Goal: Transaction & Acquisition: Book appointment/travel/reservation

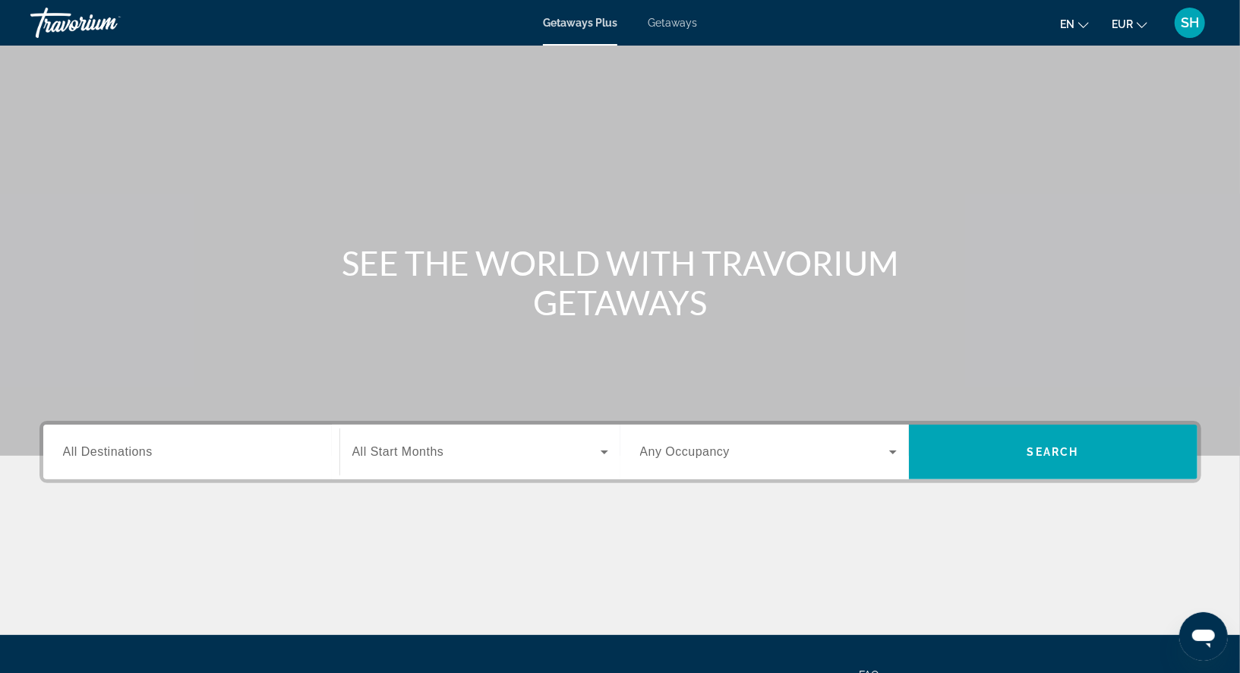
click at [673, 24] on span "Getaways" at bounding box center [671, 23] width 49 height 12
click at [74, 453] on span "All Destinations" at bounding box center [108, 451] width 90 height 13
click at [74, 453] on input "Destination All Destinations" at bounding box center [191, 452] width 257 height 18
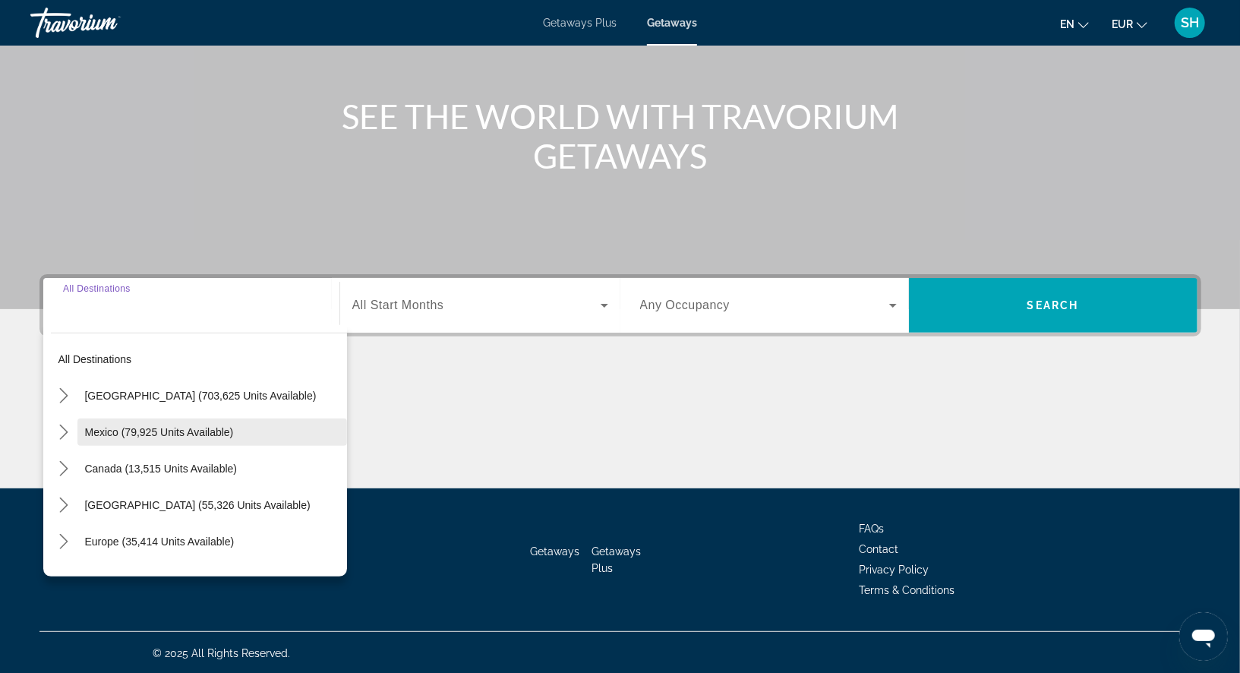
click at [145, 431] on span "Mexico (79,925 units available)" at bounding box center [159, 432] width 149 height 12
type input "**********"
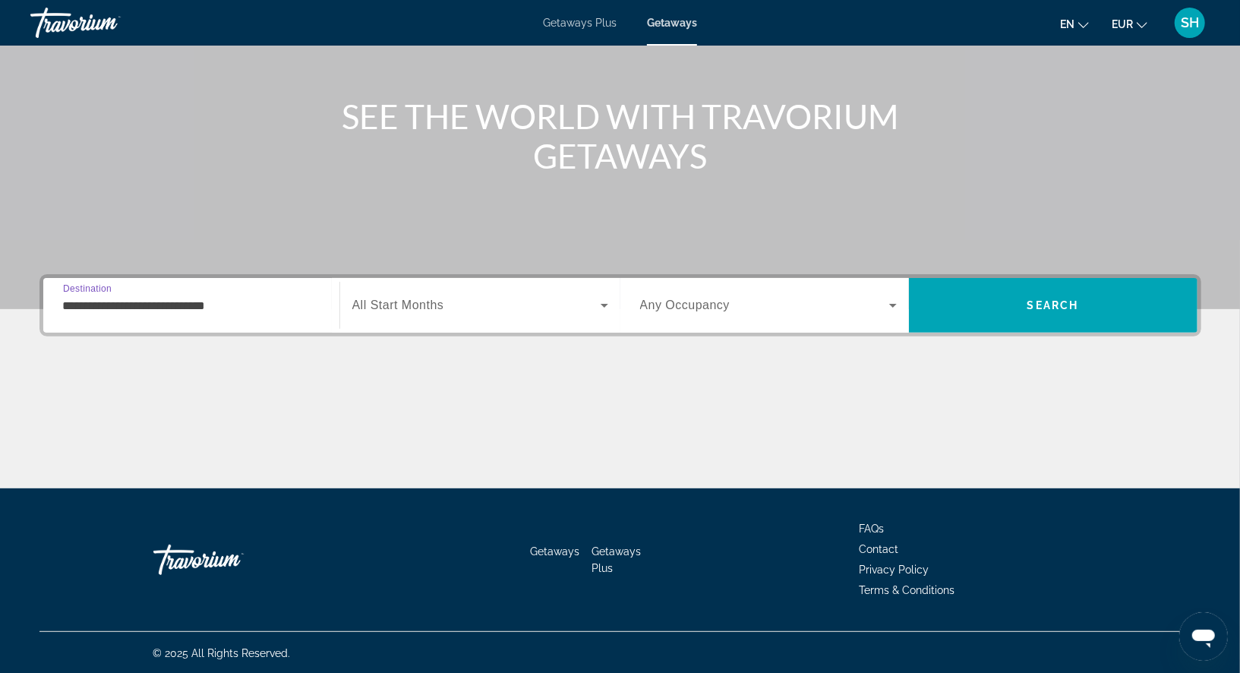
click at [605, 301] on icon "Search widget" at bounding box center [604, 305] width 18 height 18
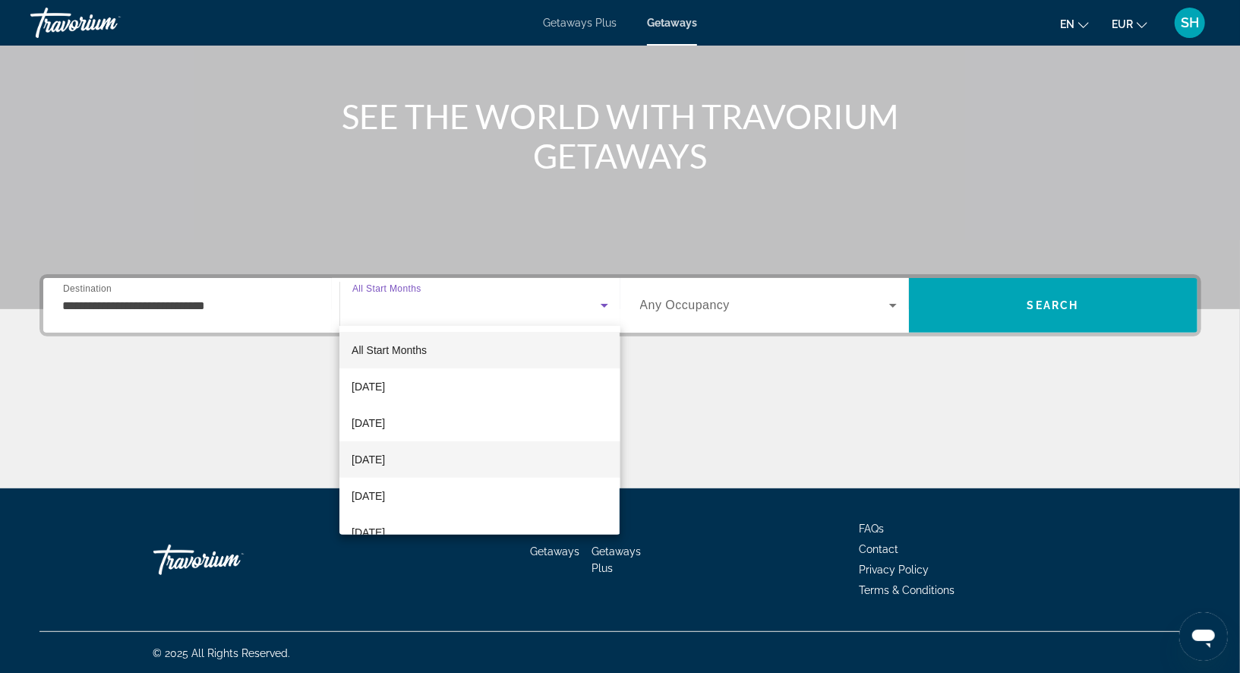
click at [509, 462] on mat-option "[DATE]" at bounding box center [479, 459] width 280 height 36
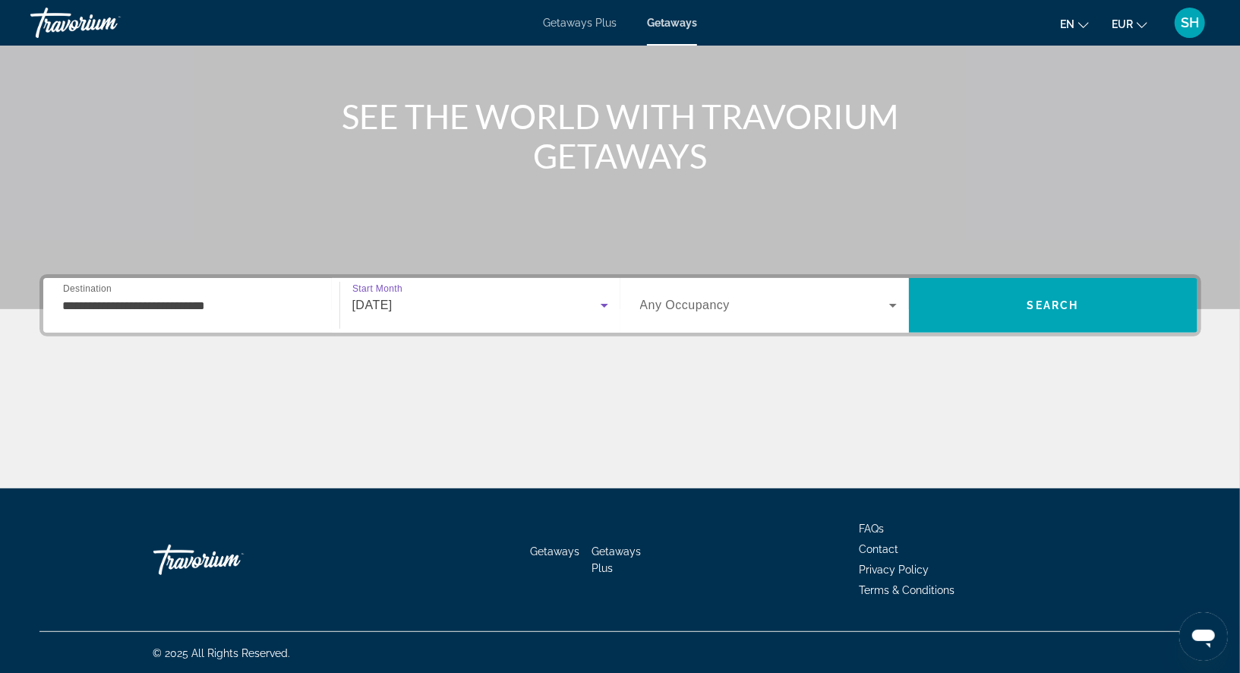
click at [891, 305] on icon "Search widget" at bounding box center [893, 305] width 18 height 18
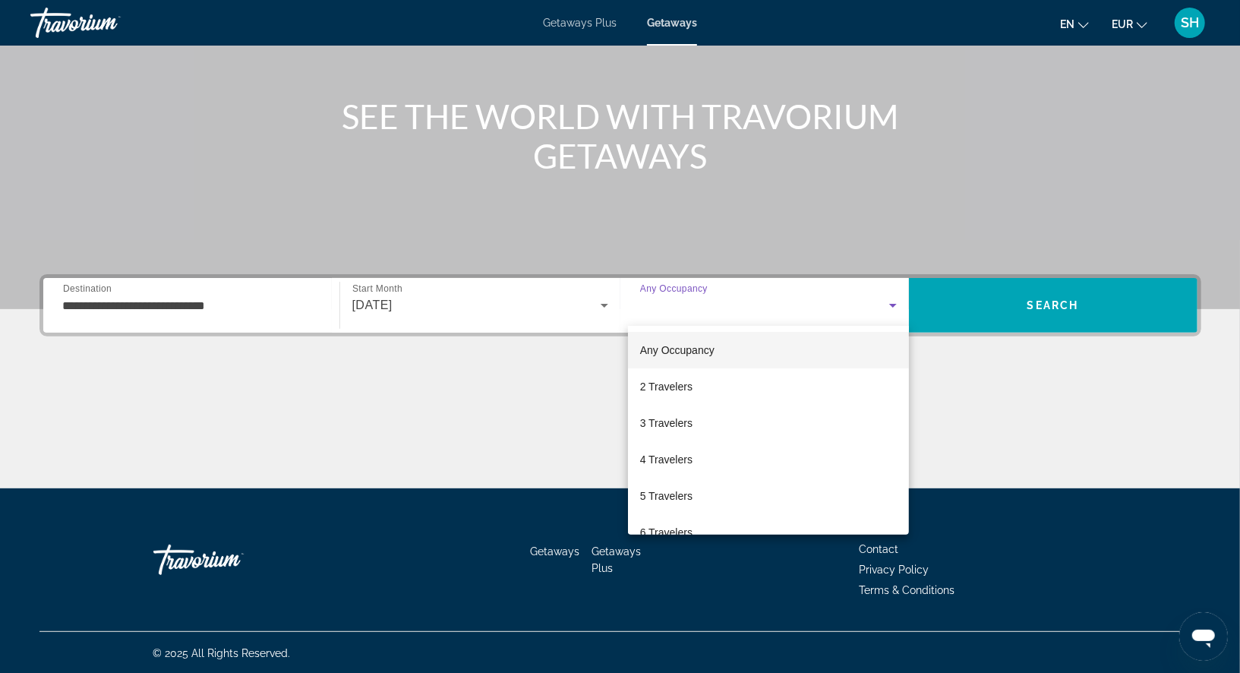
click at [891, 305] on div at bounding box center [620, 336] width 1240 height 673
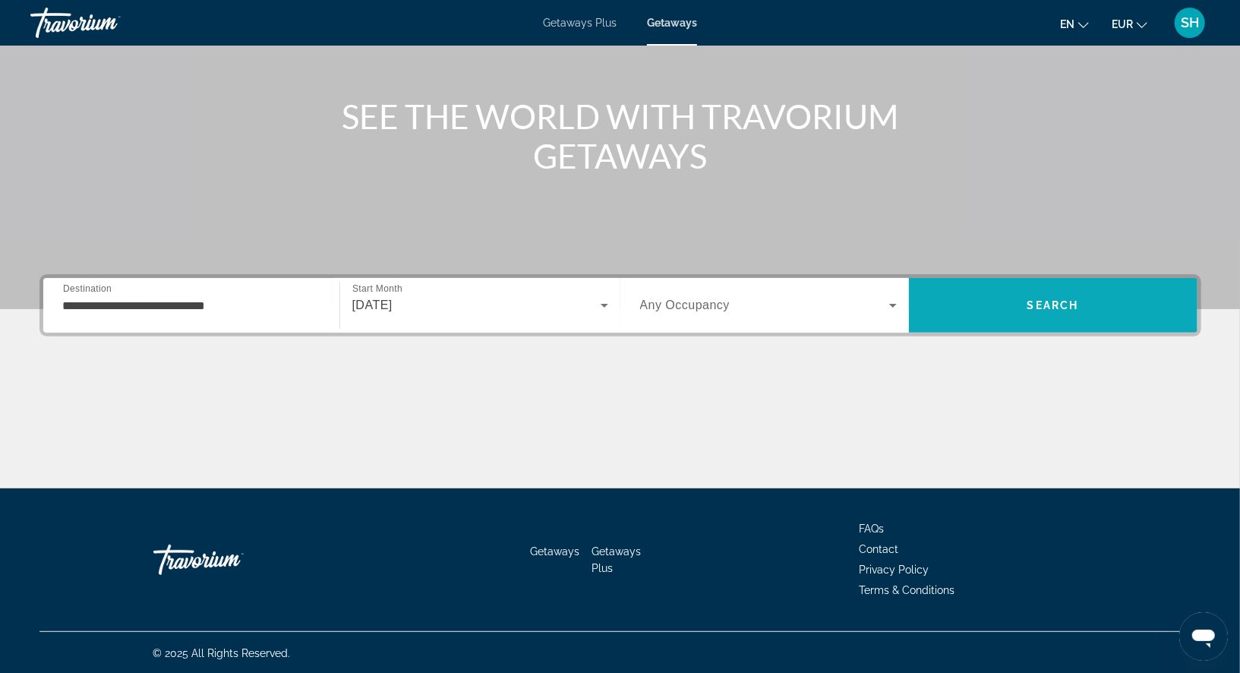
click at [990, 294] on span "Search" at bounding box center [1053, 305] width 288 height 36
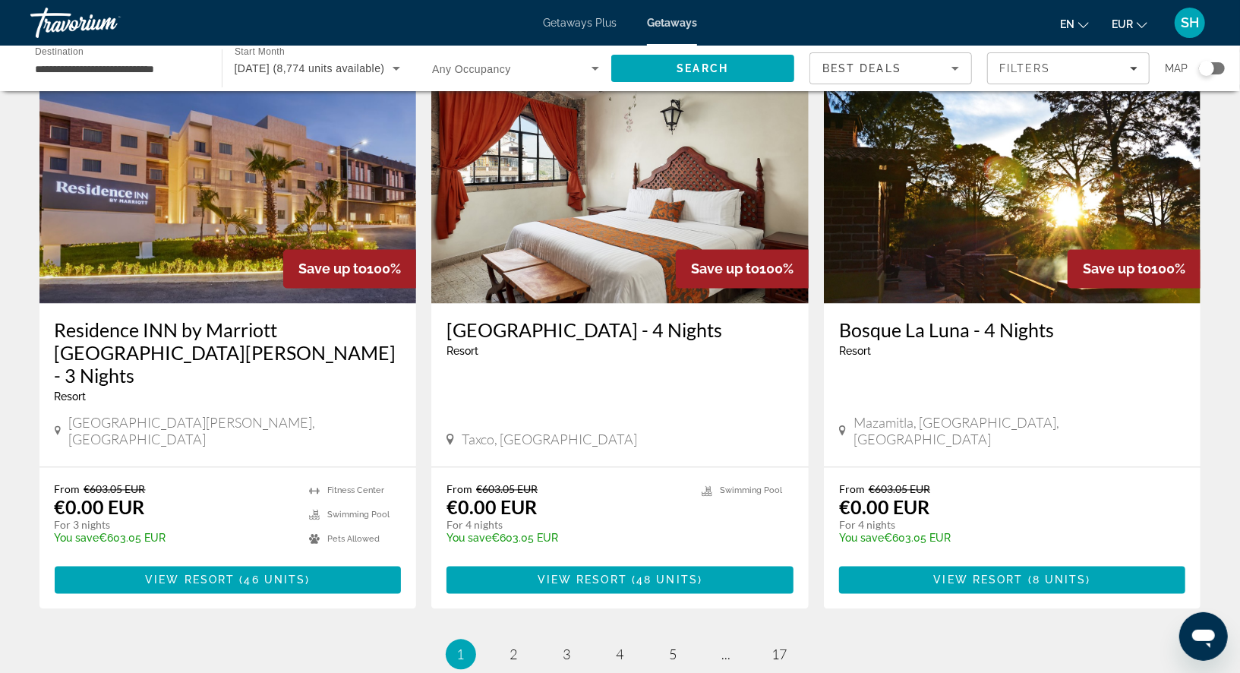
scroll to position [1849, 0]
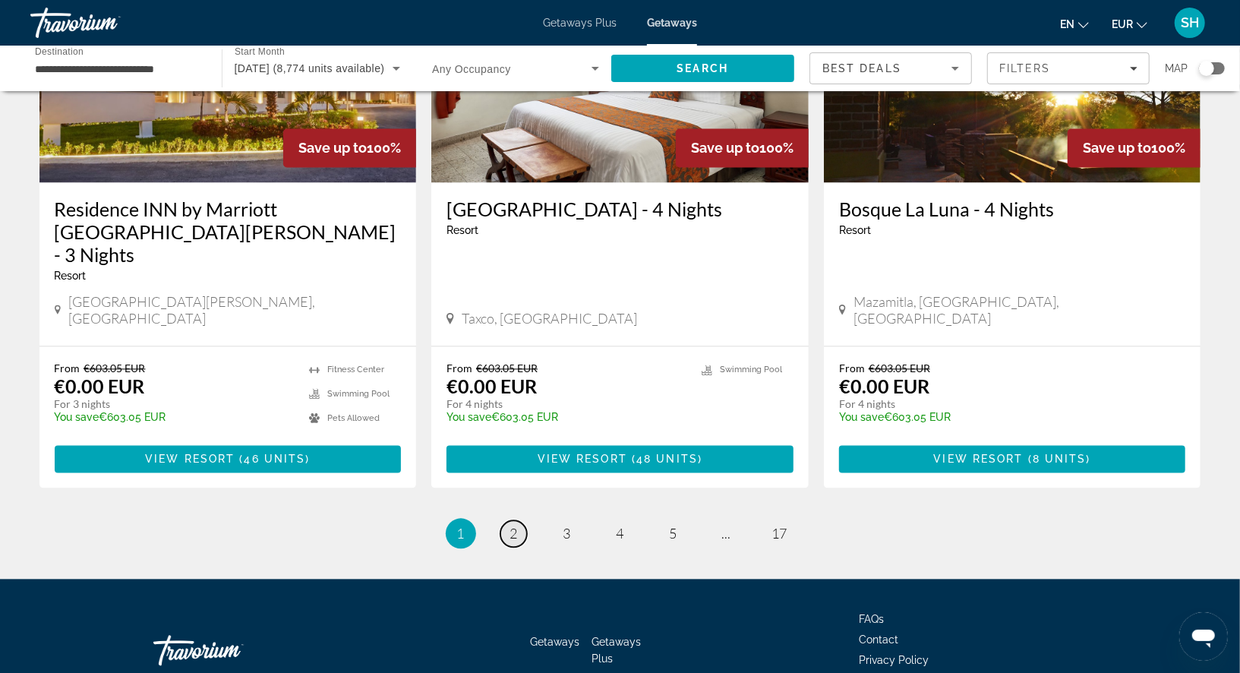
click at [515, 525] on span "2" at bounding box center [514, 533] width 8 height 17
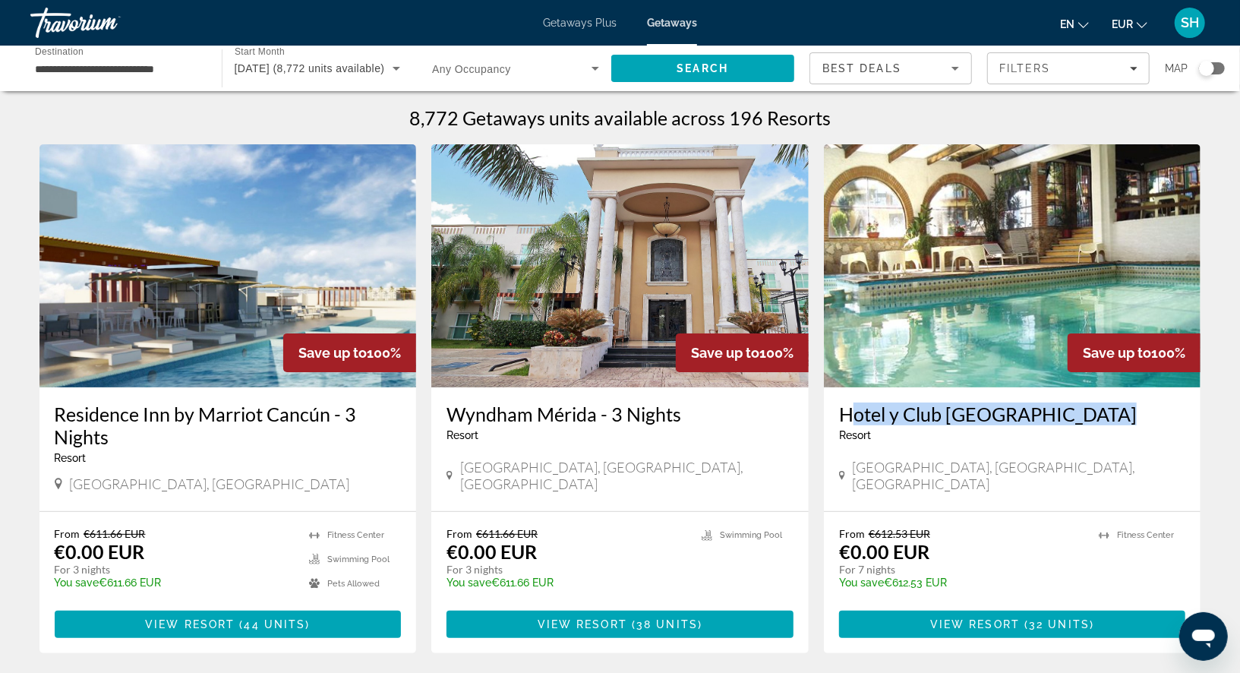
drag, startPoint x: 1075, startPoint y: 426, endPoint x: 842, endPoint y: 405, distance: 234.0
click at [842, 405] on div "Hotel y Club Villa de la Plata Resort - This is an adults only resort" at bounding box center [1012, 427] width 347 height 50
copy h3 "Hotel y Club Villa de la Plata"
click at [1019, 627] on span "View Resort" at bounding box center [975, 624] width 90 height 12
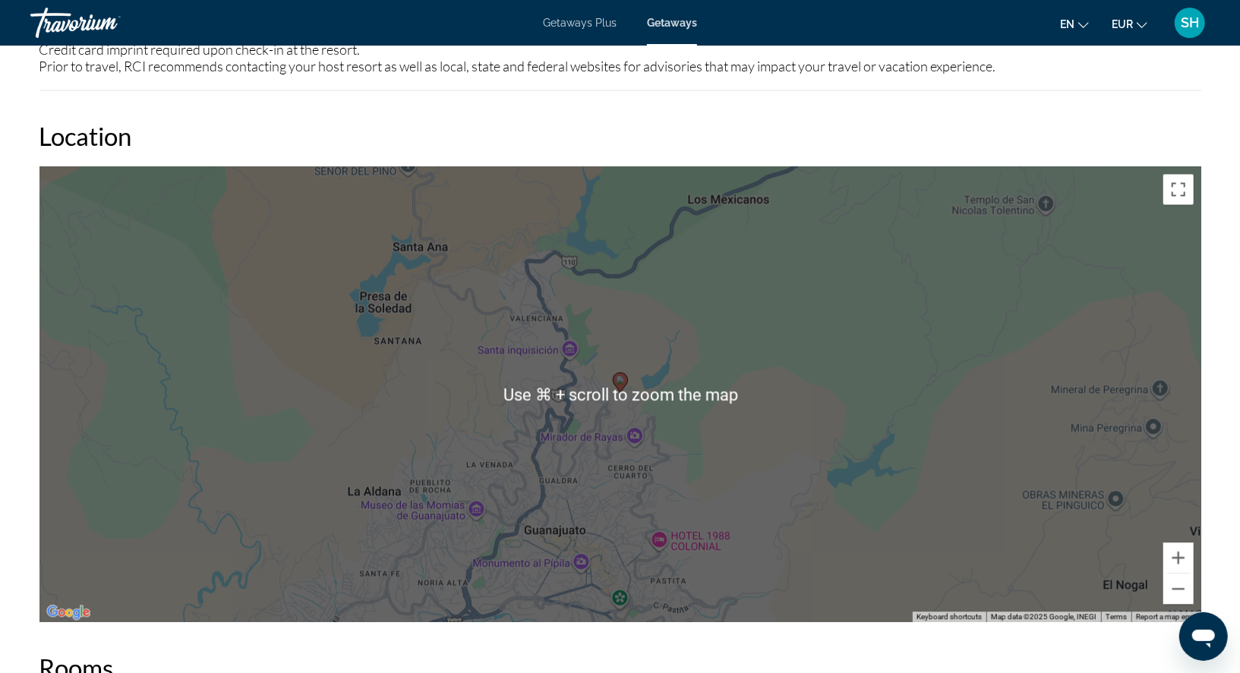
scroll to position [2054, 0]
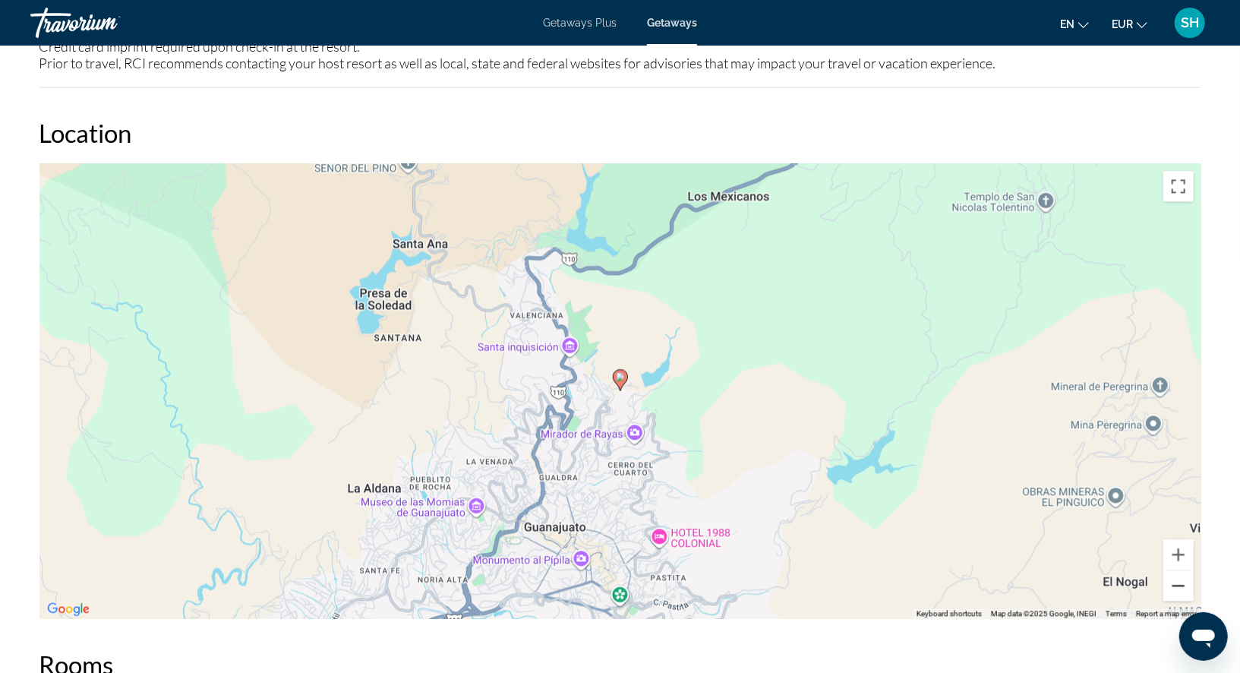
click at [1179, 582] on button "Zoom out" at bounding box center [1178, 585] width 30 height 30
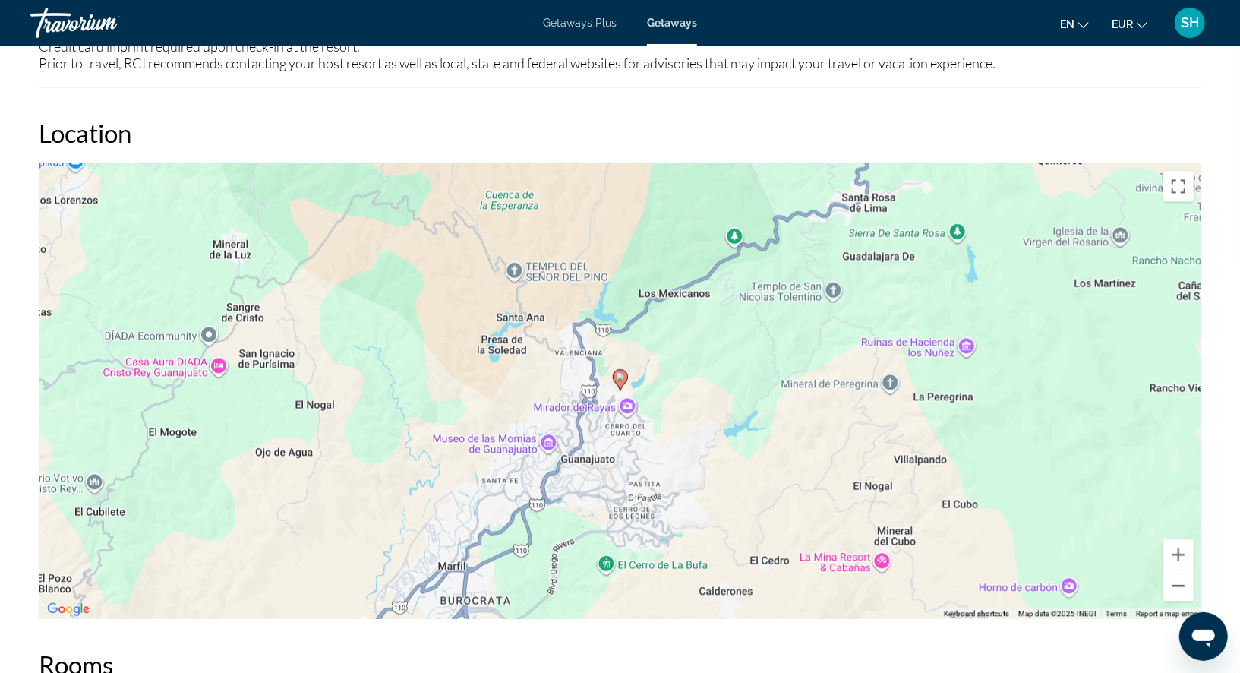
click at [1179, 582] on button "Zoom out" at bounding box center [1178, 585] width 30 height 30
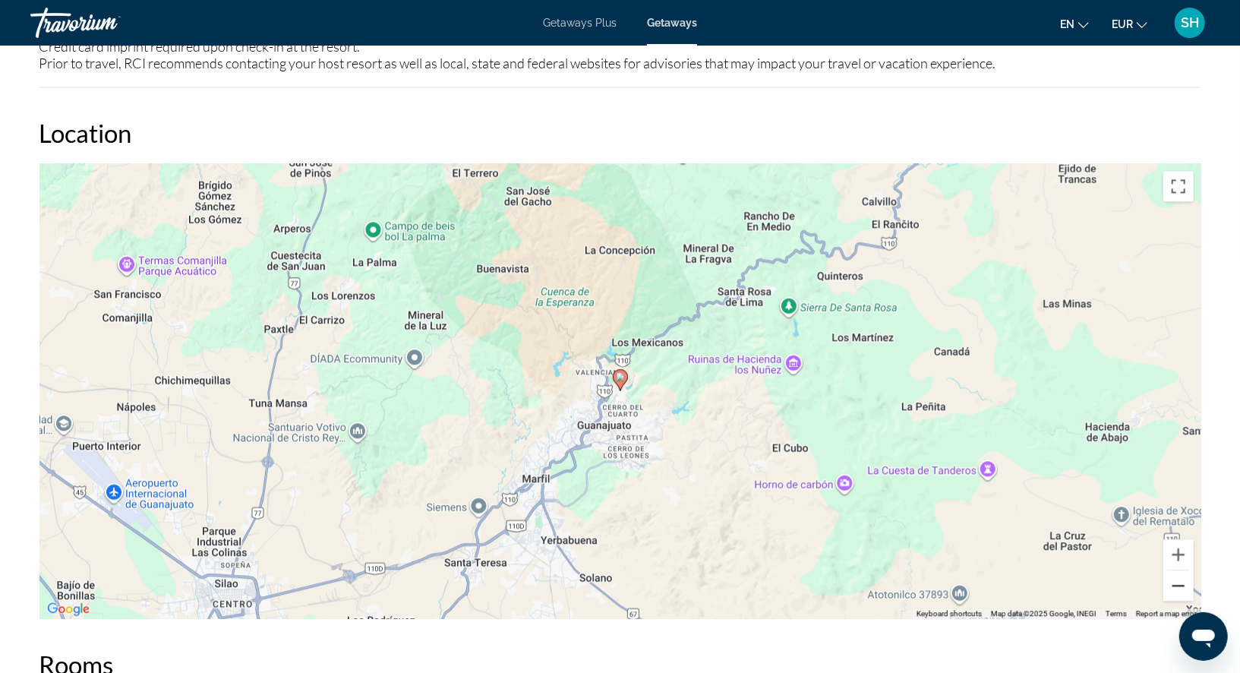
click at [1179, 582] on button "Zoom out" at bounding box center [1178, 585] width 30 height 30
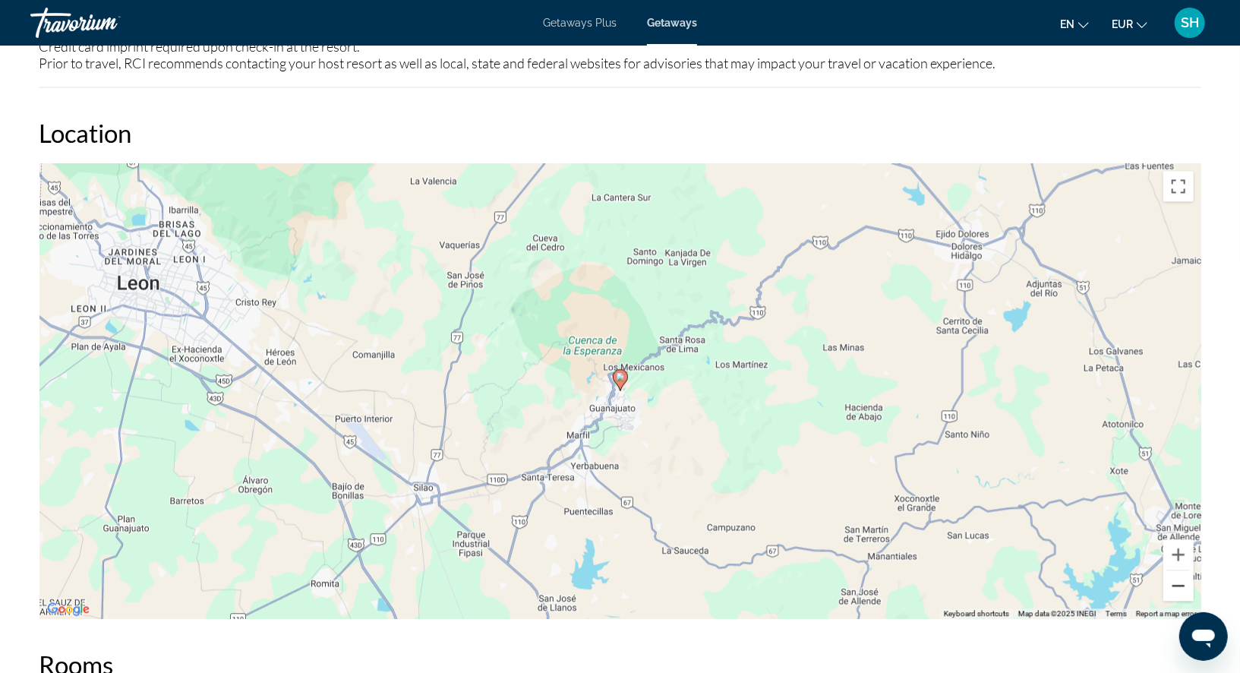
click at [1179, 582] on button "Zoom out" at bounding box center [1178, 585] width 30 height 30
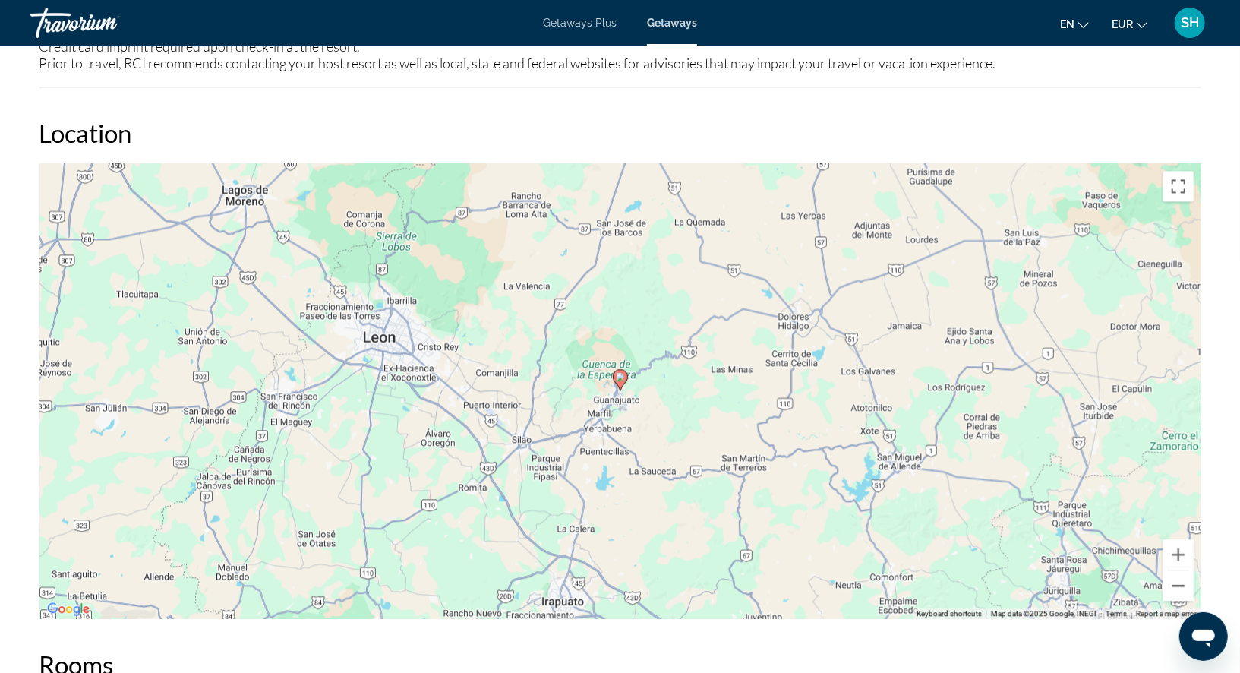
click at [1179, 582] on button "Zoom out" at bounding box center [1178, 585] width 30 height 30
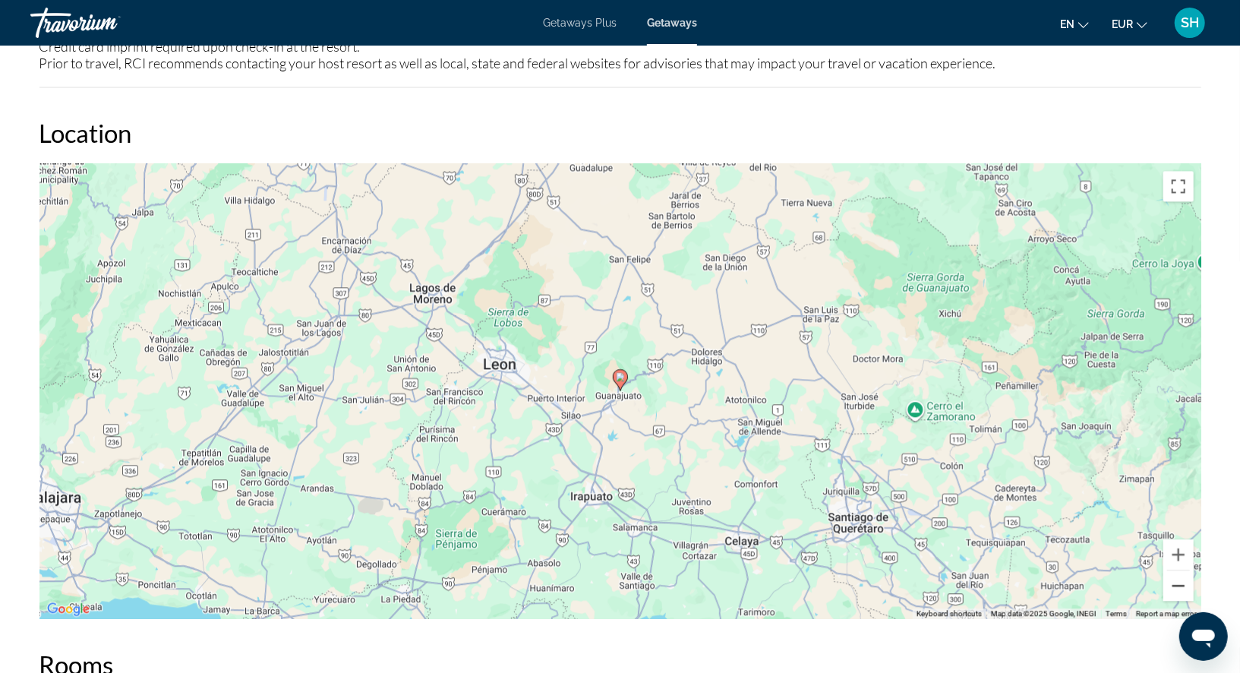
click at [1179, 582] on button "Zoom out" at bounding box center [1178, 585] width 30 height 30
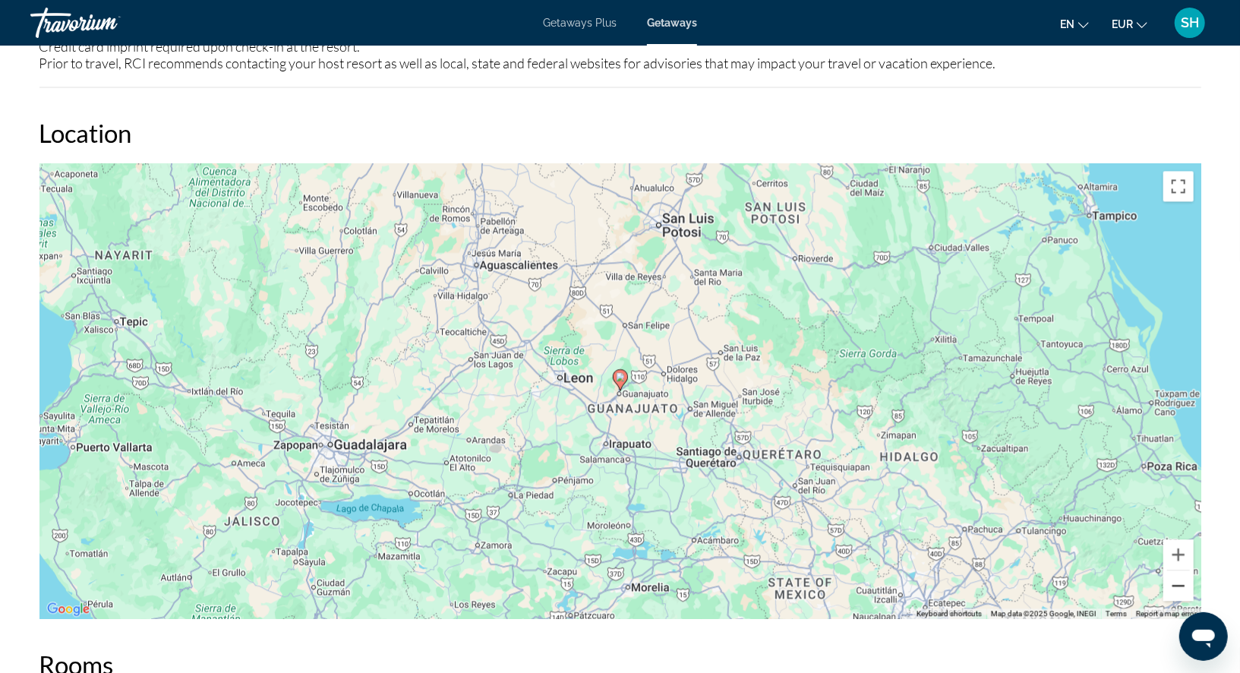
click at [1179, 582] on button "Zoom out" at bounding box center [1178, 585] width 30 height 30
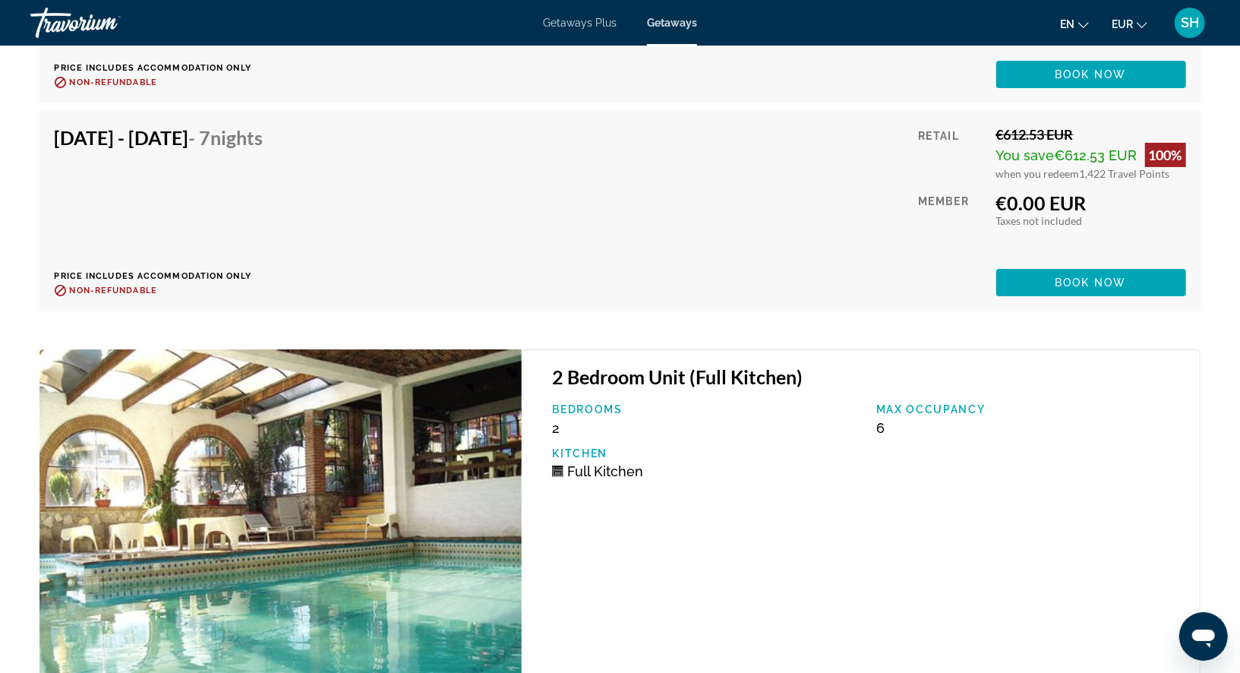
scroll to position [3793, 0]
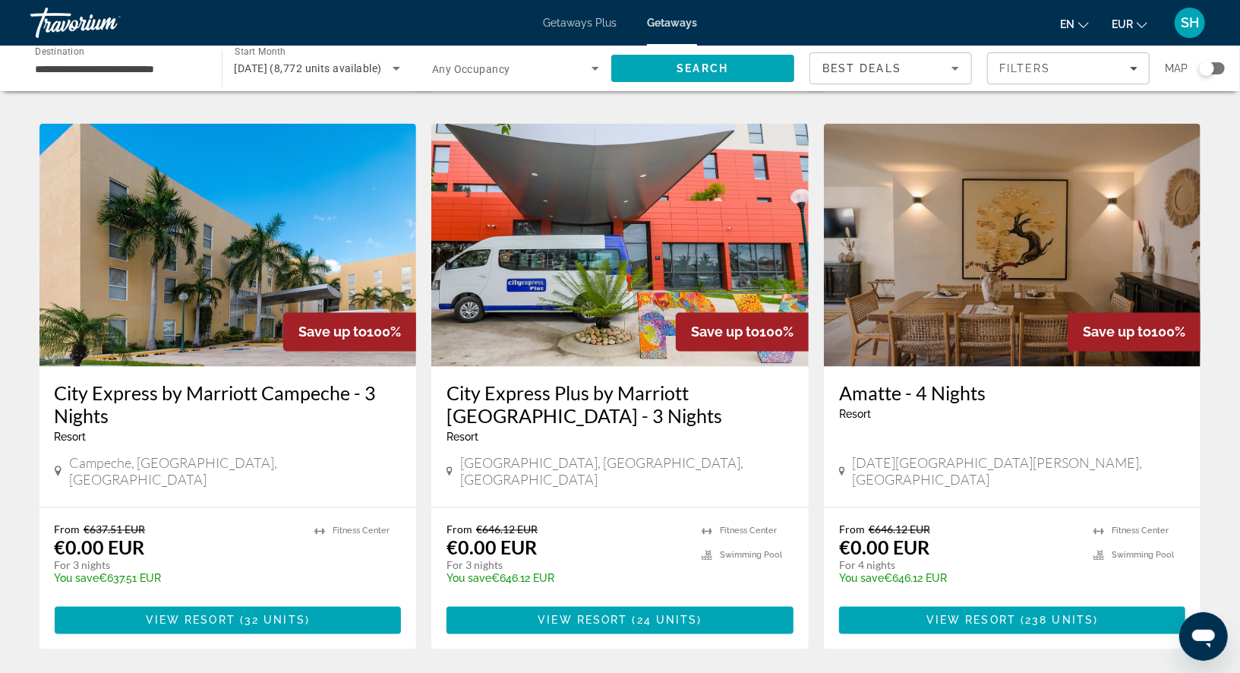
scroll to position [1684, 0]
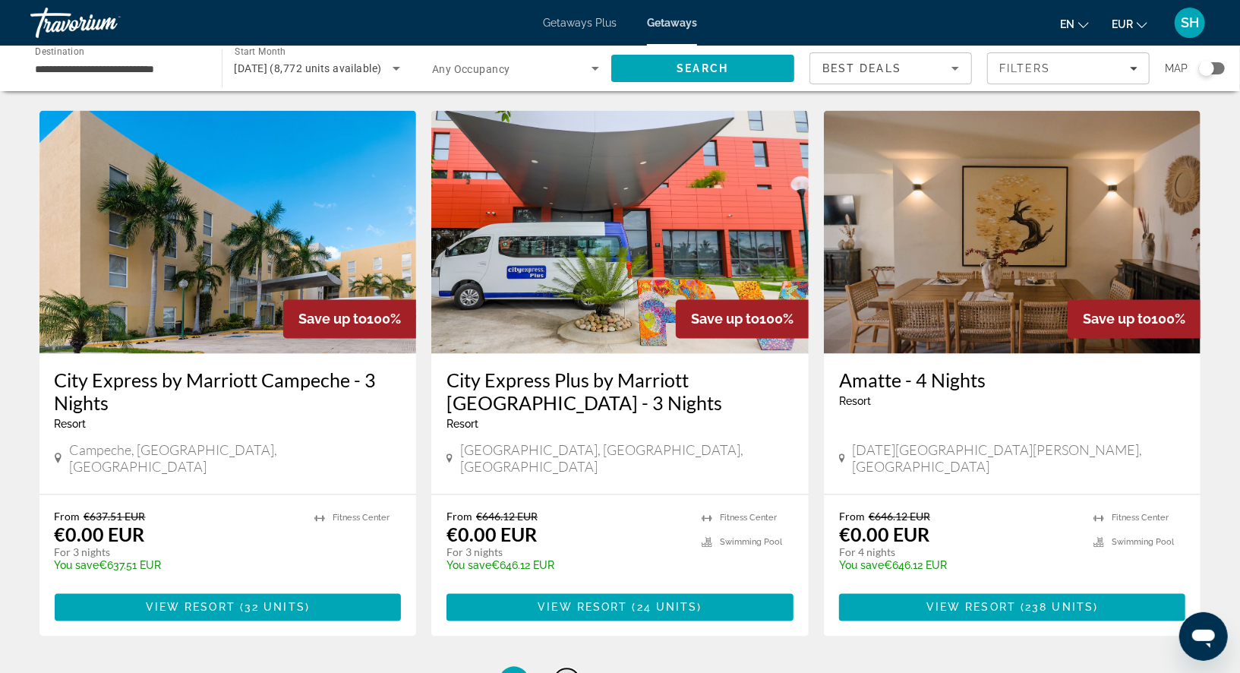
click at [568, 672] on span "3" at bounding box center [567, 681] width 8 height 17
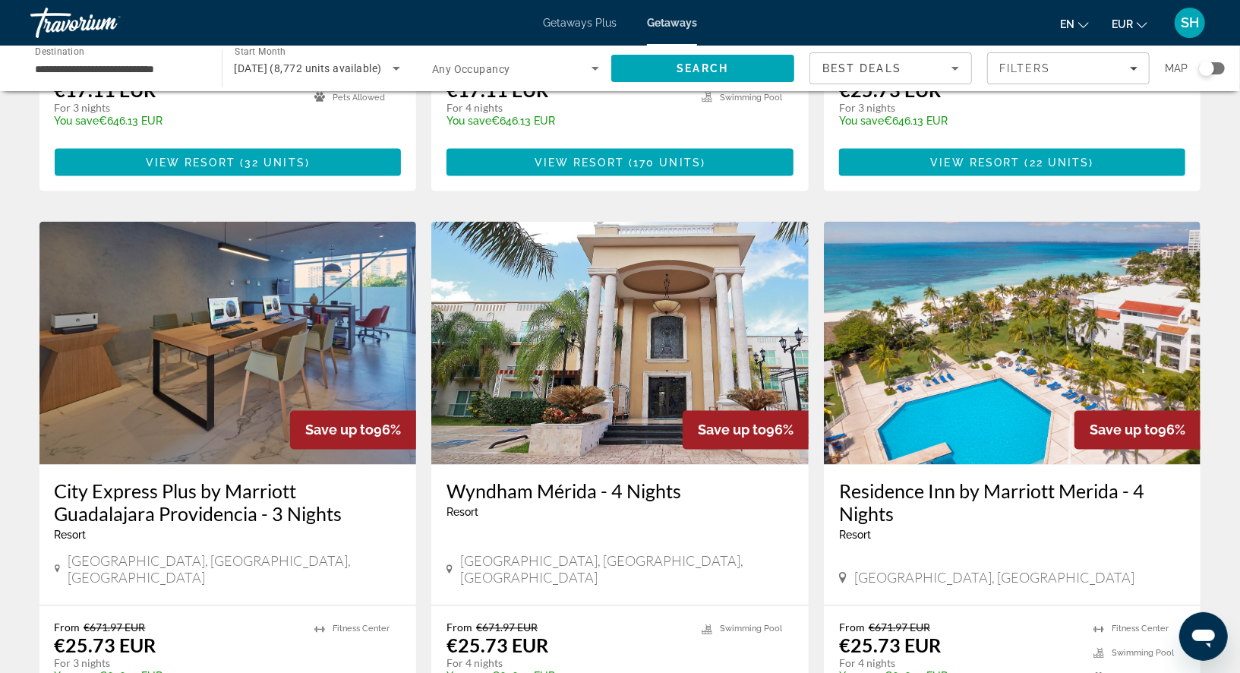
scroll to position [1849, 0]
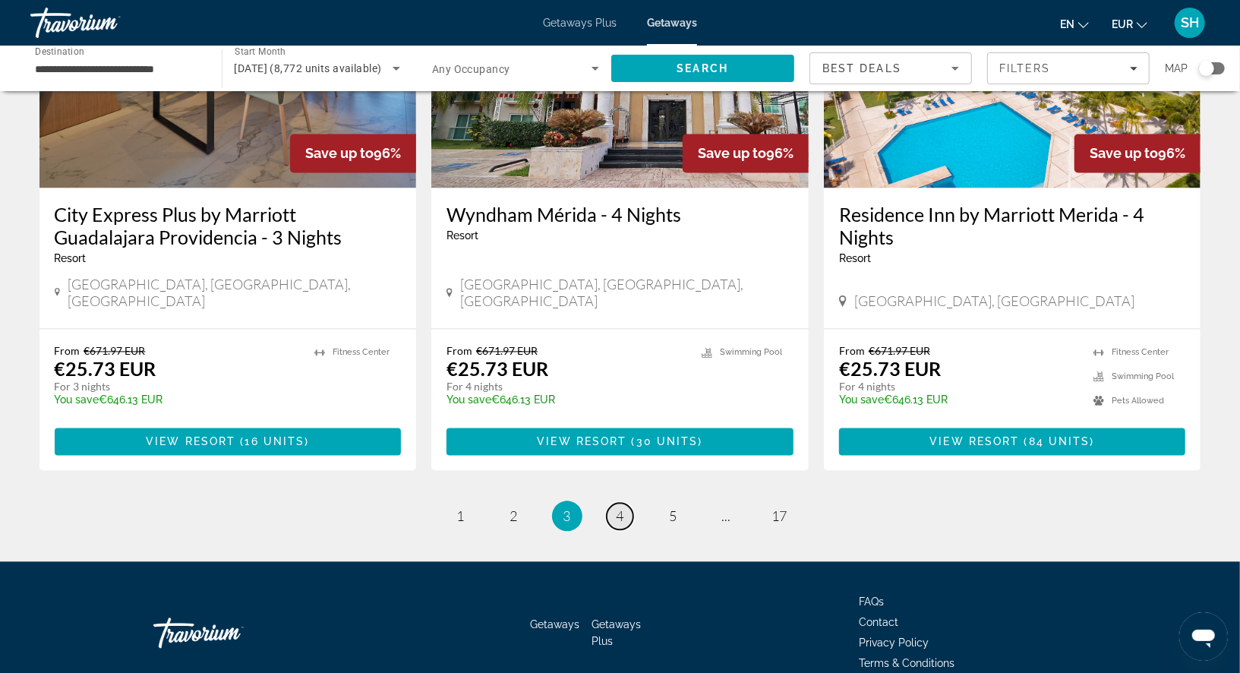
click at [623, 508] on span "4" at bounding box center [620, 516] width 8 height 17
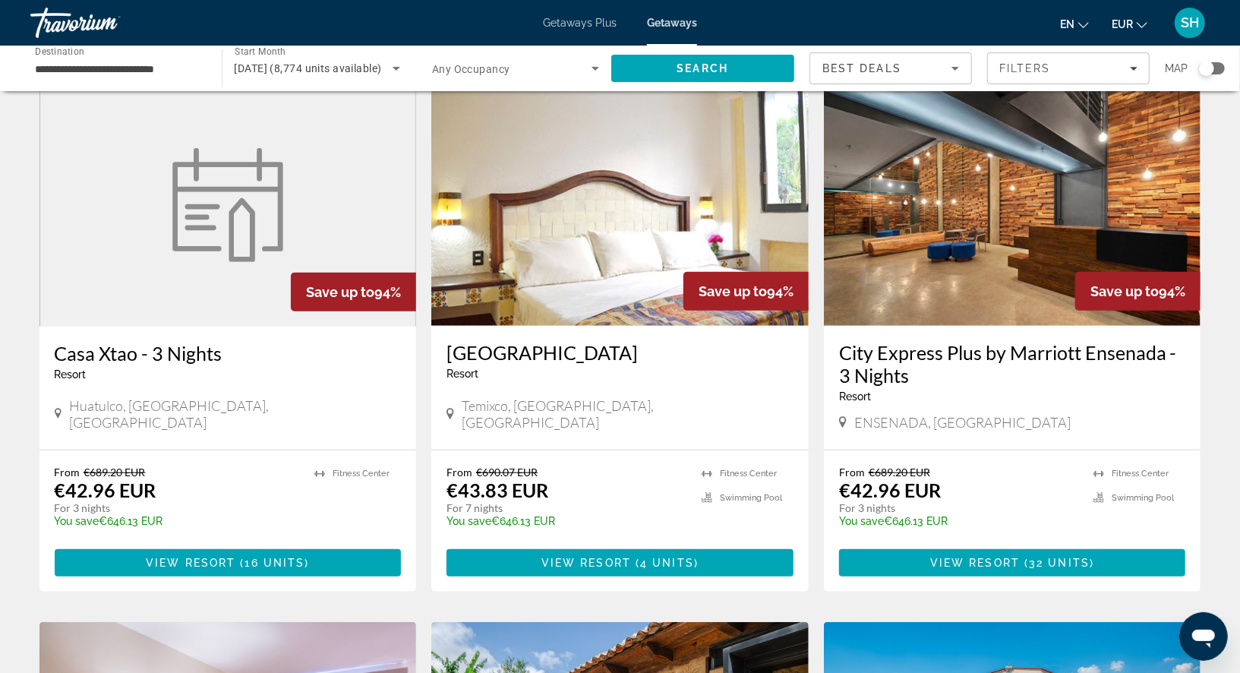
scroll to position [654, 0]
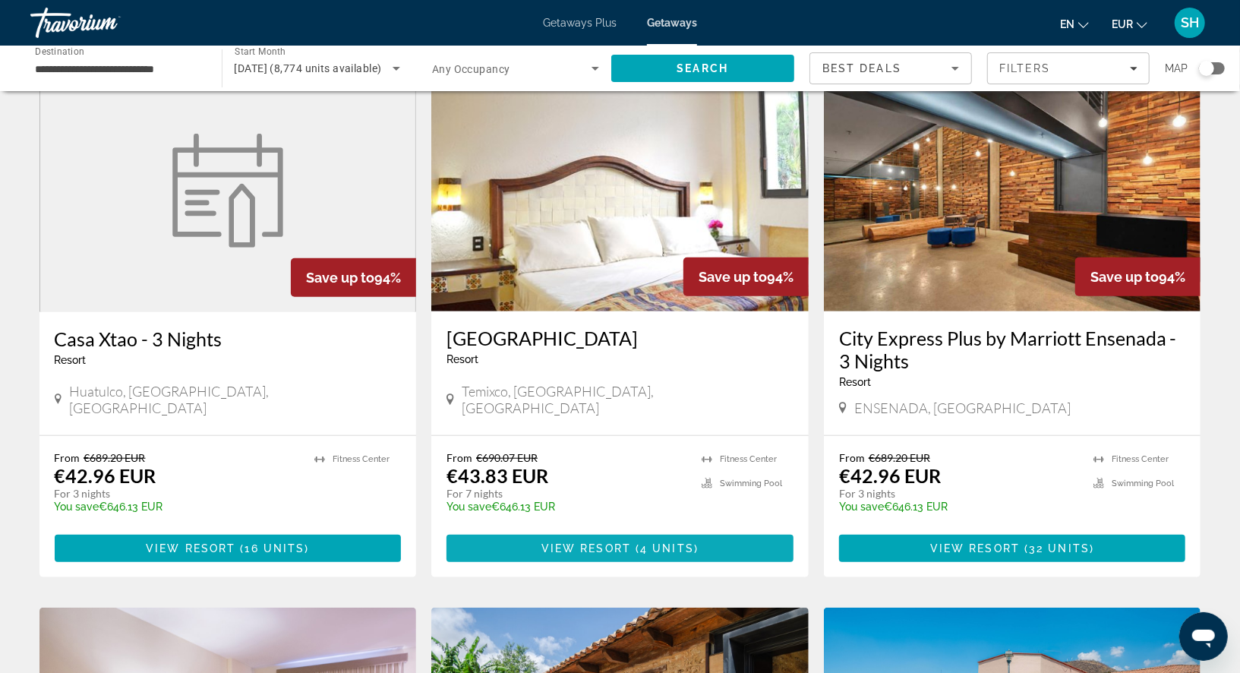
click at [602, 542] on span "View Resort" at bounding box center [586, 548] width 90 height 12
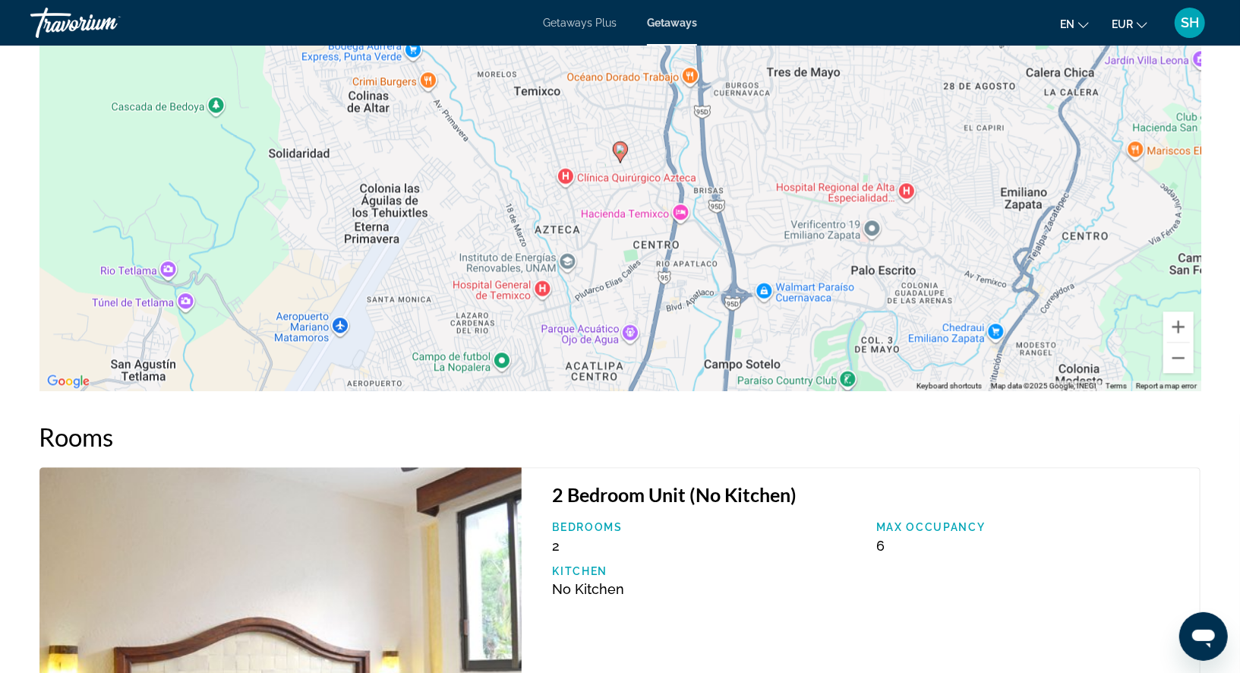
scroll to position [2098, 0]
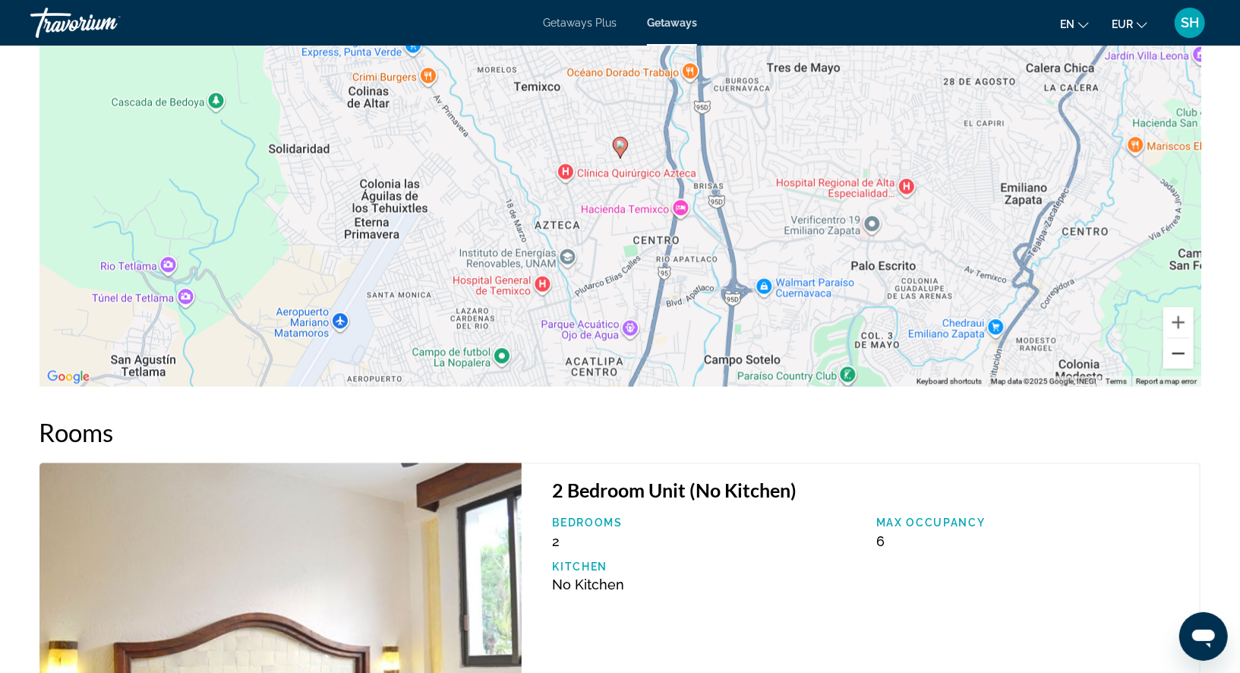
click at [1177, 353] on button "Zoom out" at bounding box center [1178, 353] width 30 height 30
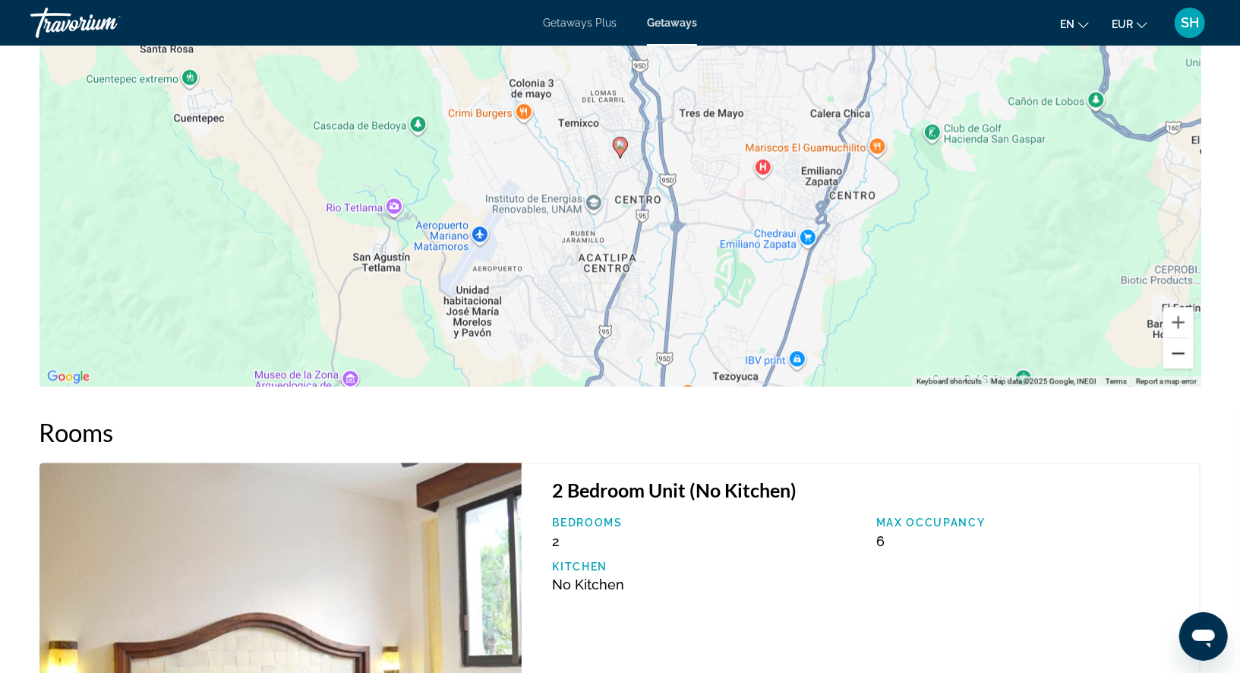
click at [1177, 353] on button "Zoom out" at bounding box center [1178, 353] width 30 height 30
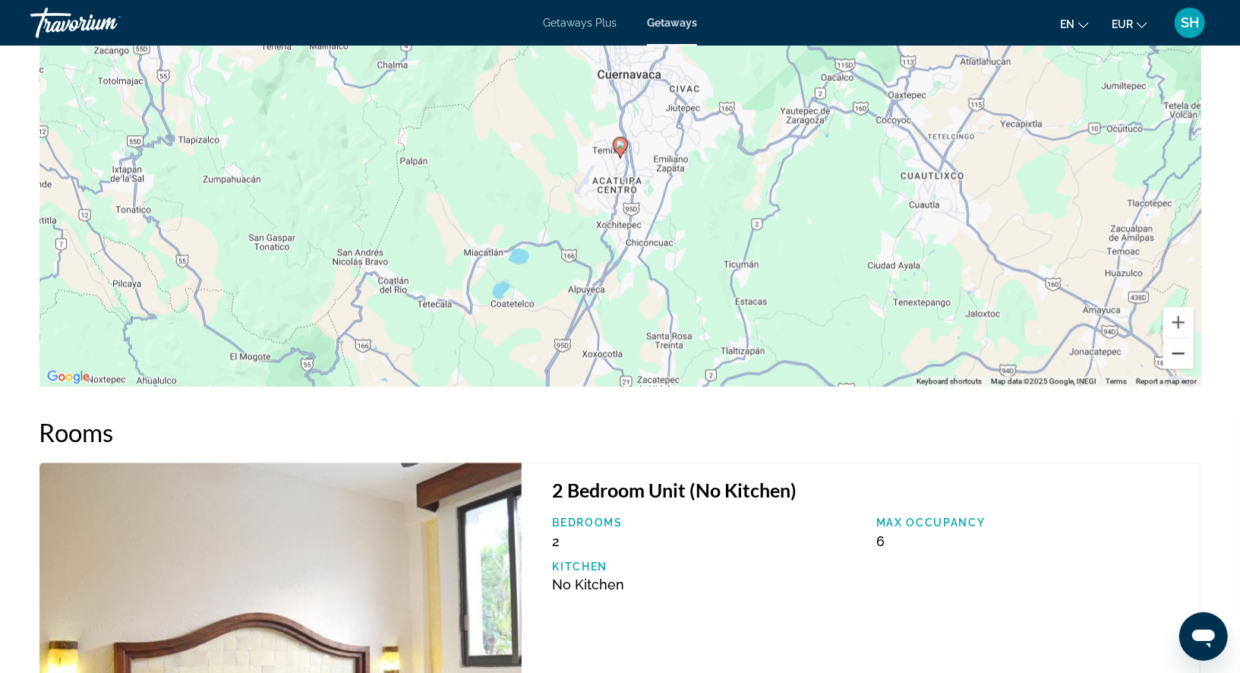
click at [1177, 353] on button "Zoom out" at bounding box center [1178, 353] width 30 height 30
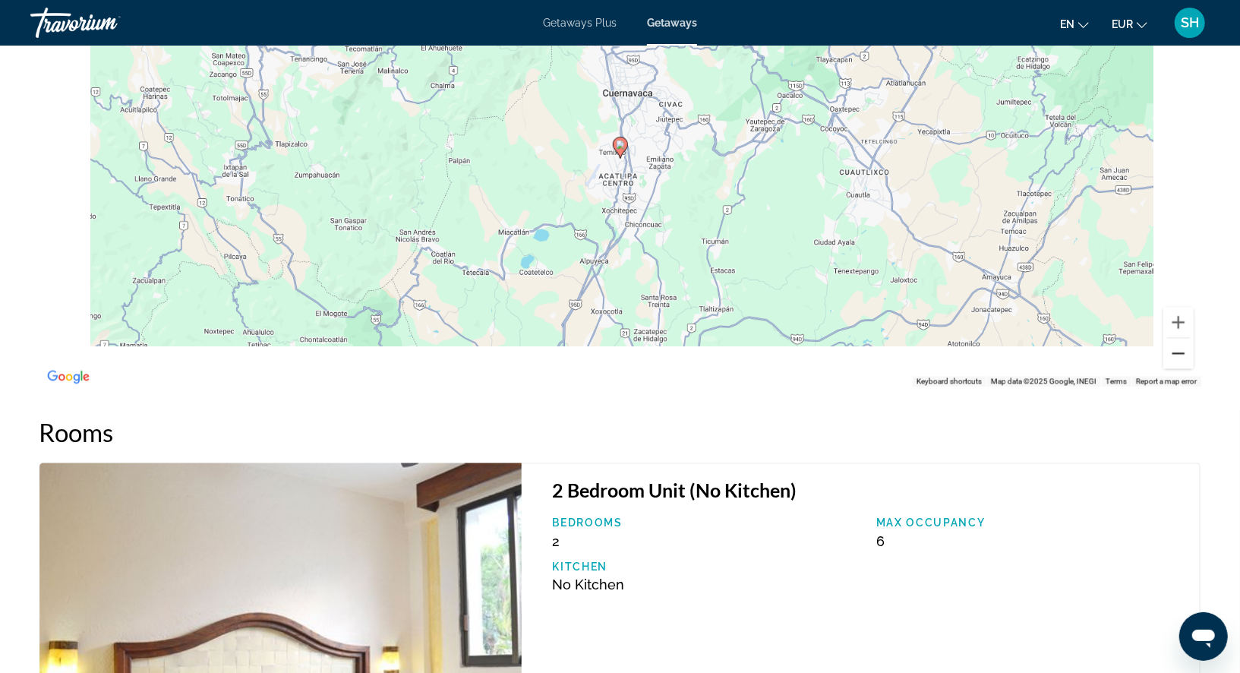
click at [1177, 353] on button "Zoom out" at bounding box center [1178, 353] width 30 height 30
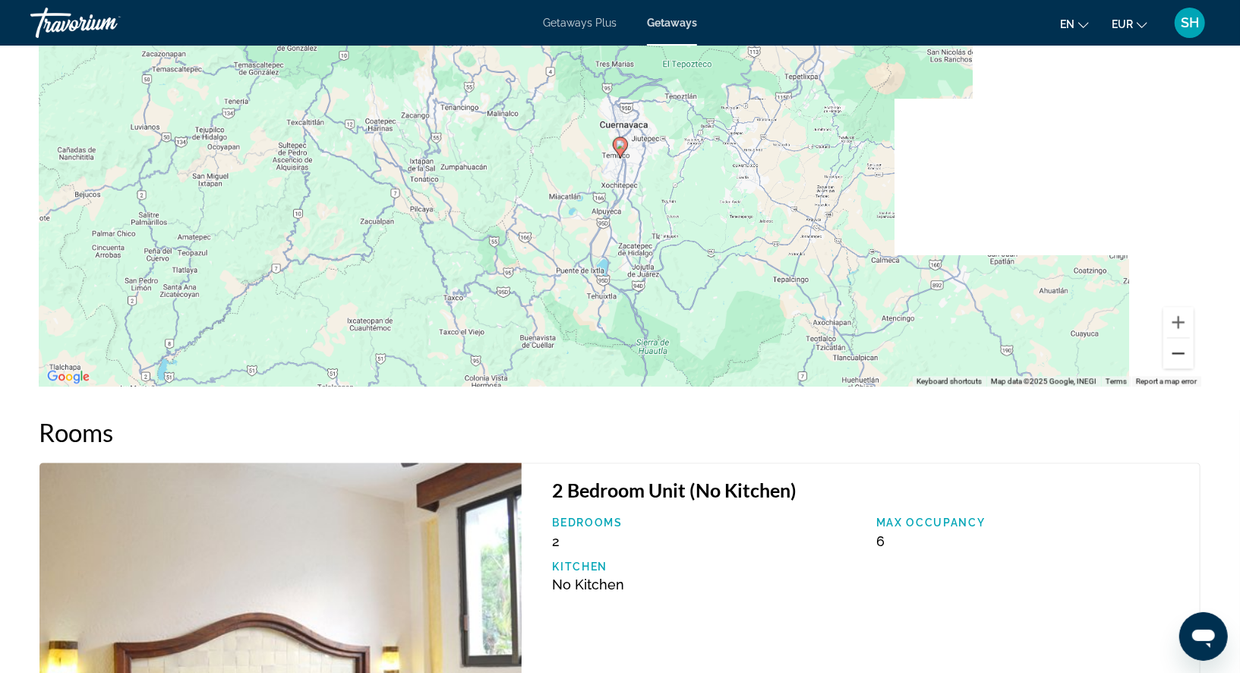
click at [1177, 353] on button "Zoom out" at bounding box center [1178, 353] width 30 height 30
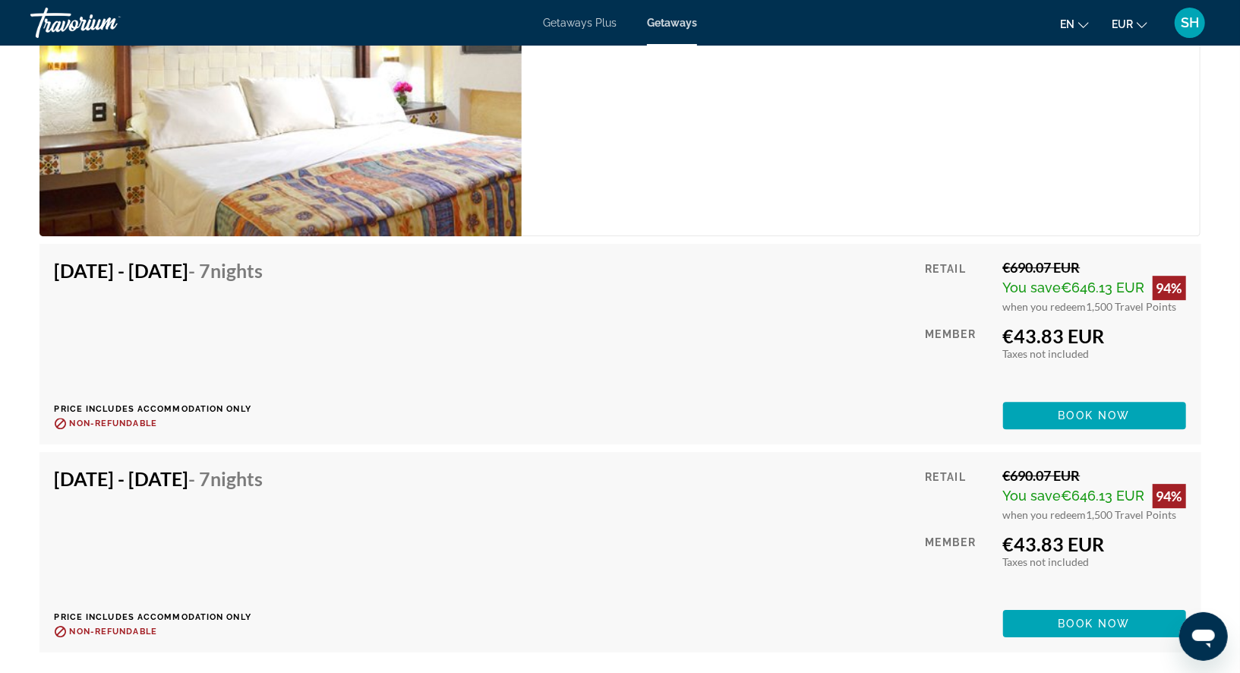
scroll to position [2722, 0]
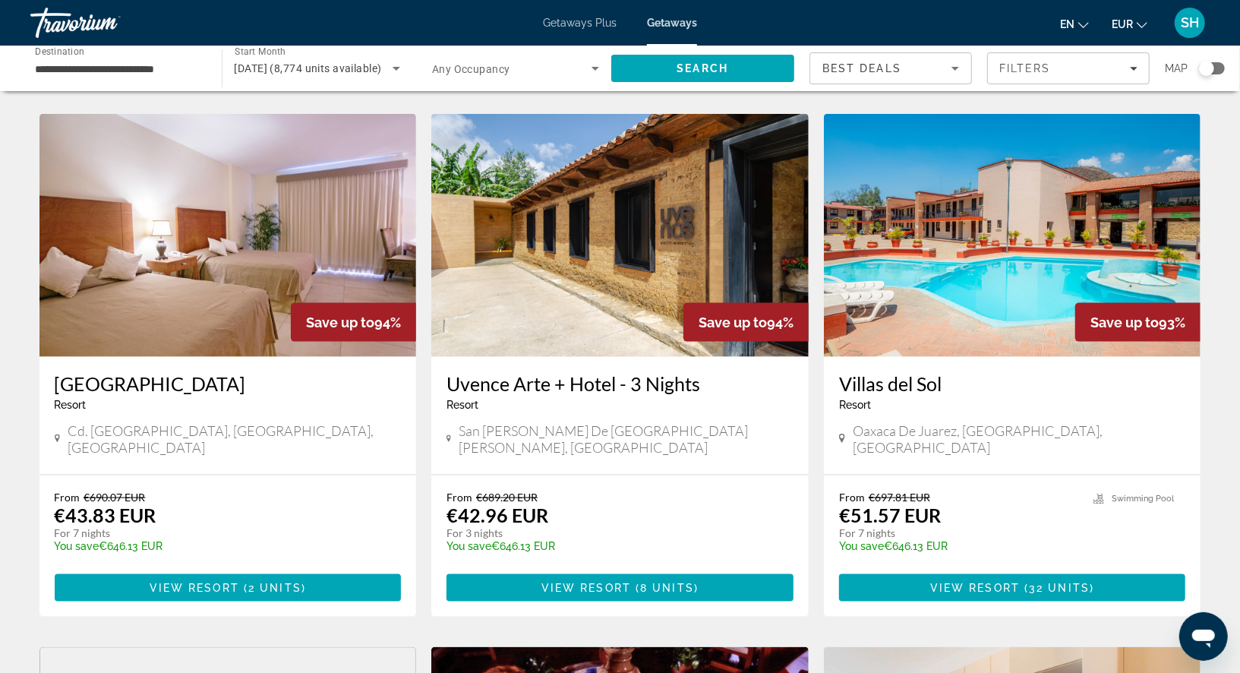
scroll to position [1154, 0]
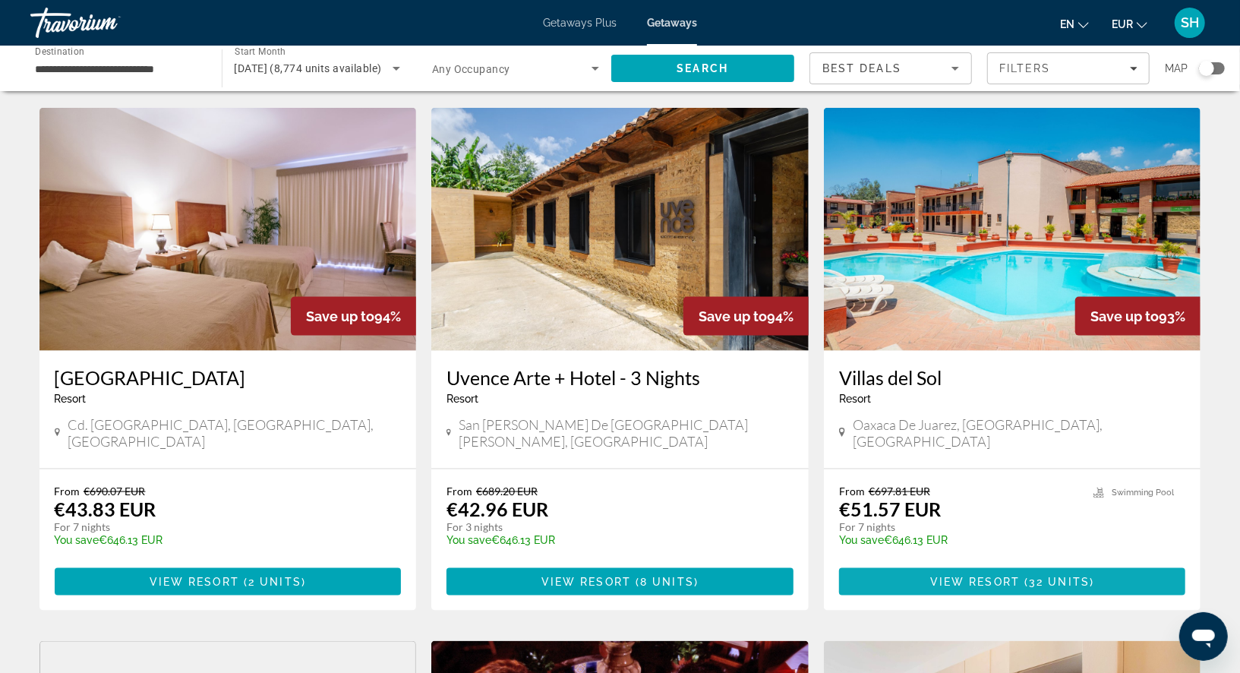
click at [908, 563] on span "Main content" at bounding box center [1012, 581] width 347 height 36
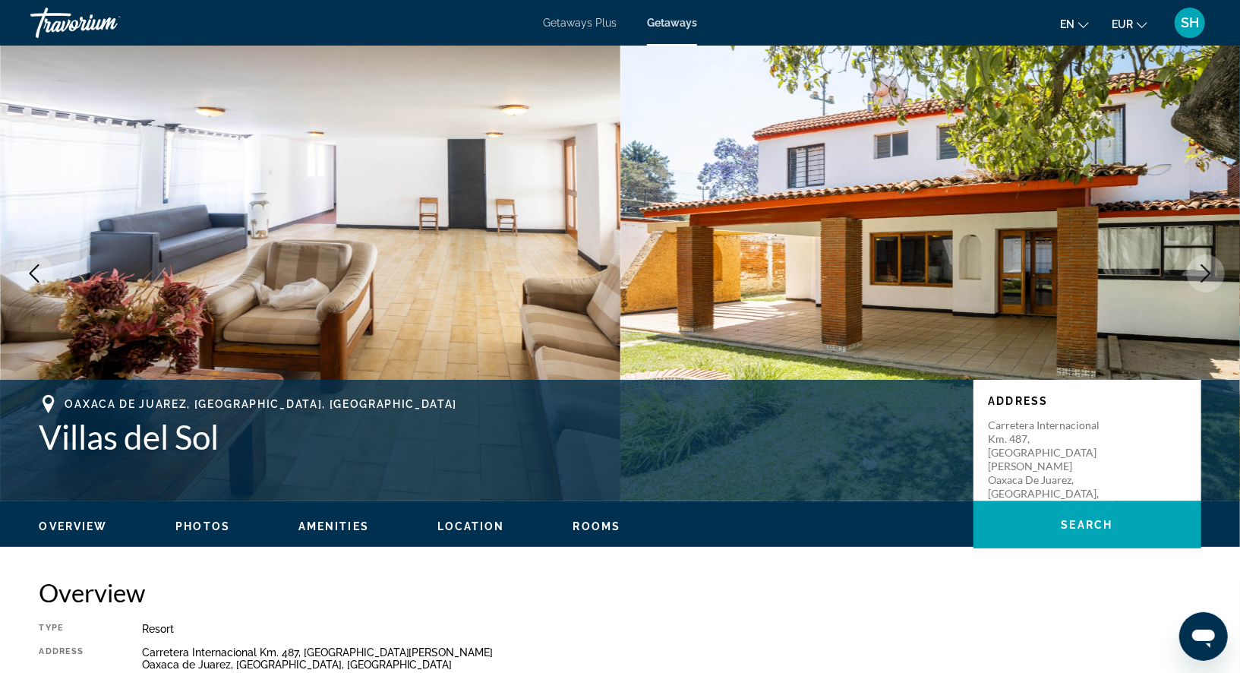
click at [449, 525] on span "Location" at bounding box center [471, 526] width 68 height 12
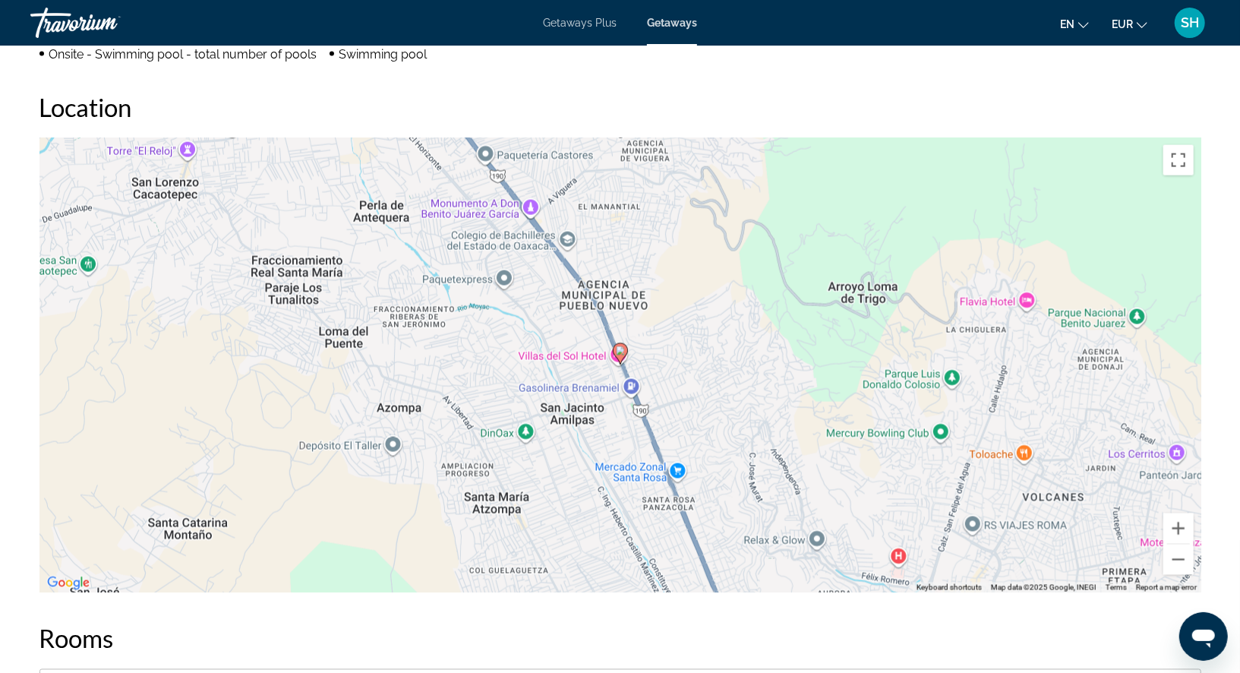
scroll to position [1390, 0]
click at [1183, 559] on button "Zoom out" at bounding box center [1178, 558] width 30 height 30
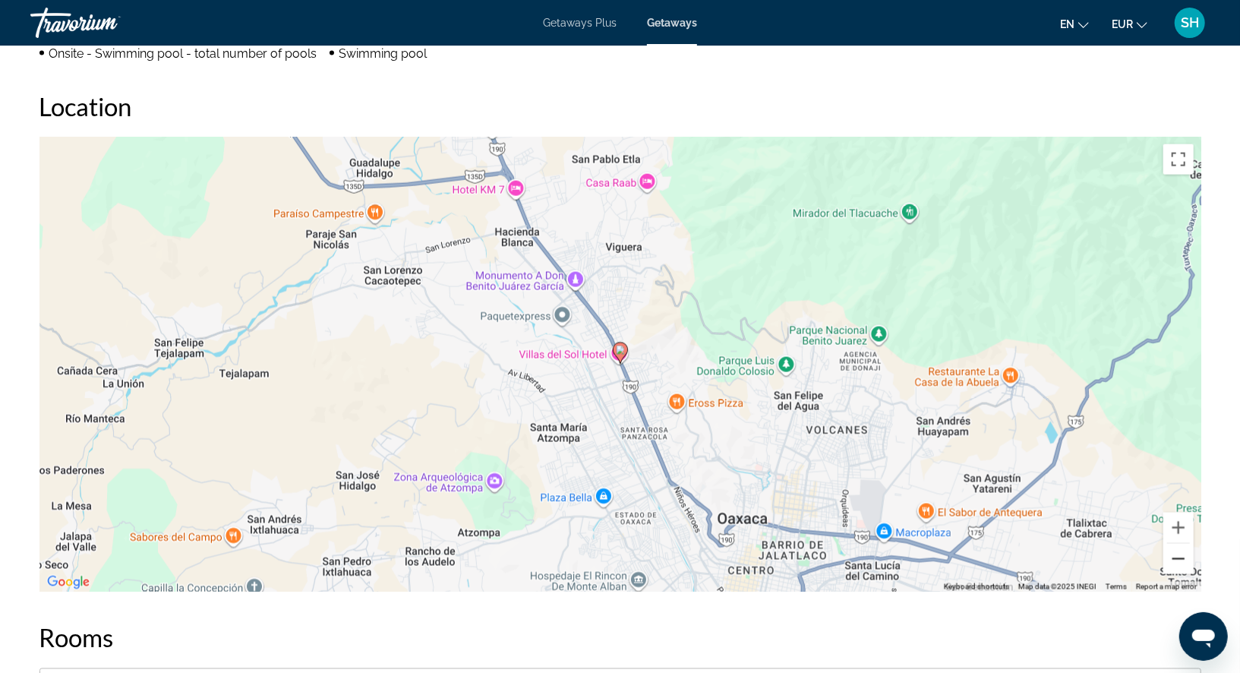
click at [1183, 559] on button "Zoom out" at bounding box center [1178, 558] width 30 height 30
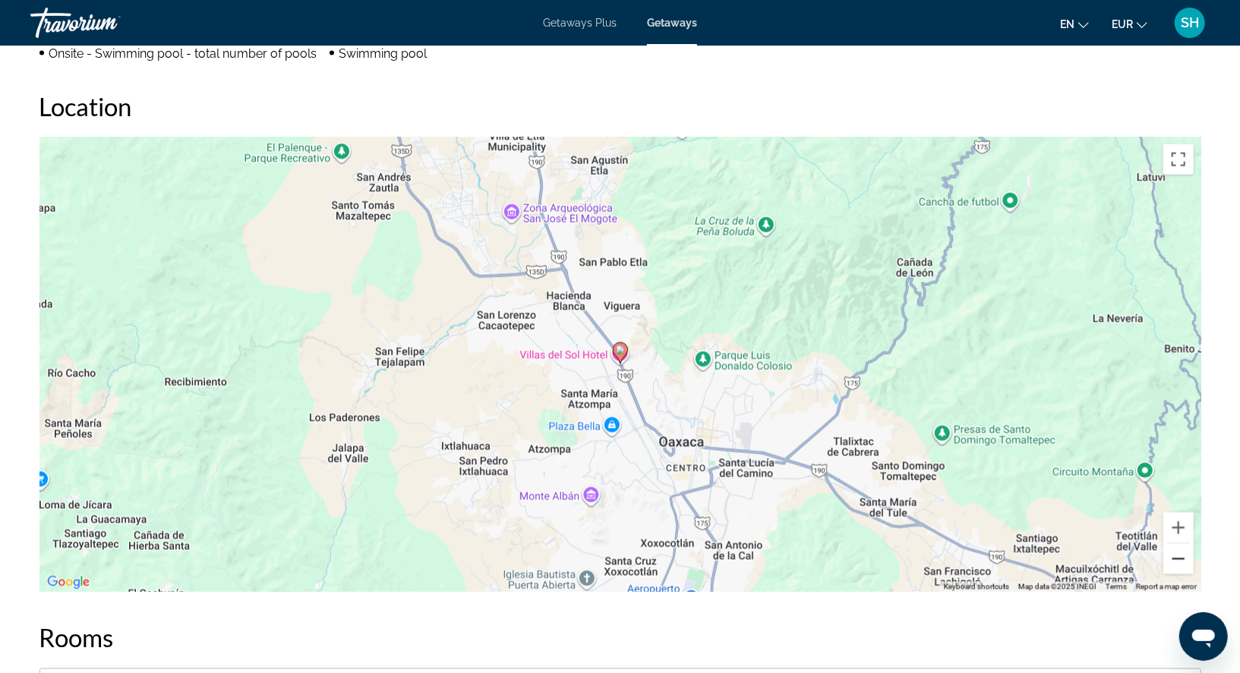
click at [1183, 559] on button "Zoom out" at bounding box center [1178, 558] width 30 height 30
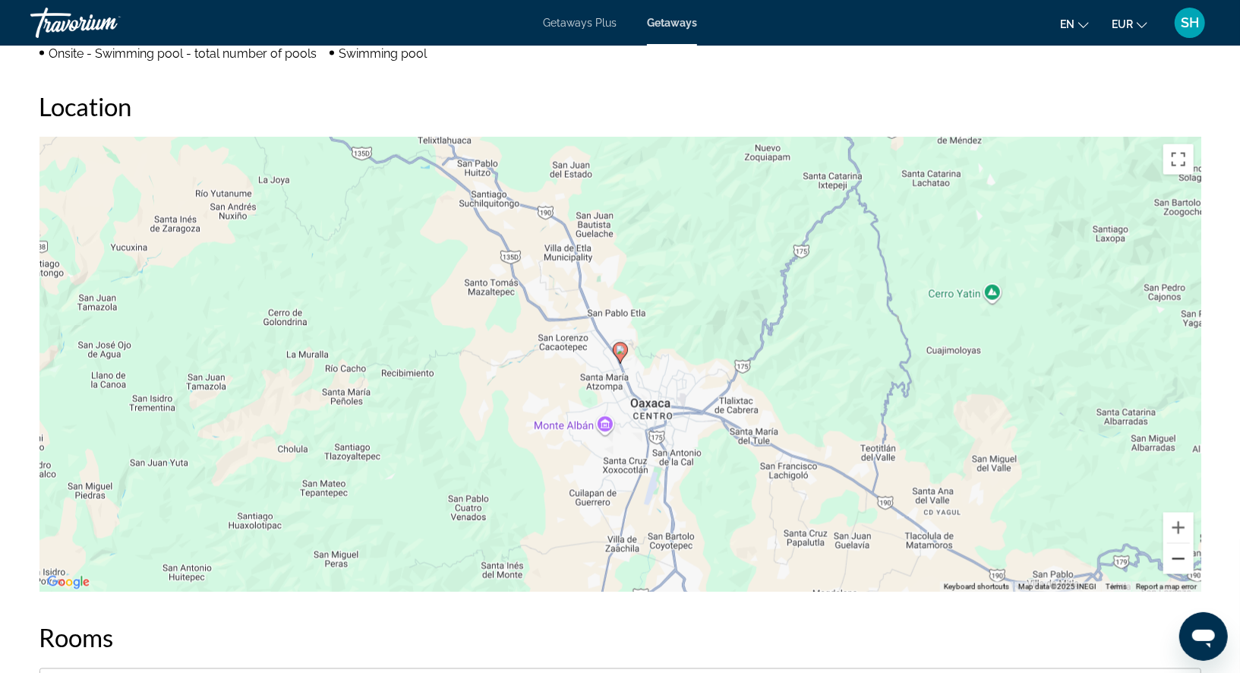
click at [1183, 559] on button "Zoom out" at bounding box center [1178, 558] width 30 height 30
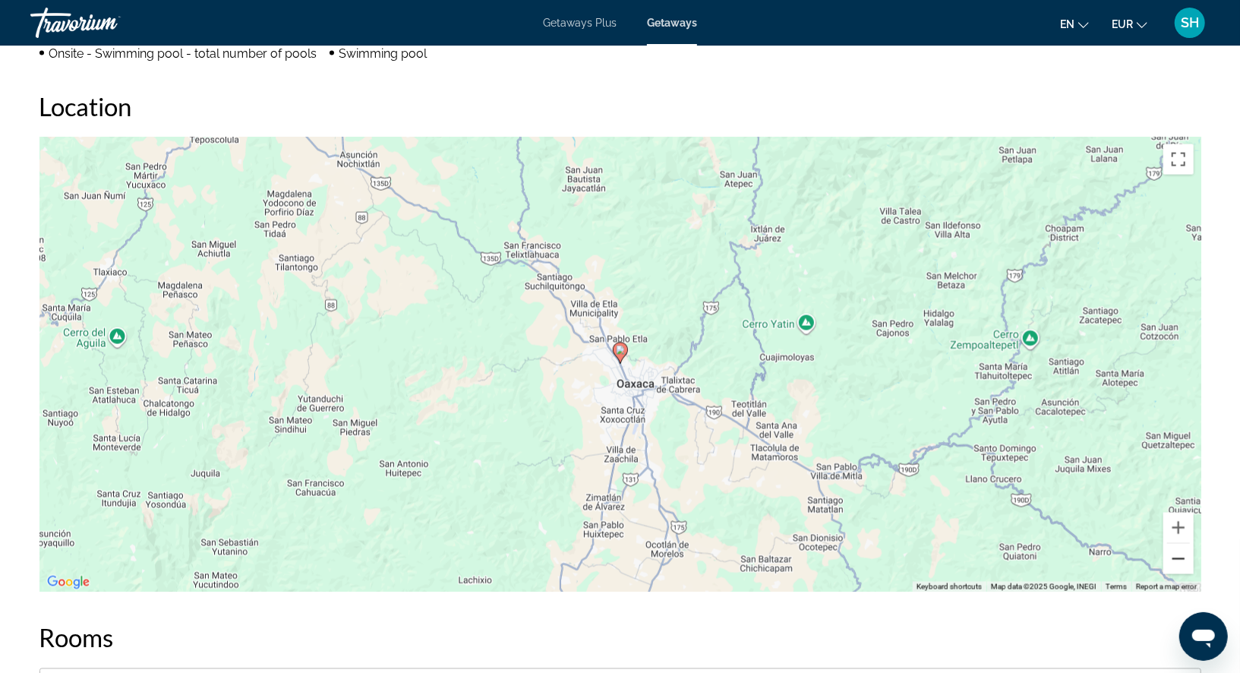
click at [1183, 559] on button "Zoom out" at bounding box center [1178, 558] width 30 height 30
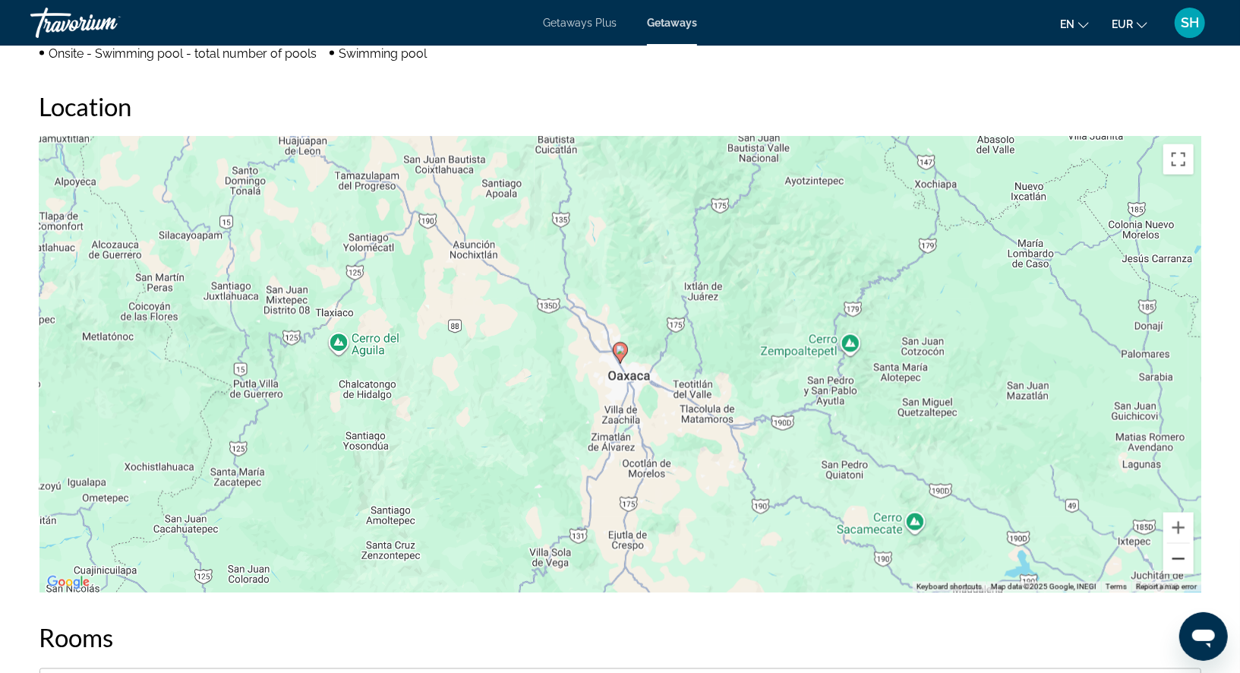
click at [1183, 559] on button "Zoom out" at bounding box center [1178, 558] width 30 height 30
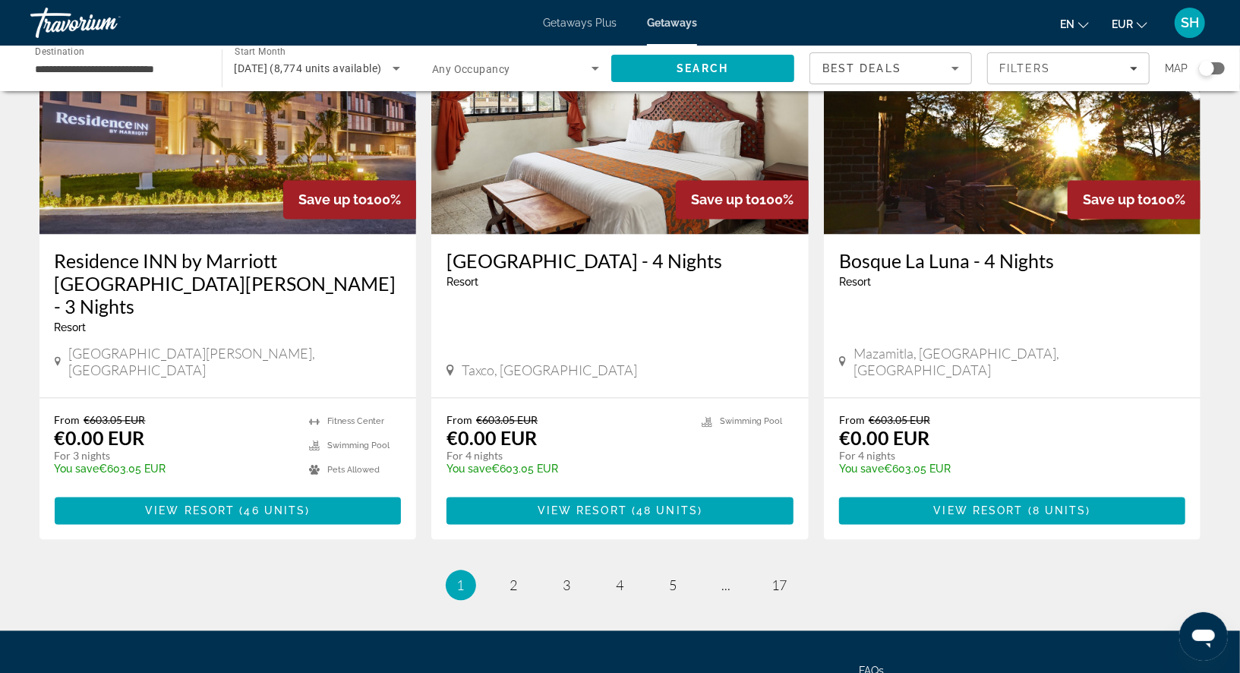
scroll to position [1849, 0]
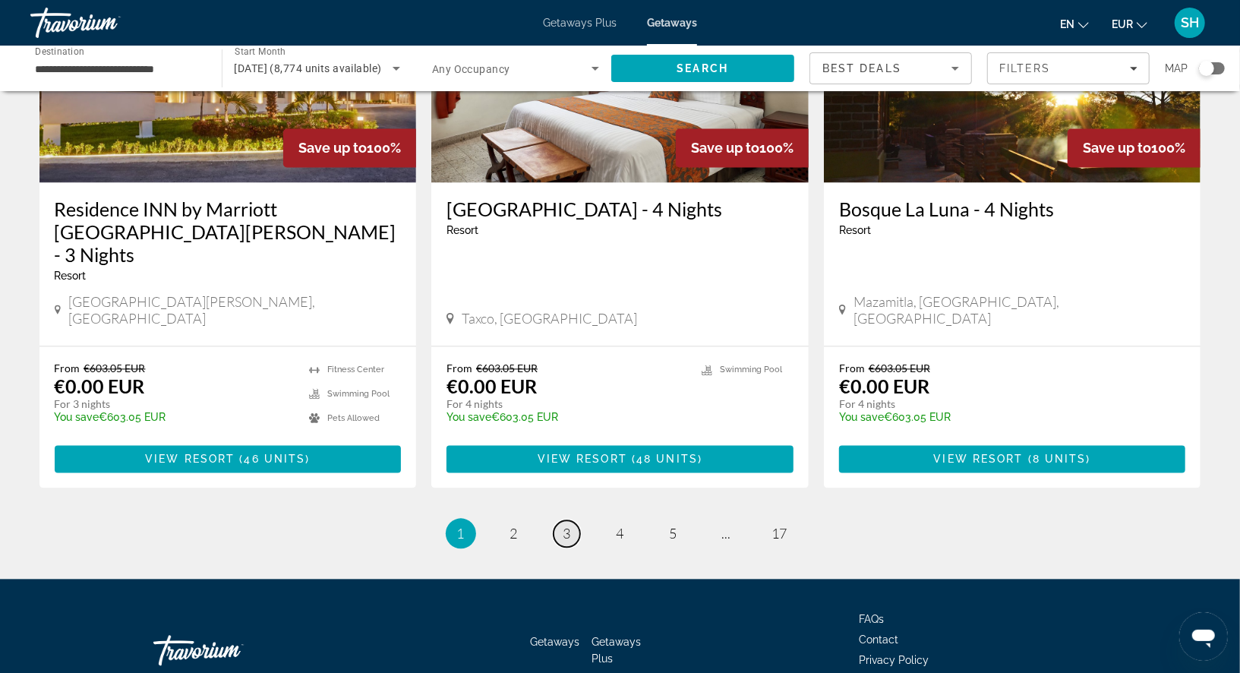
click at [569, 525] on span "3" at bounding box center [567, 533] width 8 height 17
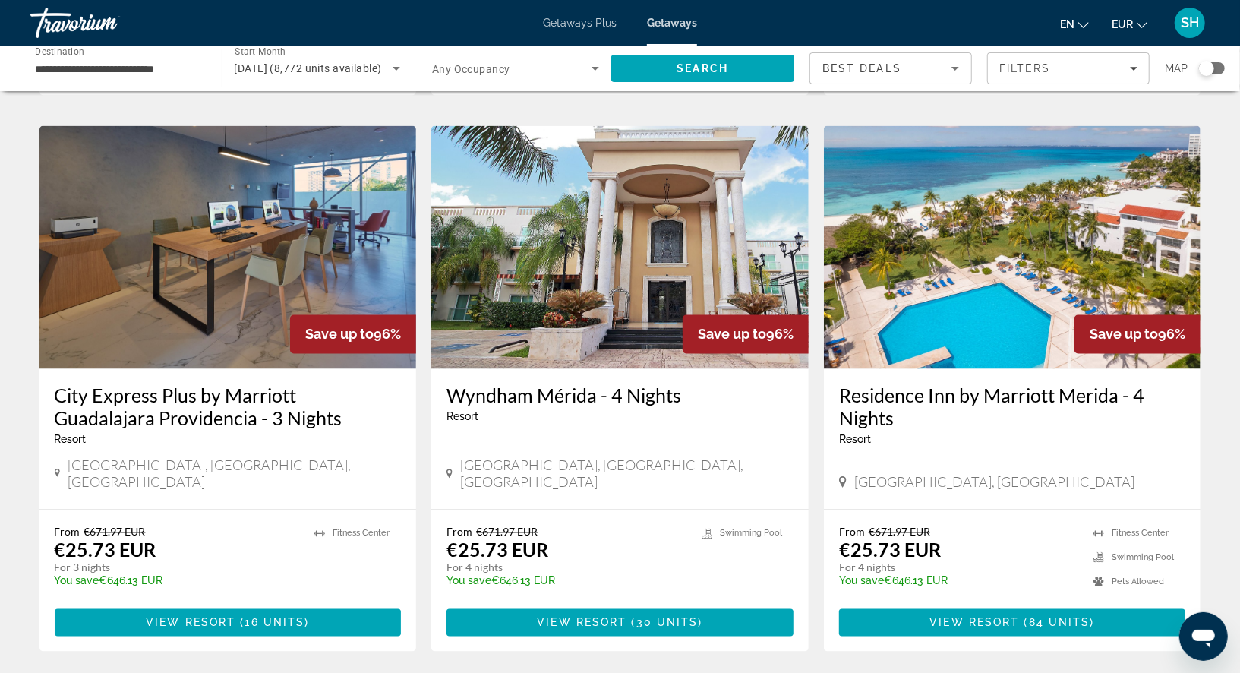
scroll to position [1849, 0]
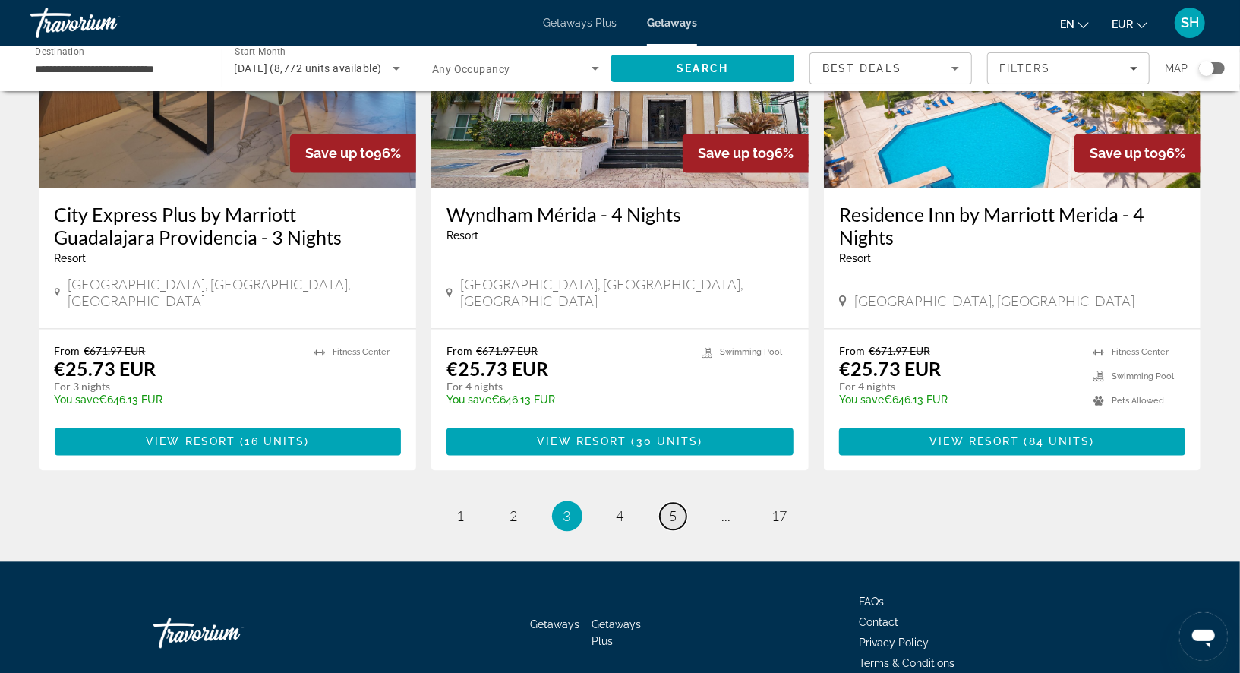
click at [669, 508] on span "5" at bounding box center [673, 516] width 8 height 17
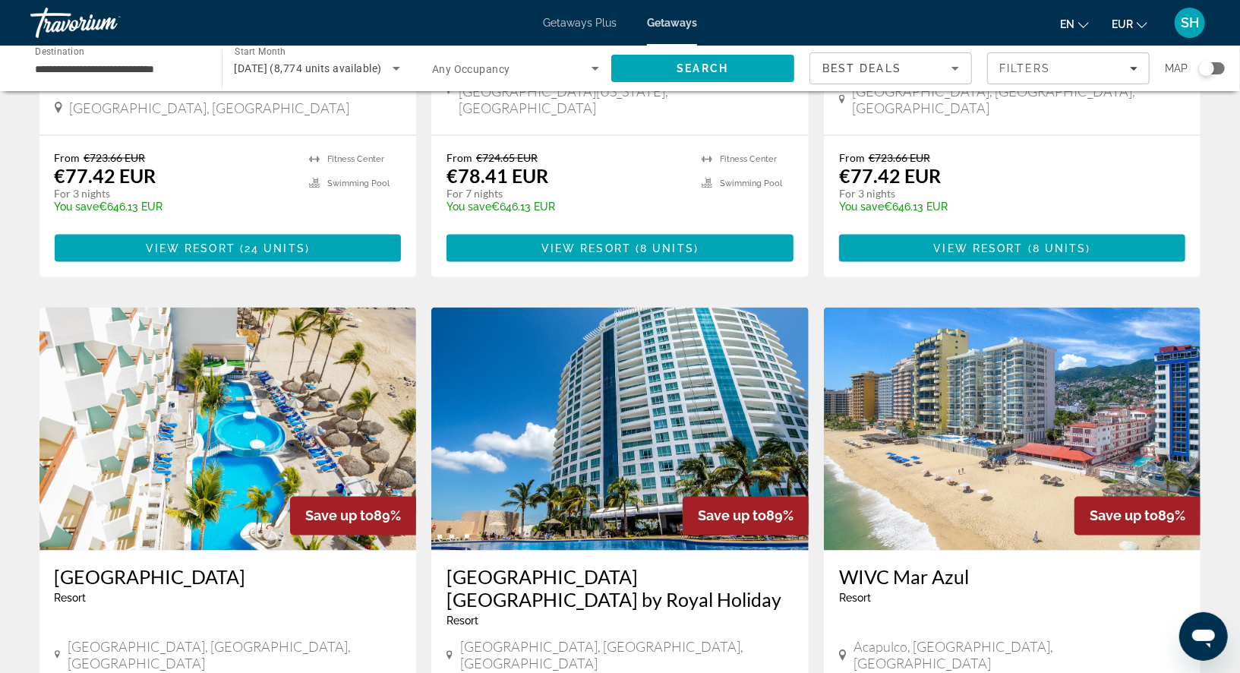
scroll to position [1589, 0]
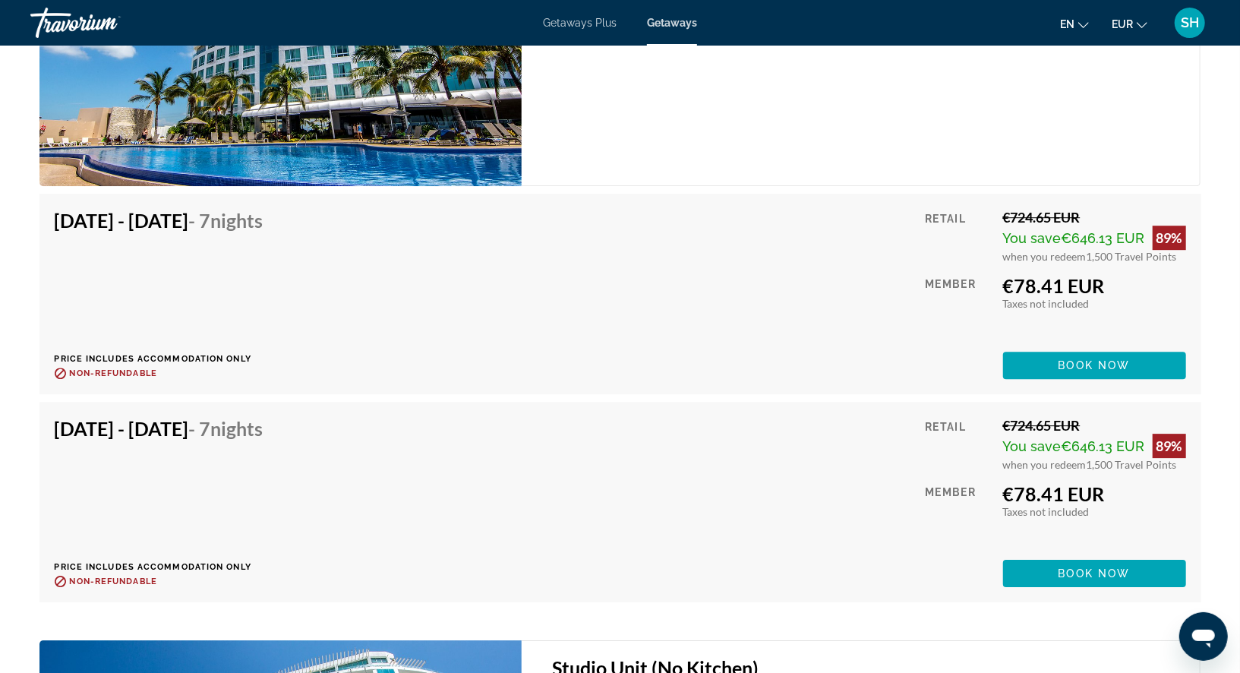
scroll to position [2796, 0]
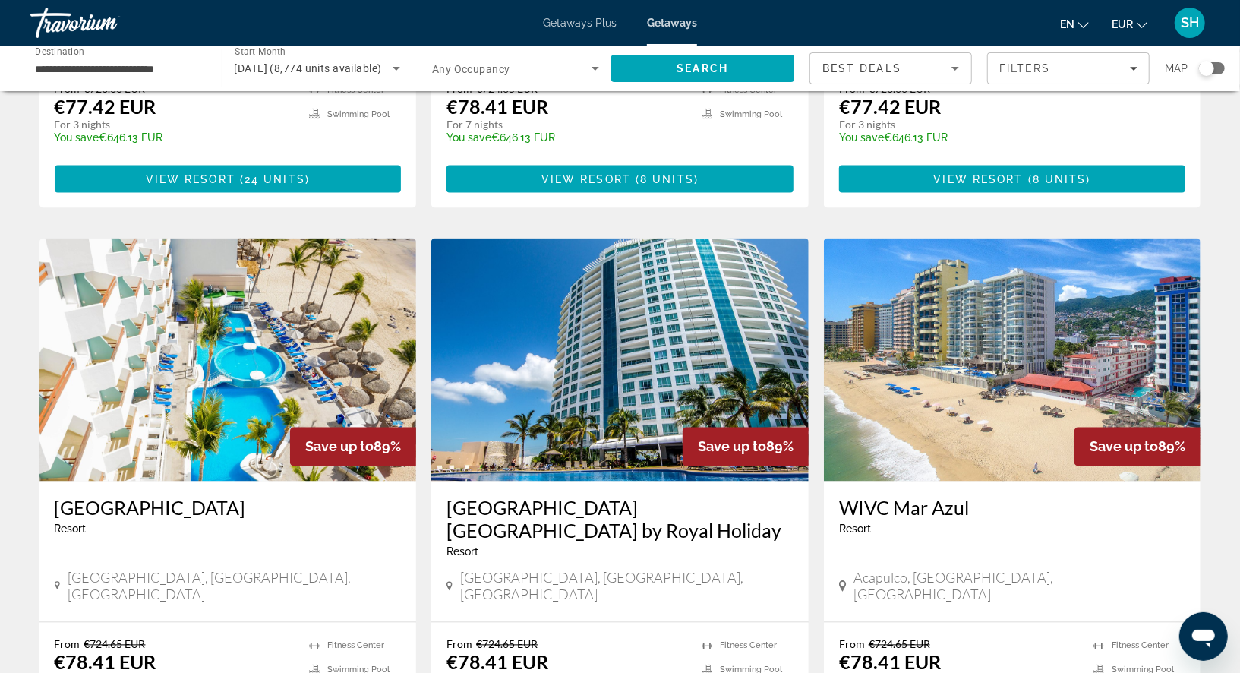
scroll to position [1655, 0]
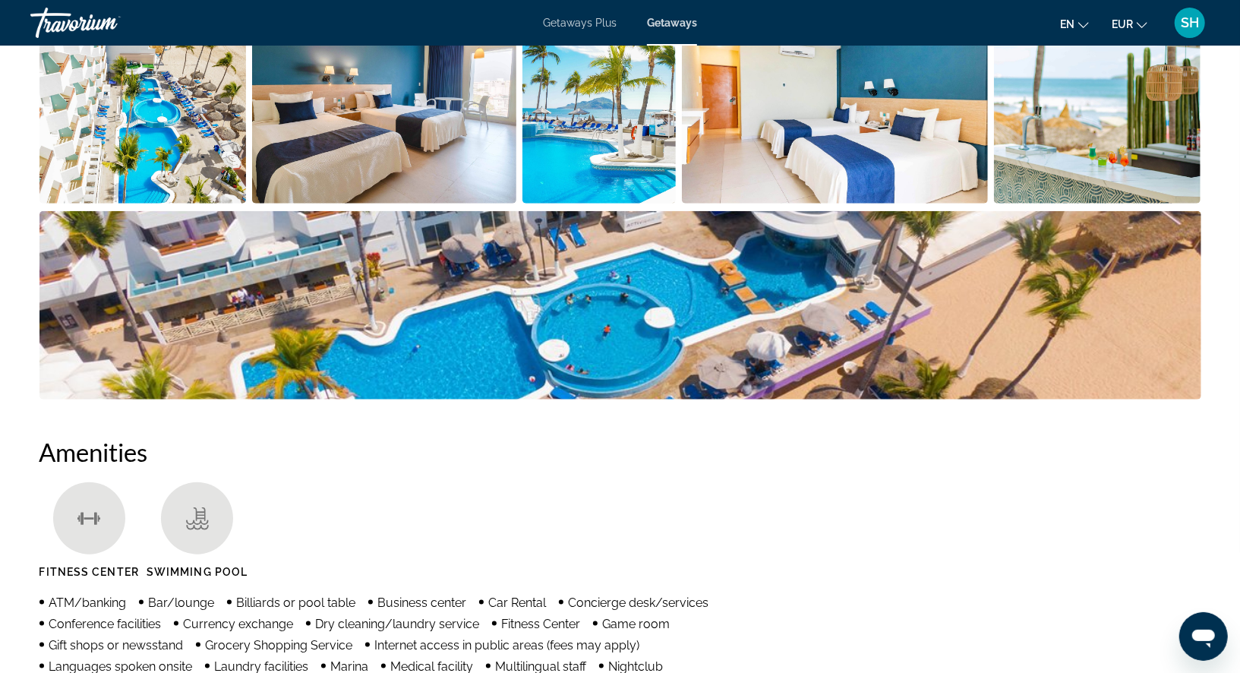
scroll to position [797, 0]
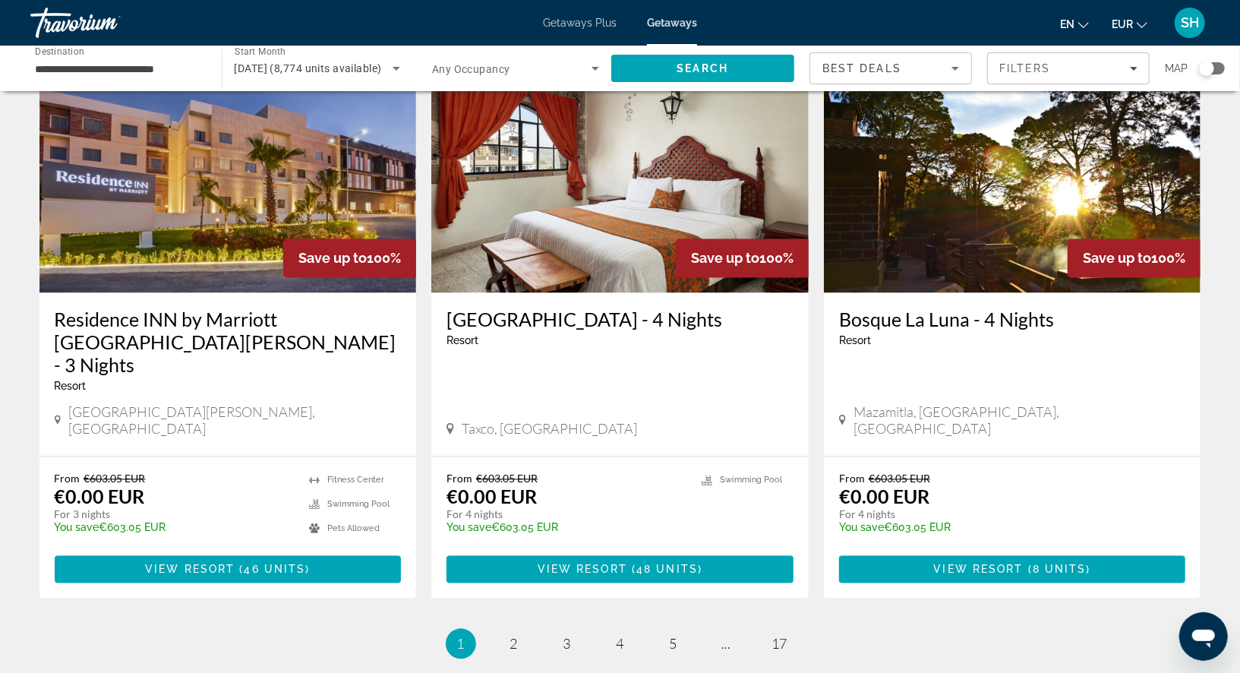
scroll to position [1849, 0]
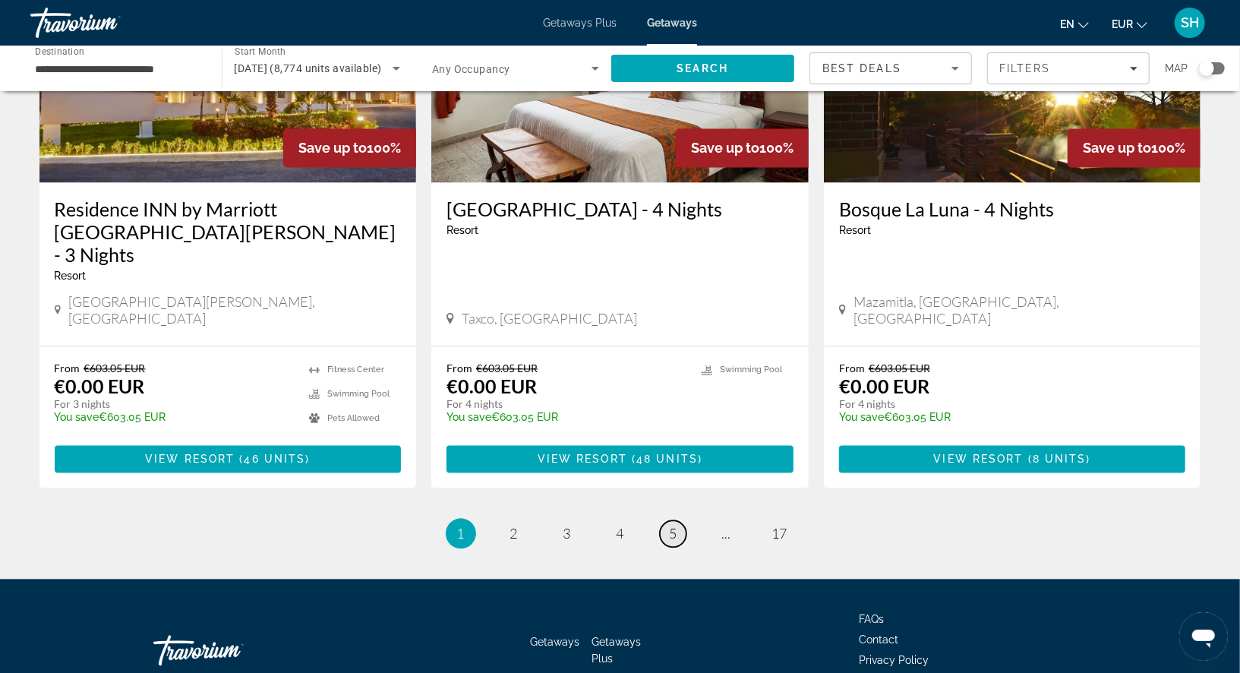
click at [673, 525] on span "5" at bounding box center [673, 533] width 8 height 17
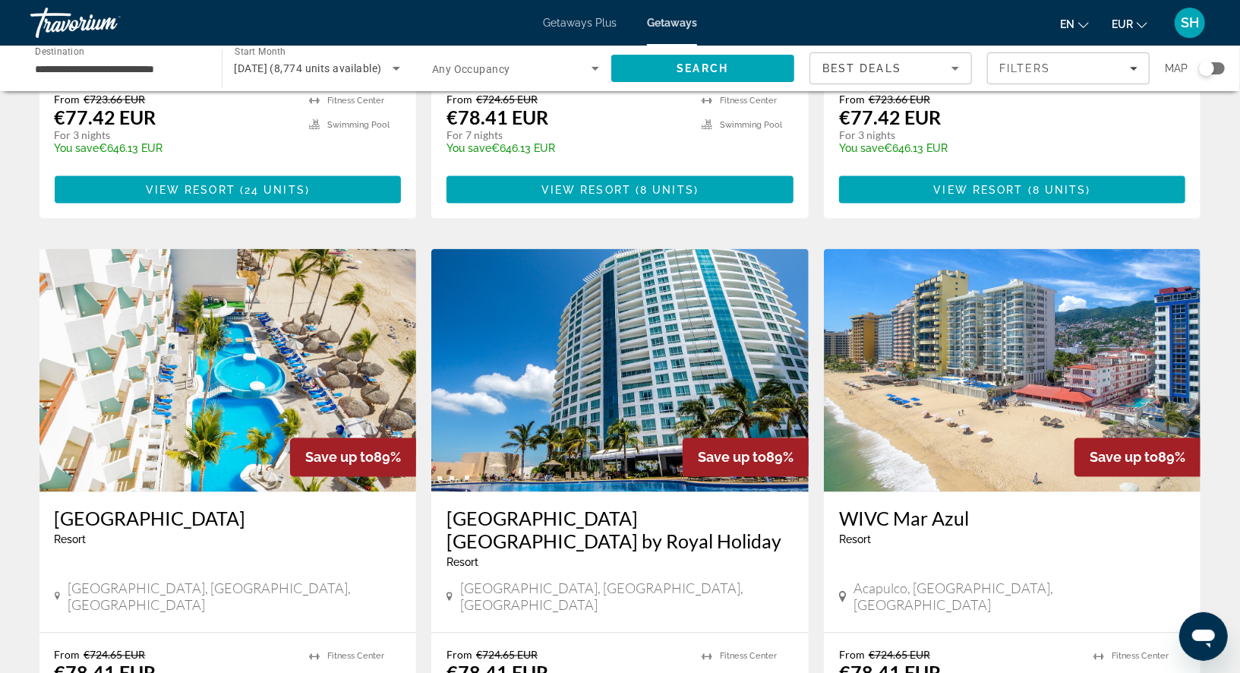
scroll to position [1640, 0]
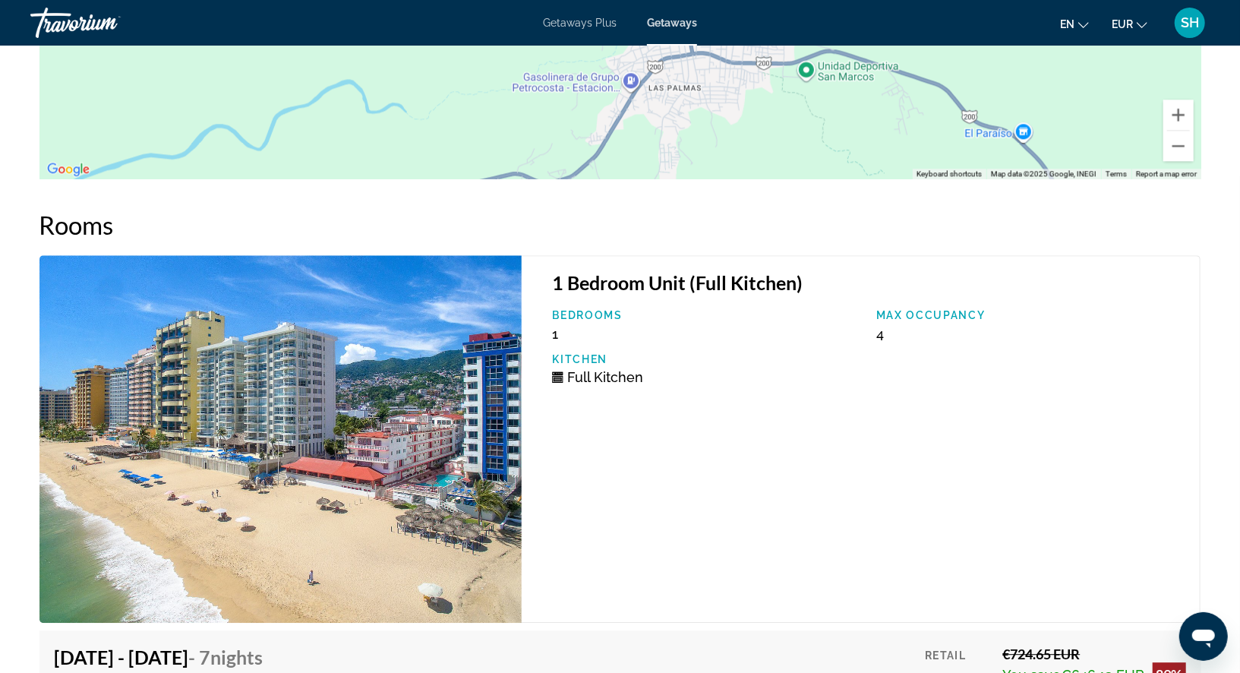
scroll to position [2327, 0]
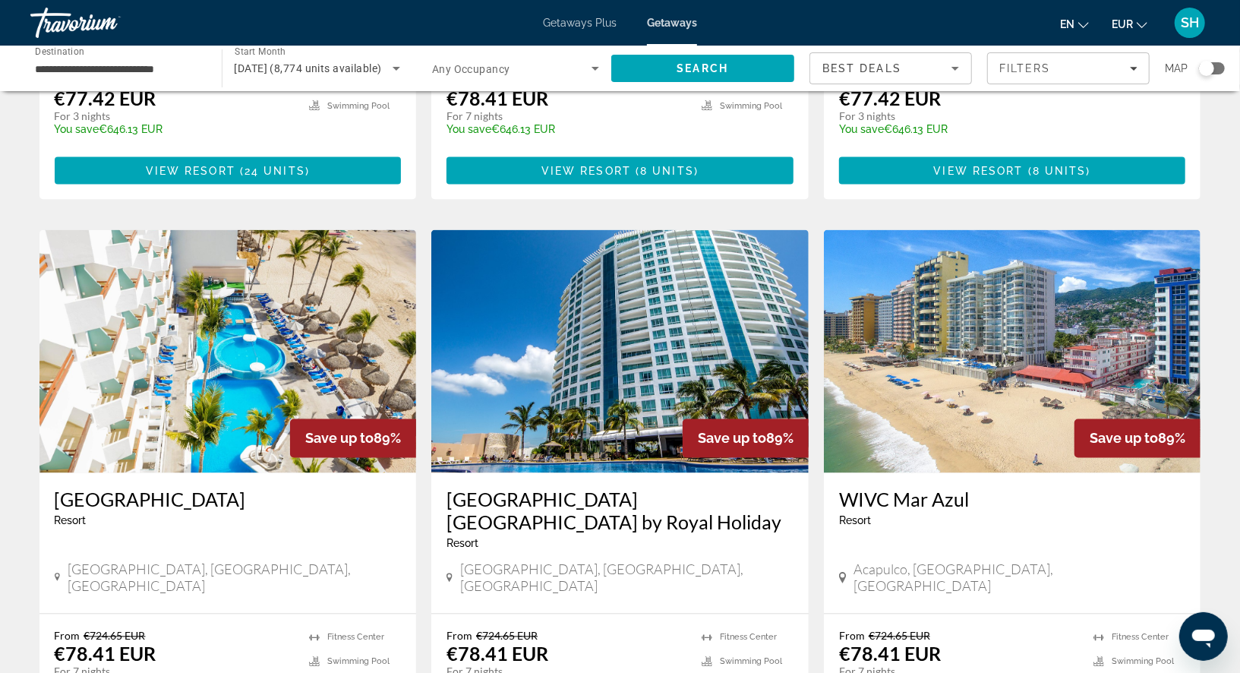
scroll to position [1663, 0]
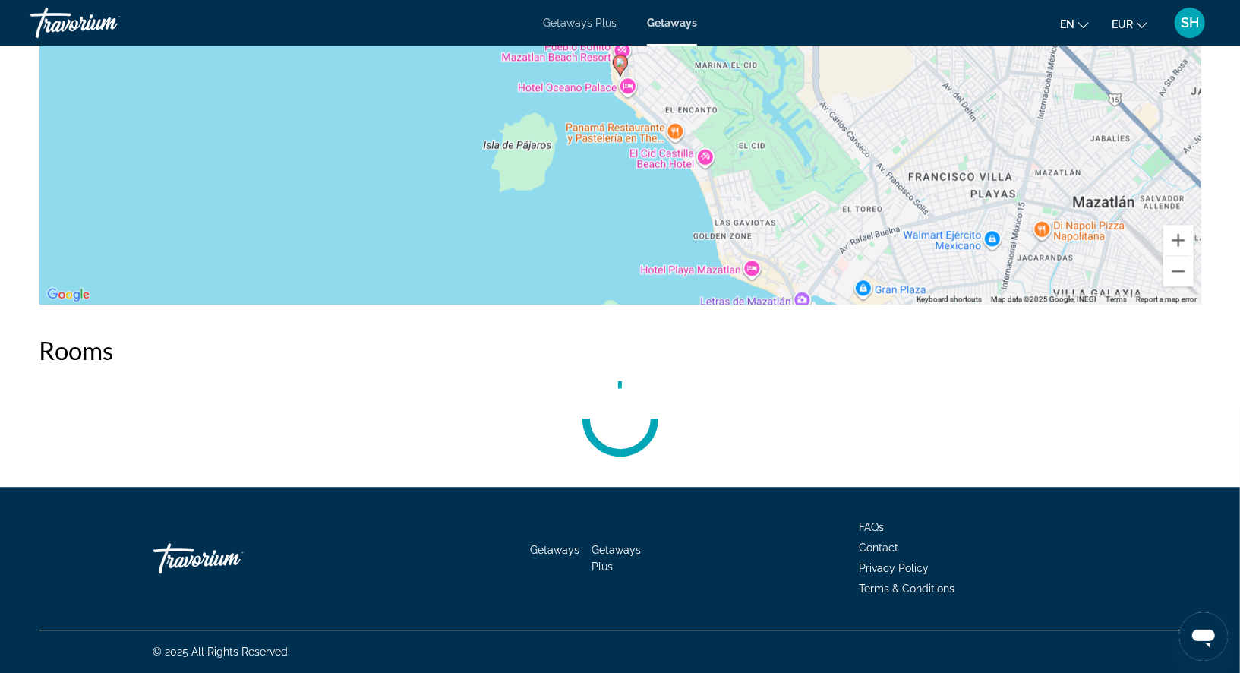
scroll to position [2798, 0]
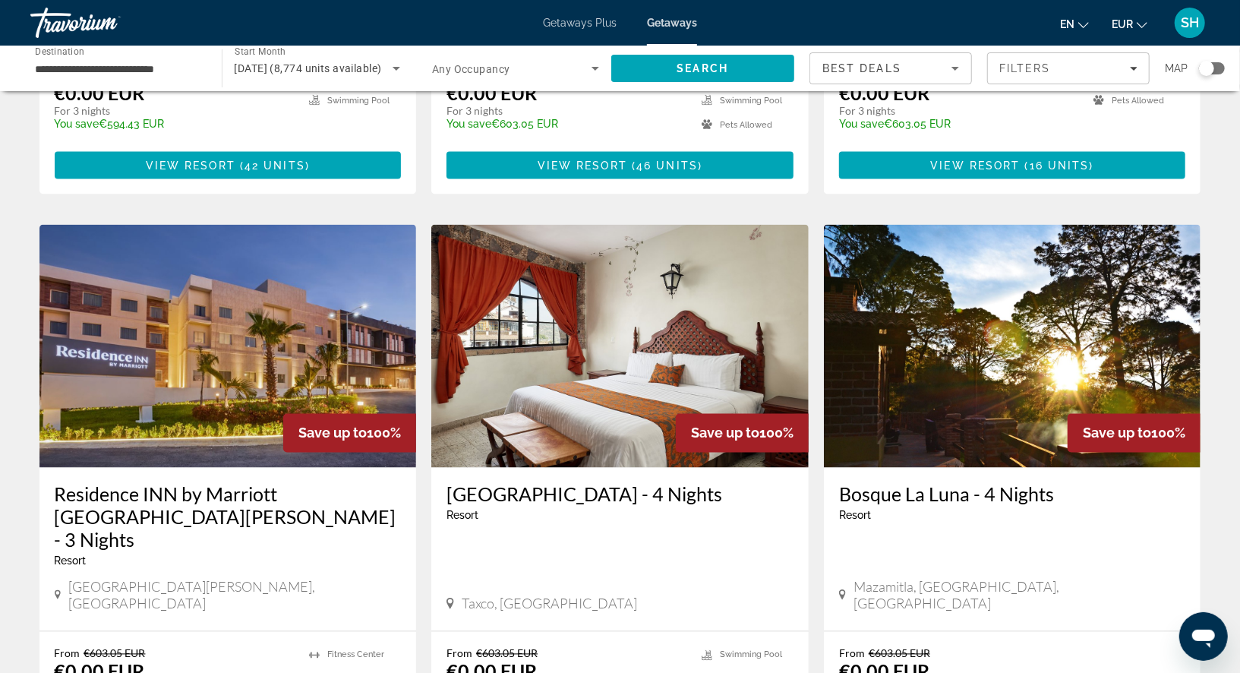
scroll to position [1849, 0]
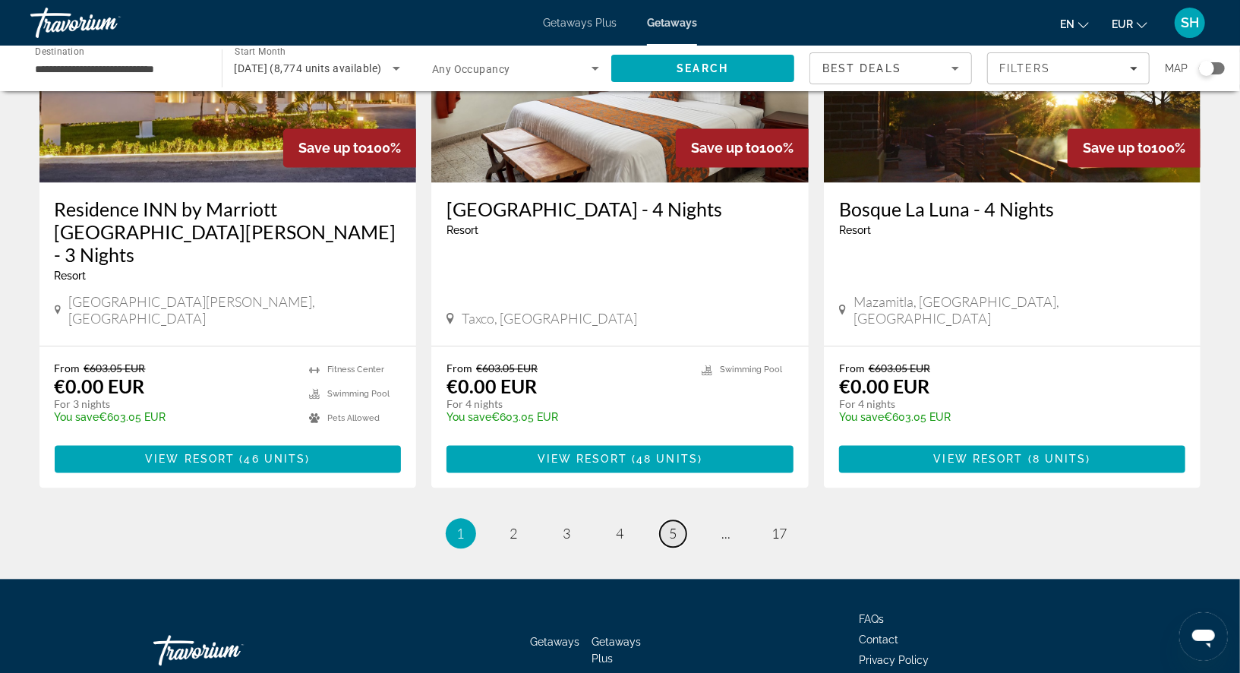
click at [675, 525] on span "5" at bounding box center [673, 533] width 8 height 17
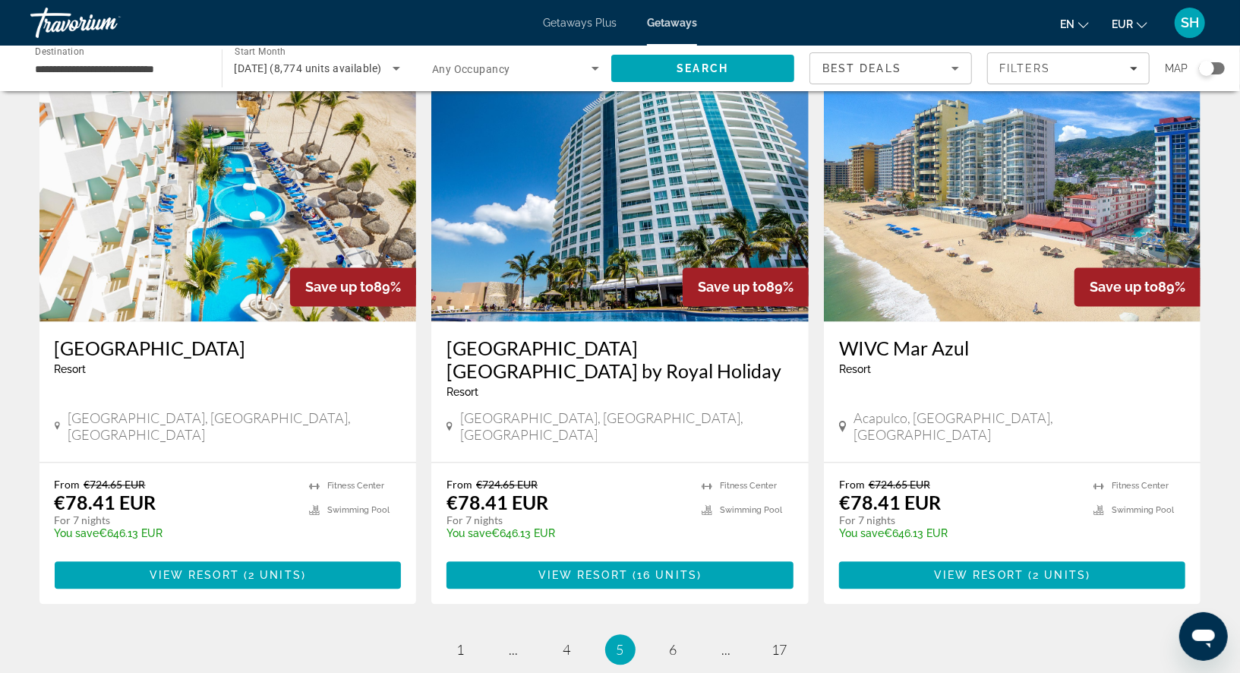
scroll to position [1850, 0]
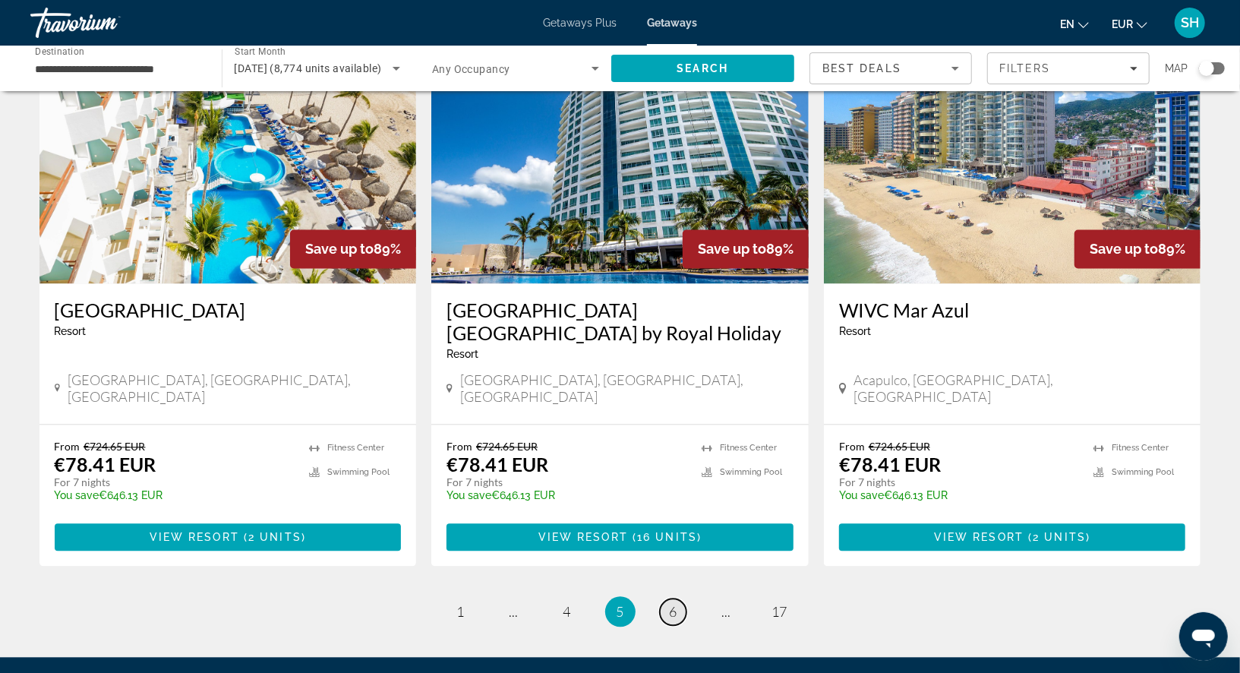
click at [672, 603] on span "6" at bounding box center [673, 611] width 8 height 17
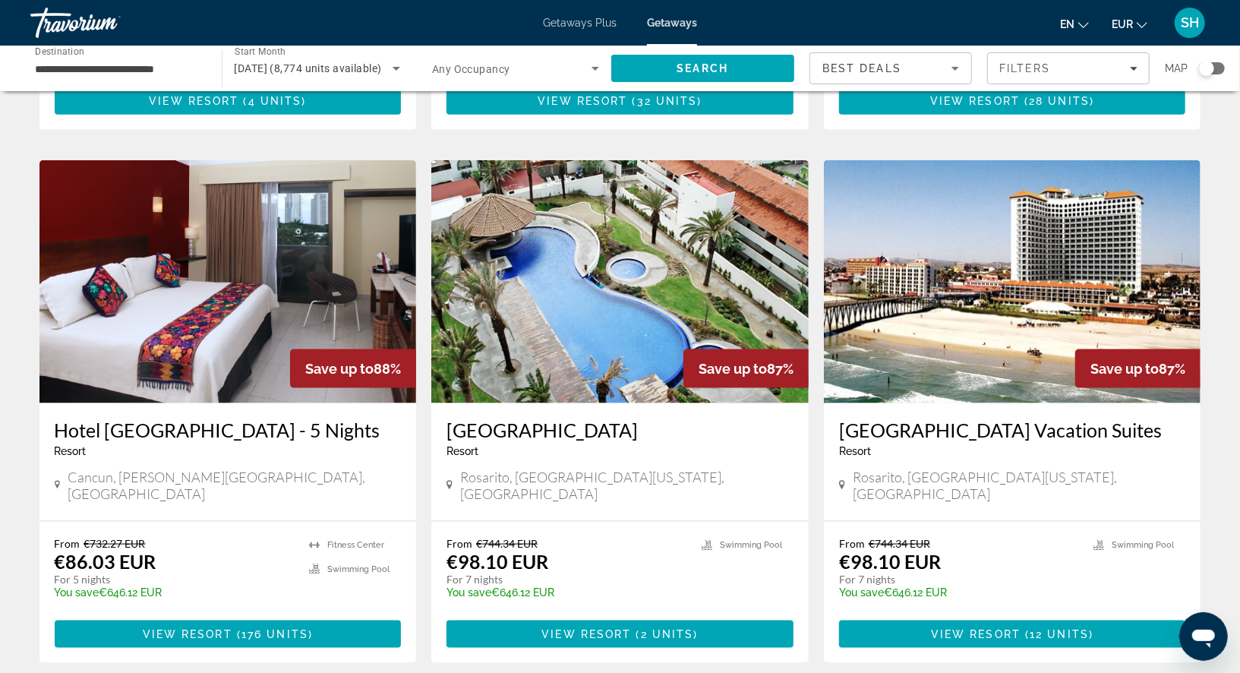
scroll to position [1097, 0]
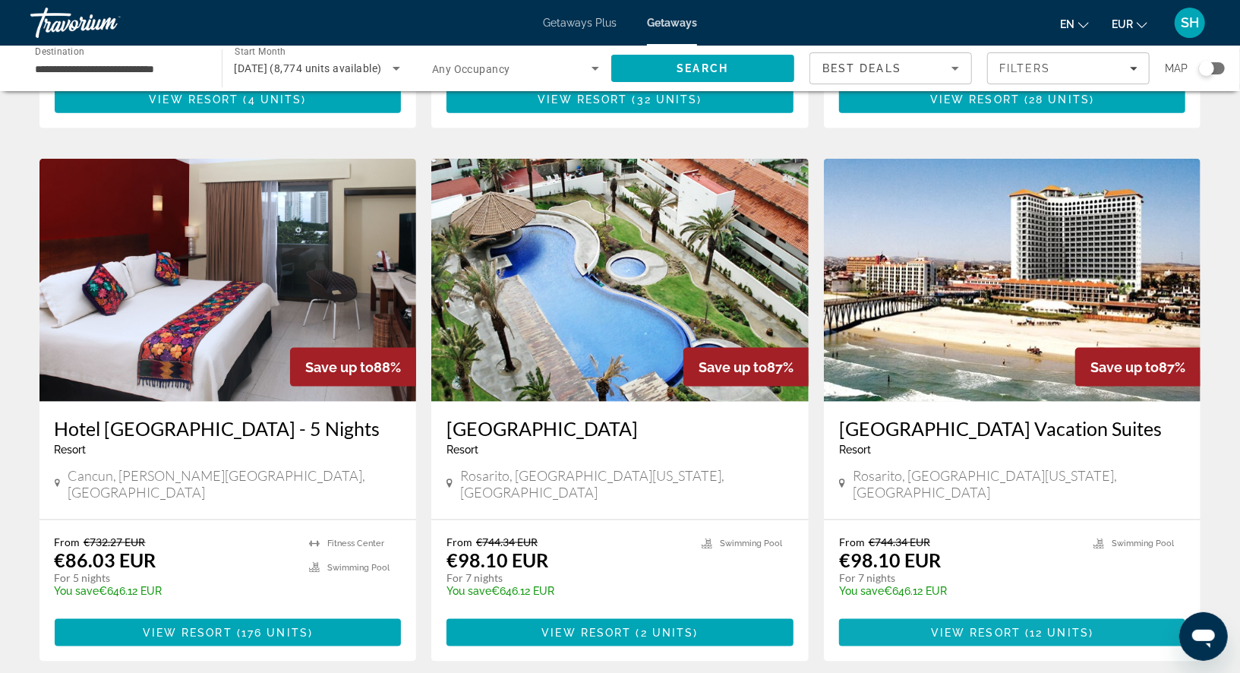
click at [937, 626] on span "View Resort" at bounding box center [976, 632] width 90 height 12
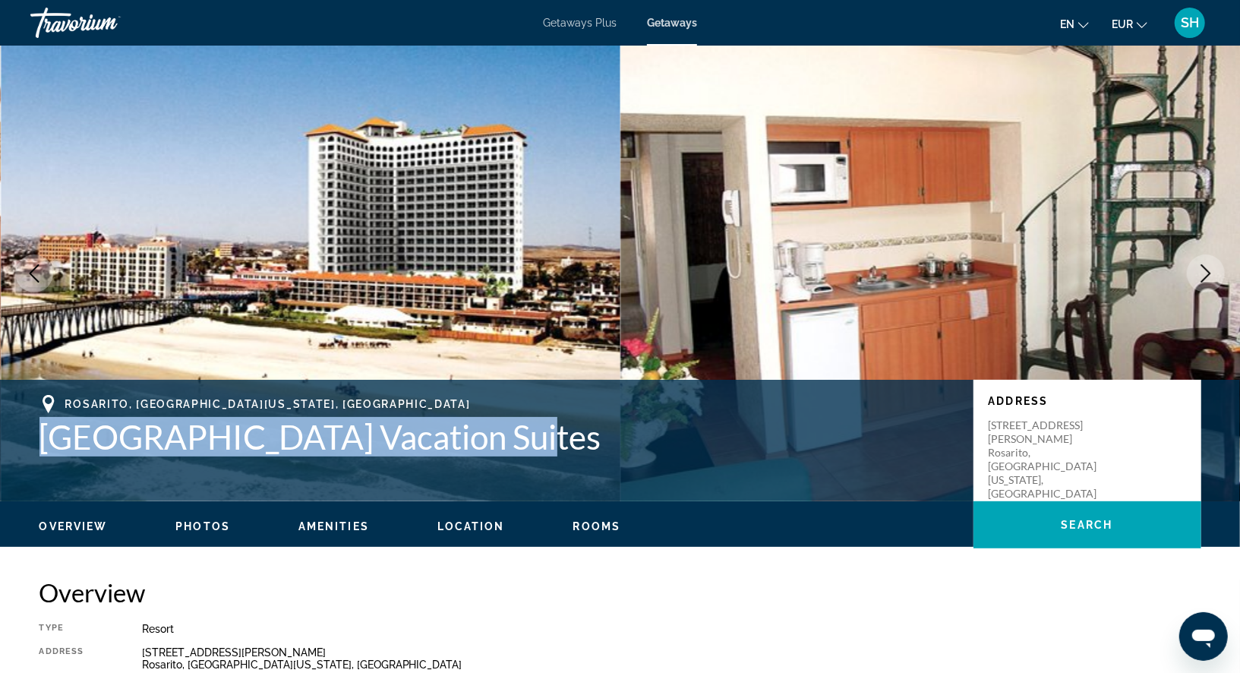
drag, startPoint x: 492, startPoint y: 440, endPoint x: 41, endPoint y: 442, distance: 450.9
click at [41, 442] on h1 "Rosarito Beach Vacation Suites" at bounding box center [498, 436] width 918 height 39
copy h1 "Rosarito Beach Vacation Suites"
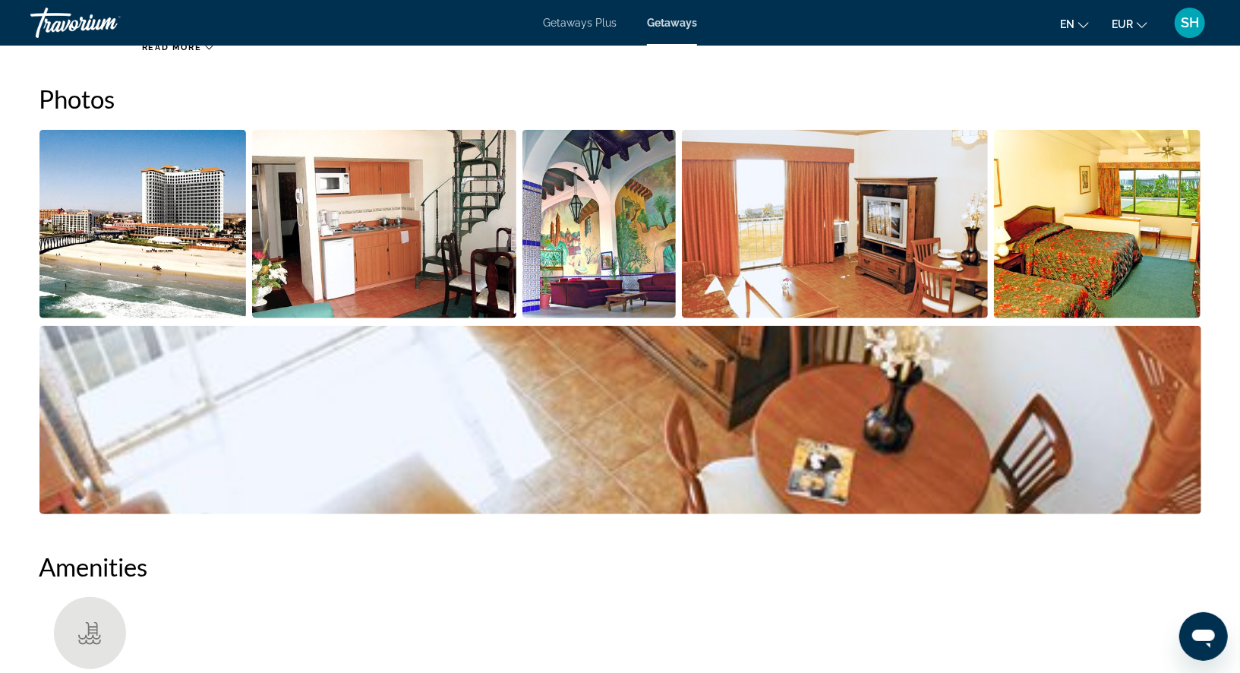
scroll to position [686, 0]
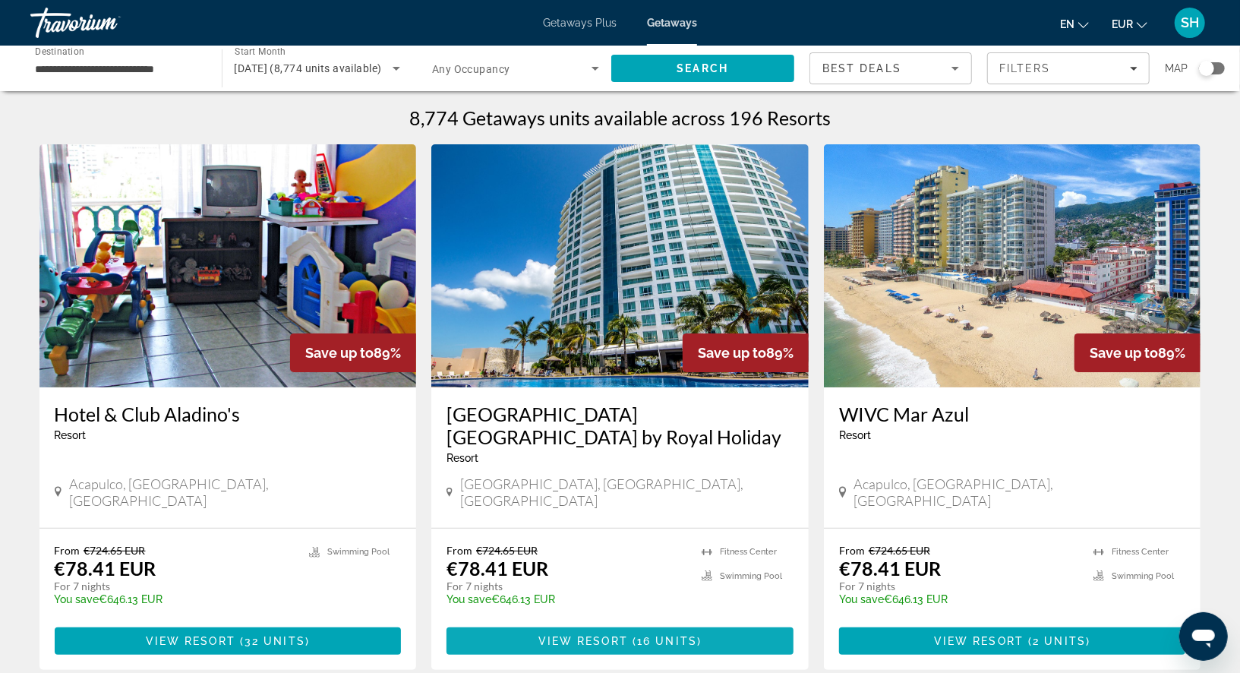
click at [597, 635] on span "View Resort" at bounding box center [583, 641] width 90 height 12
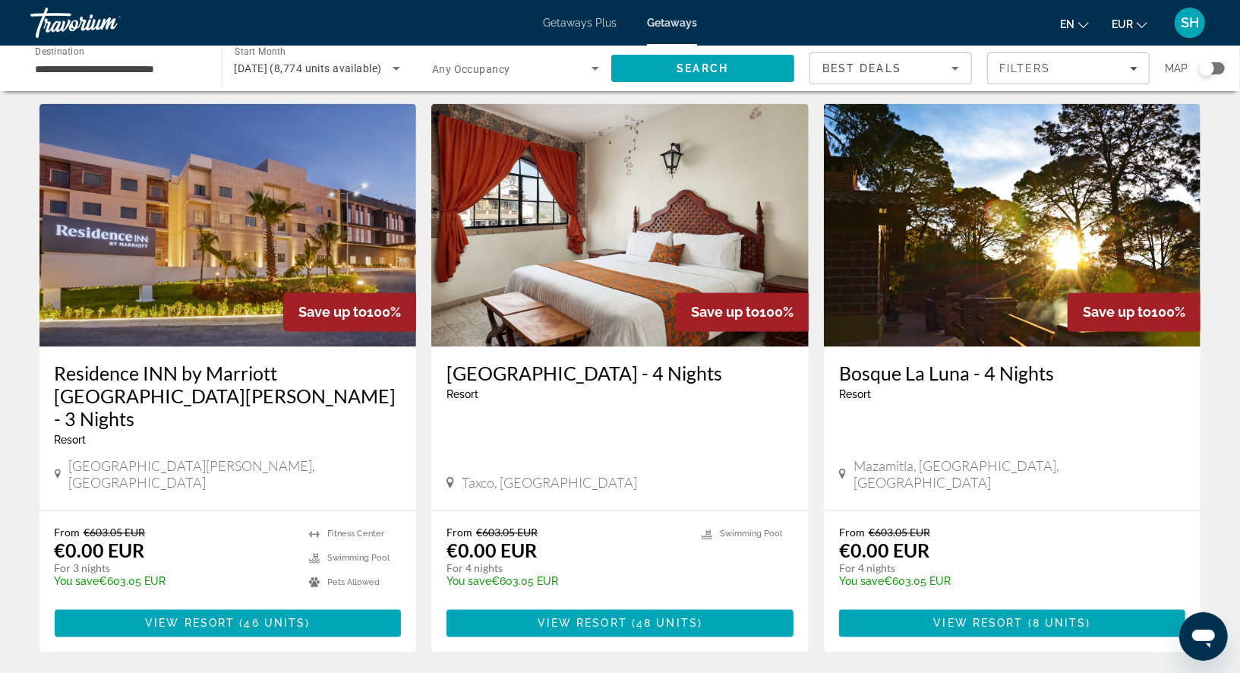
scroll to position [1849, 0]
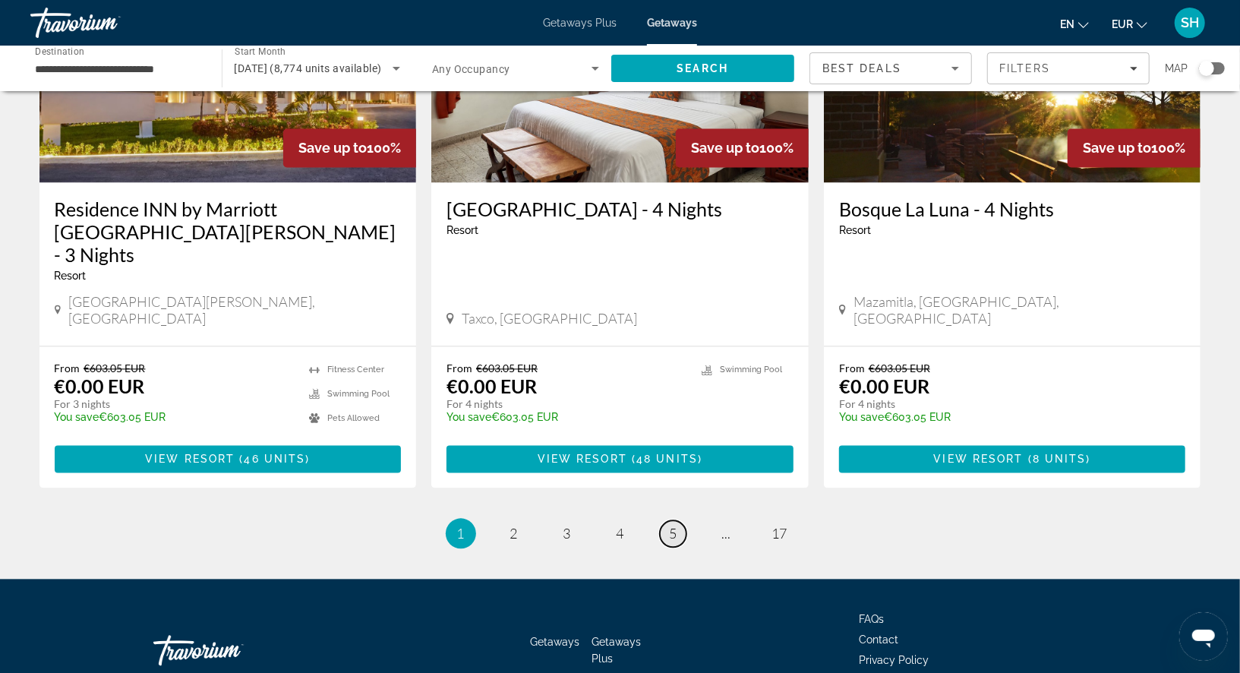
click at [678, 521] on link "page 5" at bounding box center [673, 534] width 27 height 27
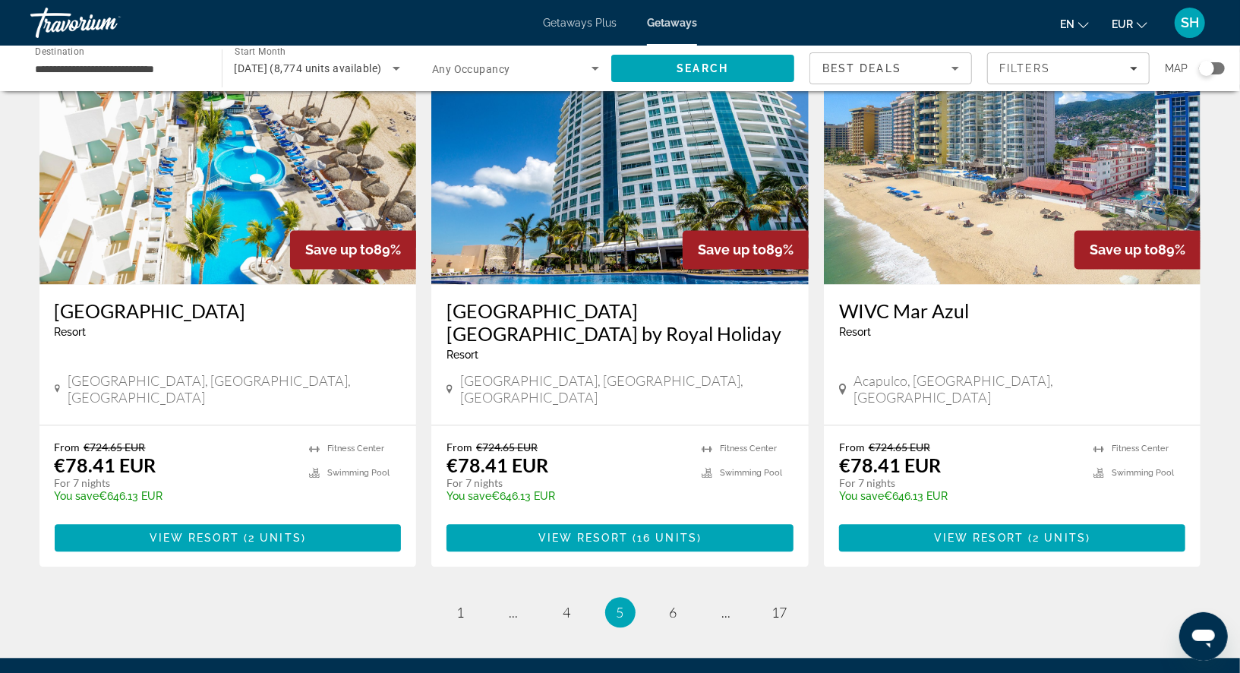
scroll to position [1850, 0]
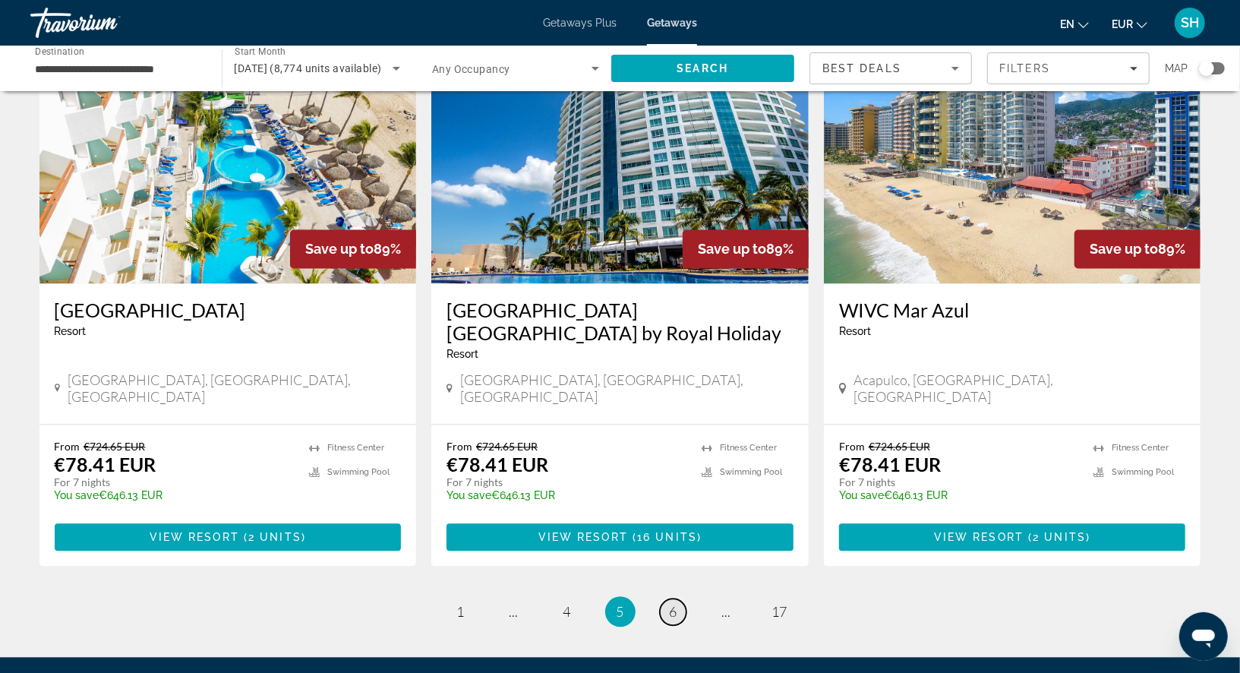
click at [671, 603] on span "6" at bounding box center [673, 611] width 8 height 17
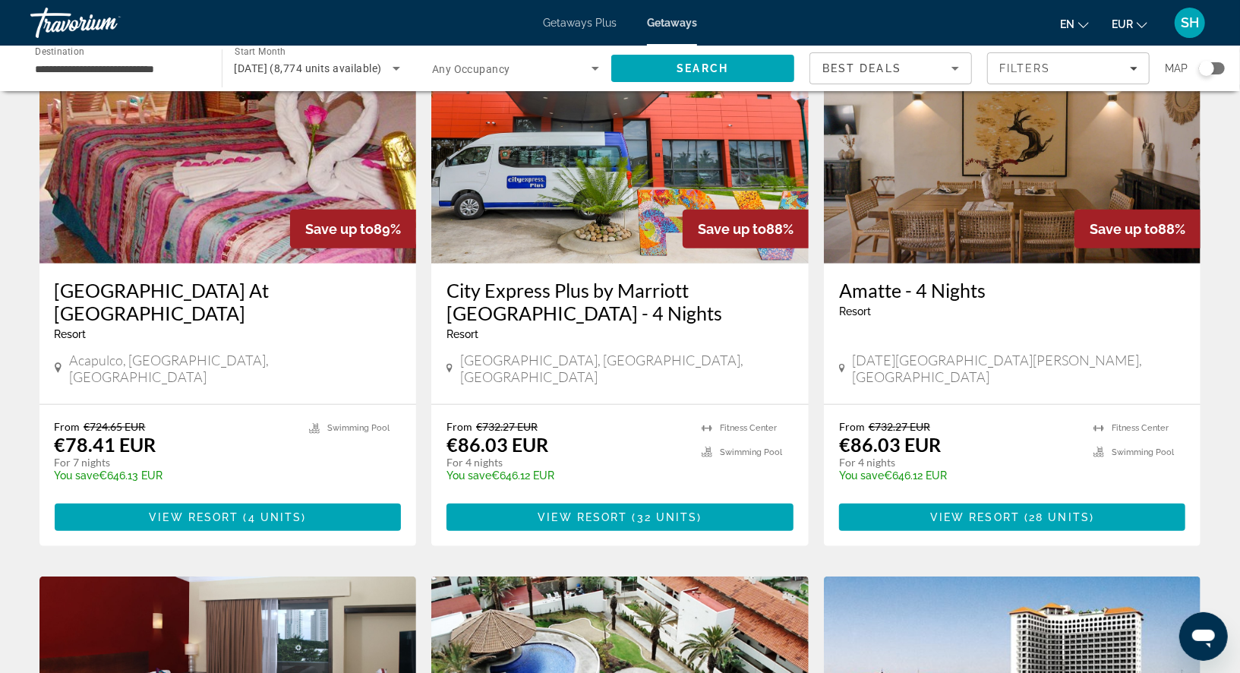
scroll to position [680, 0]
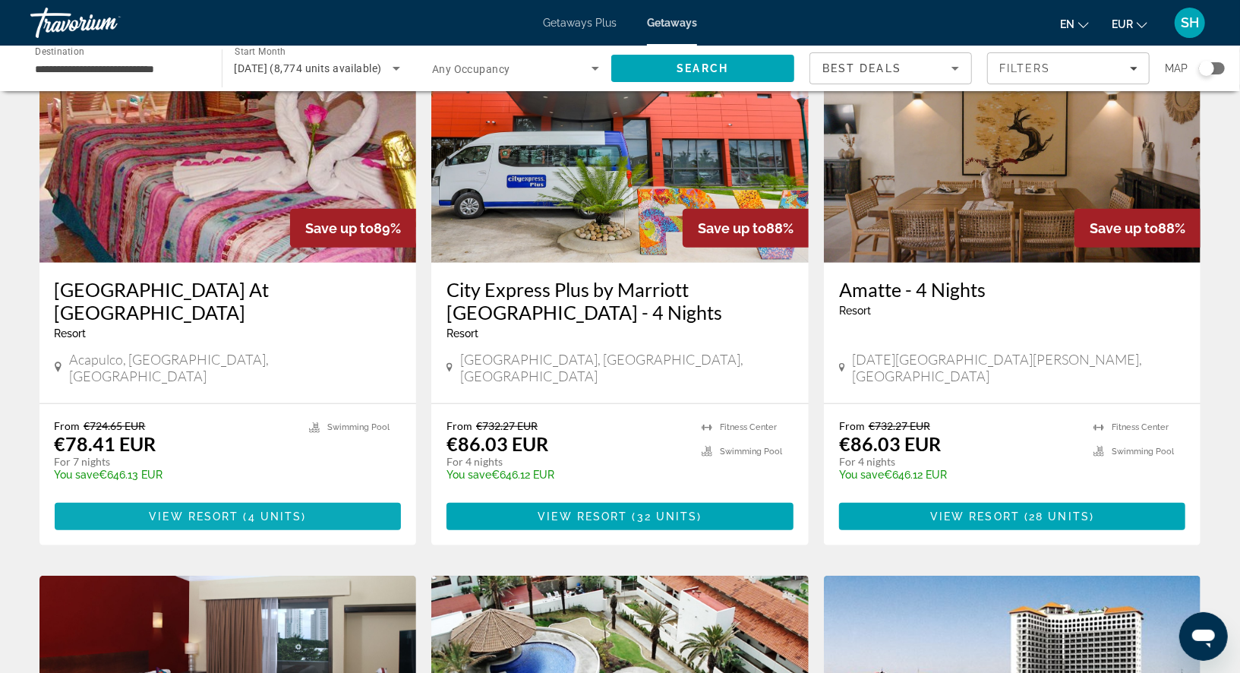
click at [288, 510] on span "4 units" at bounding box center [275, 516] width 54 height 12
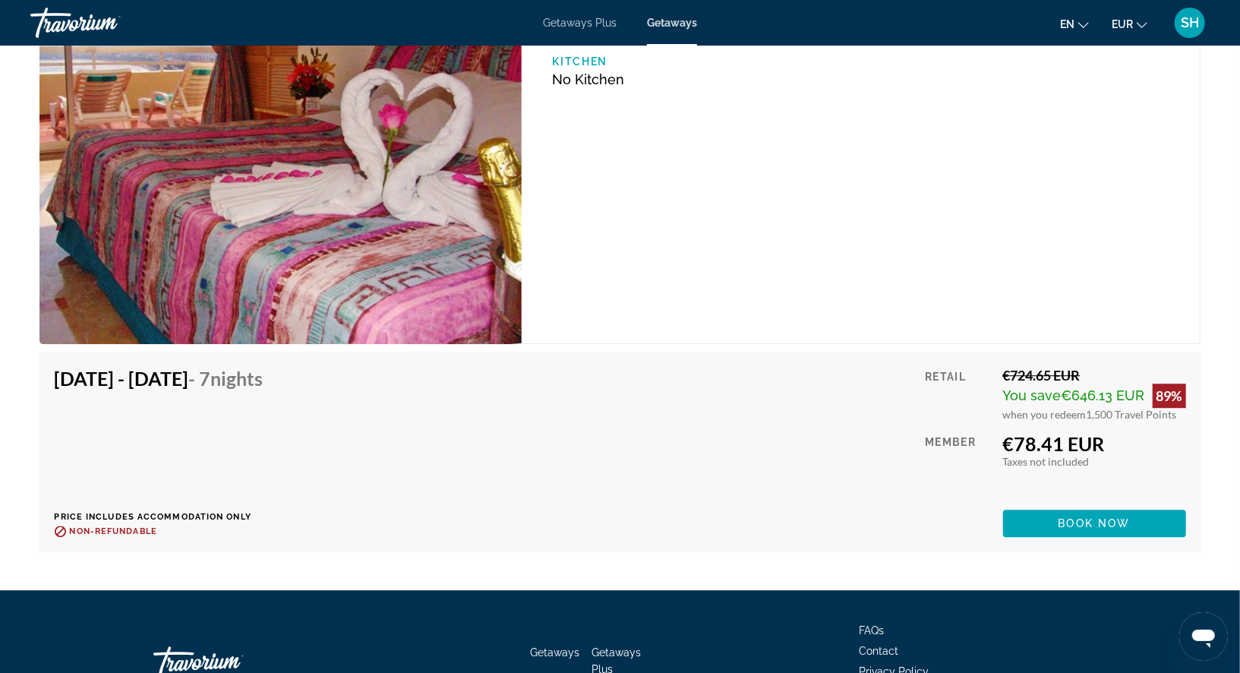
scroll to position [2509, 0]
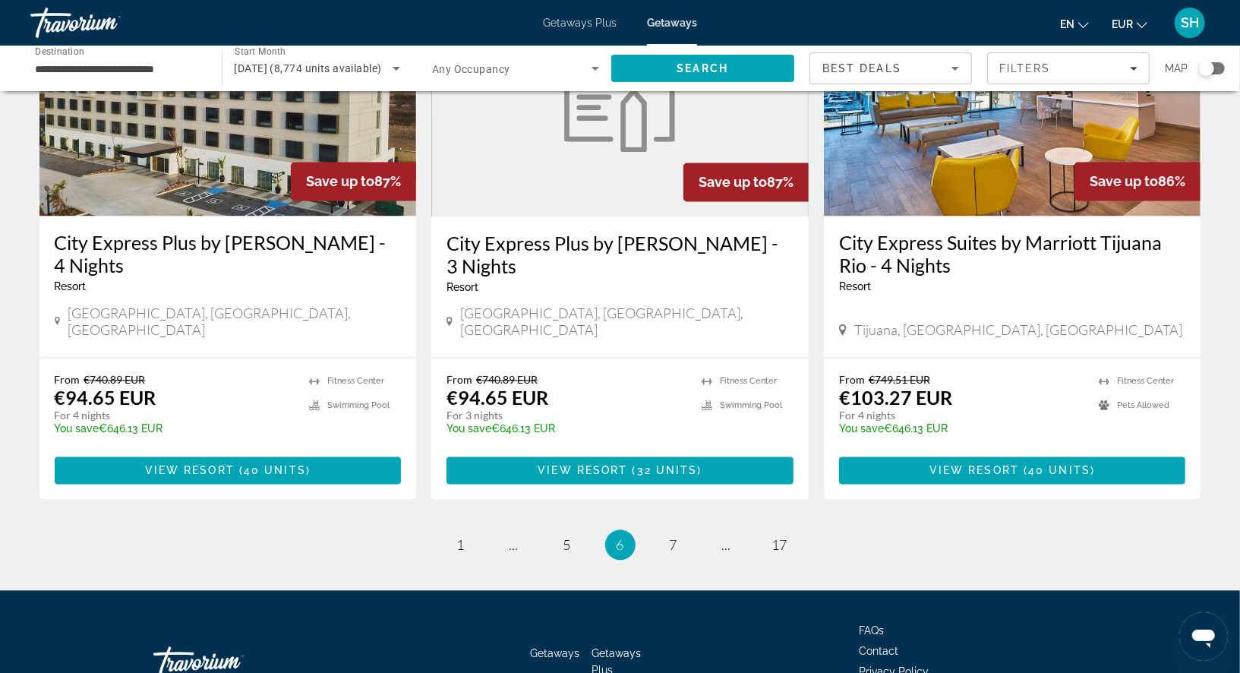
scroll to position [1849, 0]
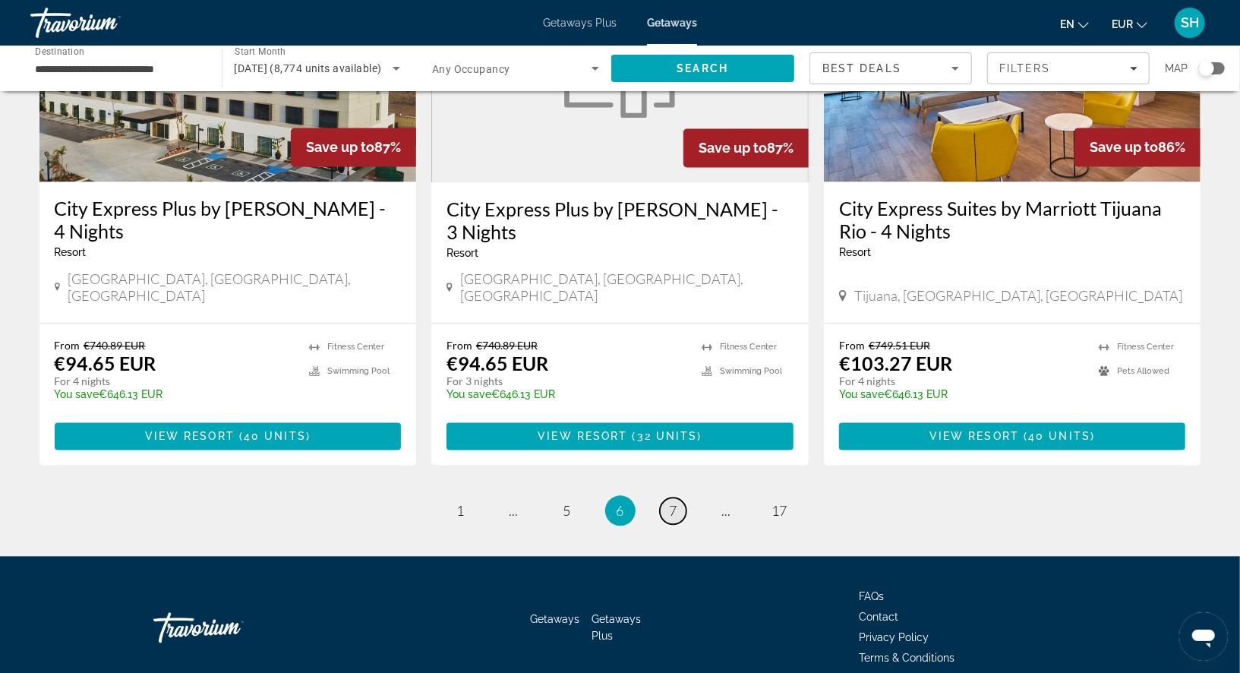
click at [671, 502] on span "7" at bounding box center [673, 510] width 8 height 17
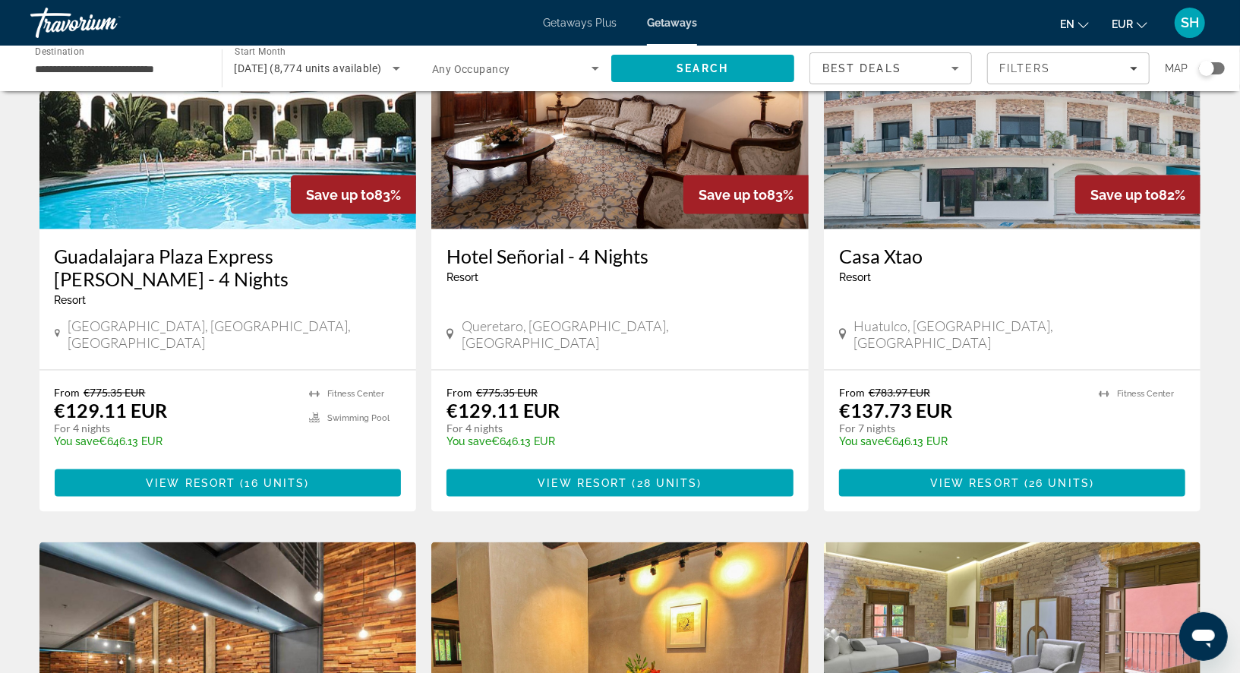
scroll to position [1274, 0]
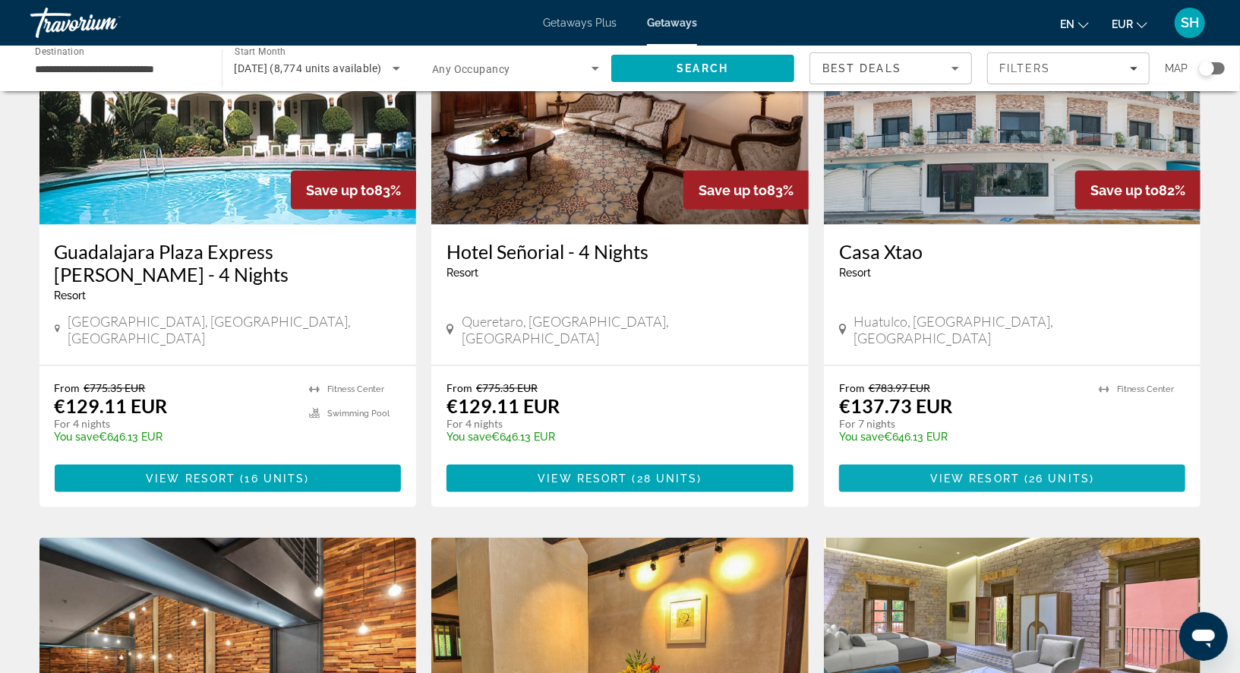
click at [877, 460] on span "Main content" at bounding box center [1012, 478] width 347 height 36
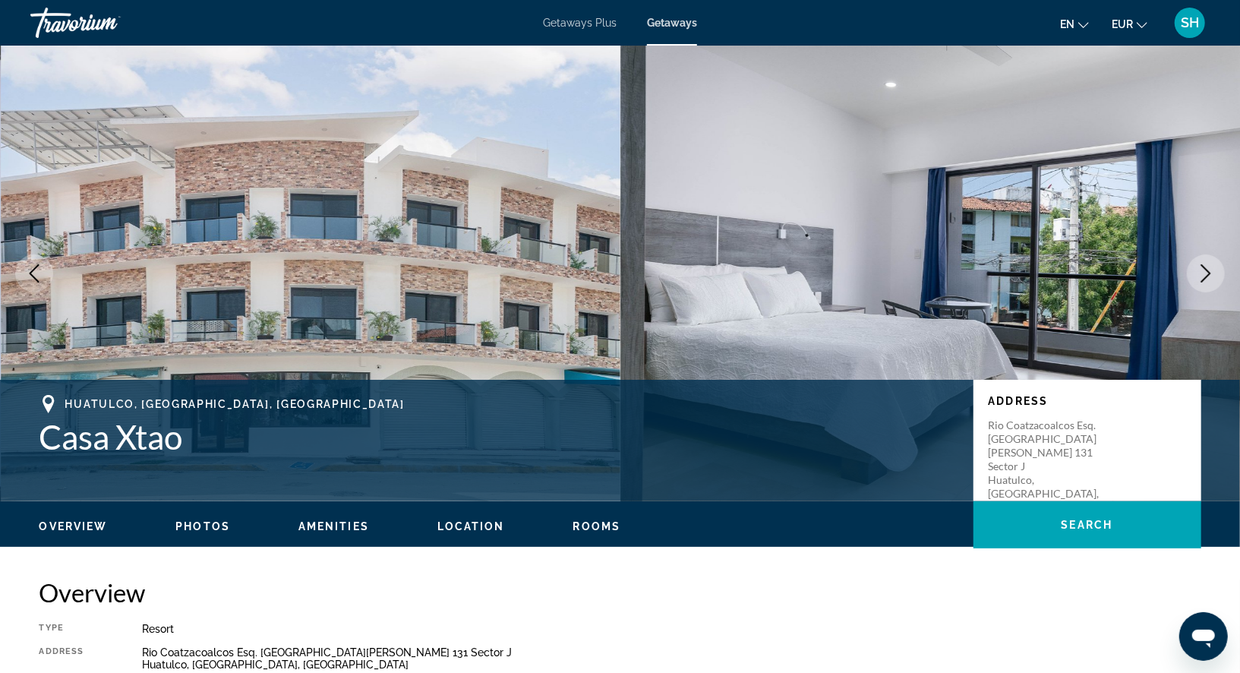
click at [191, 443] on h1 "Casa Xtao" at bounding box center [498, 436] width 918 height 39
drag, startPoint x: 191, startPoint y: 443, endPoint x: 47, endPoint y: 450, distance: 144.4
click at [47, 450] on h1 "Casa Xtao" at bounding box center [498, 436] width 918 height 39
copy h1 "Casa Xtao"
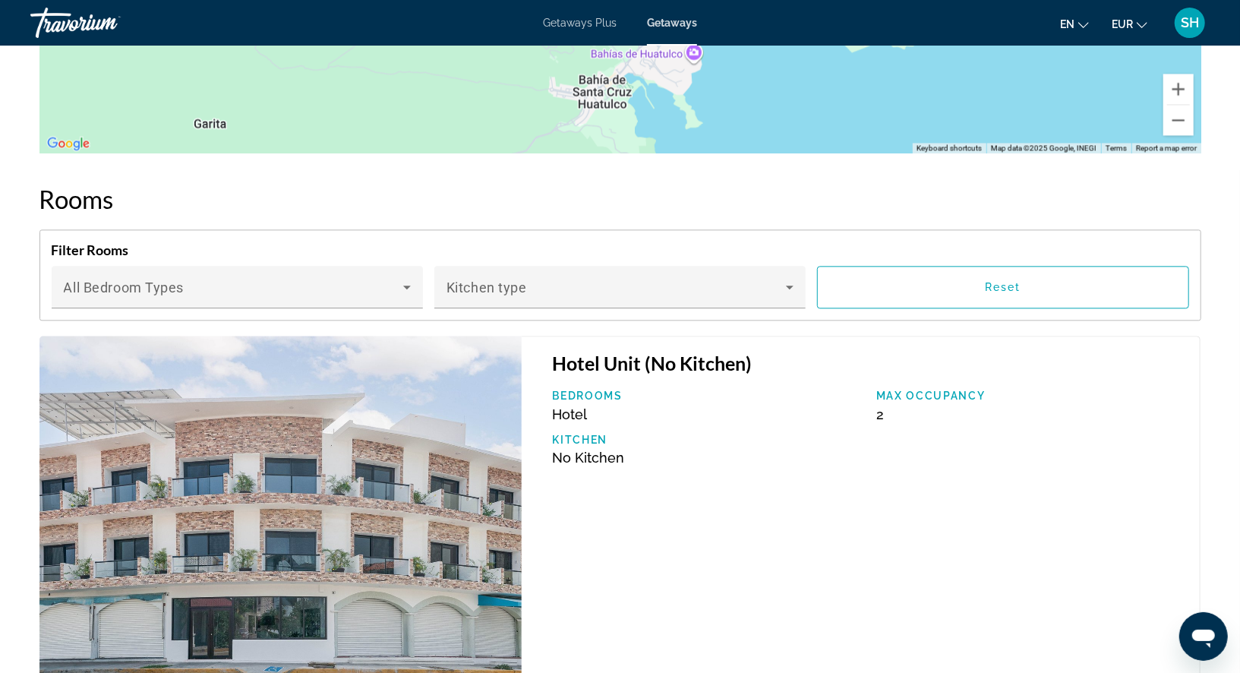
scroll to position [2143, 0]
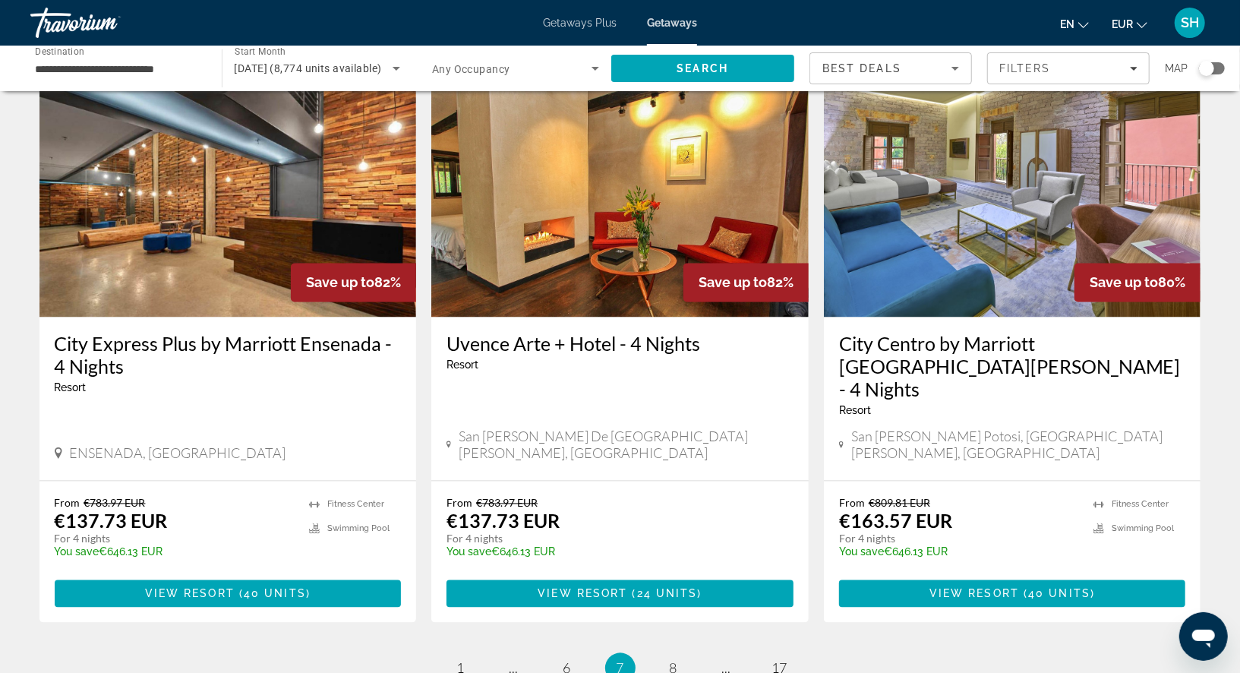
scroll to position [1872, 0]
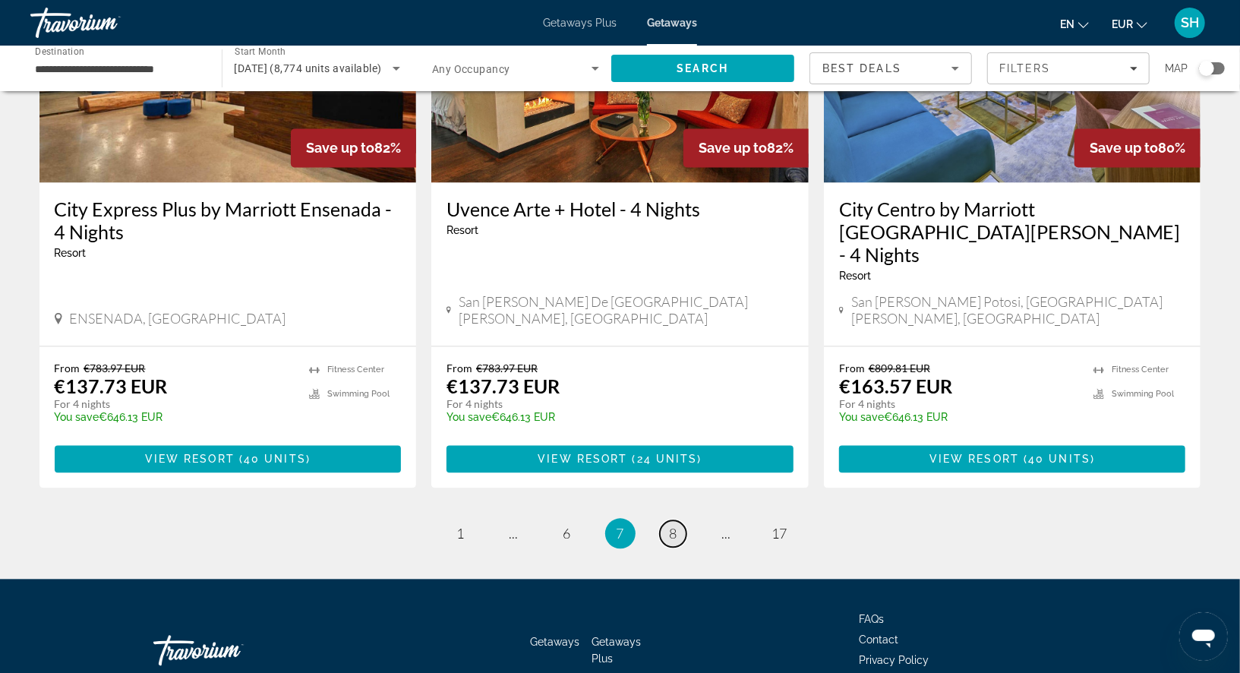
click at [668, 520] on link "page 8" at bounding box center [673, 533] width 27 height 27
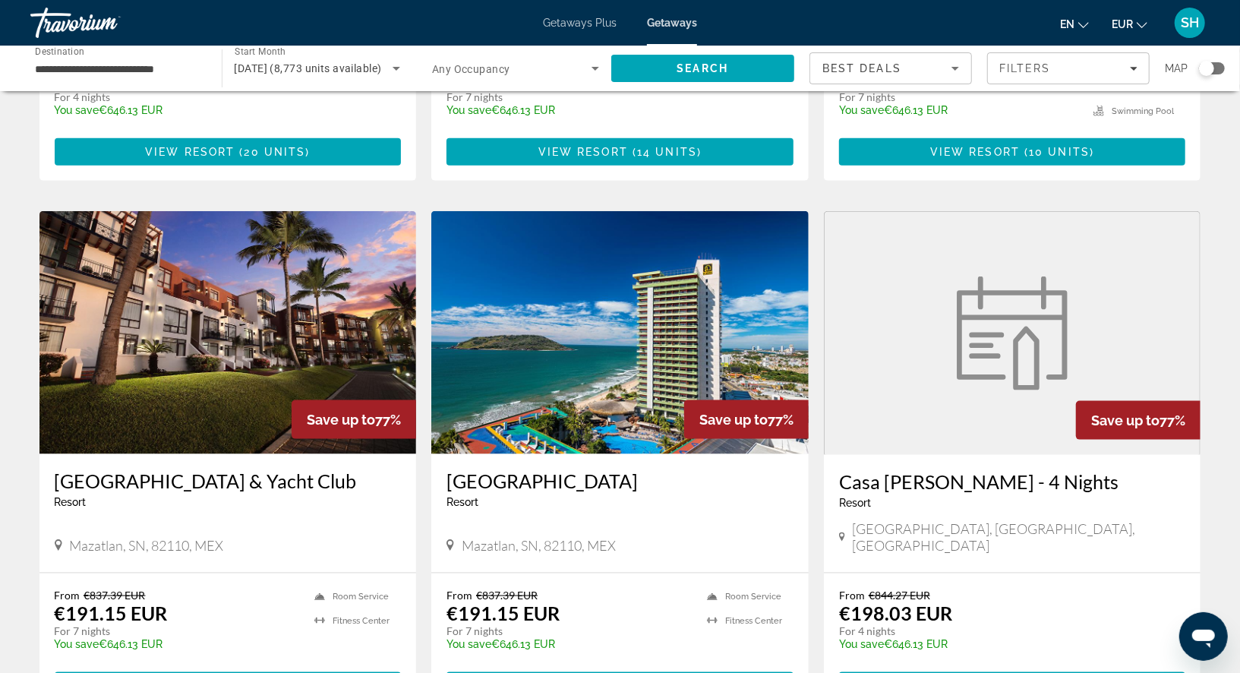
scroll to position [1095, 0]
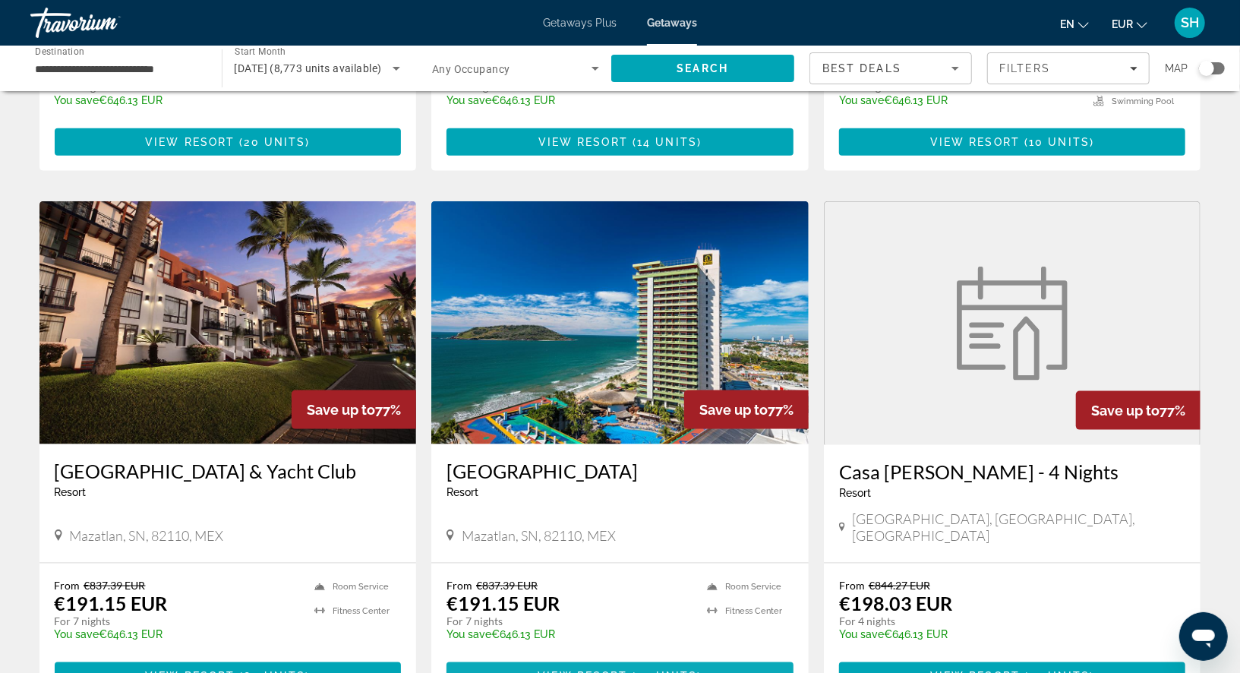
click at [671, 669] on span "75 units" at bounding box center [667, 675] width 61 height 12
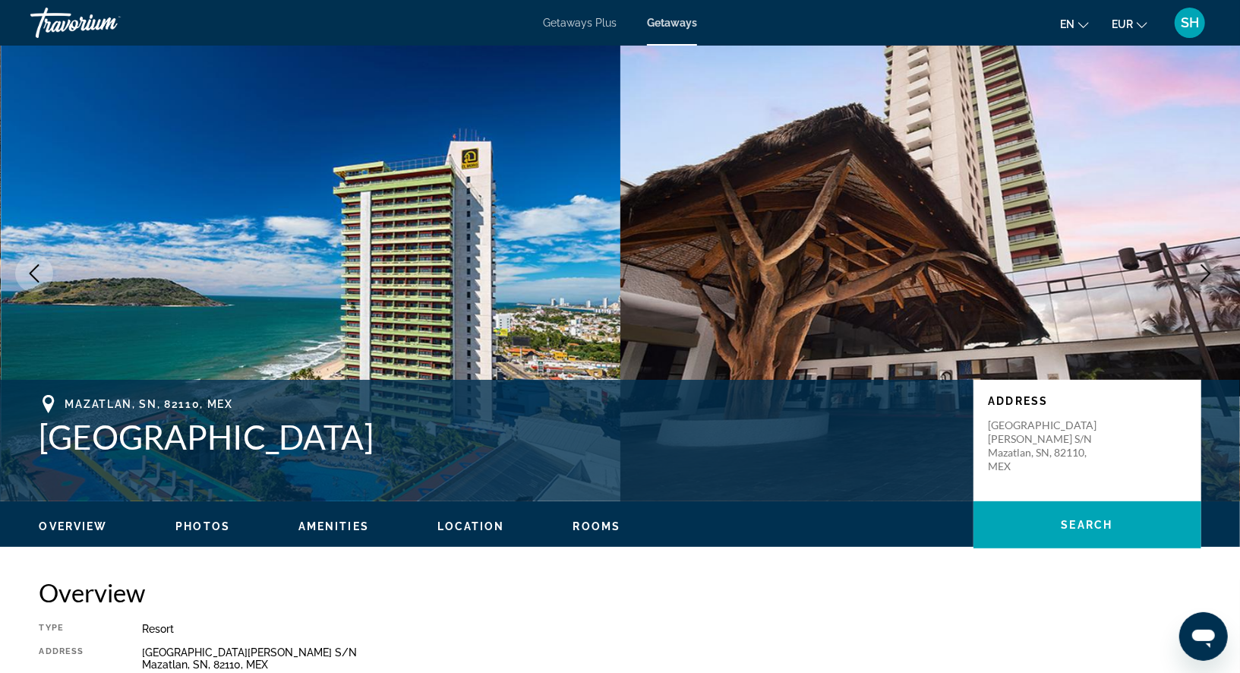
click at [348, 439] on h1 "El Cid El Moro Beach Resort" at bounding box center [498, 436] width 918 height 39
click at [28, 447] on div "Mazatlan, SN, 82110, MEX El Cid El Moro Beach Resort Address Avenida Camaron Sa…" at bounding box center [620, 440] width 1222 height 91
drag, startPoint x: 39, startPoint y: 439, endPoint x: 134, endPoint y: 469, distance: 100.1
click at [134, 469] on div "Mazatlan, SN, 82110, MEX El Cid El Moro Beach Resort Address Avenida Camaron Sa…" at bounding box center [620, 440] width 1222 height 91
copy h1 "El Cid El Moro Beach Resort"
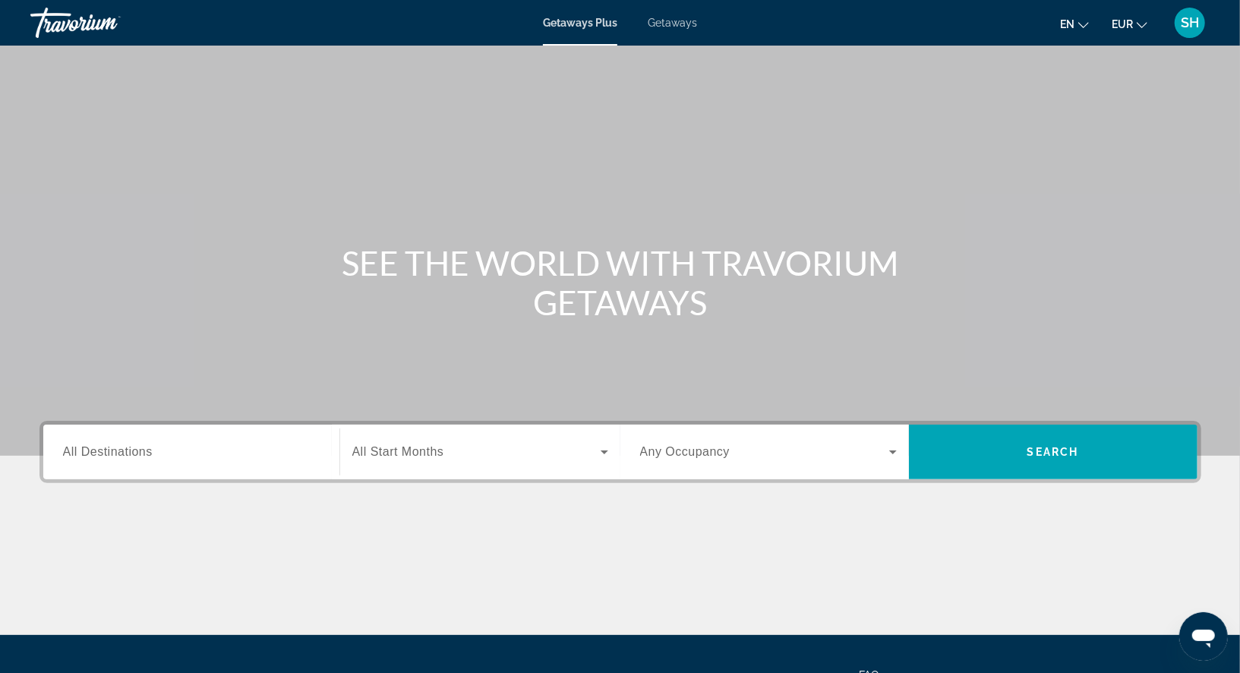
click at [670, 25] on span "Getaways" at bounding box center [671, 23] width 49 height 12
click at [107, 459] on div "Destination All Destinations" at bounding box center [191, 451] width 257 height 43
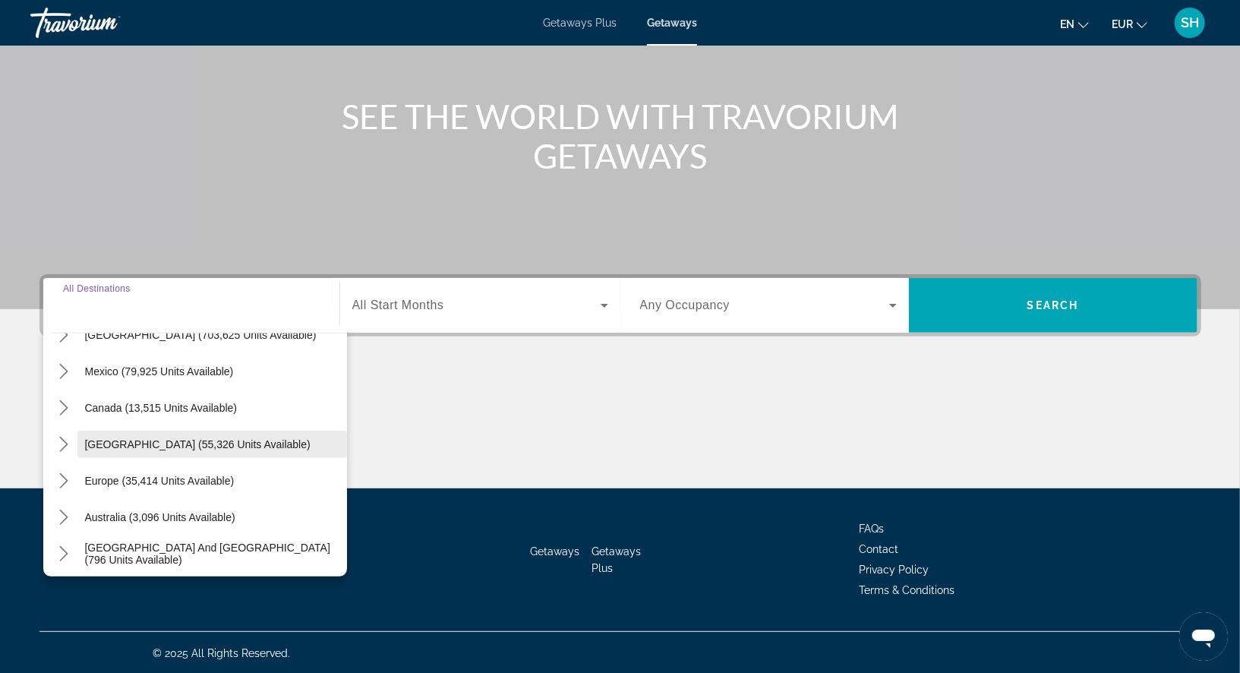
scroll to position [53, 0]
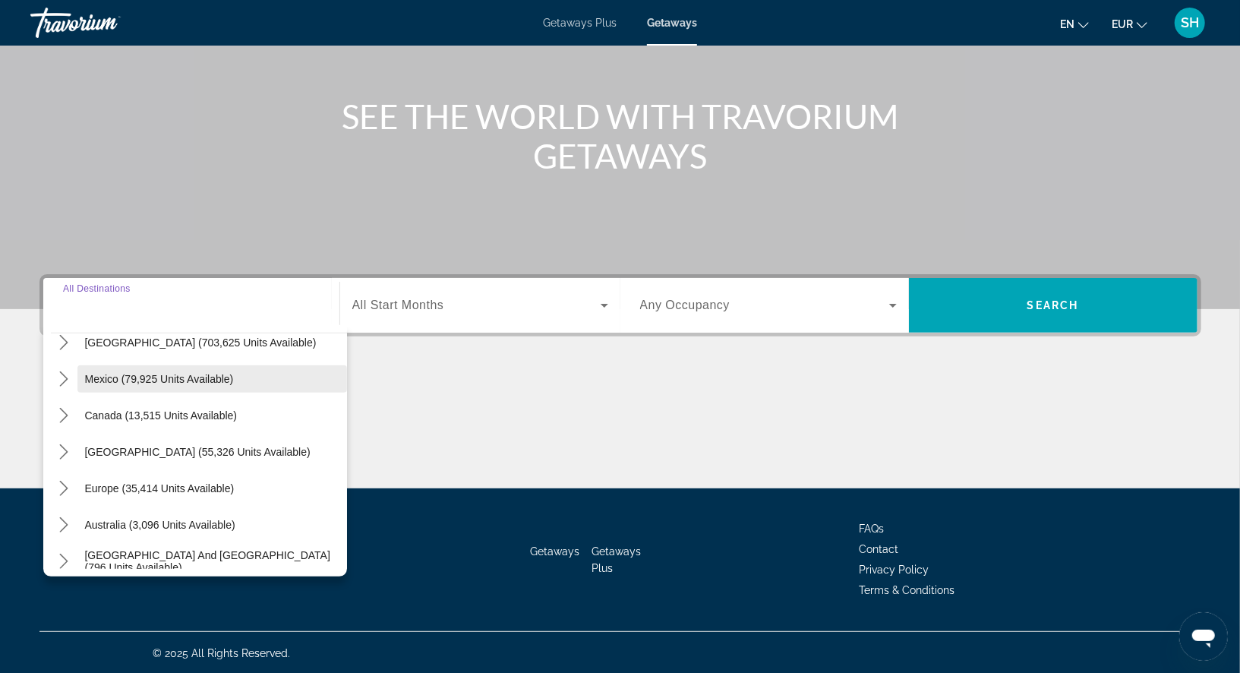
click at [186, 375] on span "Mexico (79,925 units available)" at bounding box center [159, 379] width 149 height 12
type input "**********"
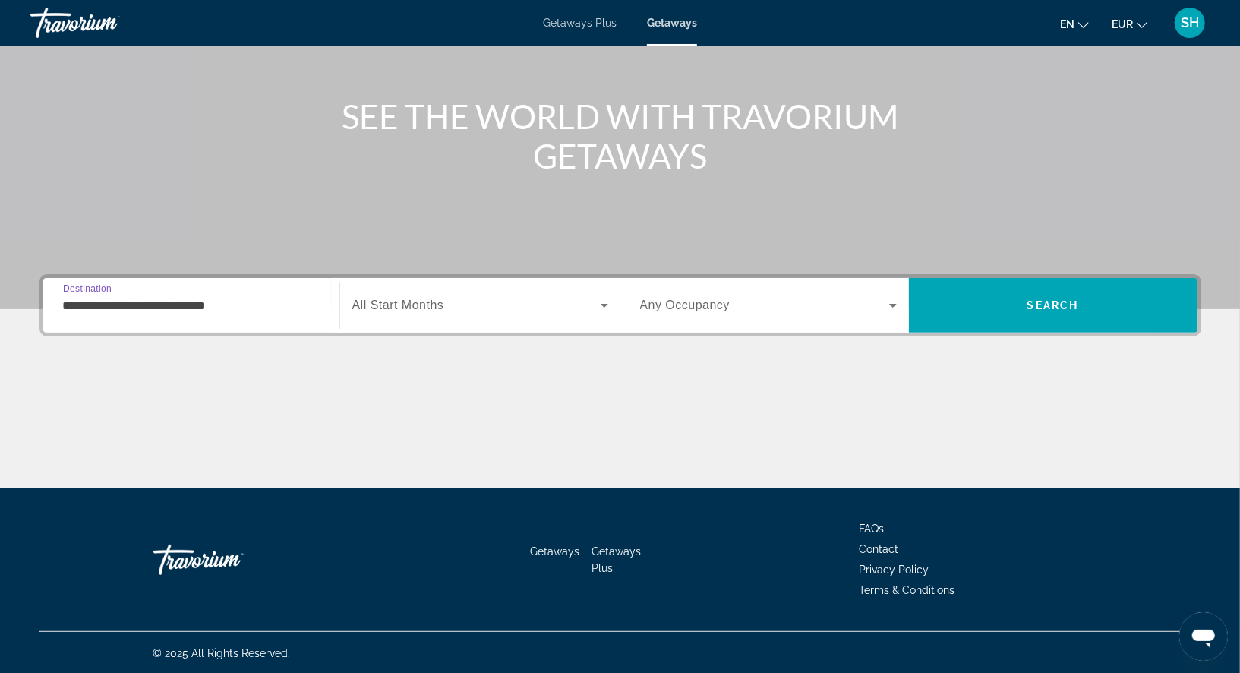
click at [604, 301] on icon "Search widget" at bounding box center [604, 305] width 18 height 18
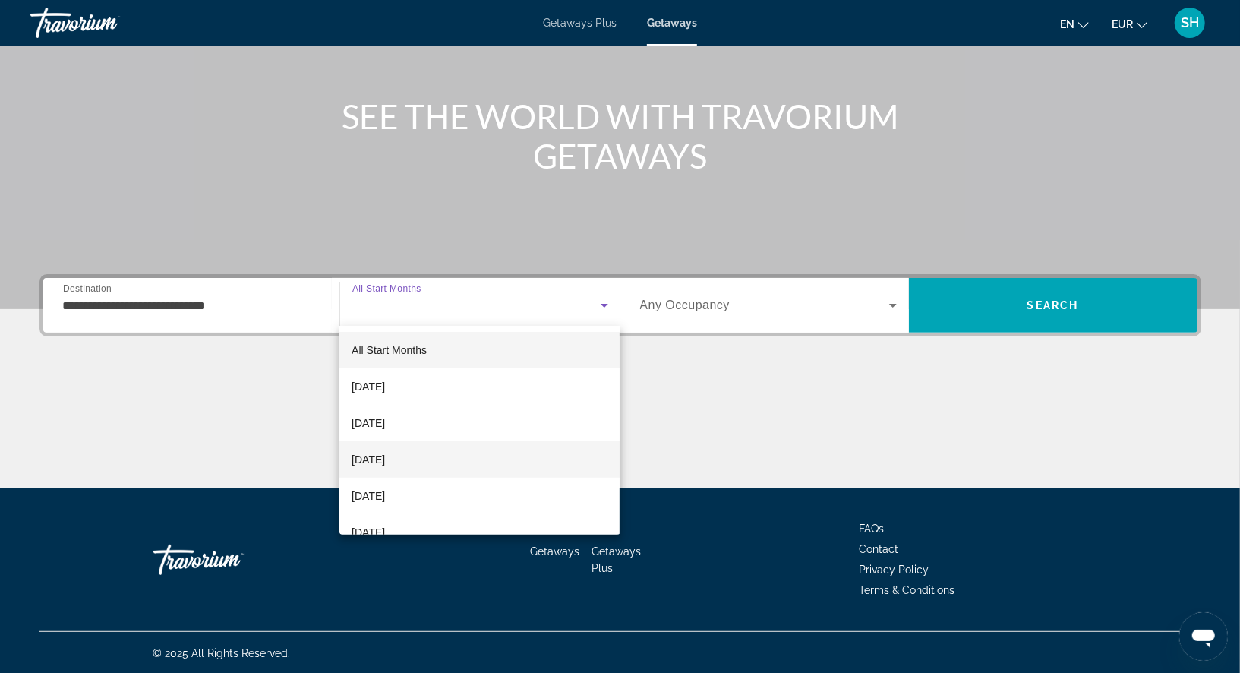
click at [500, 460] on mat-option "[DATE]" at bounding box center [479, 459] width 280 height 36
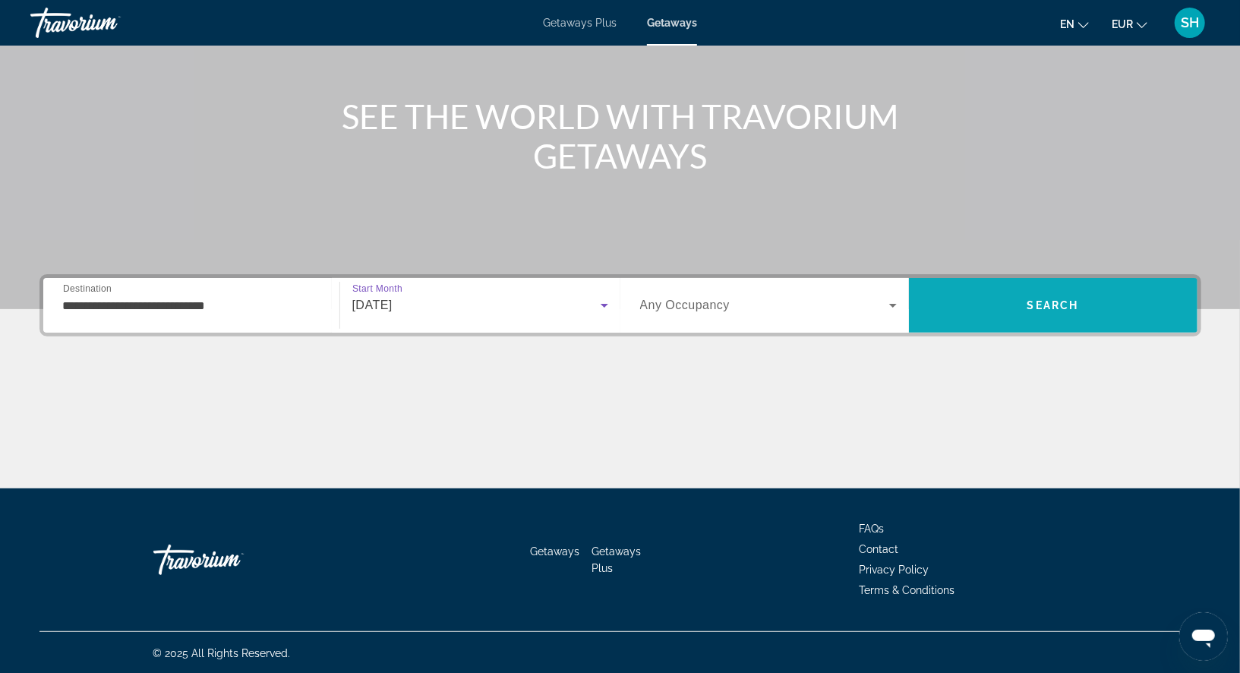
click at [981, 307] on span "Search" at bounding box center [1053, 305] width 288 height 36
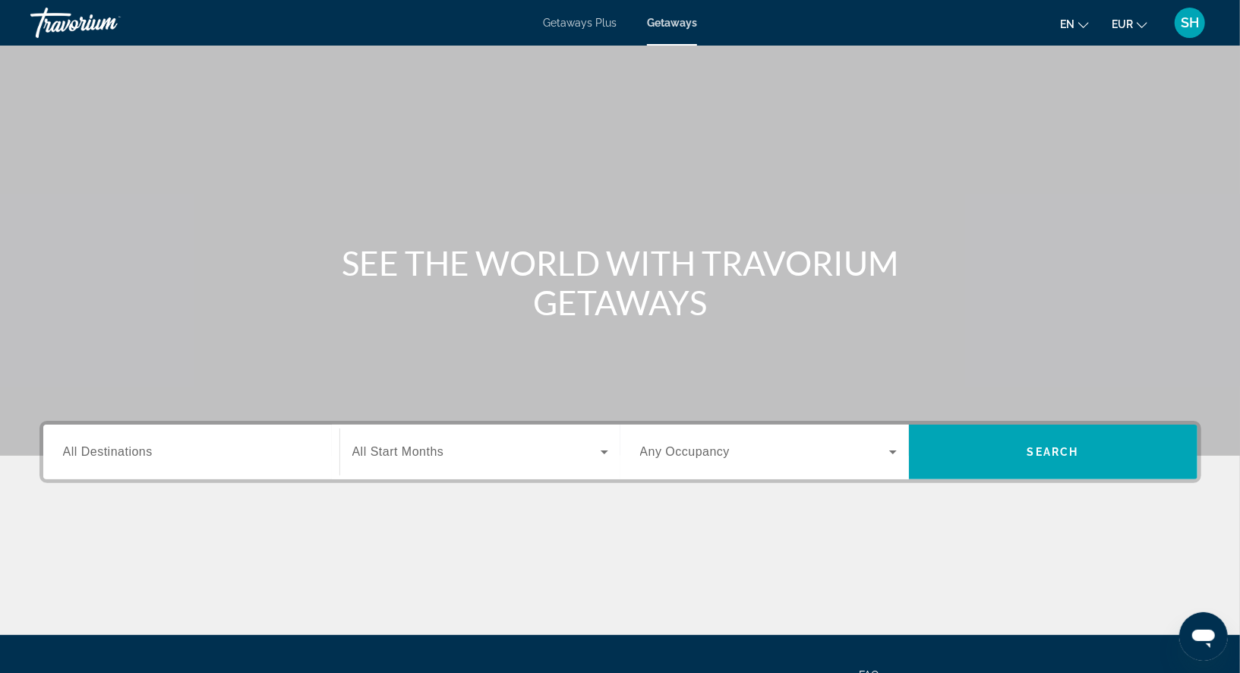
click at [106, 449] on span "All Destinations" at bounding box center [108, 451] width 90 height 13
click at [106, 449] on input "Destination All Destinations" at bounding box center [191, 452] width 257 height 18
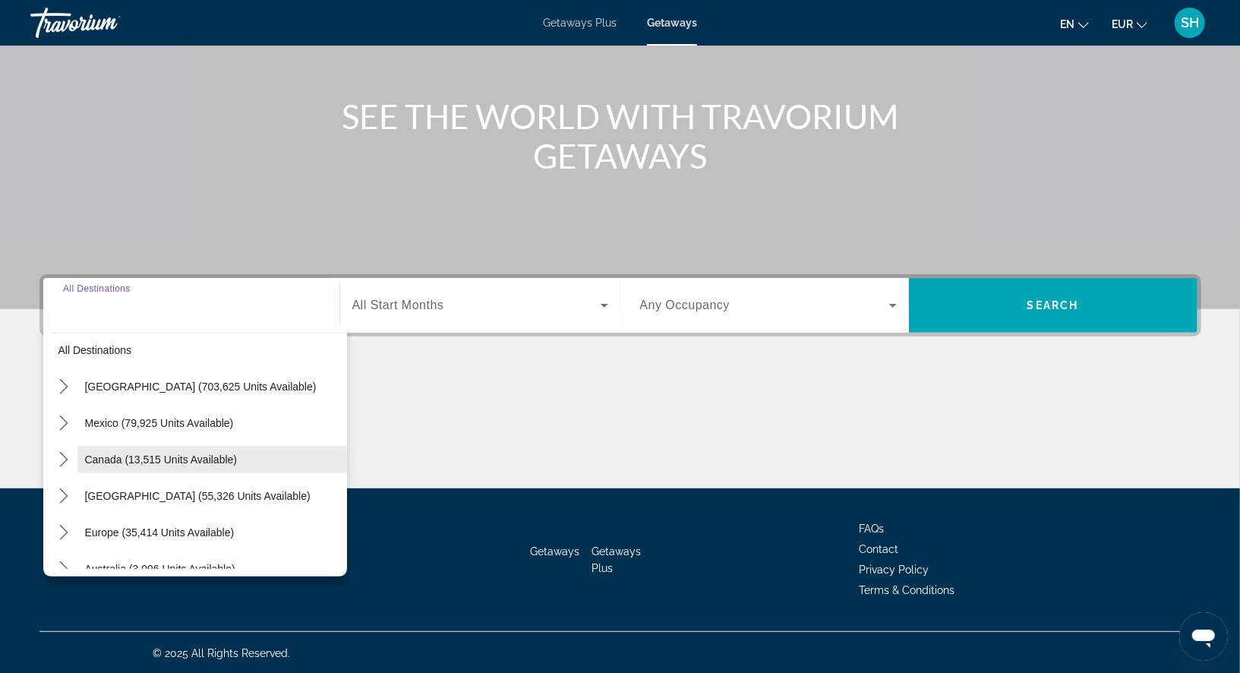
scroll to position [11, 0]
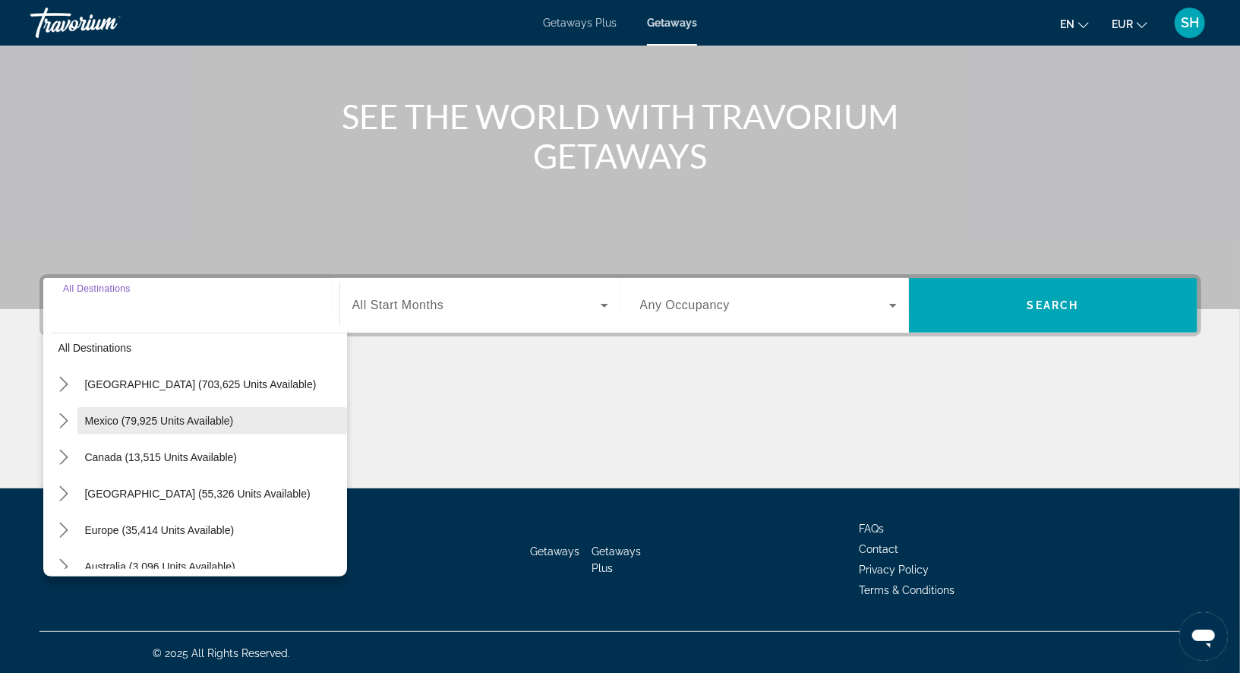
click at [169, 418] on span "Mexico (79,925 units available)" at bounding box center [159, 420] width 149 height 12
type input "**********"
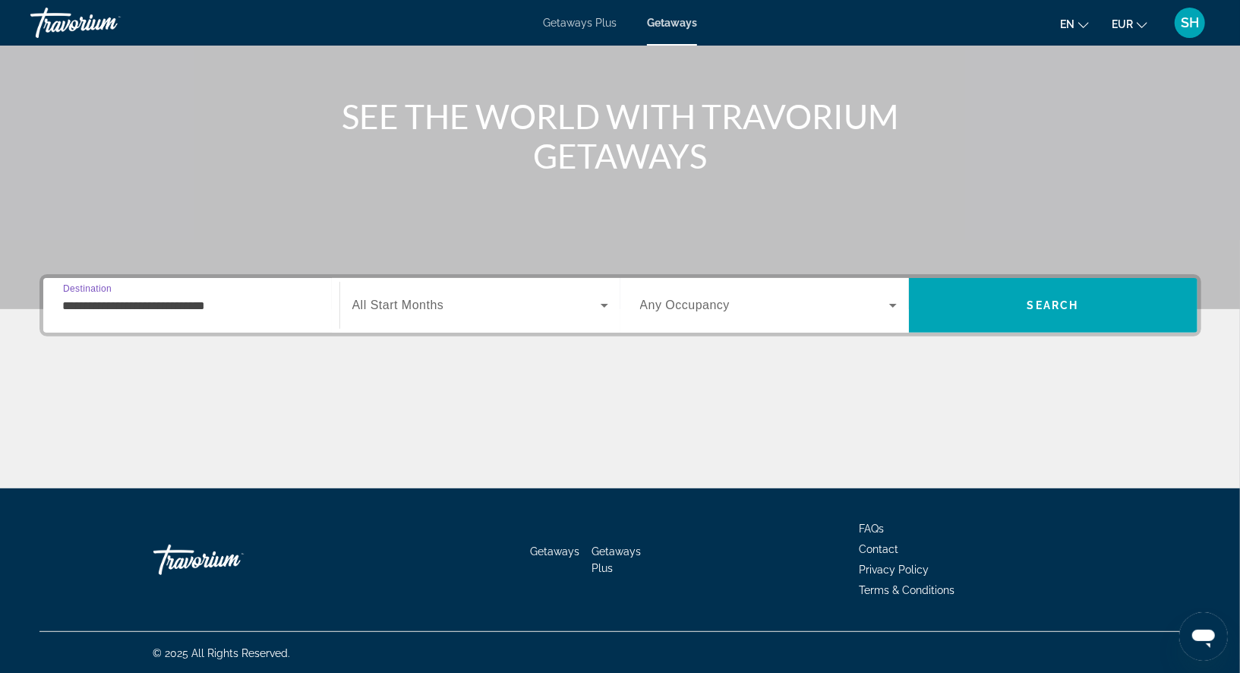
click at [604, 304] on icon "Search widget" at bounding box center [604, 306] width 8 height 4
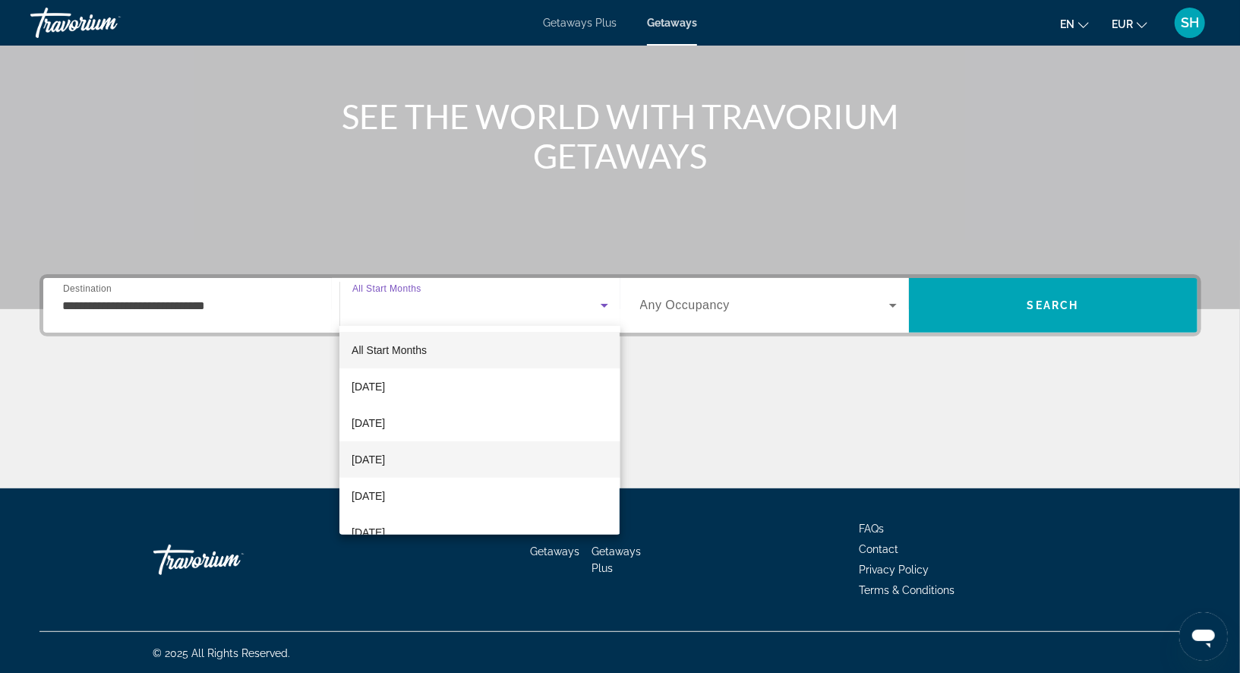
click at [471, 462] on mat-option "[DATE]" at bounding box center [479, 459] width 280 height 36
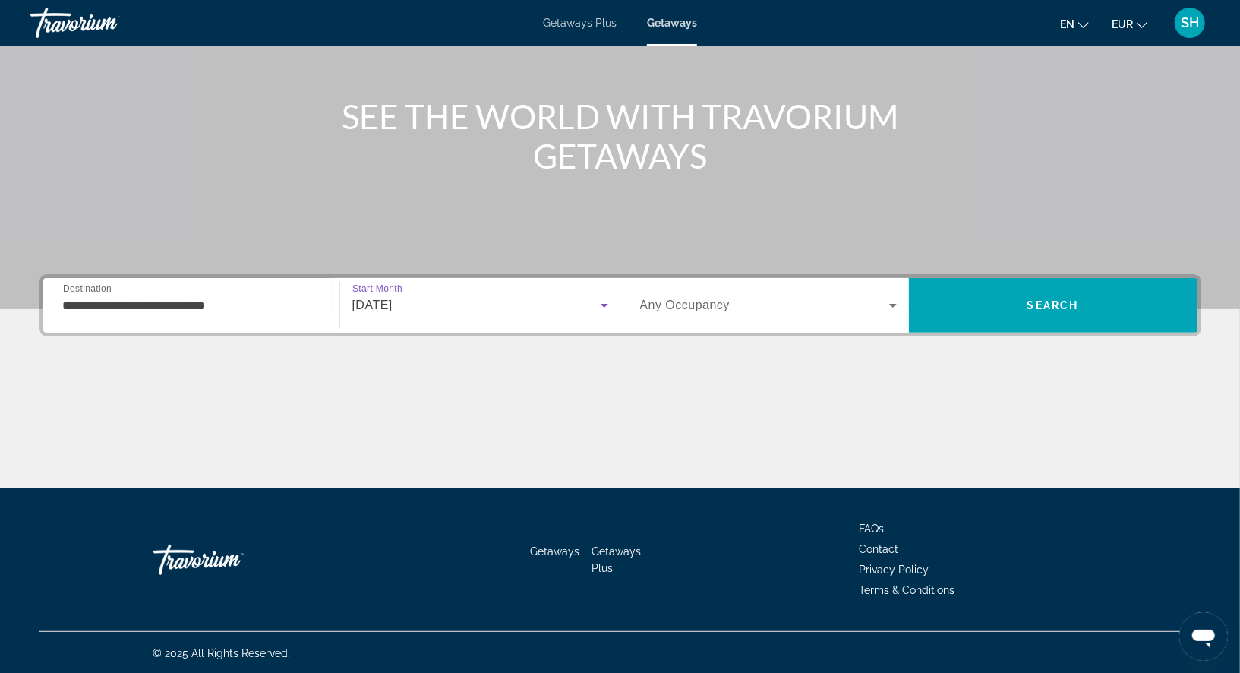
click at [846, 301] on span "Search widget" at bounding box center [764, 305] width 249 height 18
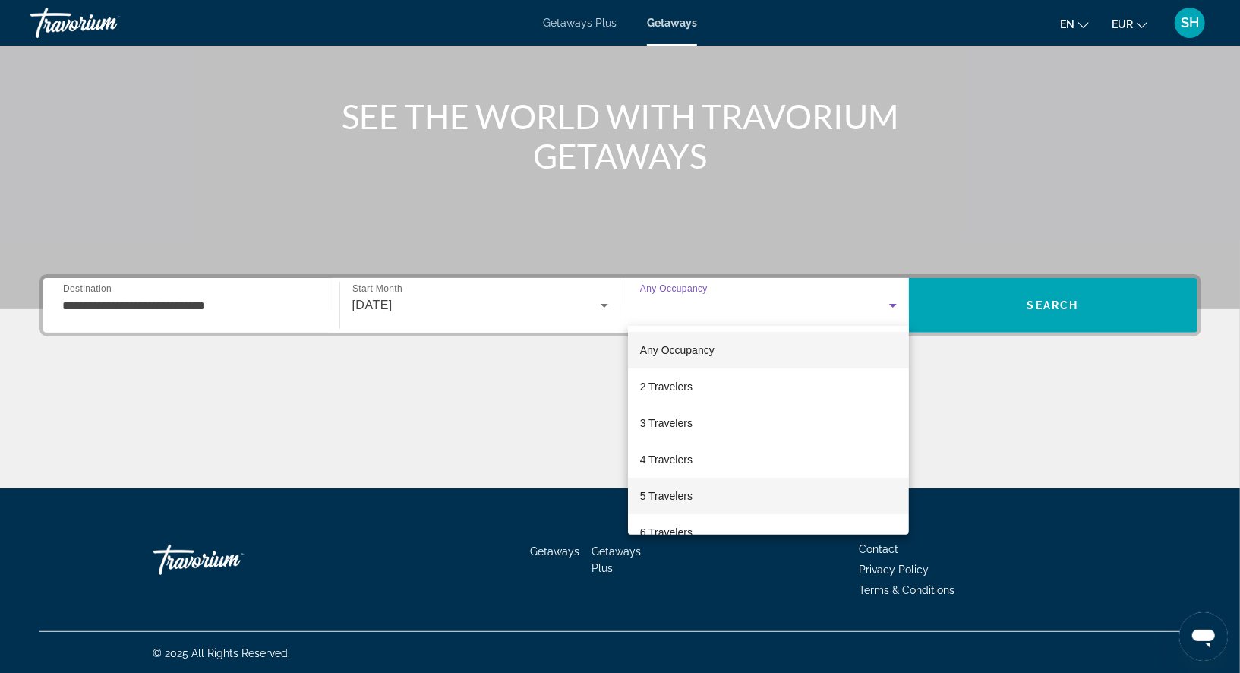
click at [705, 489] on mat-option "5 Travelers" at bounding box center [768, 495] width 281 height 36
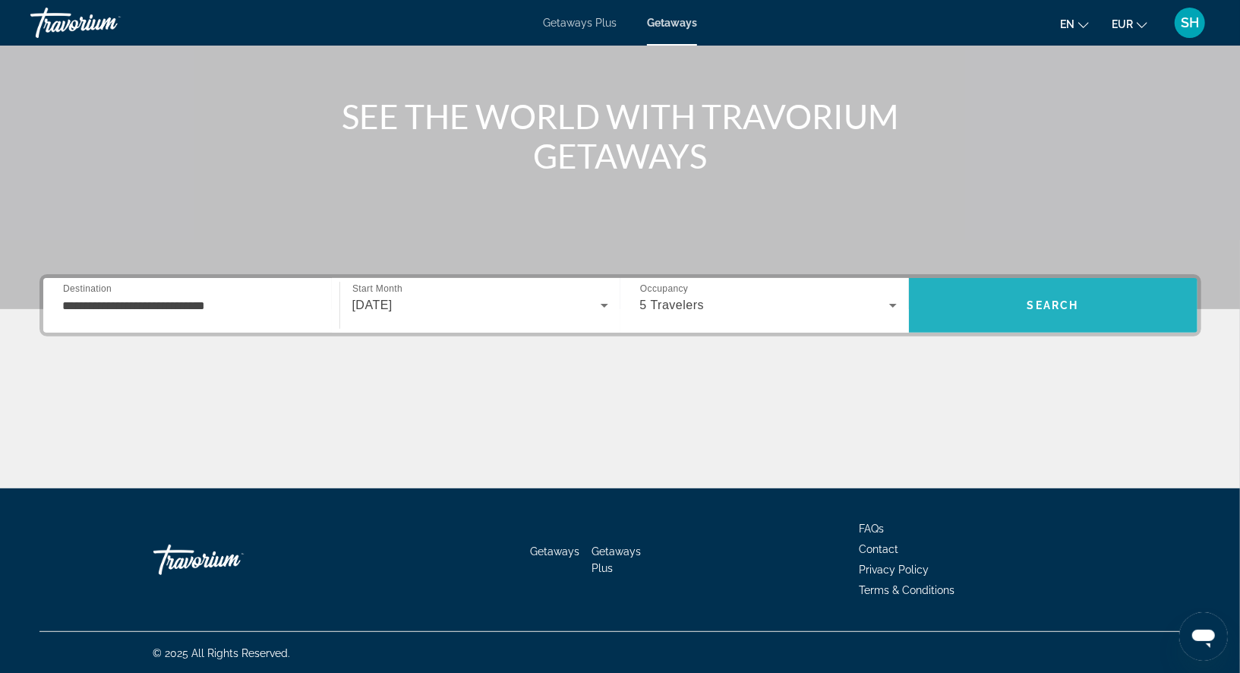
click at [1048, 304] on span "Search" at bounding box center [1053, 305] width 52 height 12
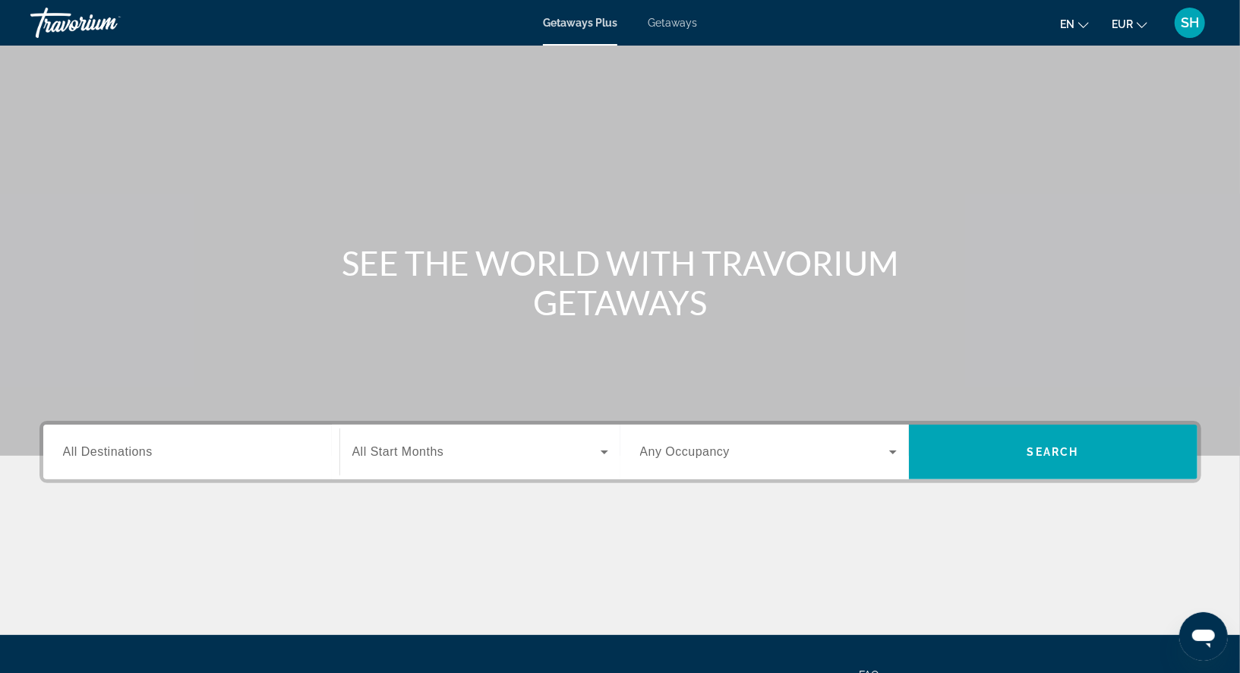
click at [110, 439] on div "Search widget" at bounding box center [191, 451] width 257 height 43
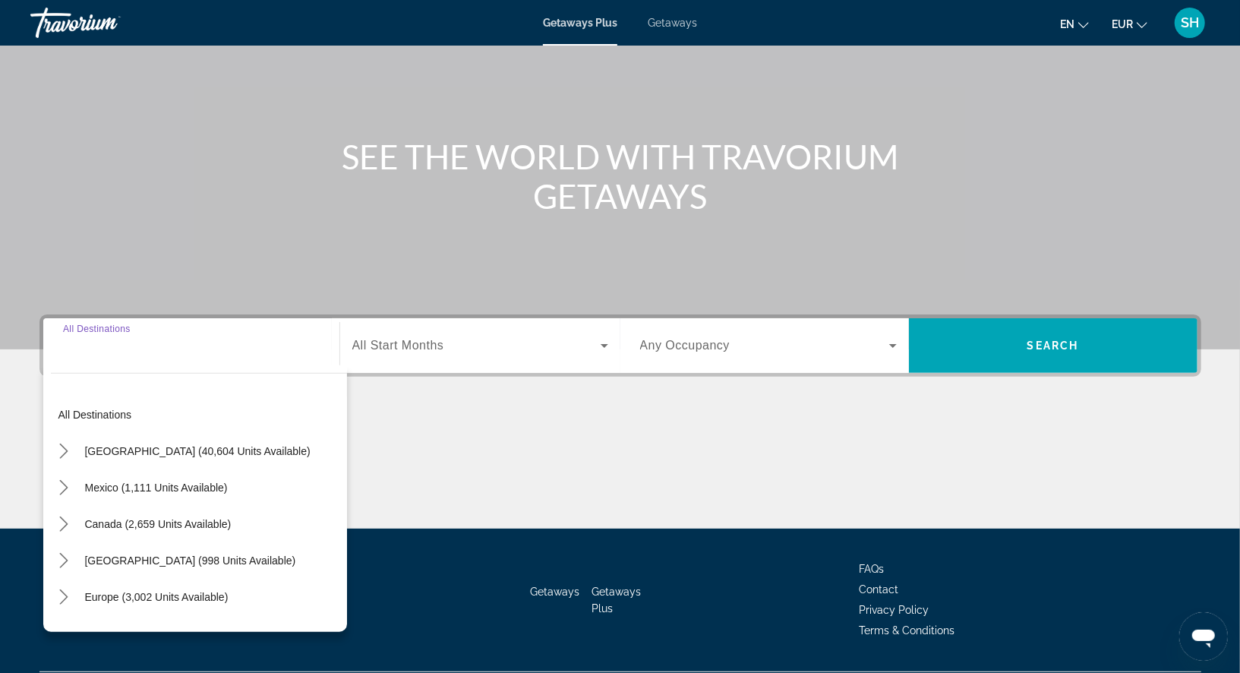
scroll to position [146, 0]
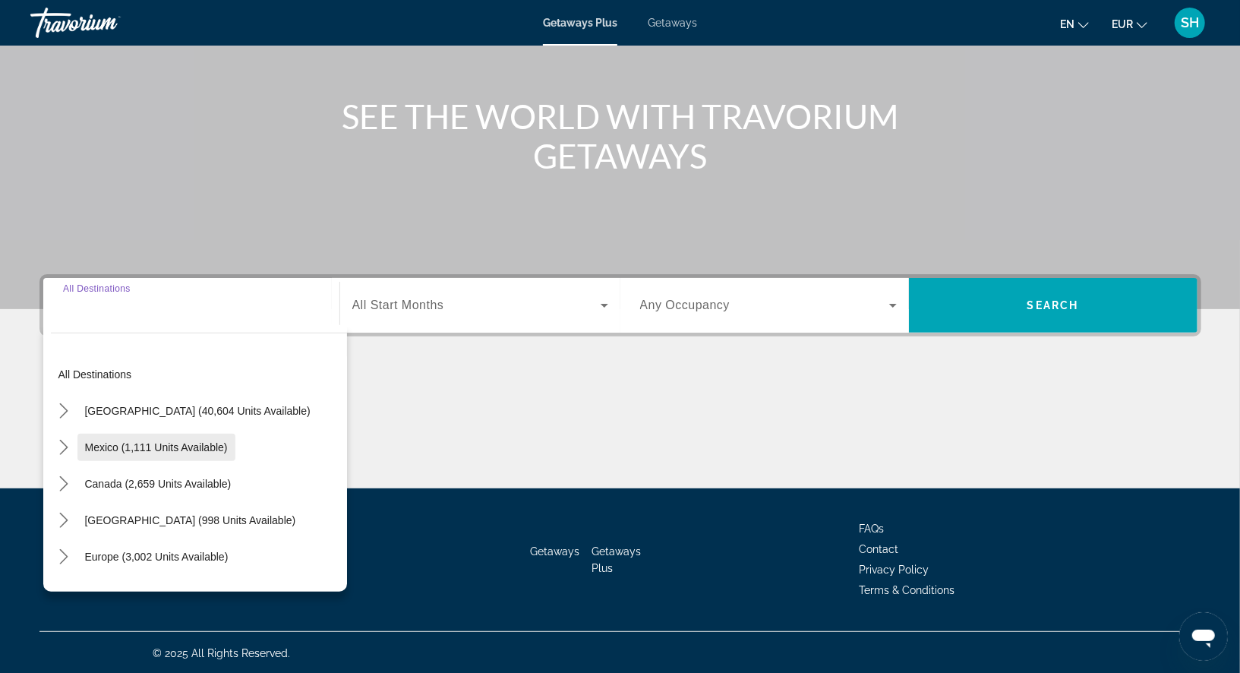
click at [118, 447] on span "Mexico (1,111 units available)" at bounding box center [156, 447] width 143 height 12
type input "**********"
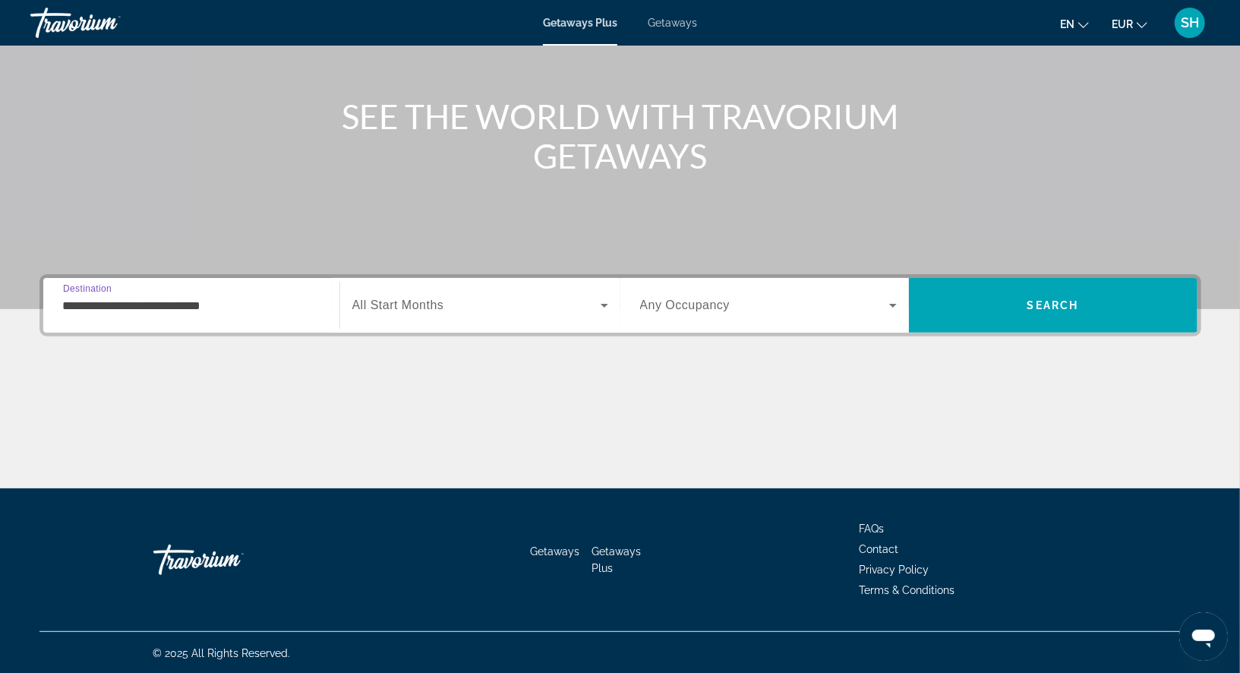
click at [549, 308] on span "Search widget" at bounding box center [476, 305] width 248 height 18
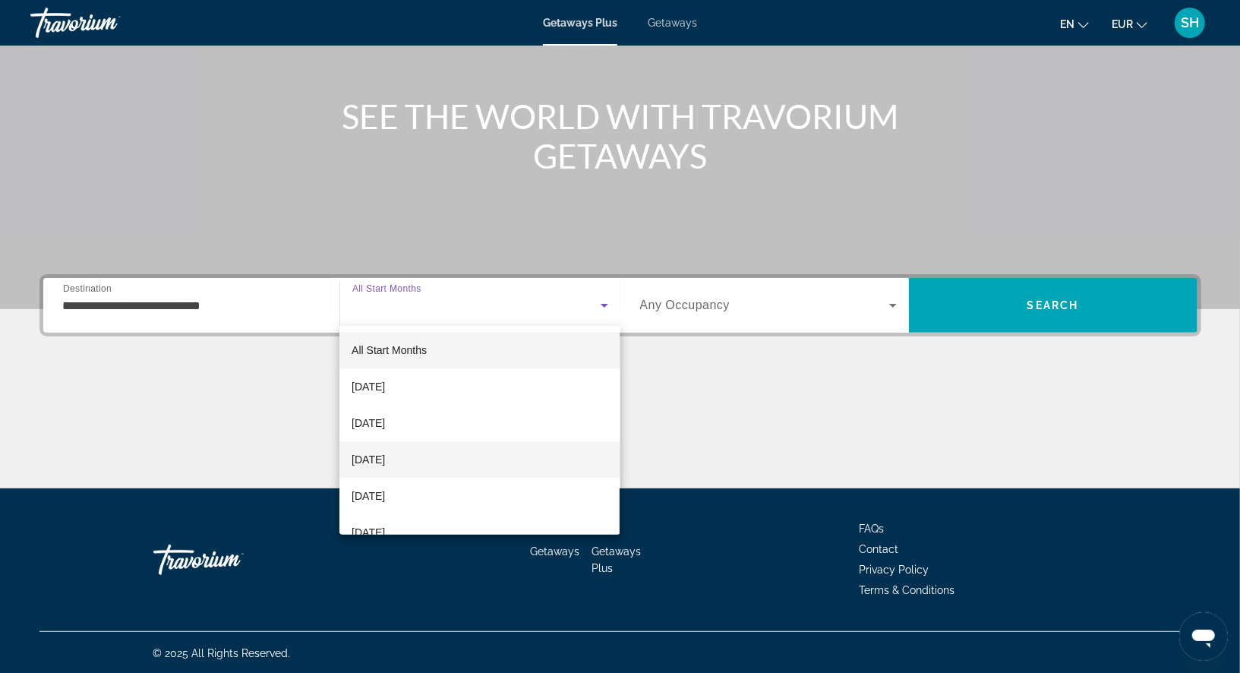
click at [492, 466] on mat-option "[DATE]" at bounding box center [479, 459] width 280 height 36
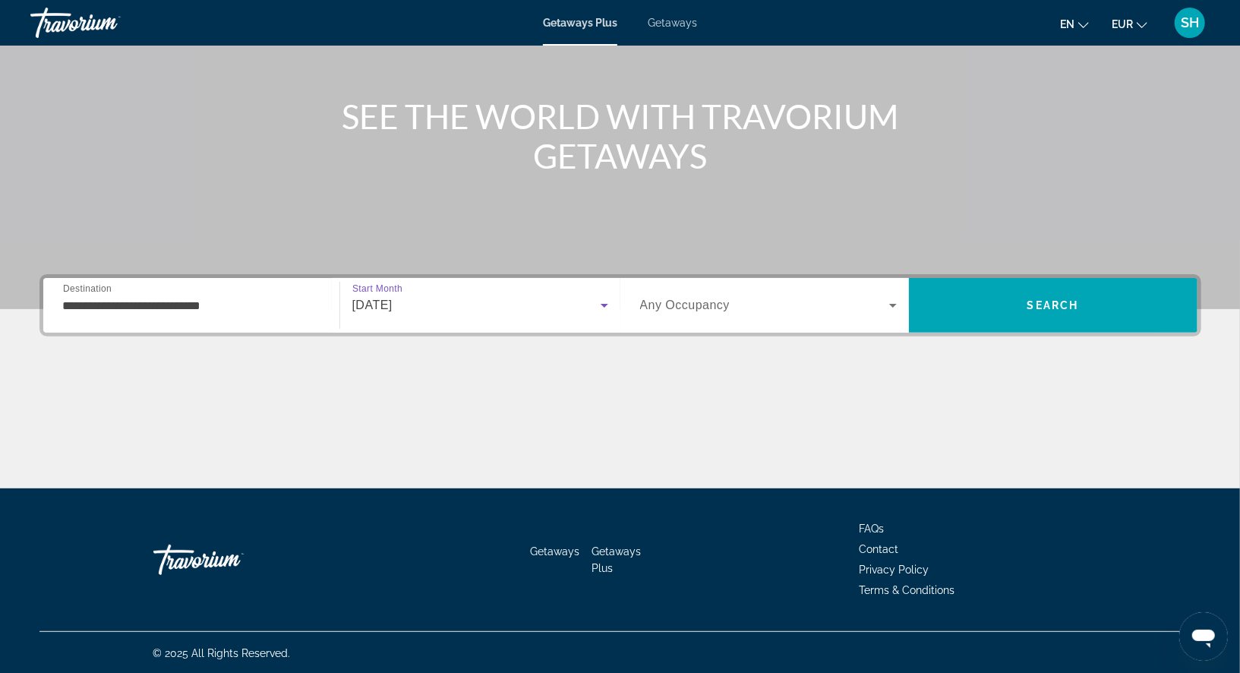
click at [725, 303] on span "Any Occupancy" at bounding box center [685, 304] width 90 height 13
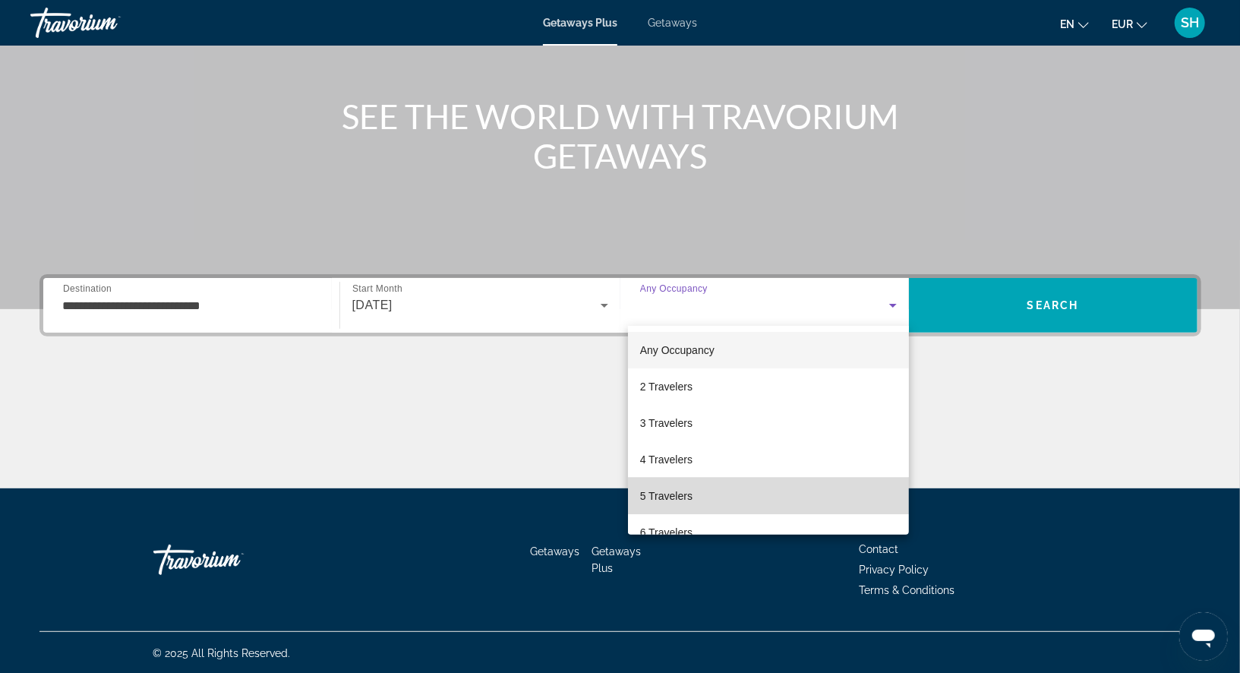
click at [709, 490] on mat-option "5 Travelers" at bounding box center [768, 495] width 281 height 36
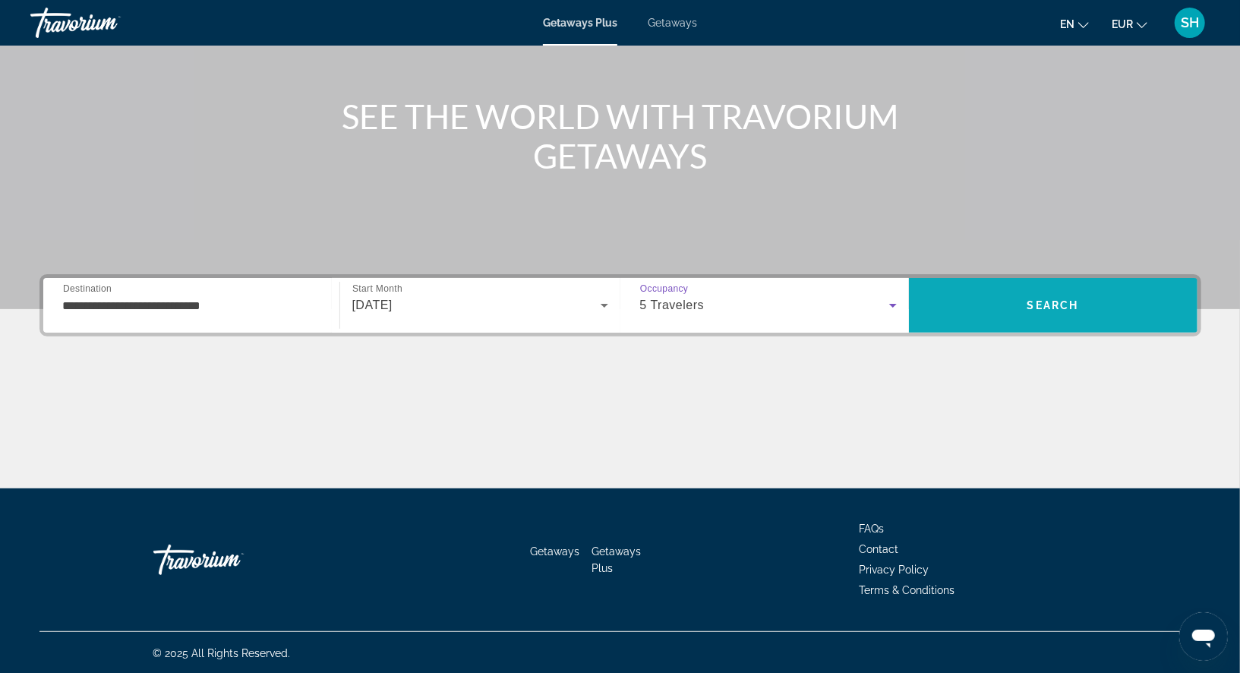
click at [1016, 312] on span "Search" at bounding box center [1053, 305] width 288 height 36
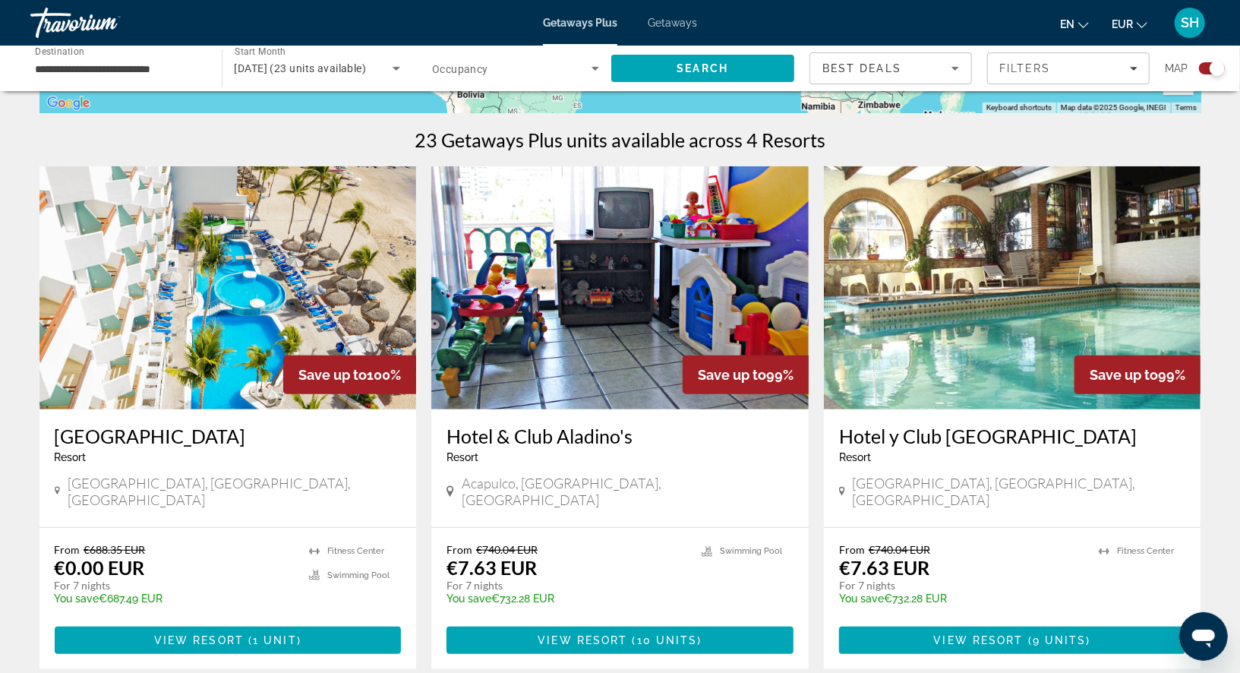
scroll to position [445, 0]
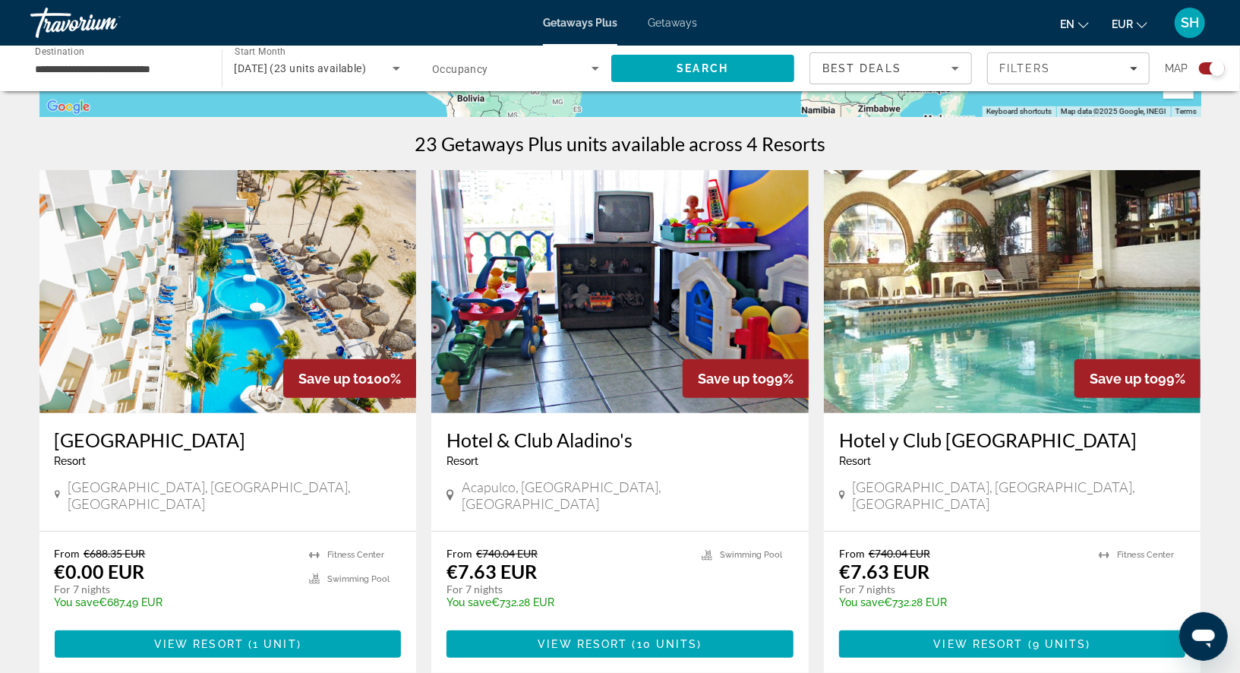
click at [675, 19] on span "Getaways" at bounding box center [671, 23] width 49 height 12
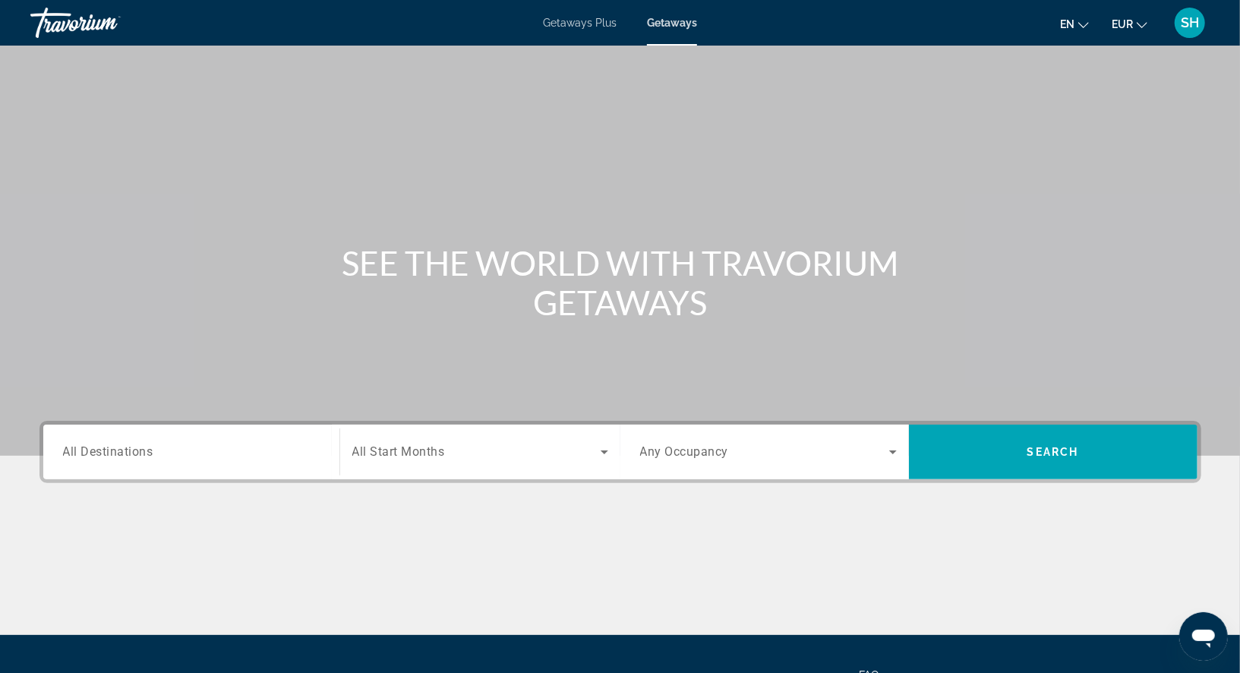
click at [149, 453] on span "All Destinations" at bounding box center [108, 451] width 90 height 14
click at [149, 453] on input "Destination All Destinations" at bounding box center [191, 452] width 257 height 18
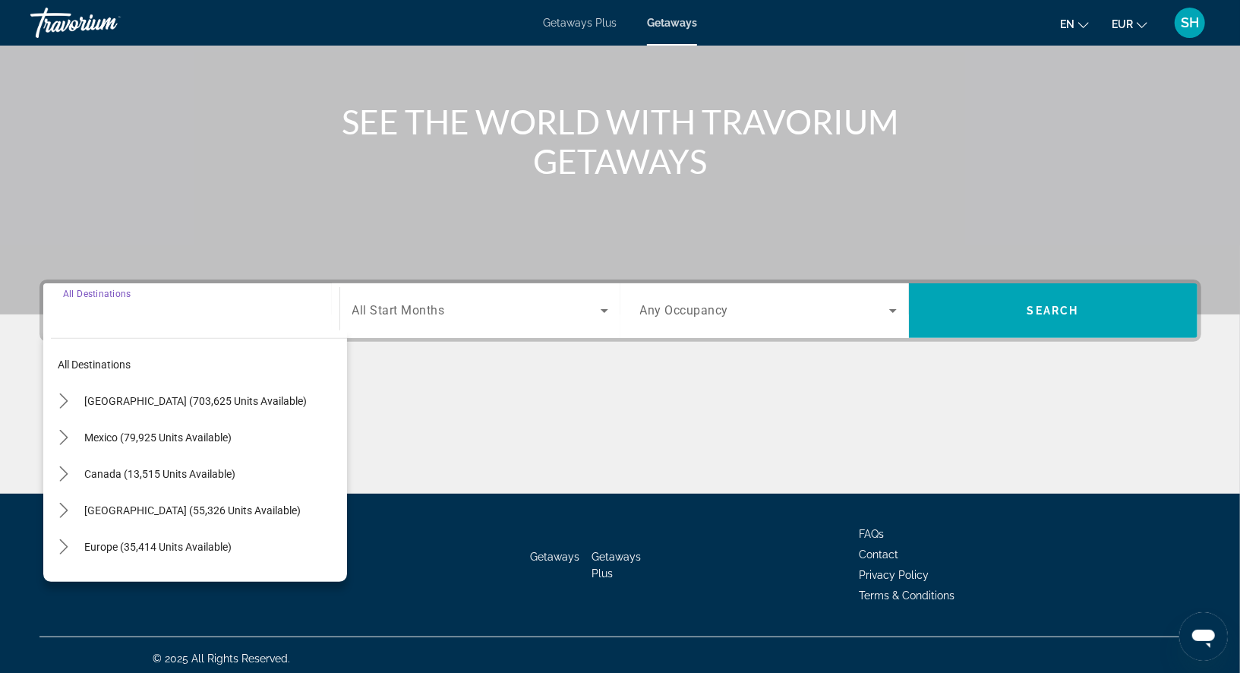
scroll to position [146, 0]
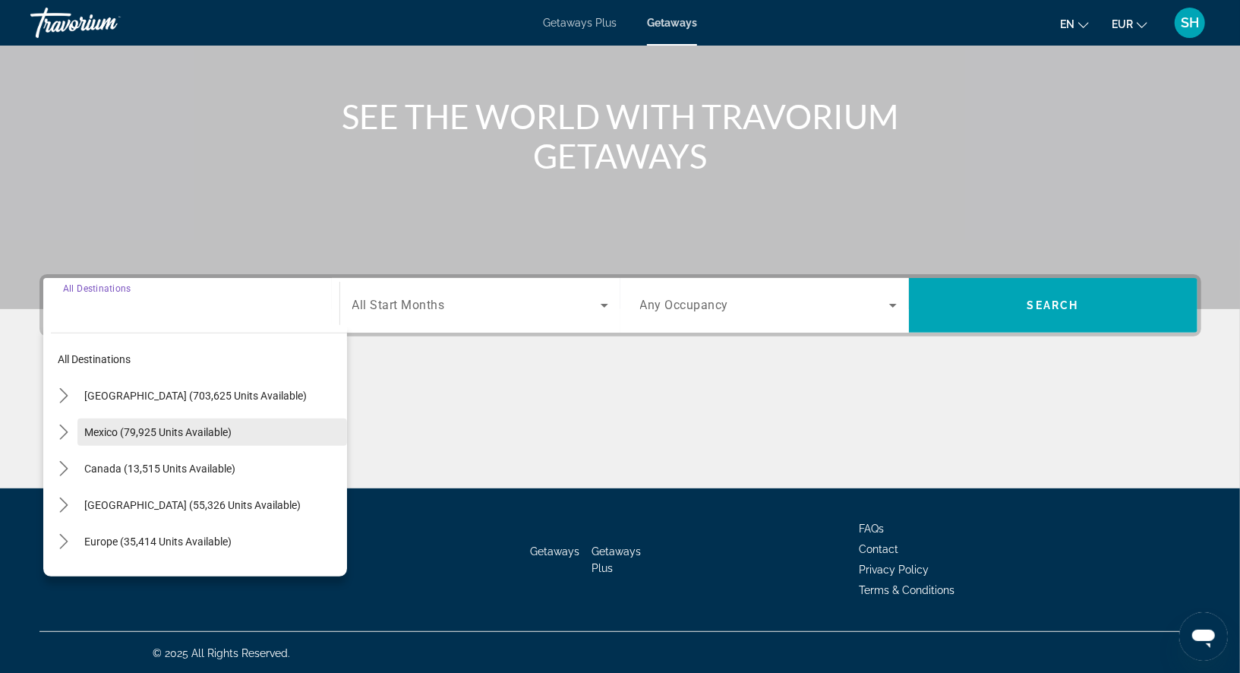
click at [156, 419] on span "Select destination: Mexico (79,925 units available)" at bounding box center [211, 432] width 269 height 36
type input "**********"
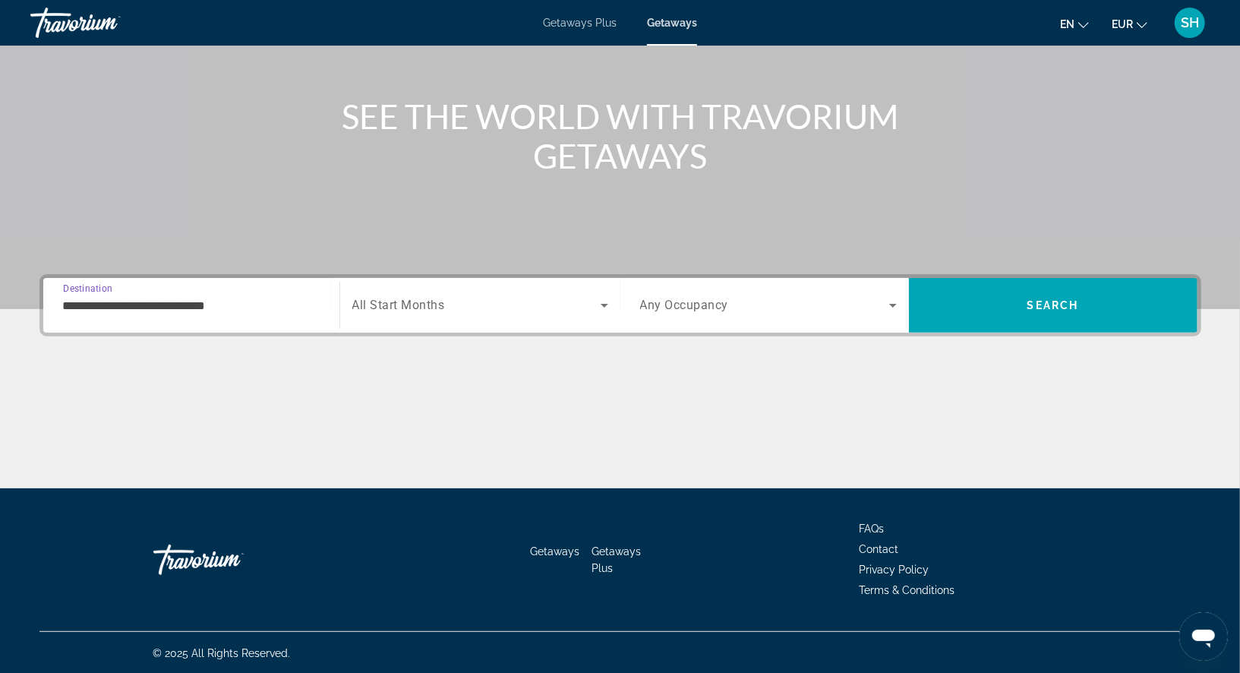
click at [537, 296] on span "Search widget" at bounding box center [476, 305] width 248 height 18
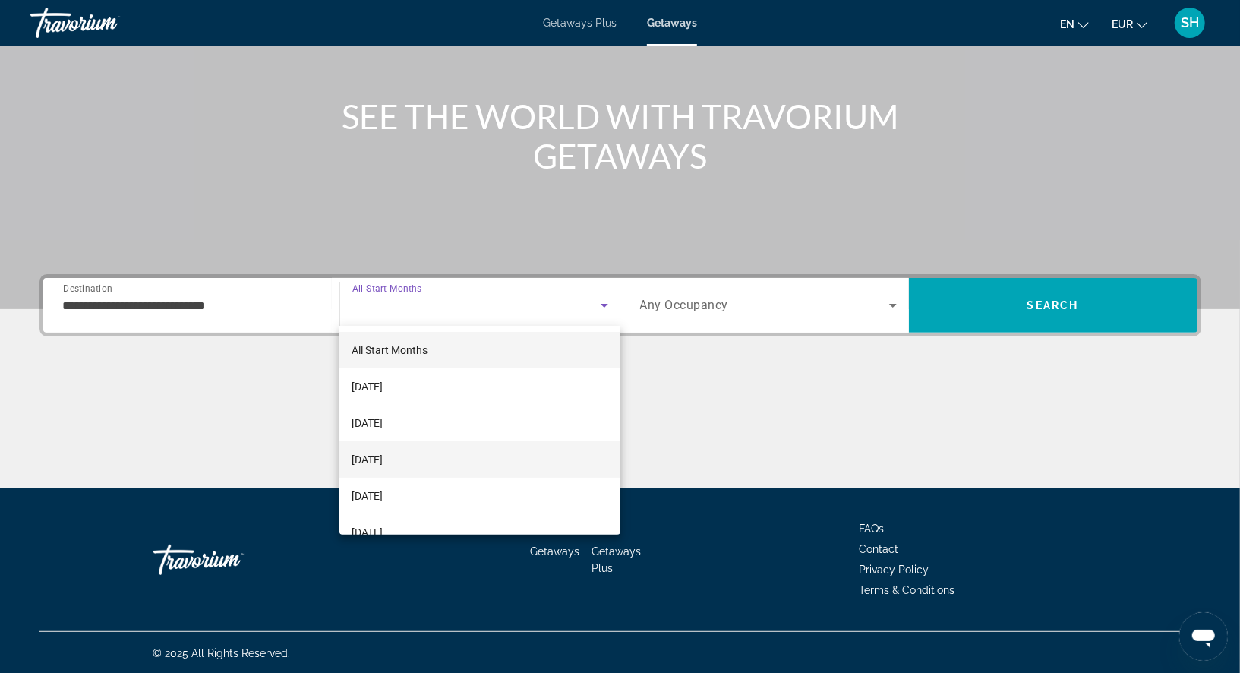
click at [454, 453] on mat-option "[DATE]" at bounding box center [479, 459] width 280 height 36
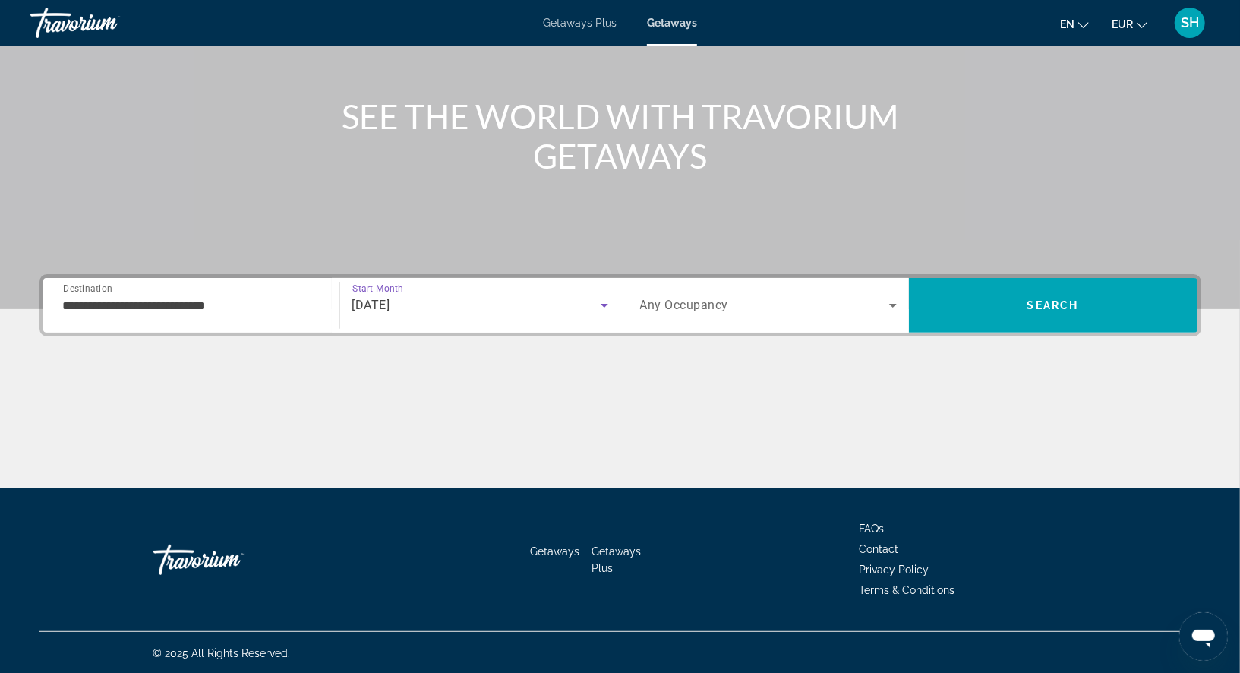
click at [752, 304] on span "Search widget" at bounding box center [764, 305] width 249 height 18
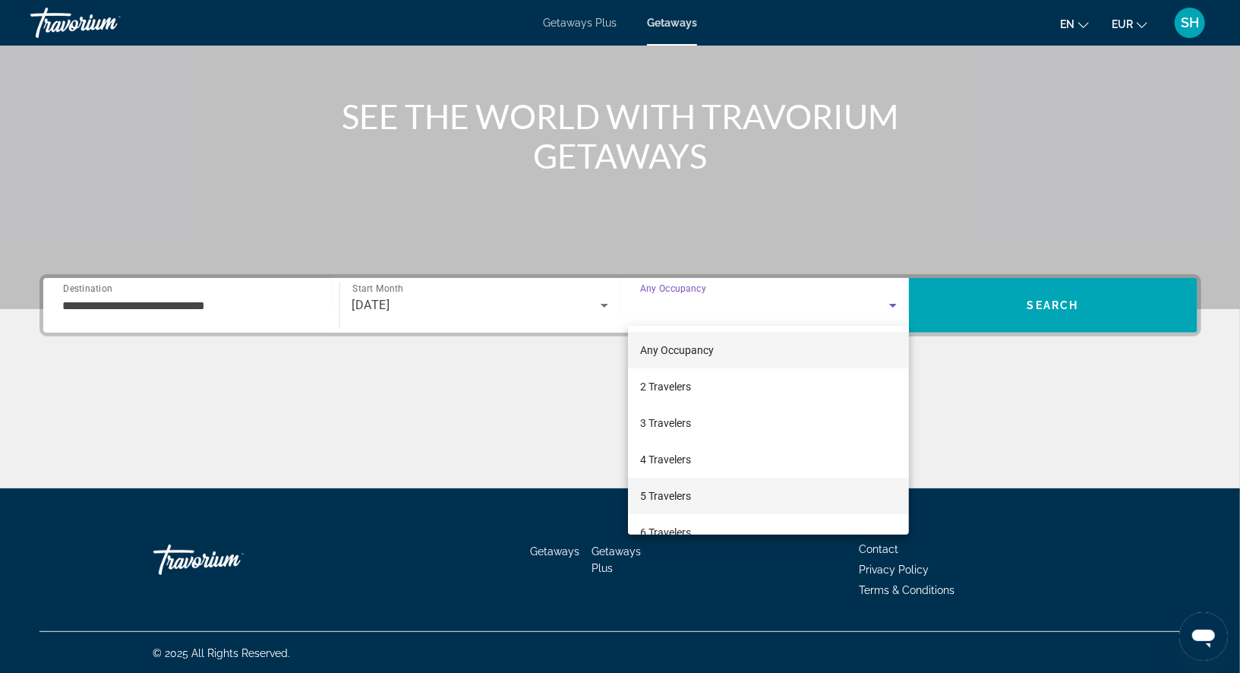
click at [693, 493] on mat-option "5 Travelers" at bounding box center [768, 495] width 281 height 36
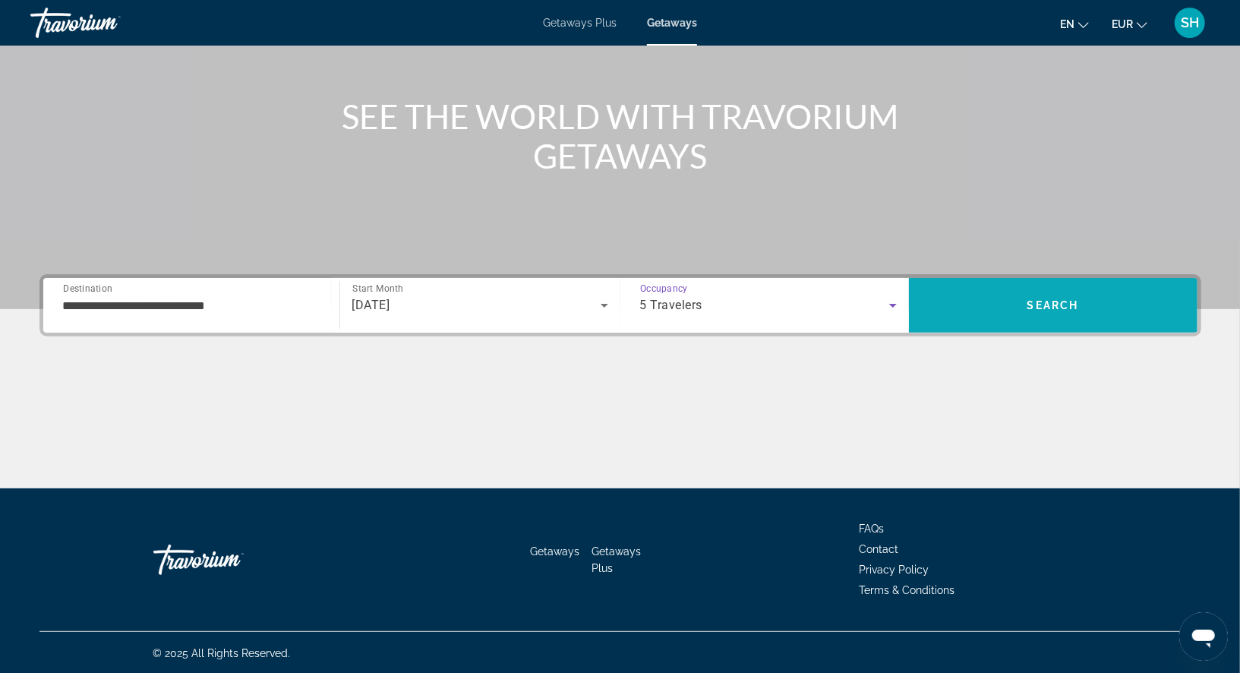
click at [984, 297] on span "Search" at bounding box center [1053, 305] width 288 height 36
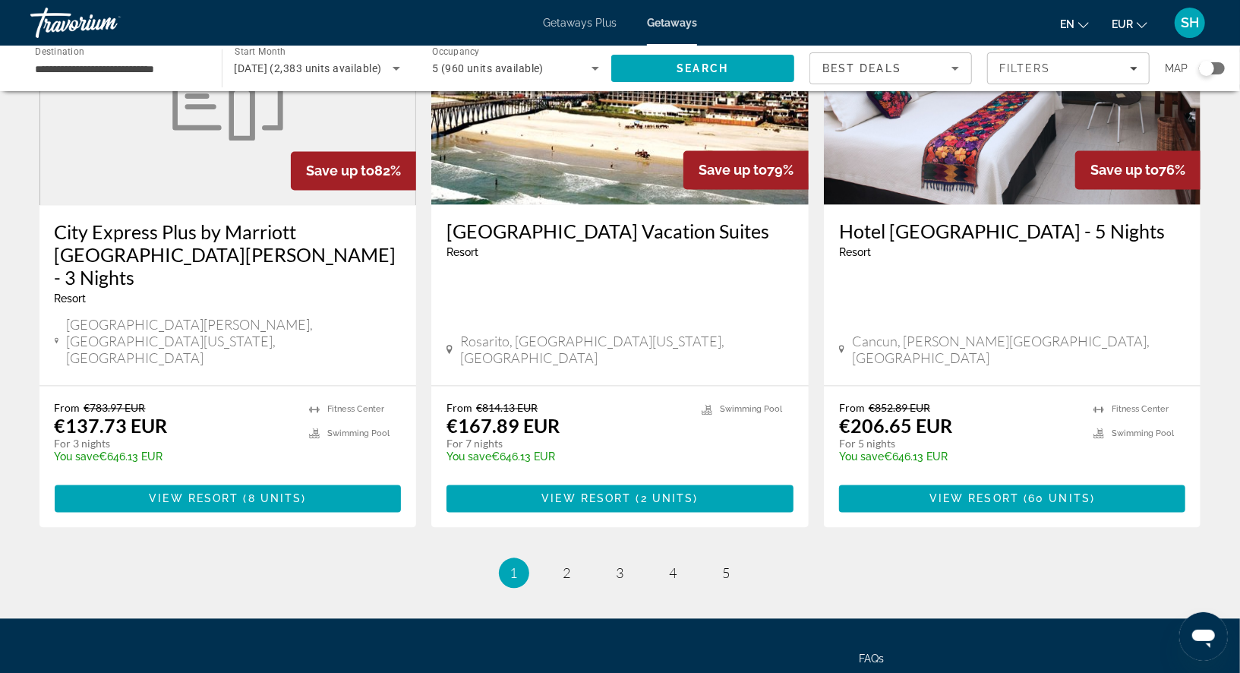
scroll to position [1804, 0]
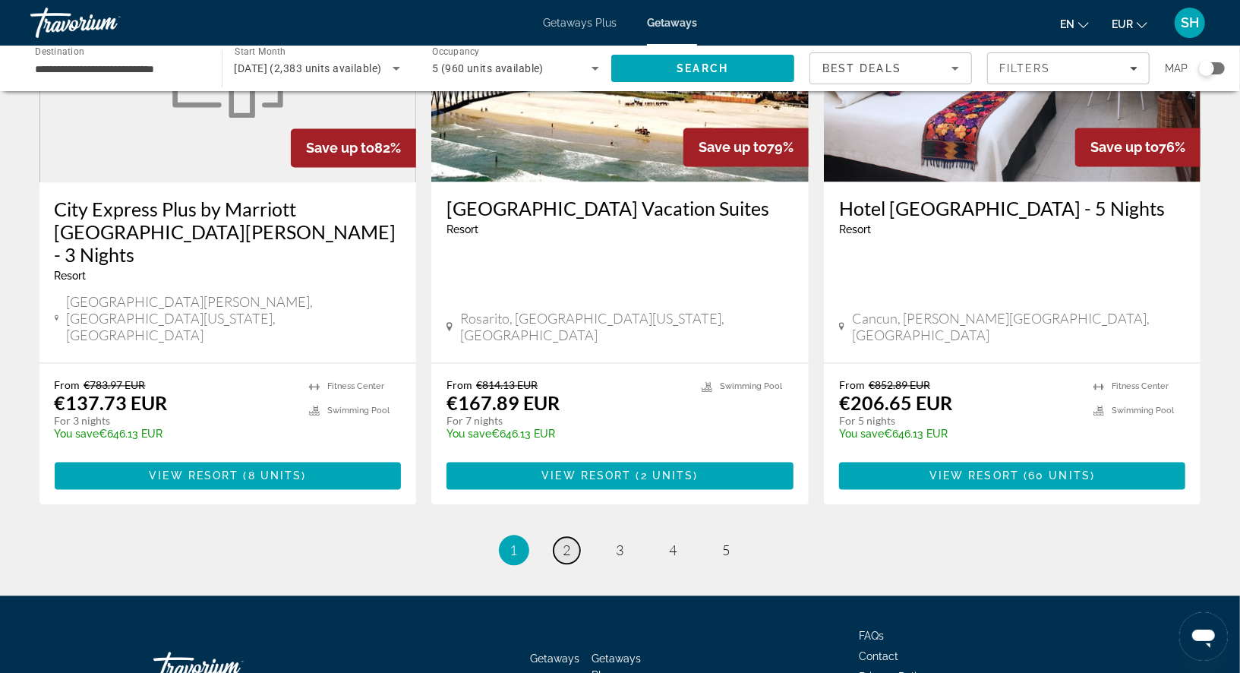
click at [565, 542] on span "2" at bounding box center [567, 550] width 8 height 17
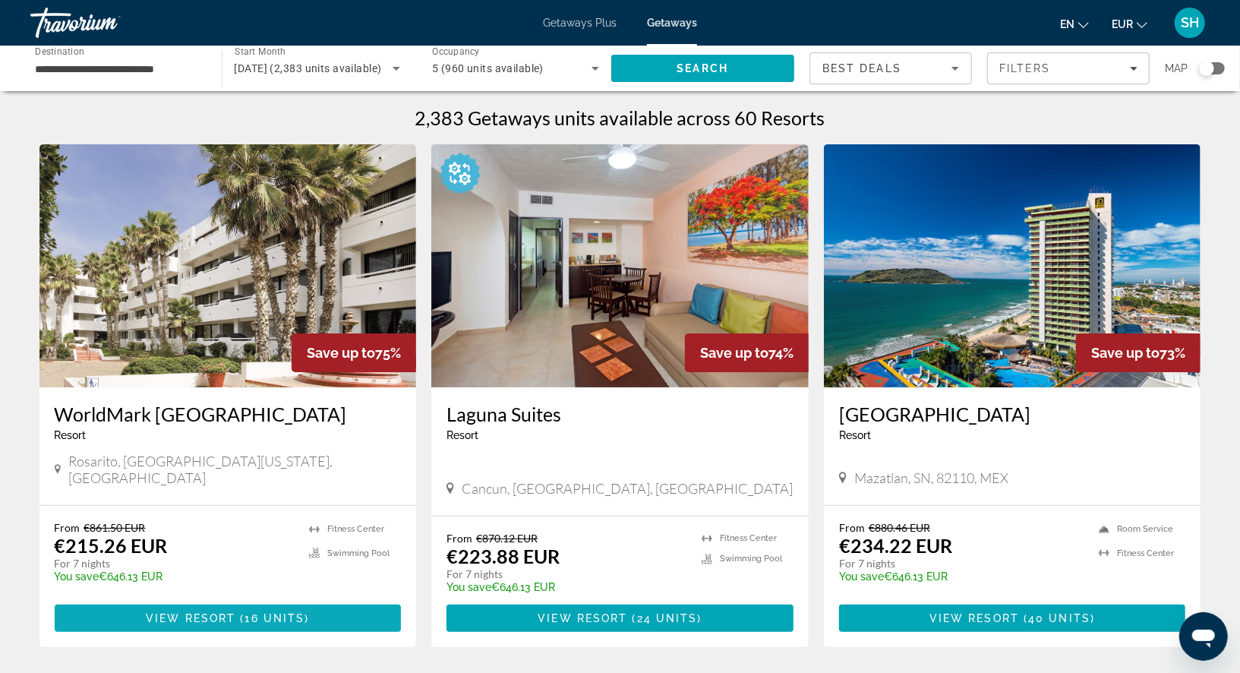
click at [209, 612] on span "View Resort" at bounding box center [191, 618] width 90 height 12
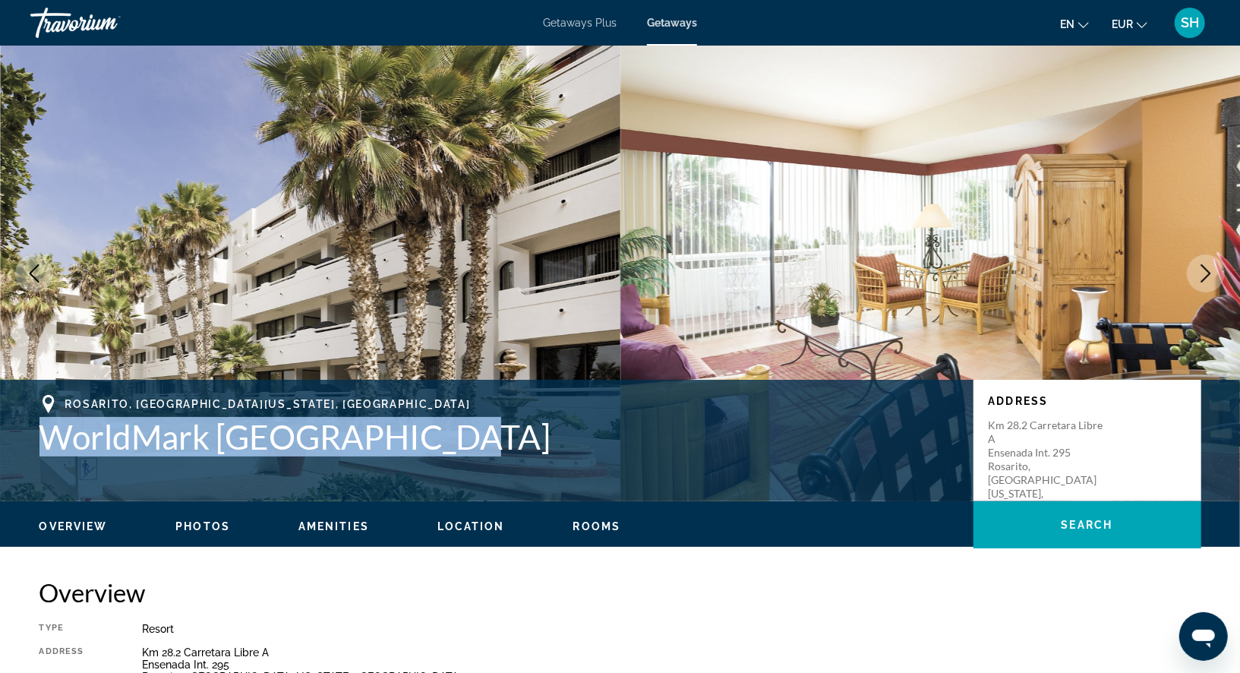
drag, startPoint x: 441, startPoint y: 441, endPoint x: 34, endPoint y: 444, distance: 406.9
click at [34, 444] on div "Rosarito, Baja California N, Mexico WorldMark Rosarito Beach Address Km 28.2 Ca…" at bounding box center [620, 440] width 1222 height 91
copy h1 "WorldMark Rosarito Beach"
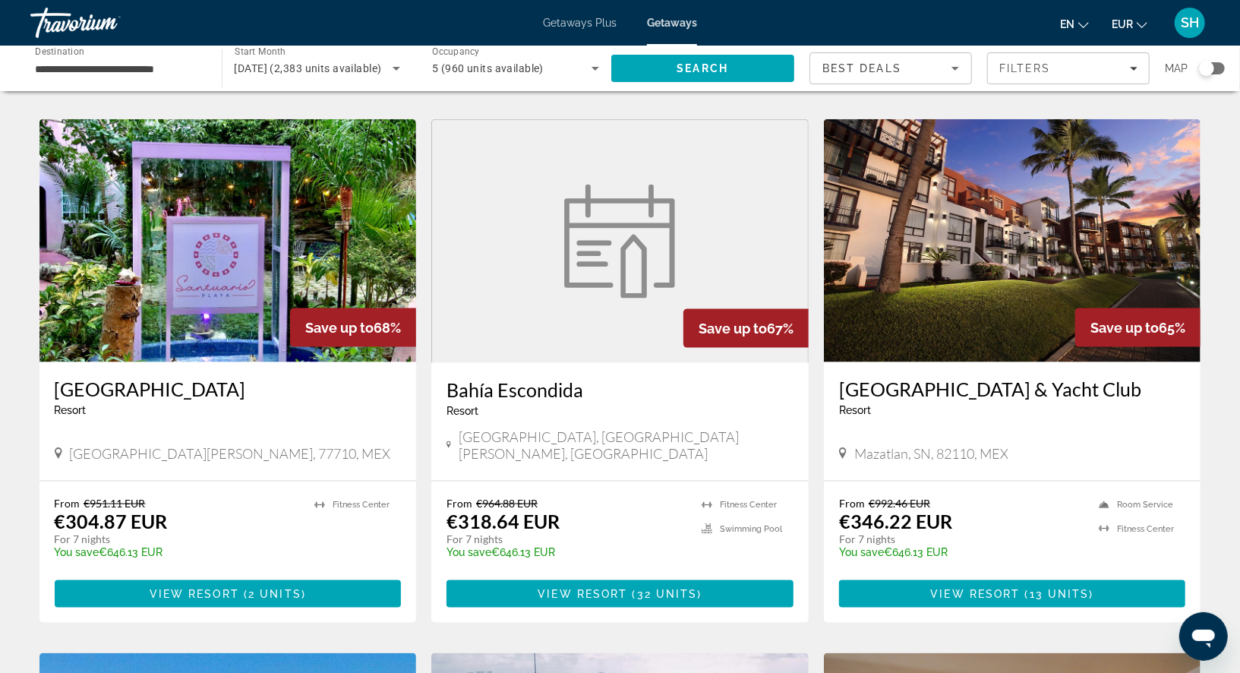
scroll to position [1158, 0]
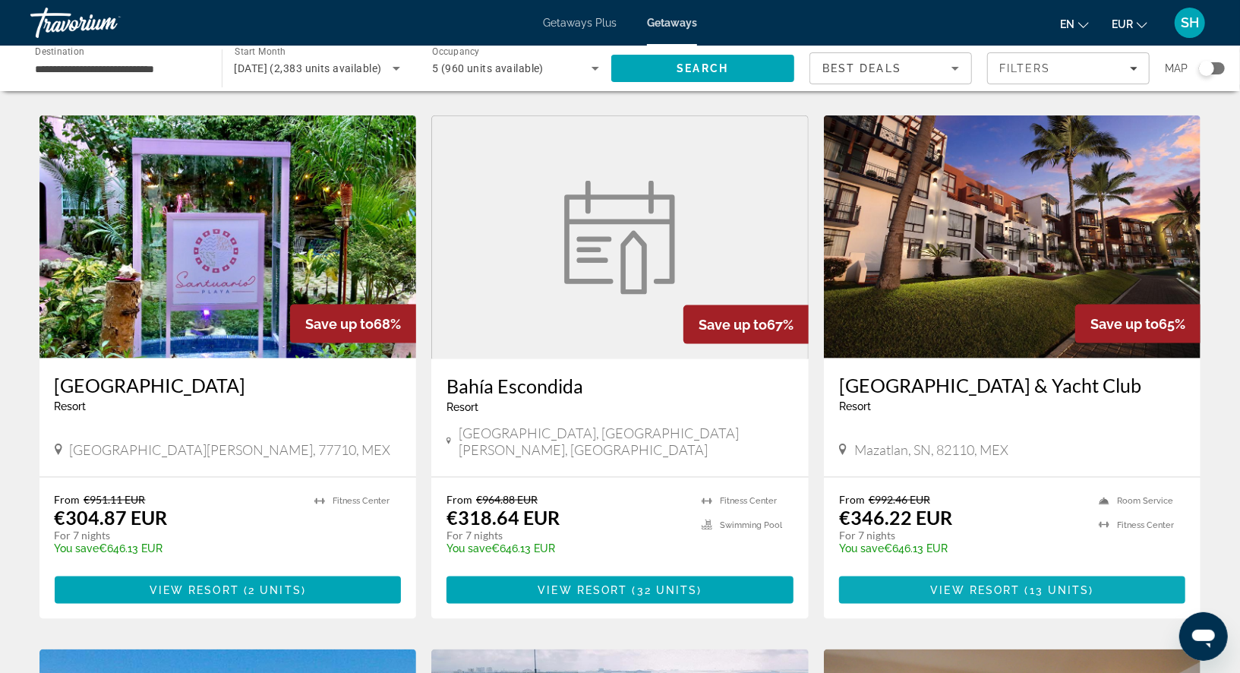
click at [996, 584] on span "View Resort" at bounding box center [976, 590] width 90 height 12
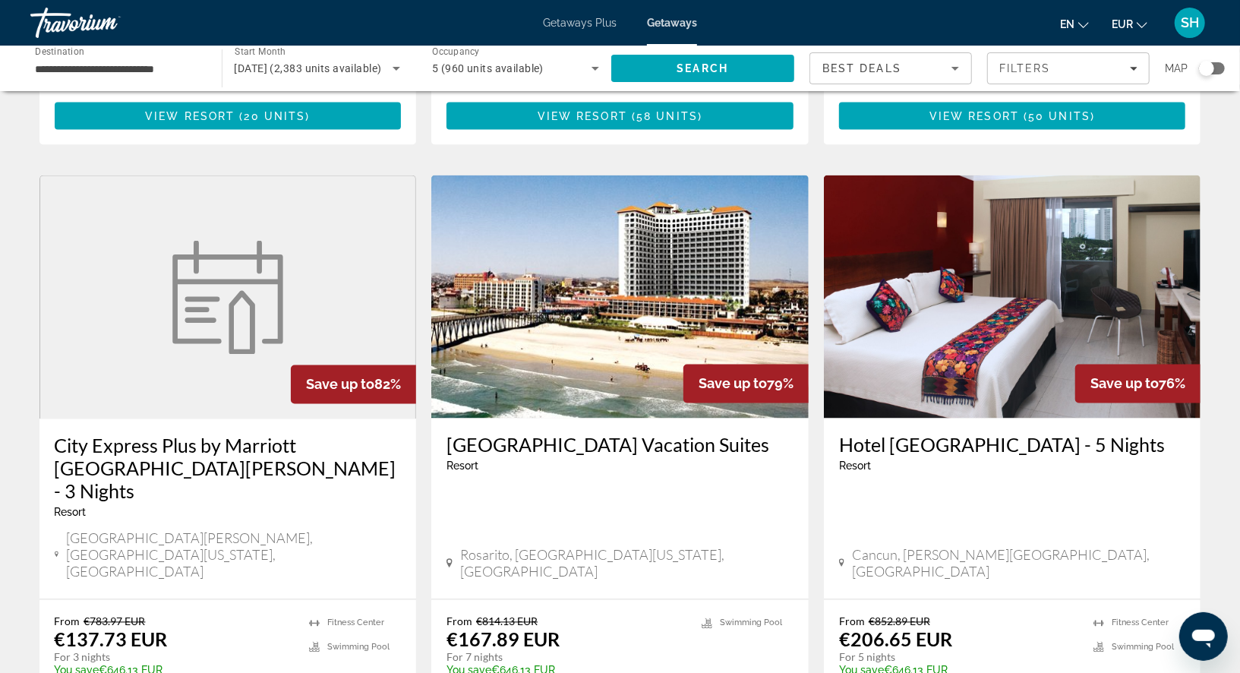
scroll to position [1804, 0]
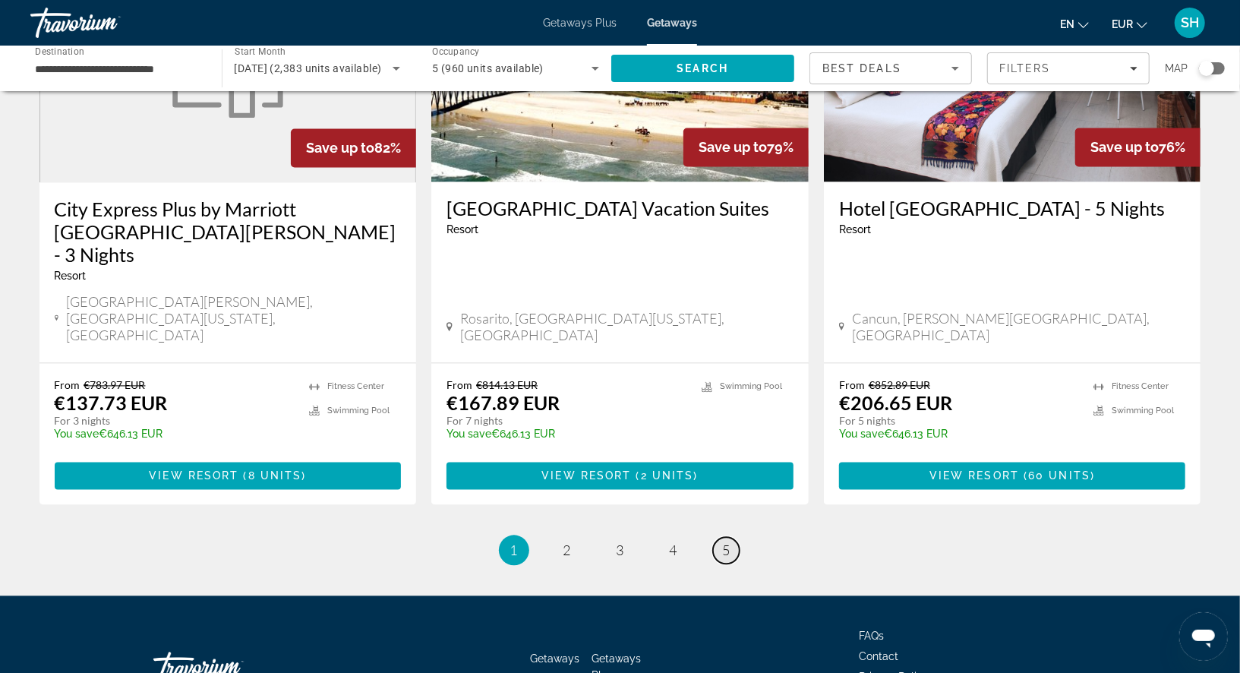
click at [728, 542] on span "5" at bounding box center [727, 550] width 8 height 17
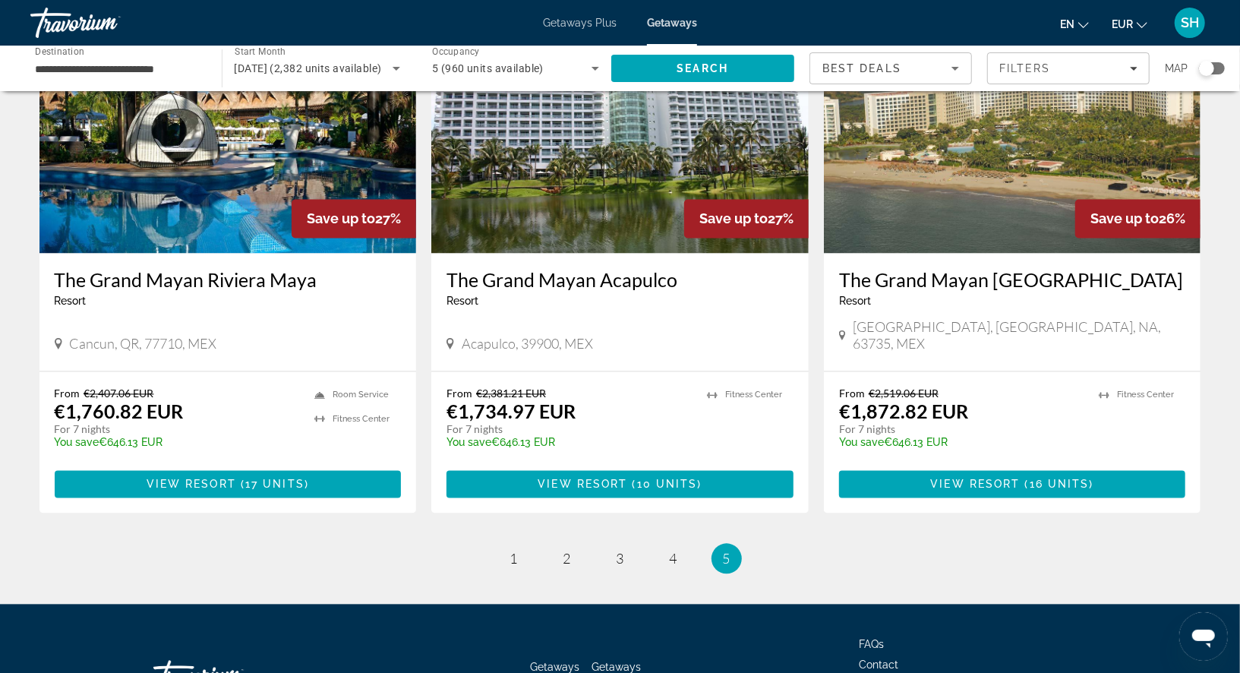
scroll to position [1804, 0]
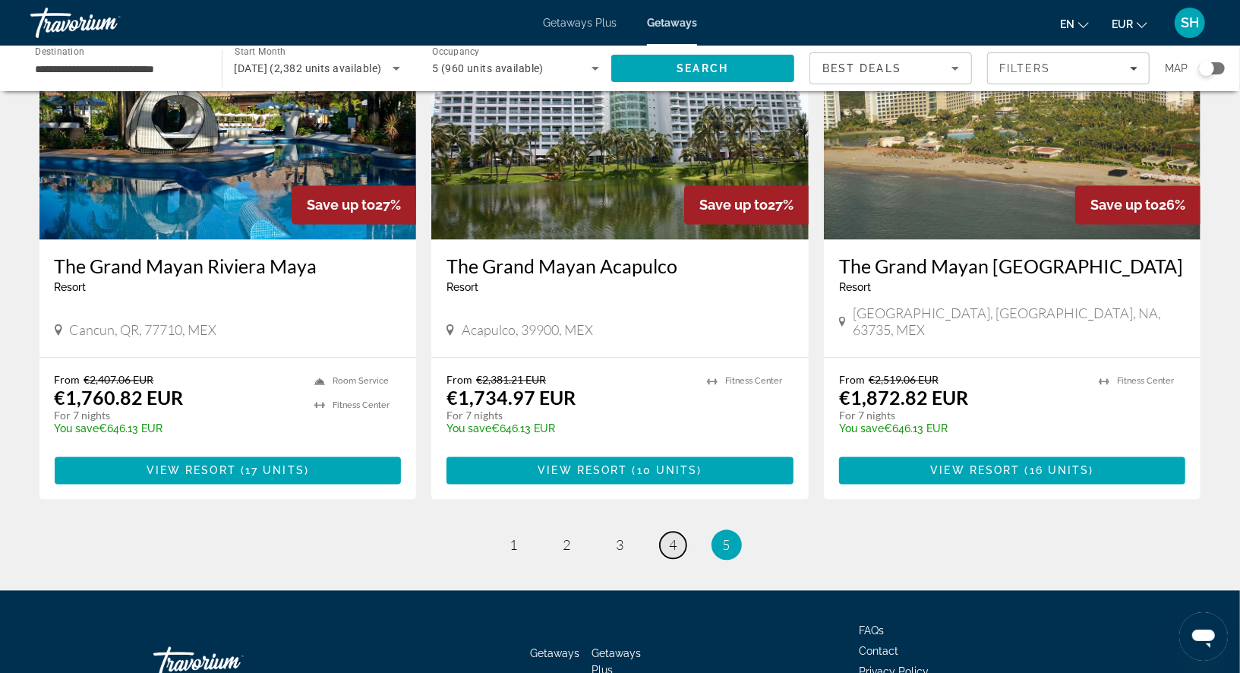
click at [677, 532] on link "page 4" at bounding box center [673, 545] width 27 height 27
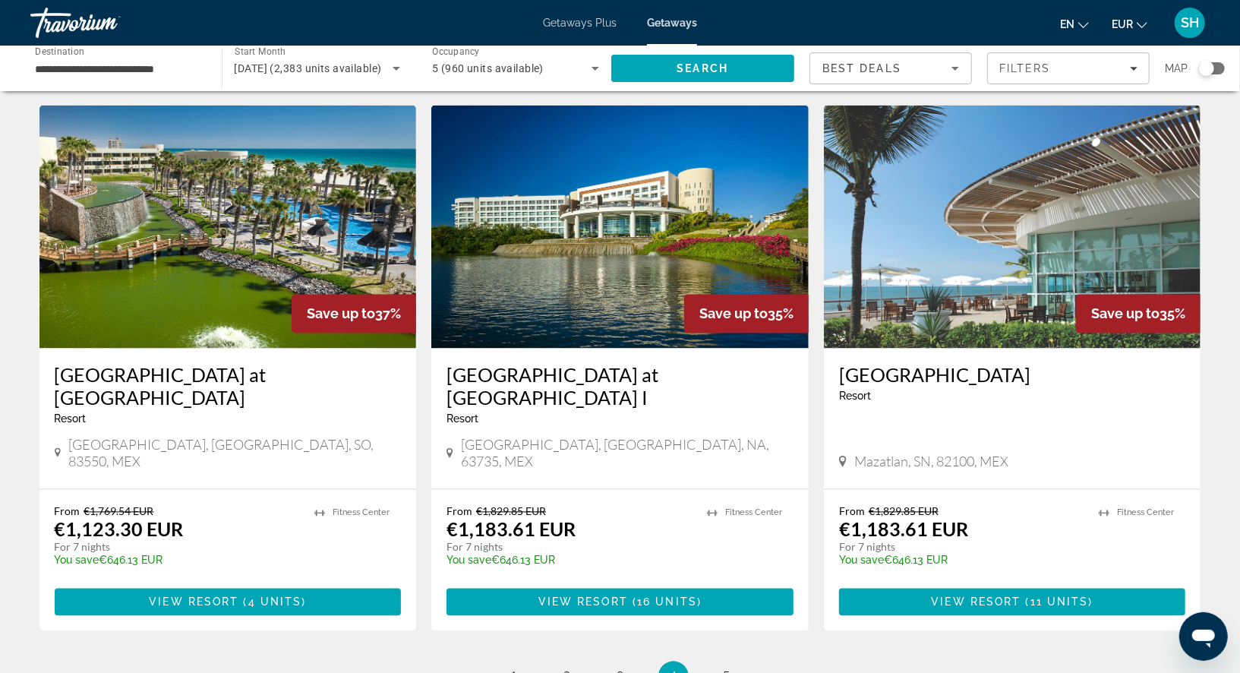
scroll to position [1804, 0]
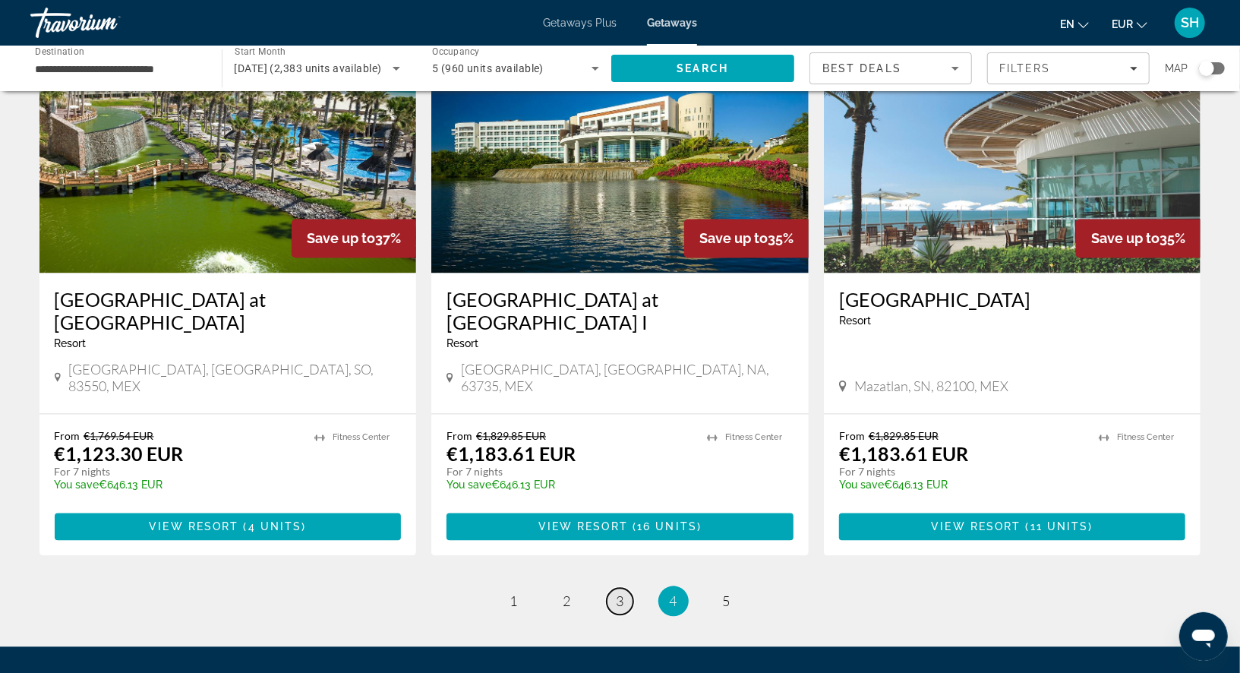
click at [619, 593] on span "3" at bounding box center [620, 601] width 8 height 17
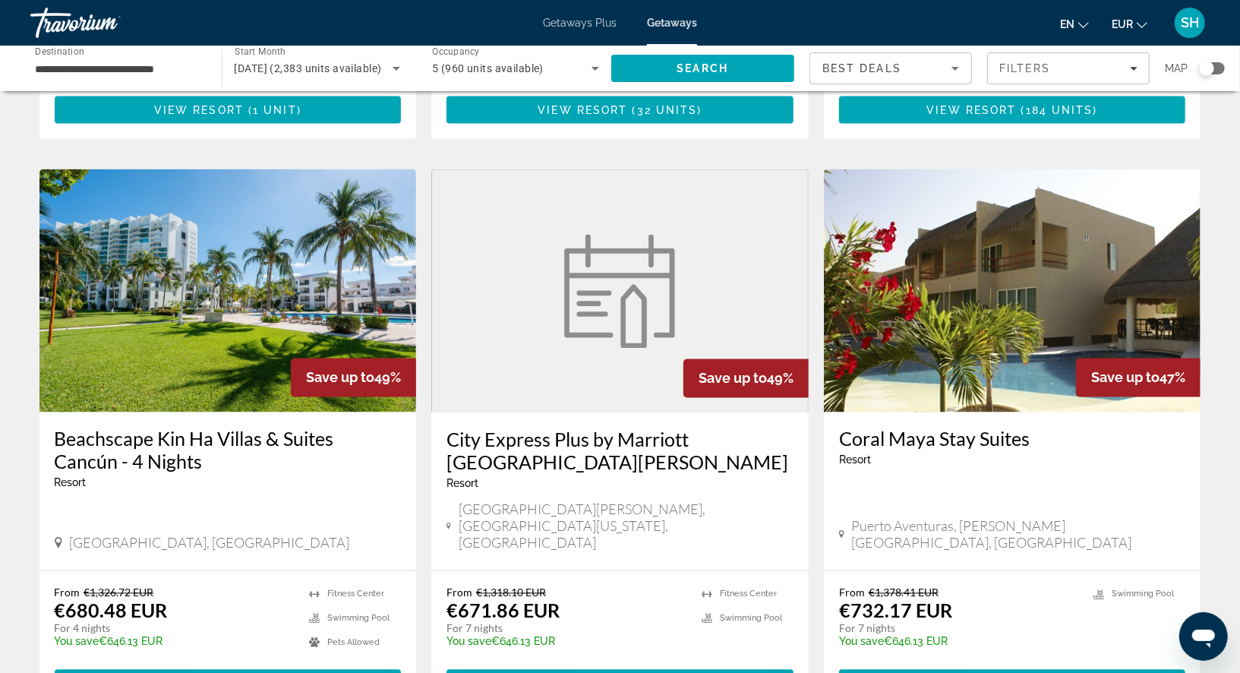
scroll to position [1687, 0]
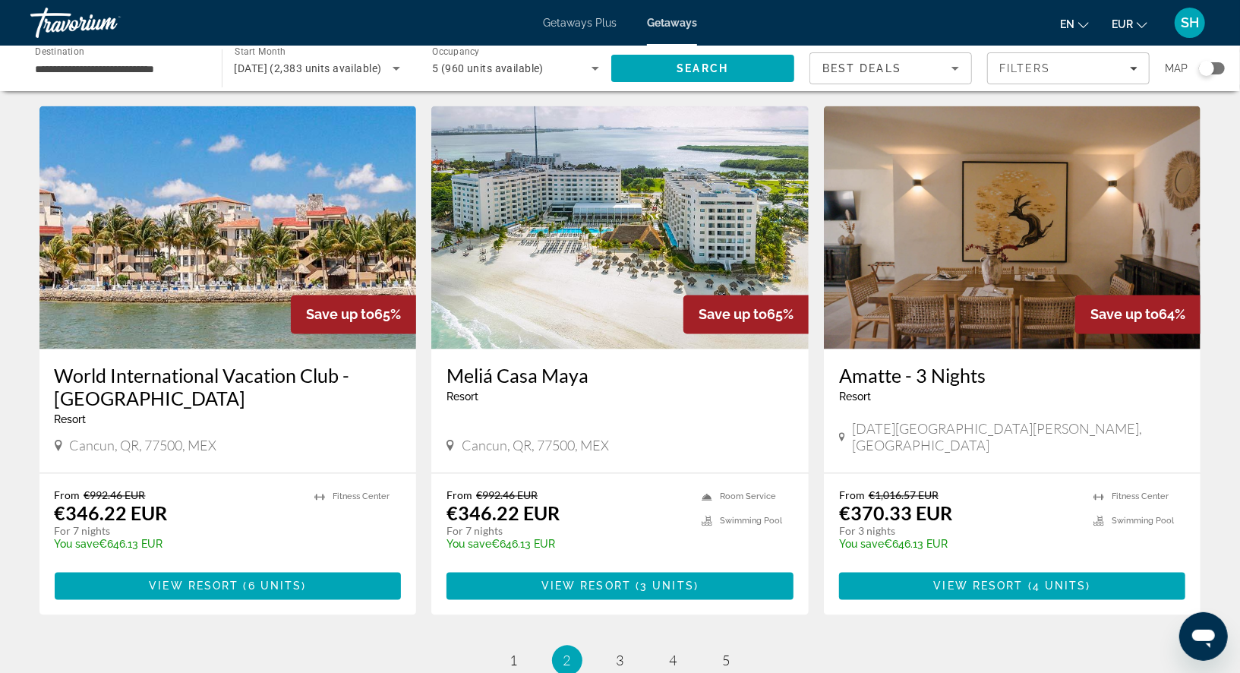
scroll to position [1706, 0]
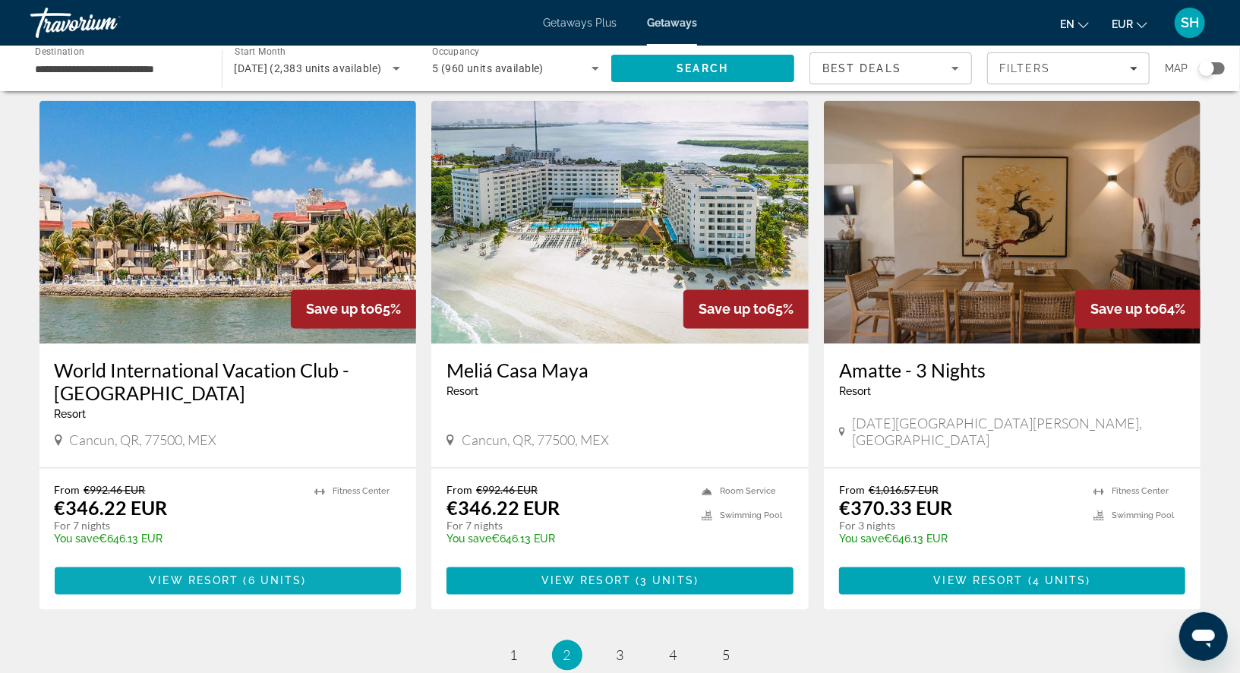
click at [293, 575] on span "6 units" at bounding box center [275, 581] width 54 height 12
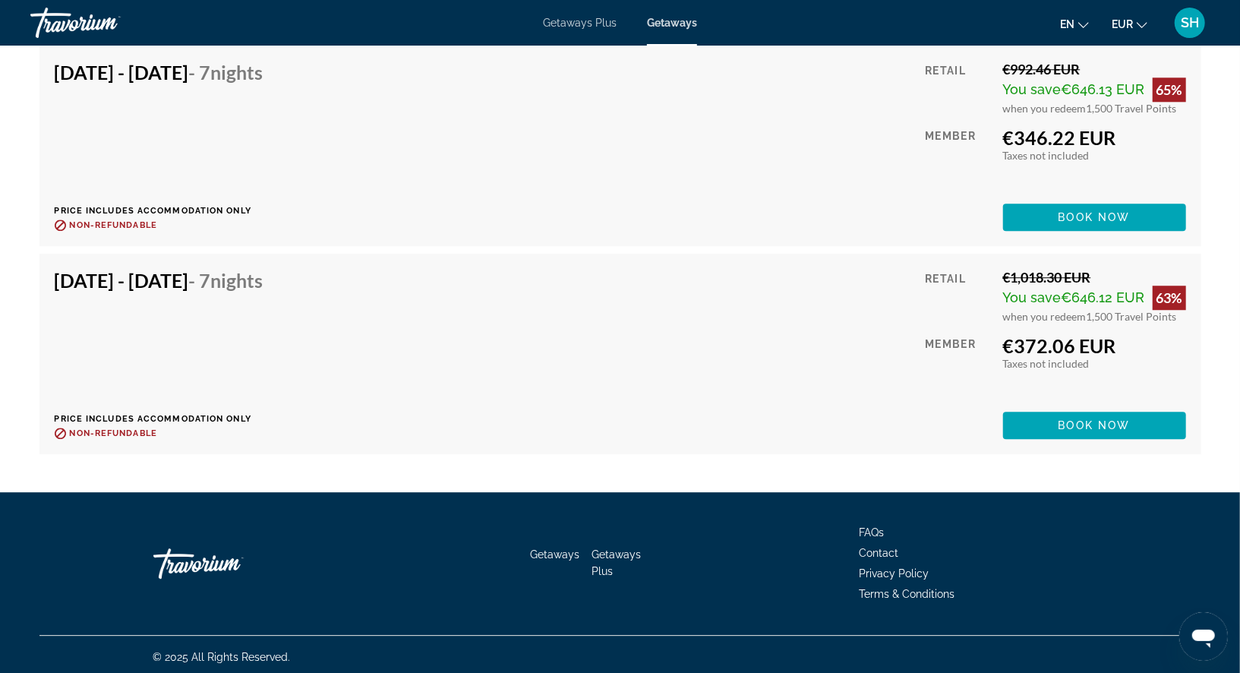
scroll to position [2551, 0]
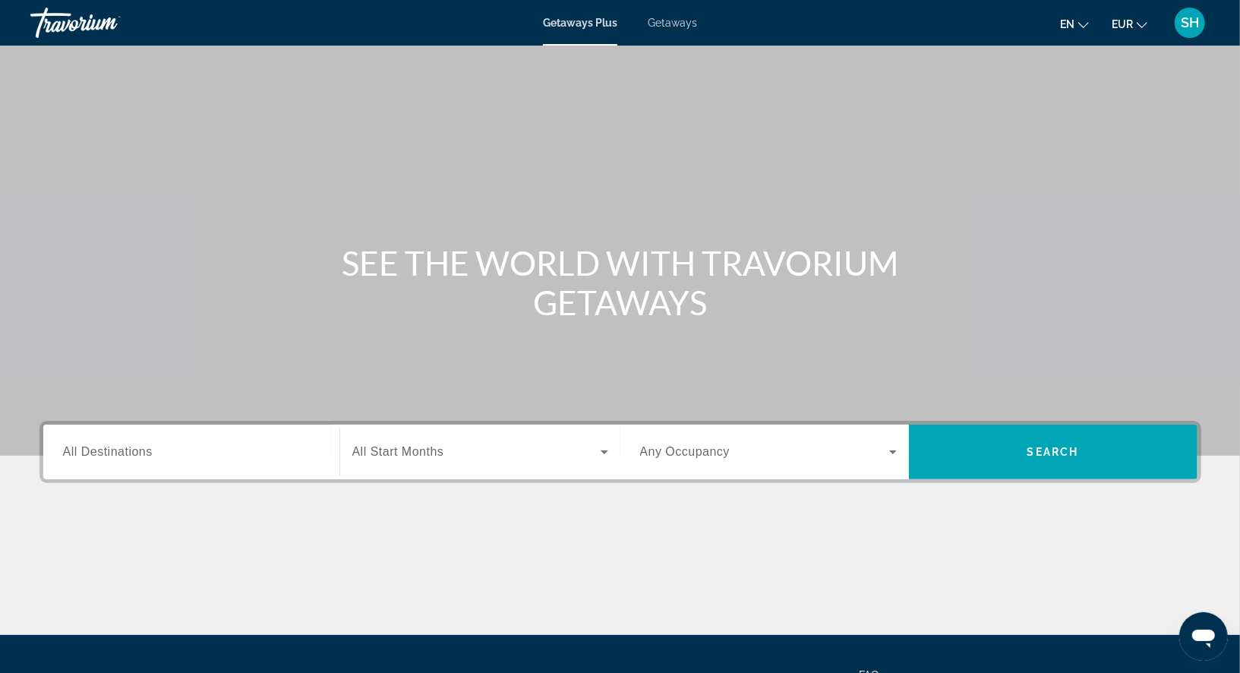
click at [680, 26] on span "Getaways" at bounding box center [671, 23] width 49 height 12
click at [106, 449] on span "All Destinations" at bounding box center [108, 451] width 90 height 13
click at [106, 449] on input "Destination All Destinations" at bounding box center [191, 452] width 257 height 18
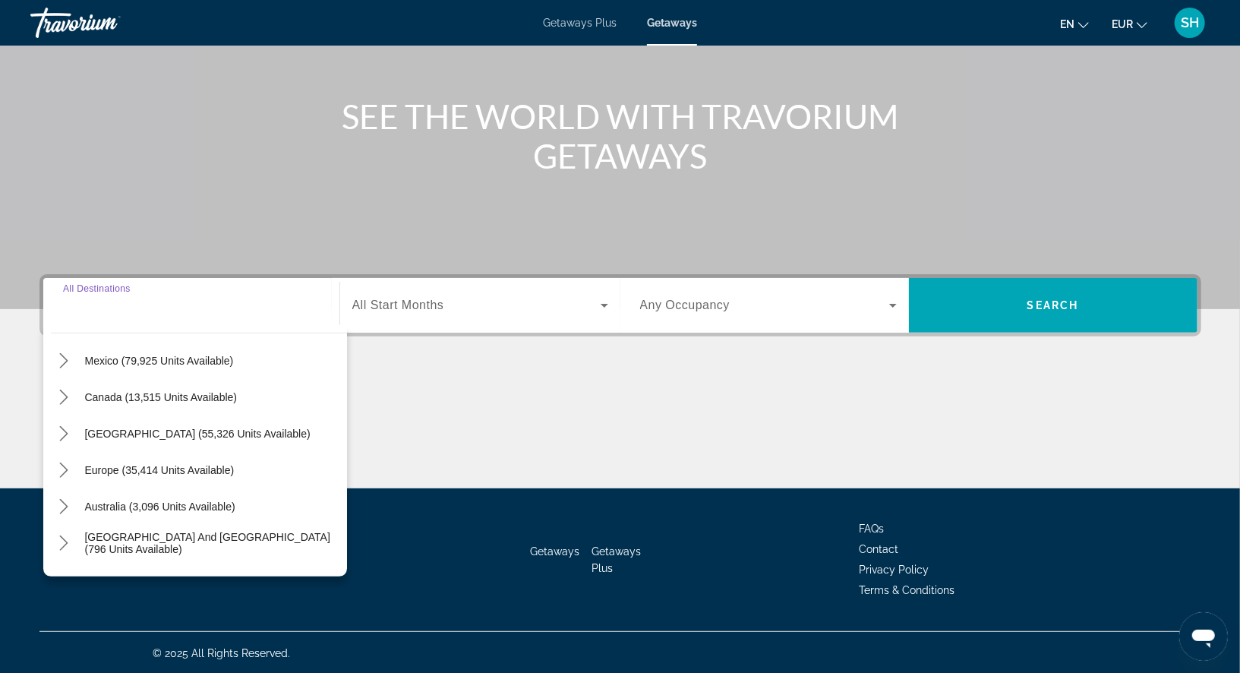
scroll to position [74, 0]
click at [116, 427] on span "[GEOGRAPHIC_DATA] (55,326 units available)" at bounding box center [197, 431] width 225 height 12
type input "**********"
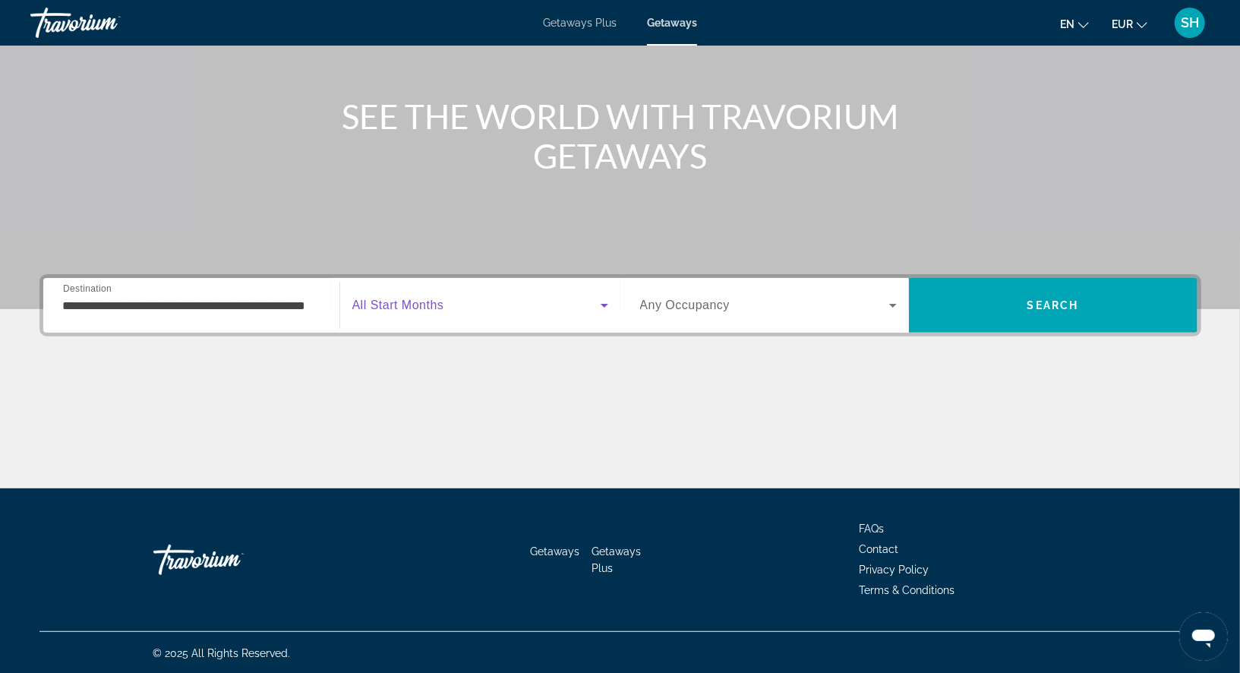
click at [484, 296] on span "Search widget" at bounding box center [476, 305] width 248 height 18
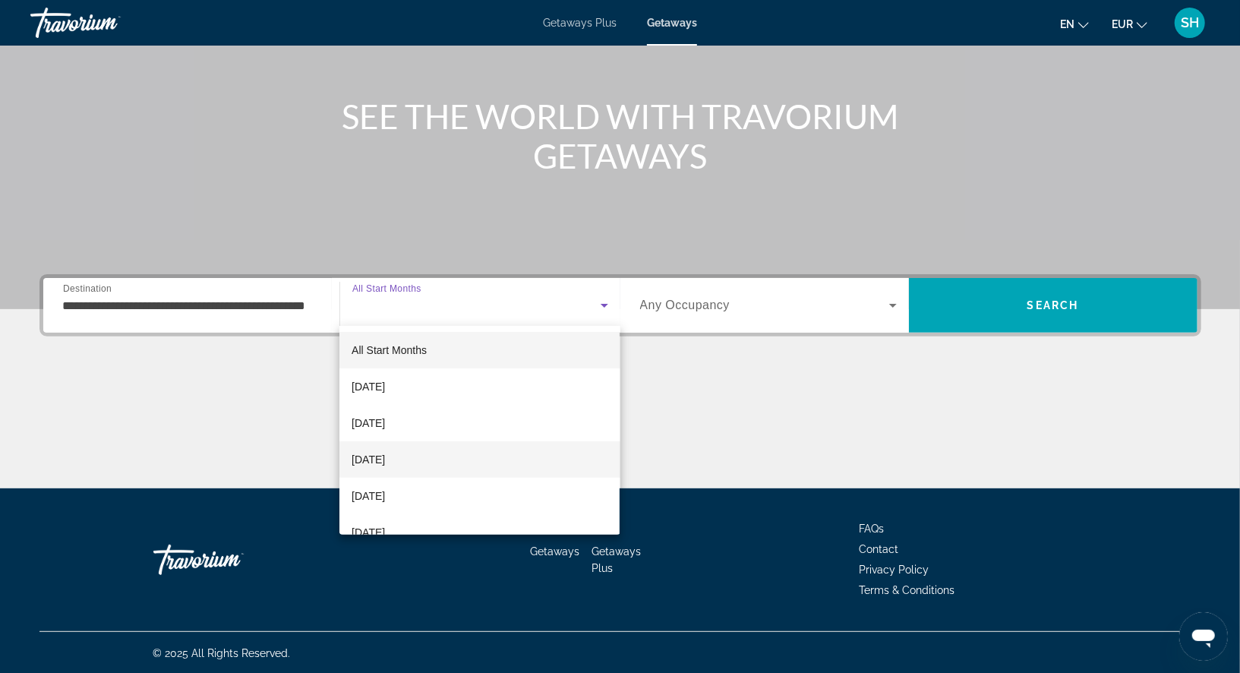
click at [446, 457] on mat-option "[DATE]" at bounding box center [479, 459] width 280 height 36
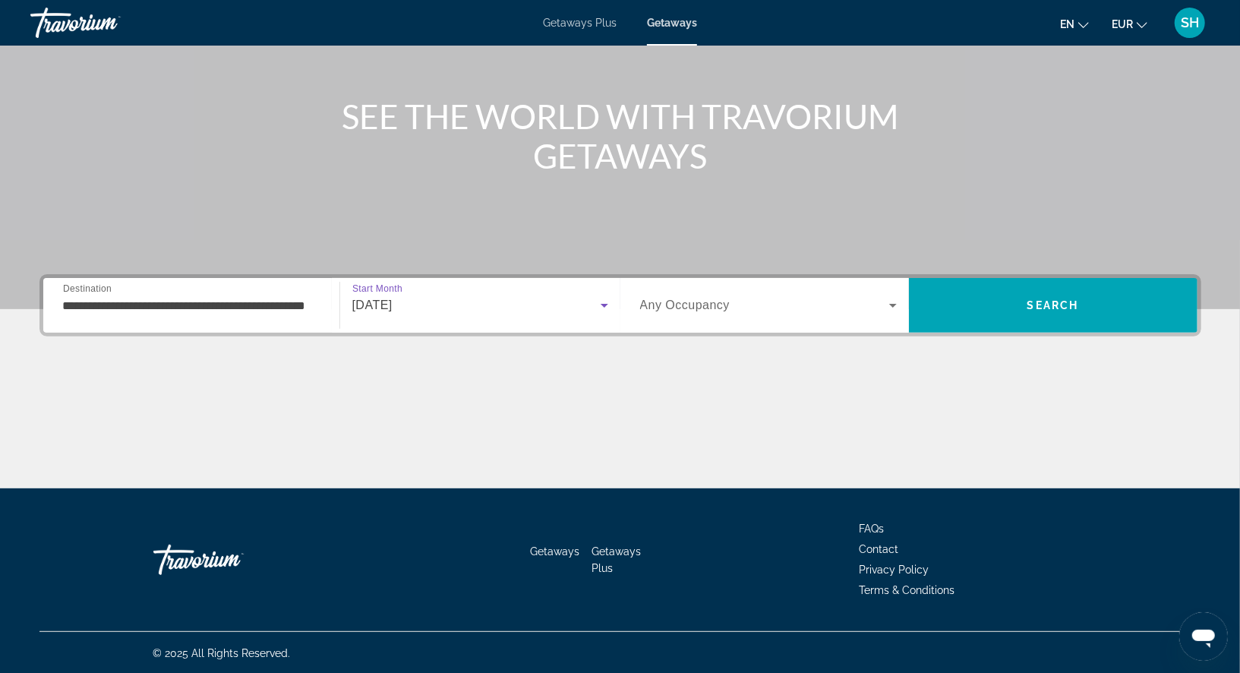
click at [896, 302] on icon "Search widget" at bounding box center [893, 305] width 18 height 18
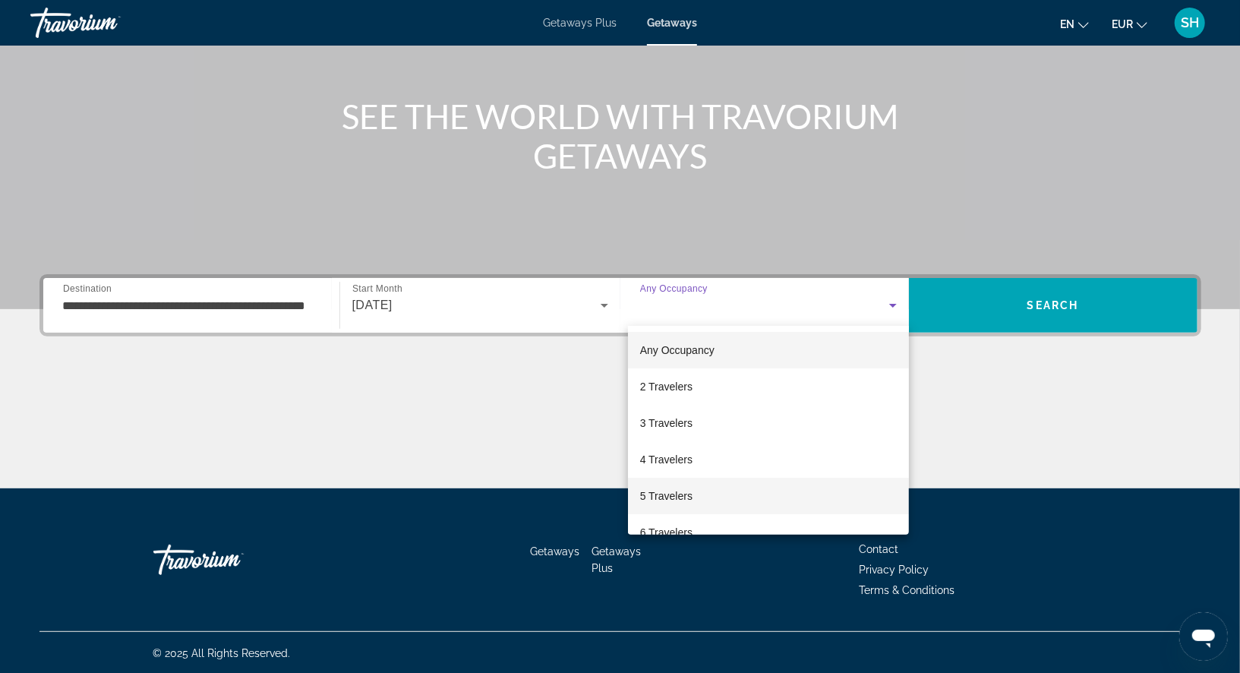
click at [757, 487] on mat-option "5 Travelers" at bounding box center [768, 495] width 281 height 36
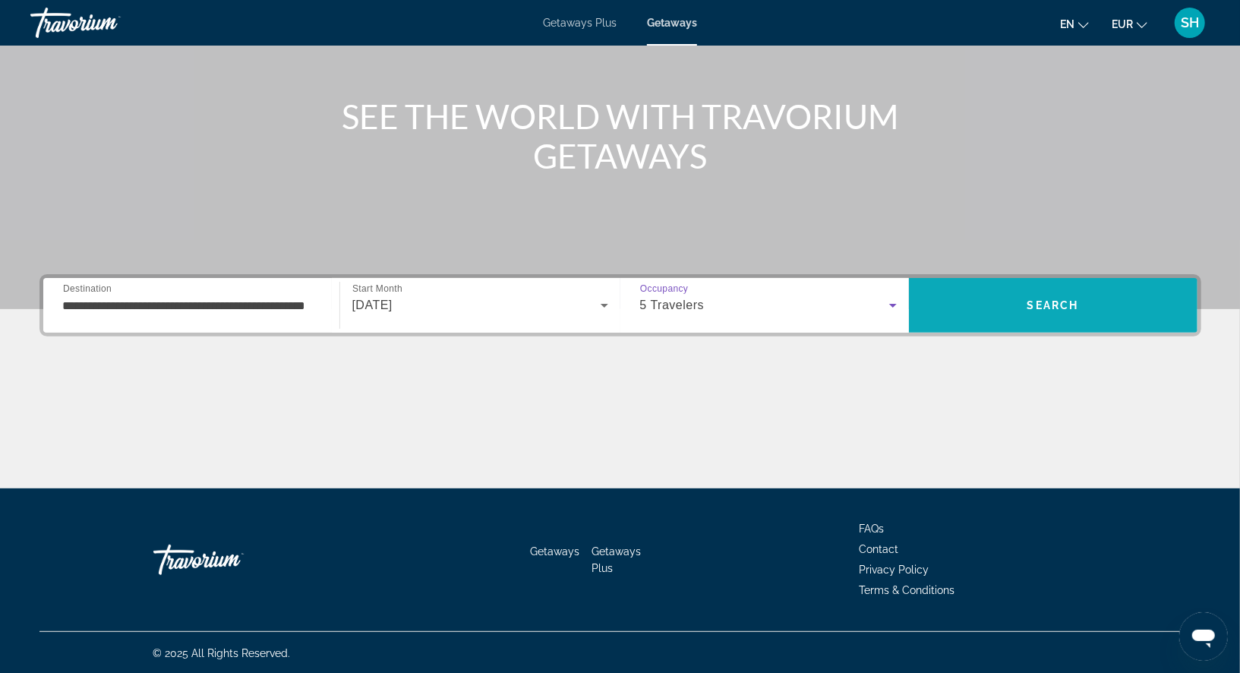
click at [1035, 300] on span "Search" at bounding box center [1053, 305] width 52 height 12
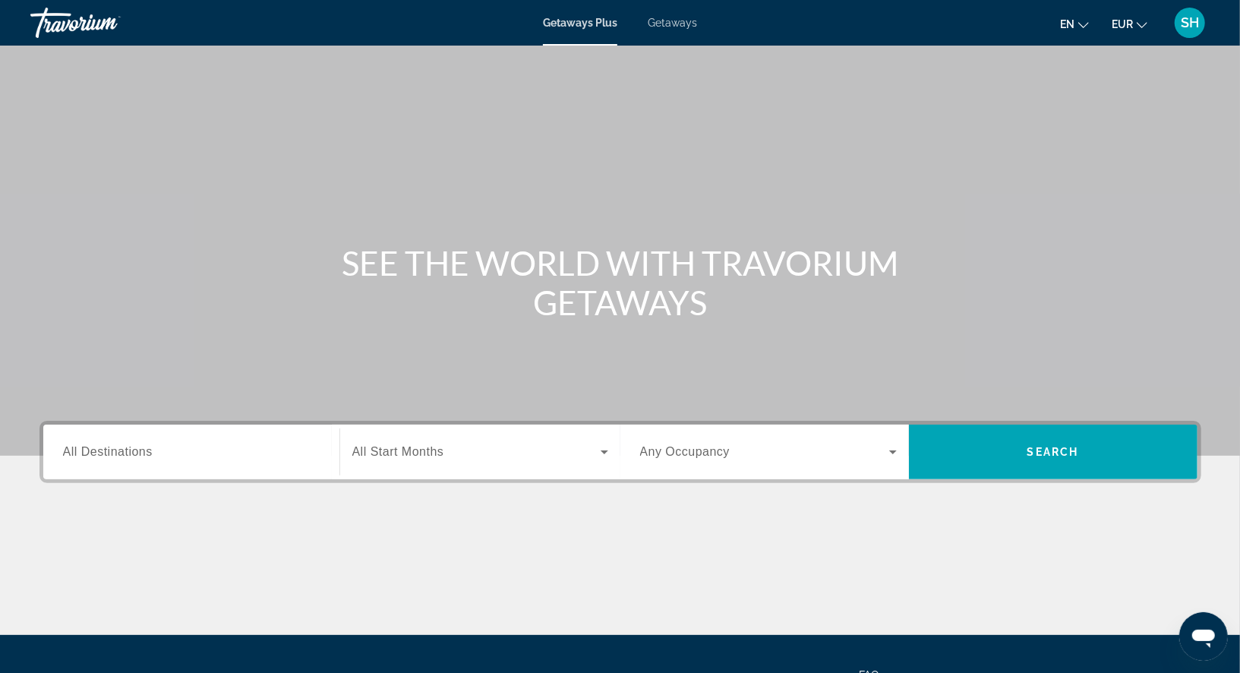
click at [672, 22] on span "Getaways" at bounding box center [671, 23] width 49 height 12
click at [146, 457] on span "All Destinations" at bounding box center [108, 451] width 90 height 13
click at [146, 457] on input "Destination All Destinations" at bounding box center [191, 452] width 257 height 18
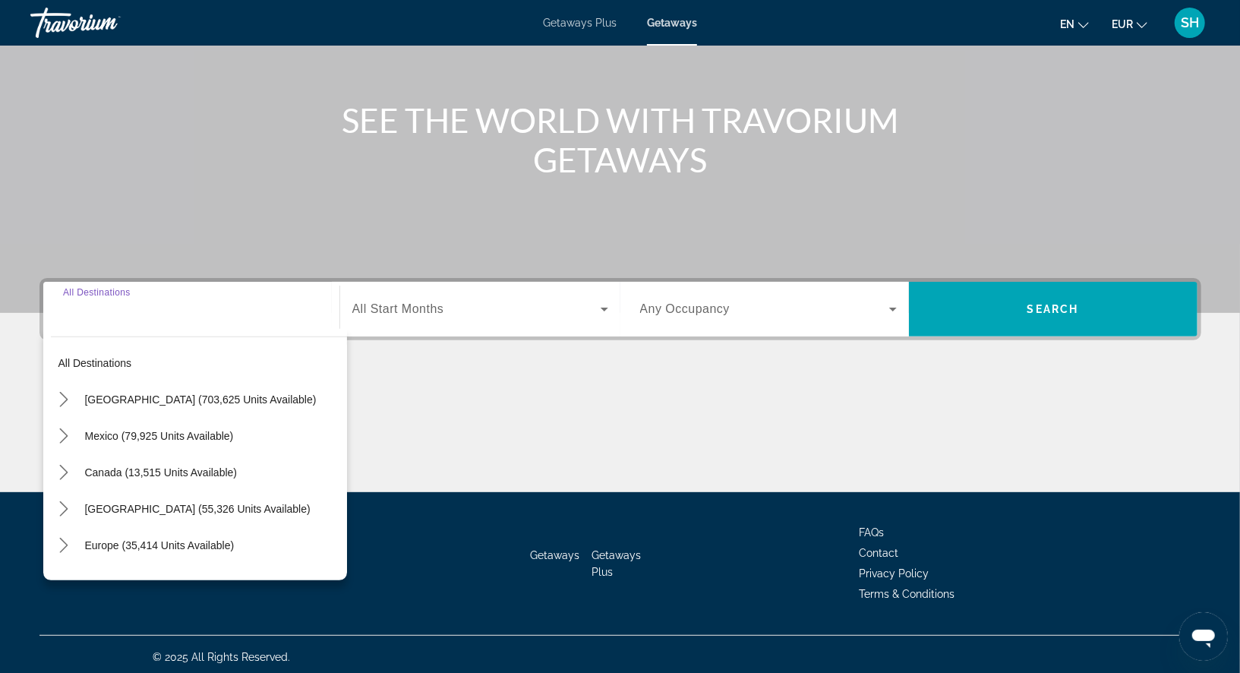
scroll to position [146, 0]
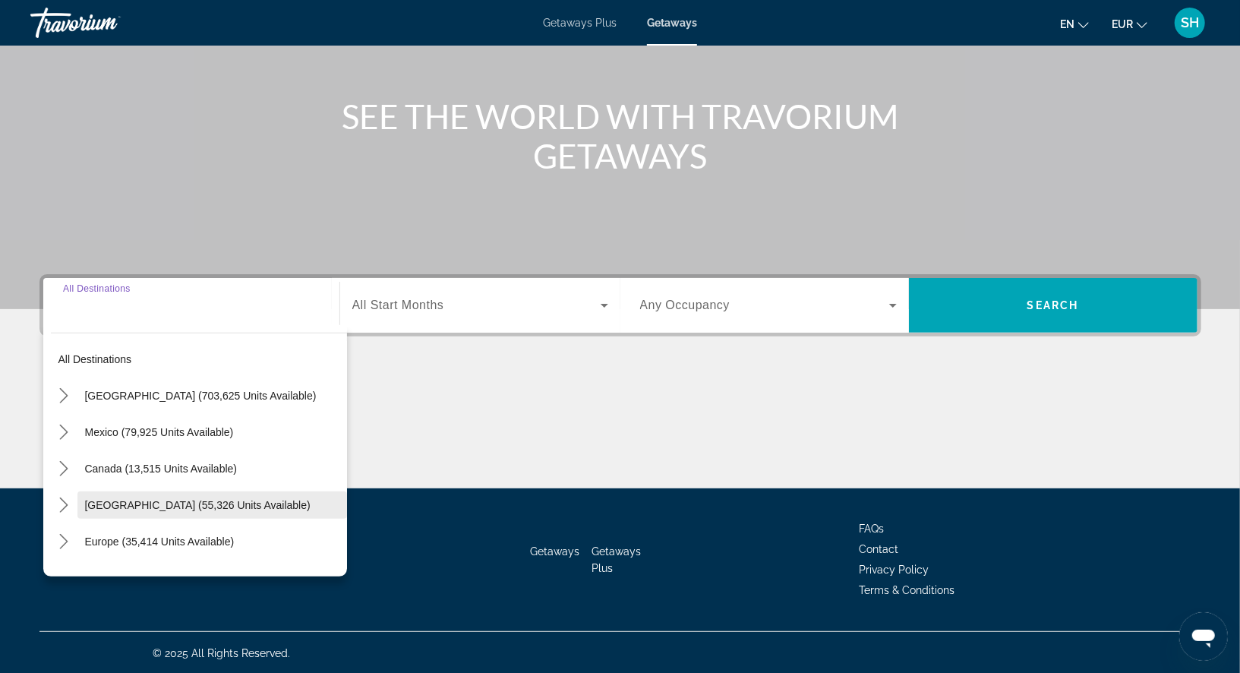
click at [149, 502] on span "[GEOGRAPHIC_DATA] (55,326 units available)" at bounding box center [197, 505] width 225 height 12
type input "**********"
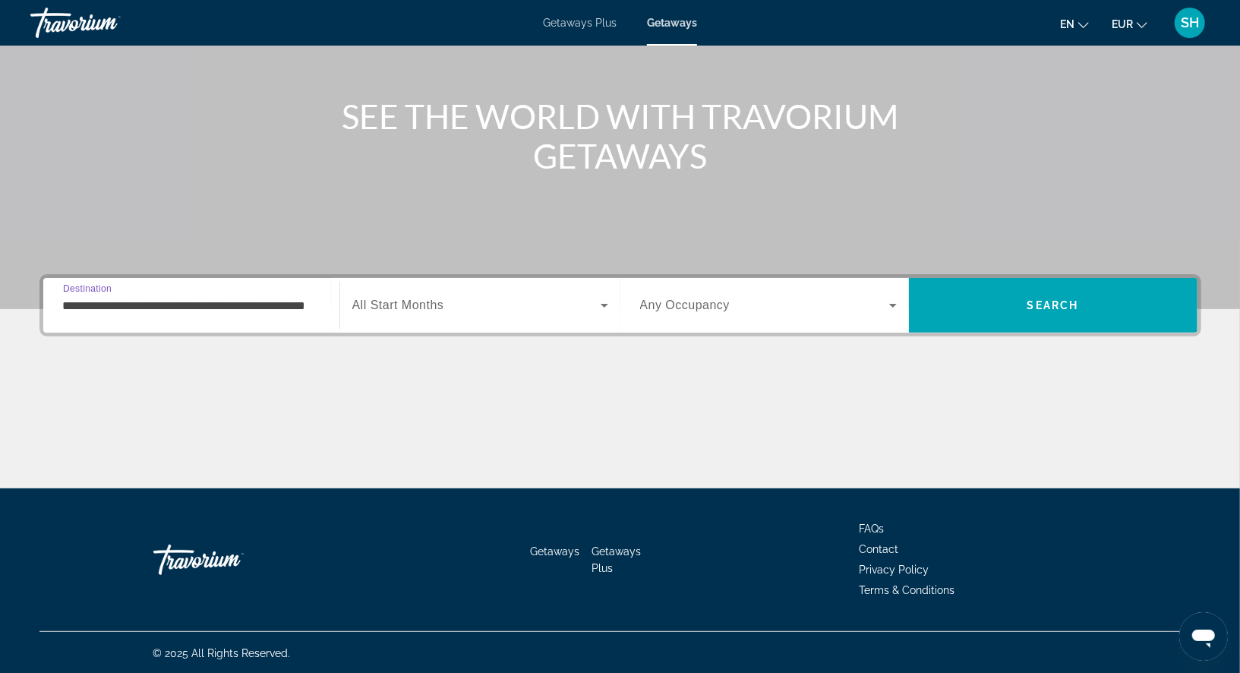
click at [487, 288] on div "Search widget" at bounding box center [480, 305] width 256 height 43
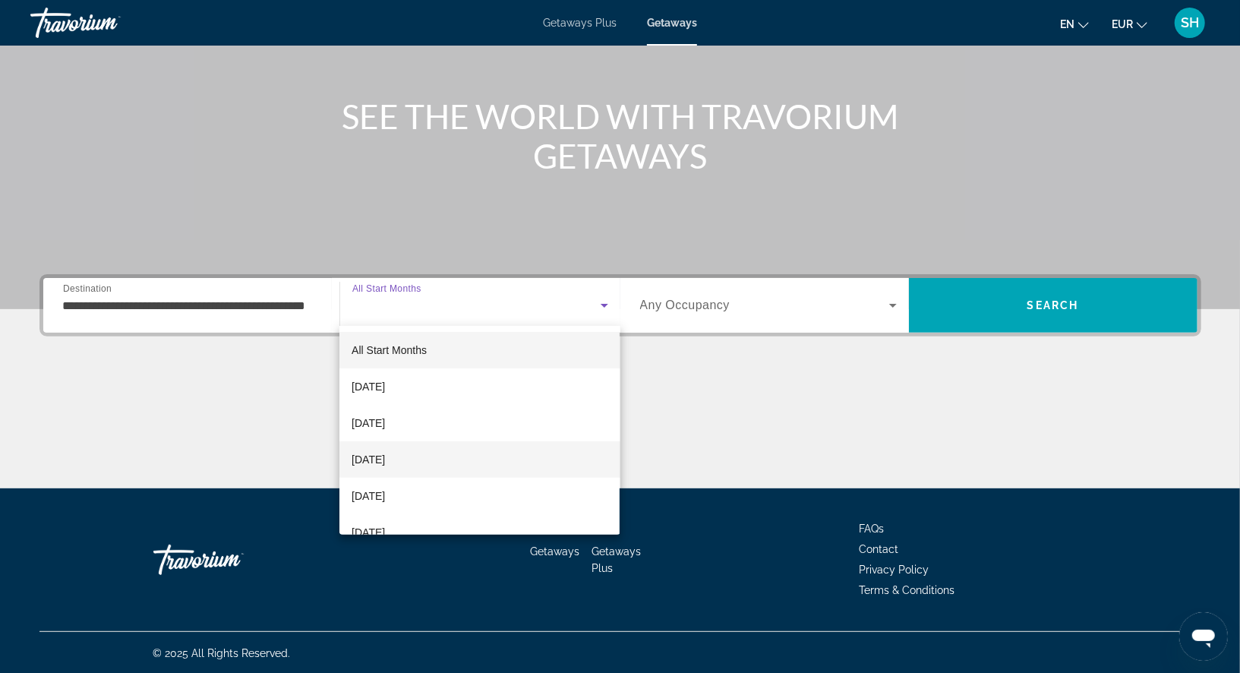
click at [385, 458] on span "[DATE]" at bounding box center [367, 459] width 33 height 18
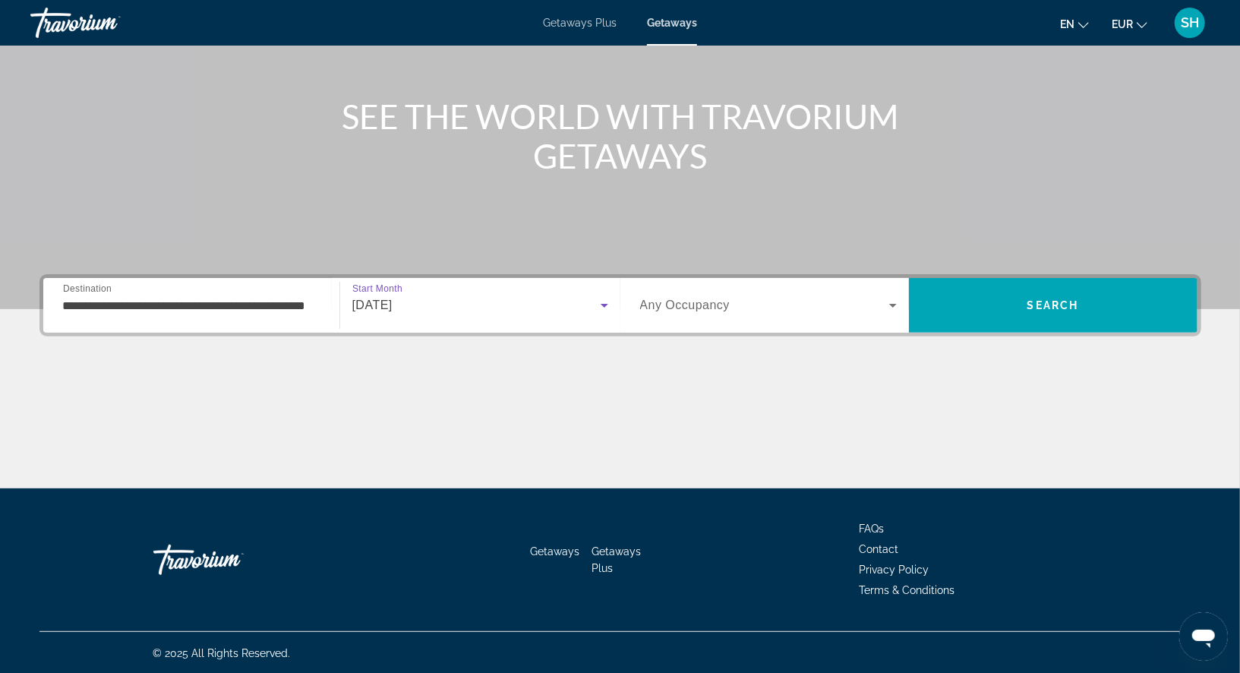
click at [892, 301] on icon "Search widget" at bounding box center [893, 305] width 18 height 18
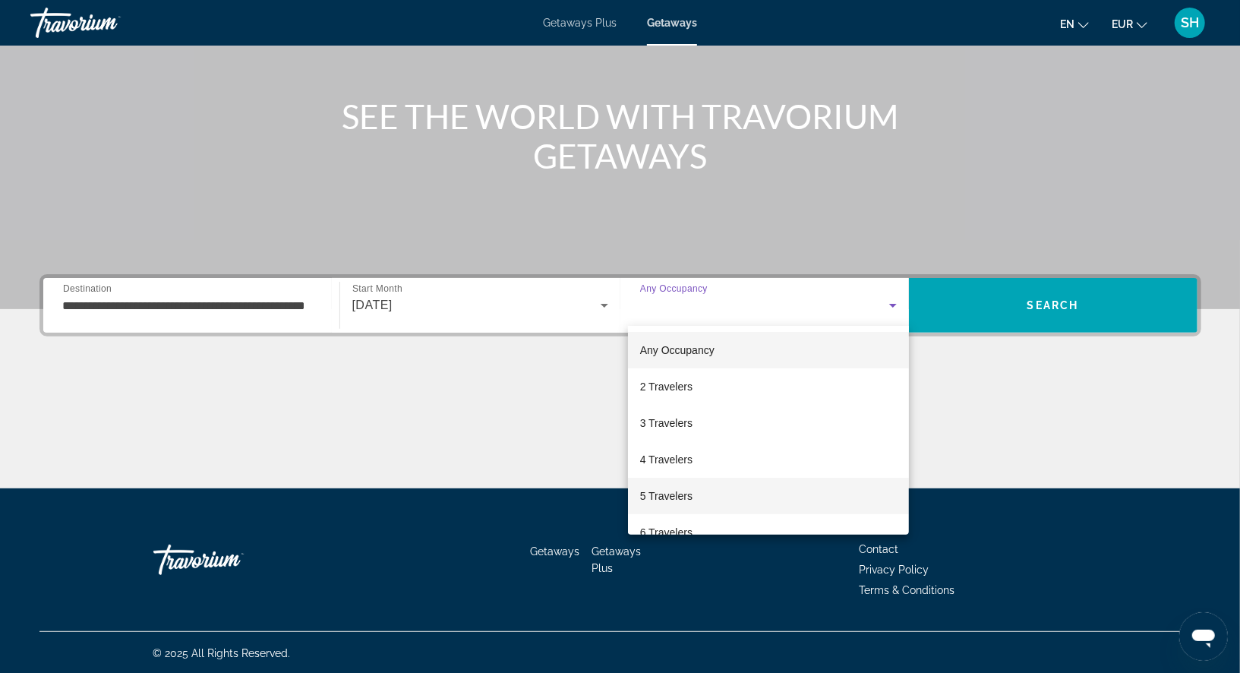
click at [776, 498] on mat-option "5 Travelers" at bounding box center [768, 495] width 281 height 36
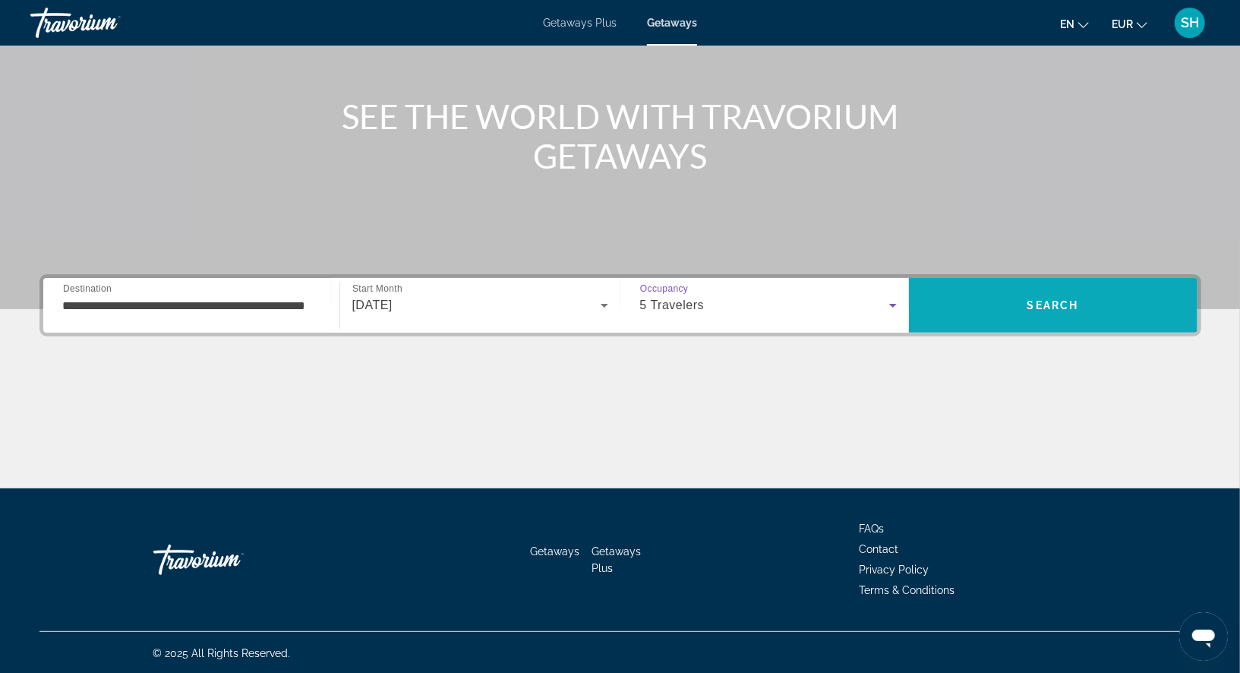
click at [1079, 293] on span "Search" at bounding box center [1053, 305] width 288 height 36
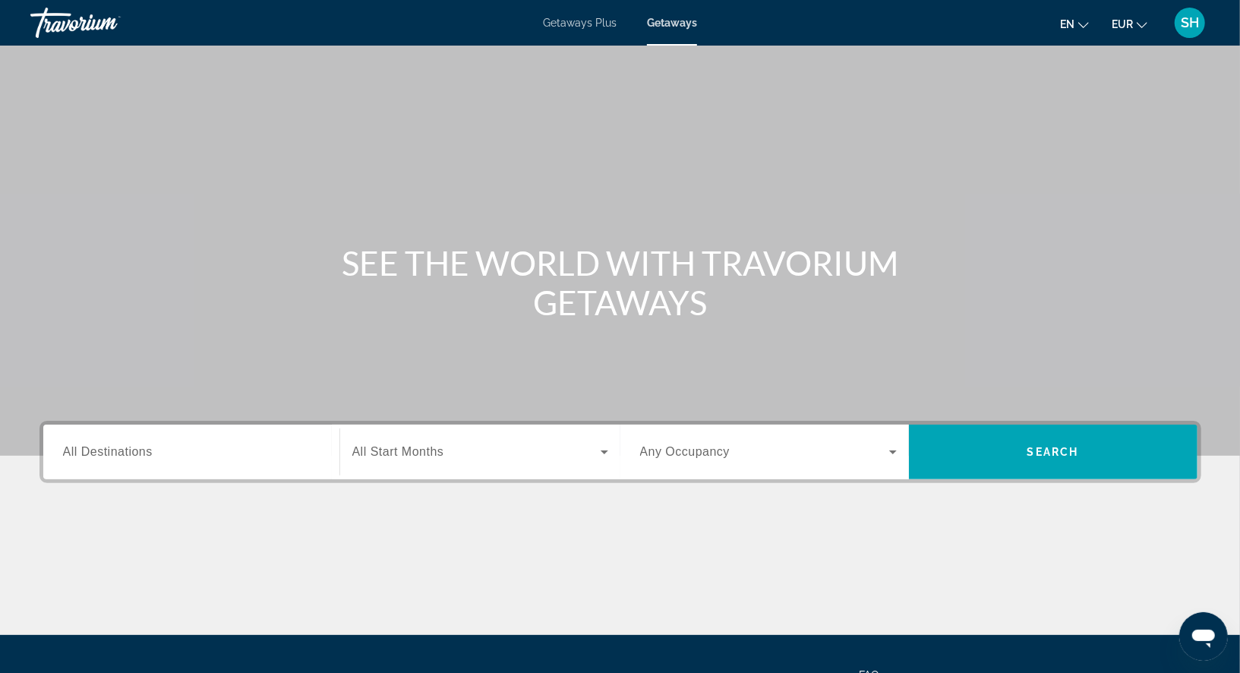
click at [142, 451] on span "All Destinations" at bounding box center [108, 451] width 90 height 13
click at [142, 451] on input "Destination All Destinations" at bounding box center [191, 452] width 257 height 18
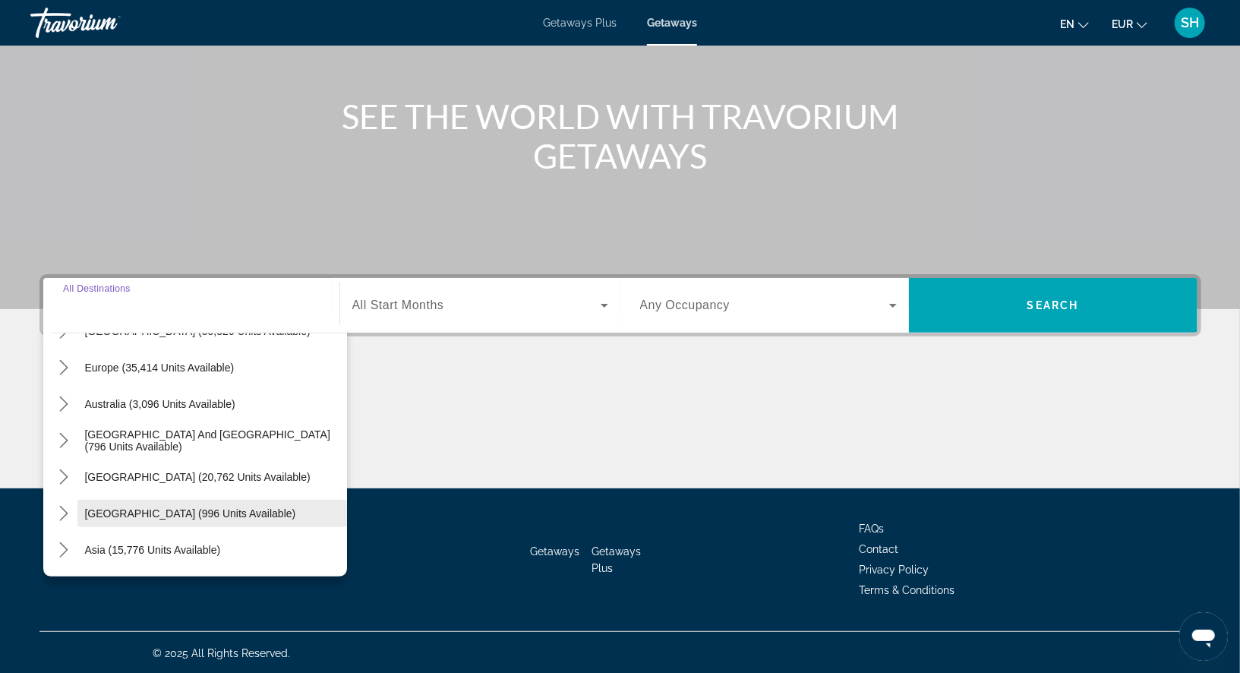
scroll to position [165, 0]
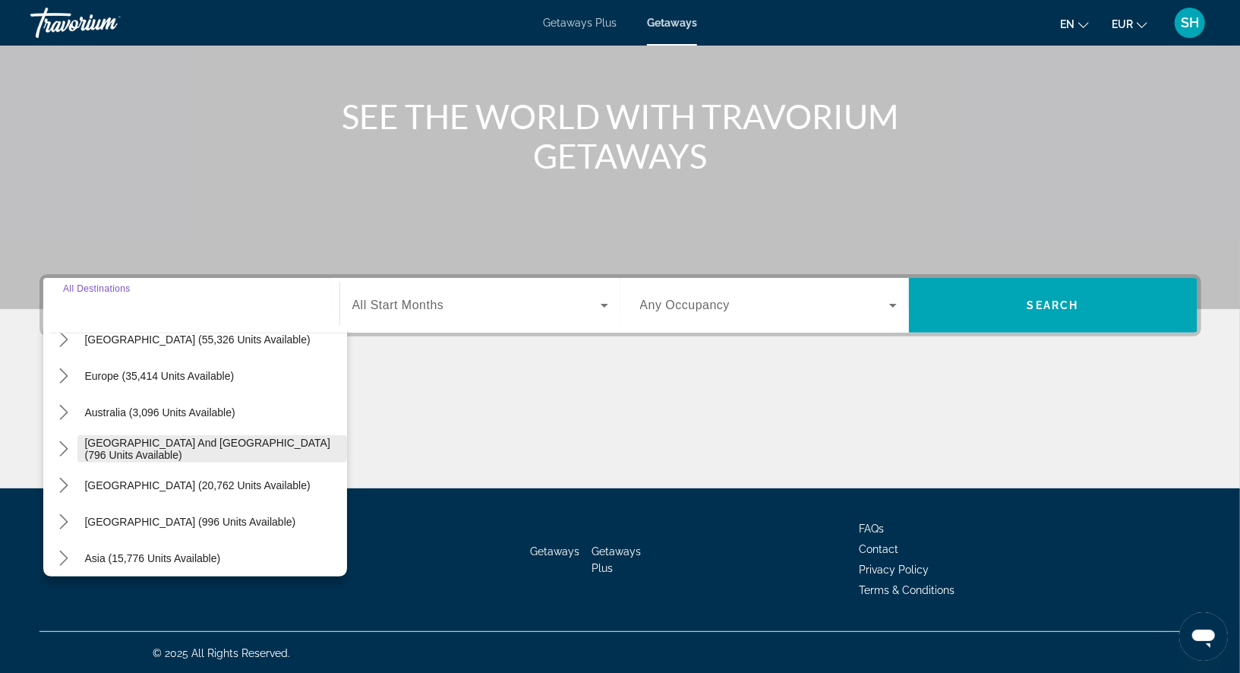
click at [204, 442] on span "[GEOGRAPHIC_DATA] and [GEOGRAPHIC_DATA] (796 units available)" at bounding box center [212, 448] width 254 height 24
type input "**********"
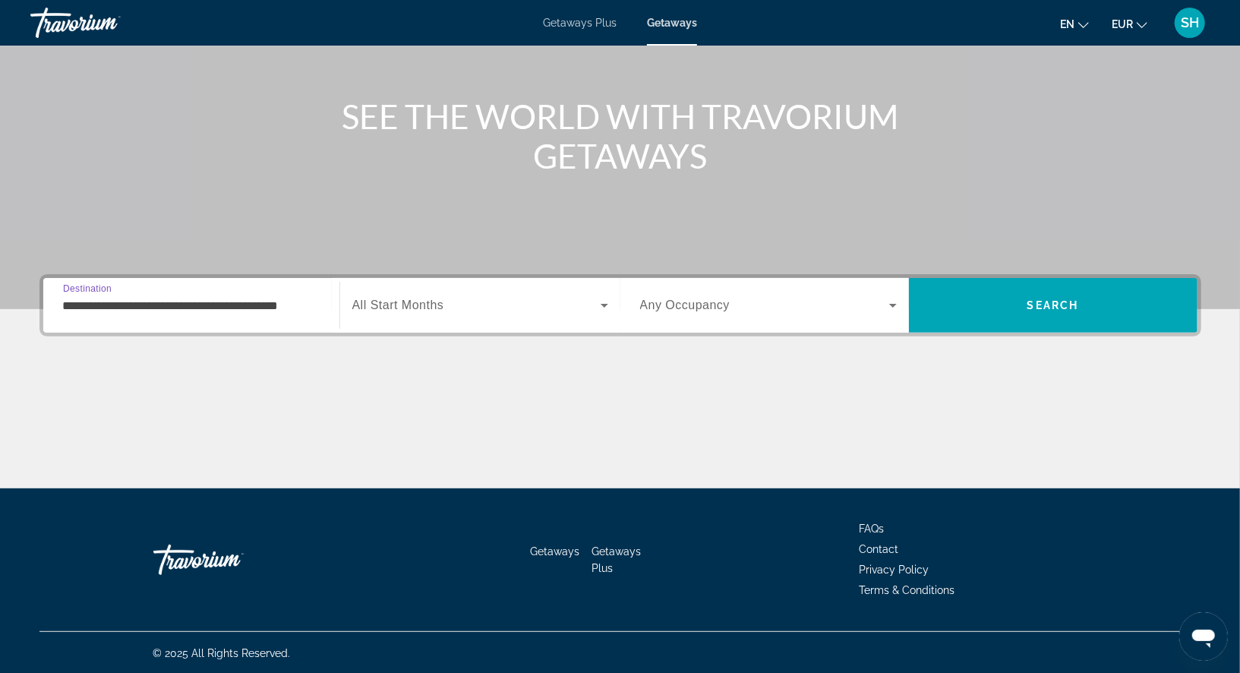
click at [476, 296] on span "Search widget" at bounding box center [476, 305] width 248 height 18
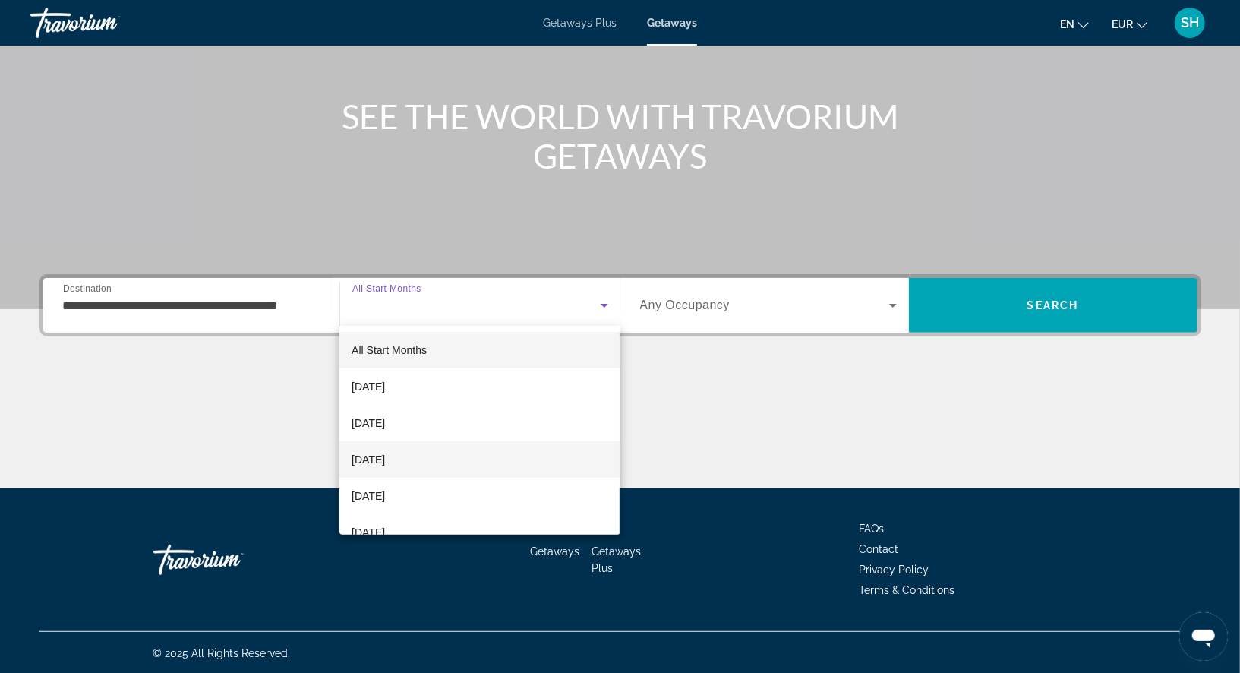
click at [385, 463] on span "[DATE]" at bounding box center [367, 459] width 33 height 18
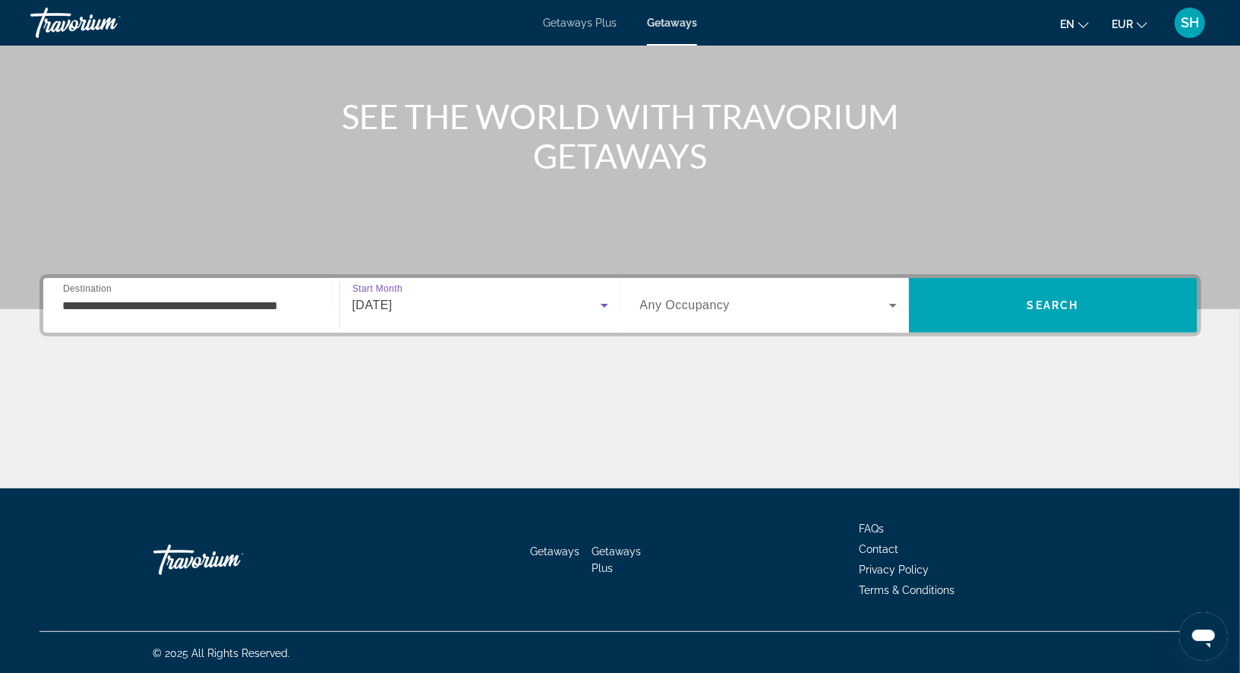
click at [888, 301] on icon "Search widget" at bounding box center [893, 305] width 18 height 18
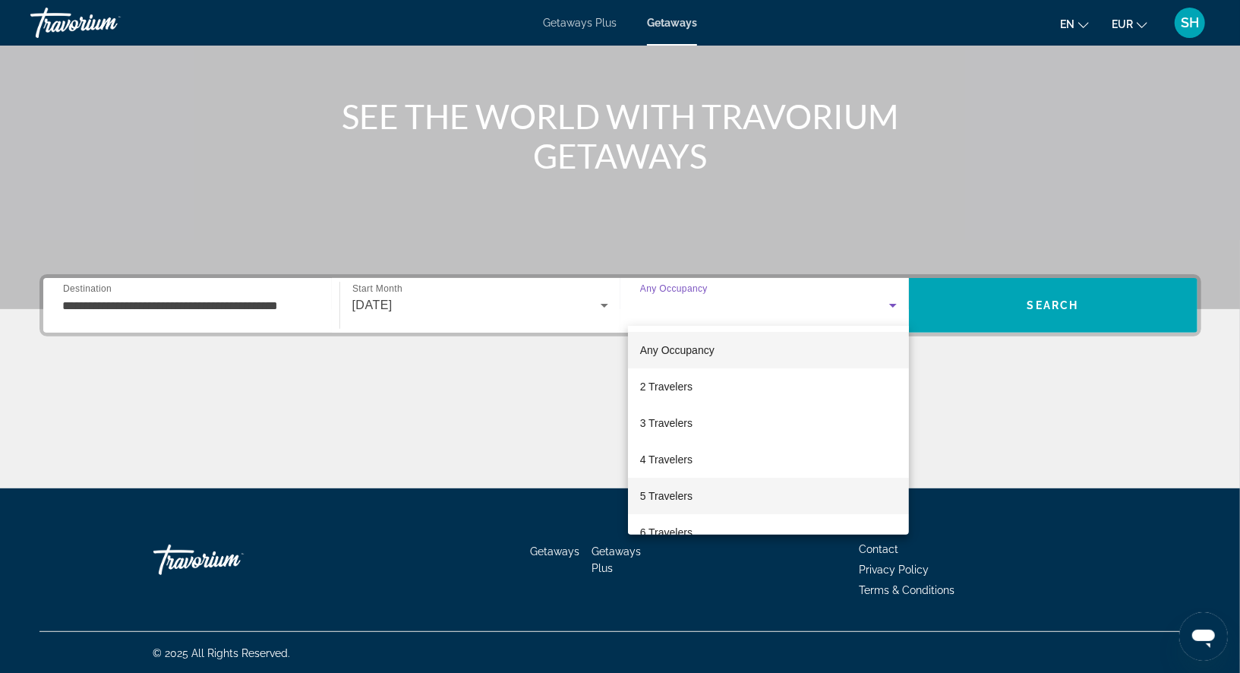
click at [770, 495] on mat-option "5 Travelers" at bounding box center [768, 495] width 281 height 36
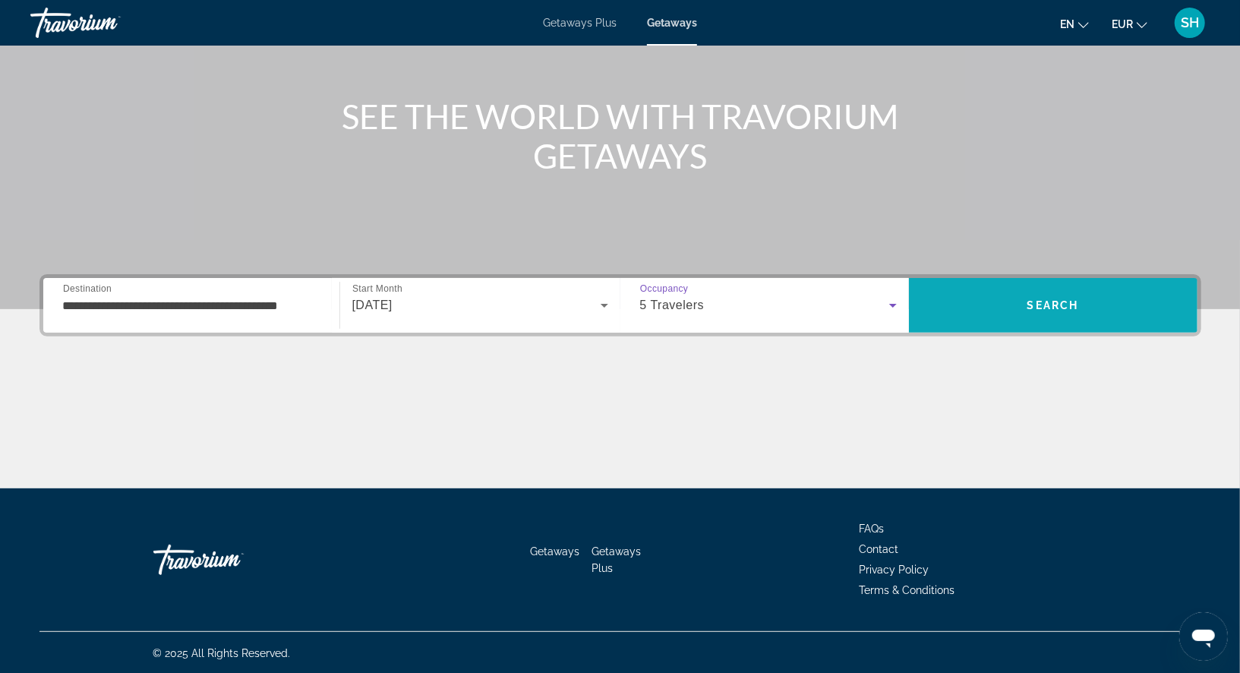
click at [1067, 319] on span "Search" at bounding box center [1053, 305] width 288 height 36
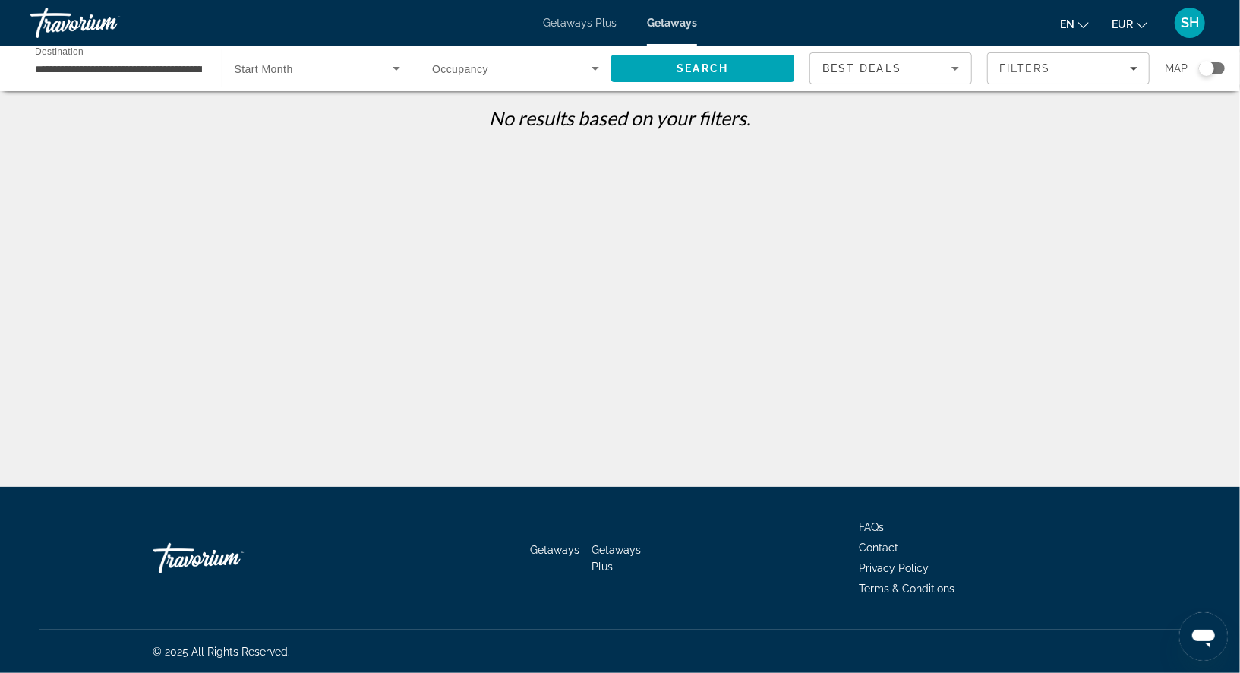
click at [386, 65] on span "Search widget" at bounding box center [314, 68] width 159 height 18
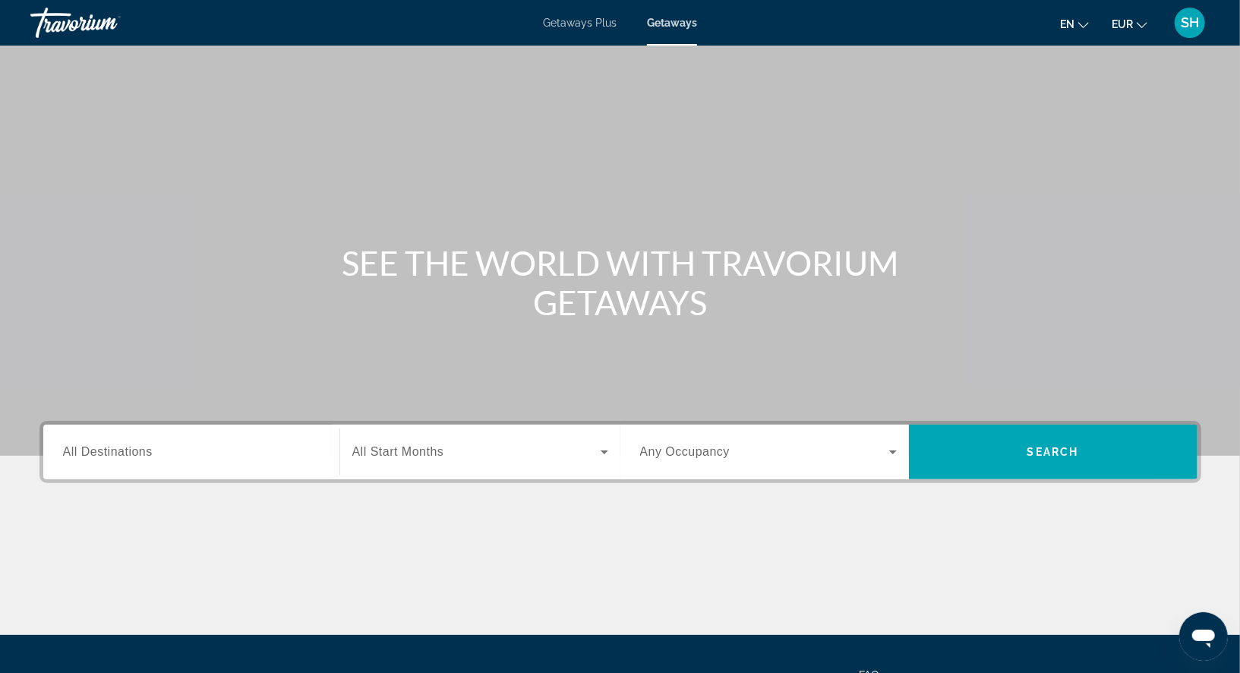
click at [158, 457] on input "Destination All Destinations" at bounding box center [191, 452] width 257 height 18
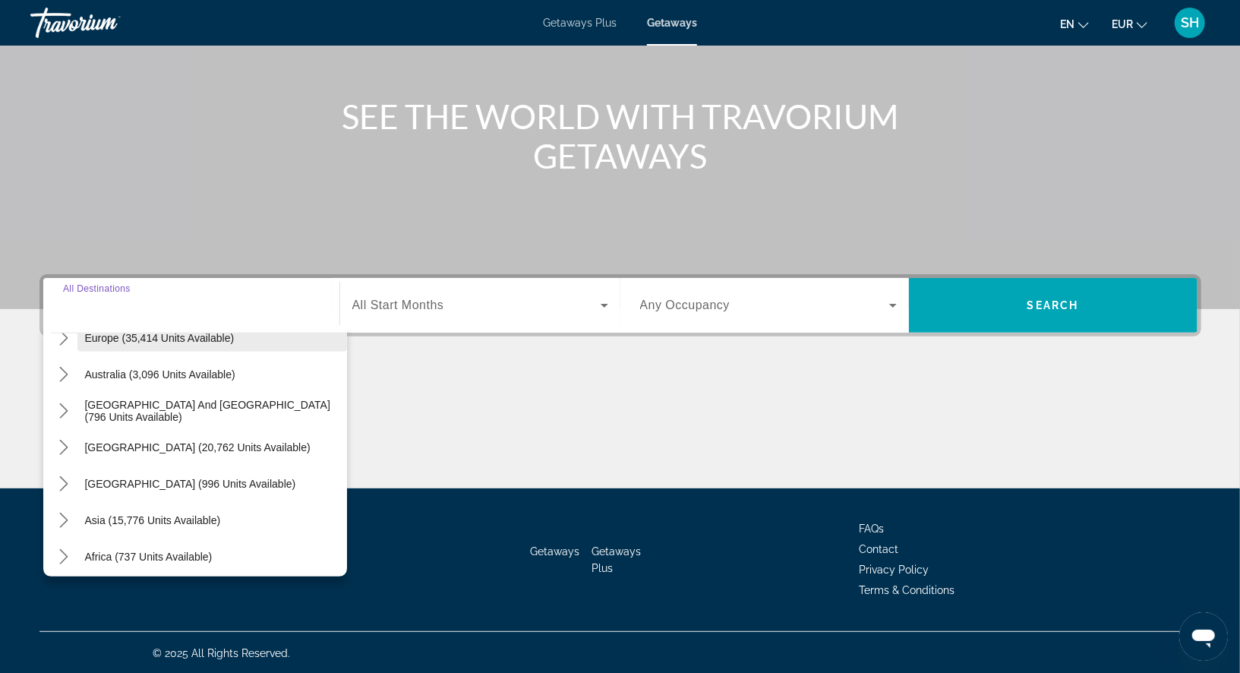
scroll to position [206, 0]
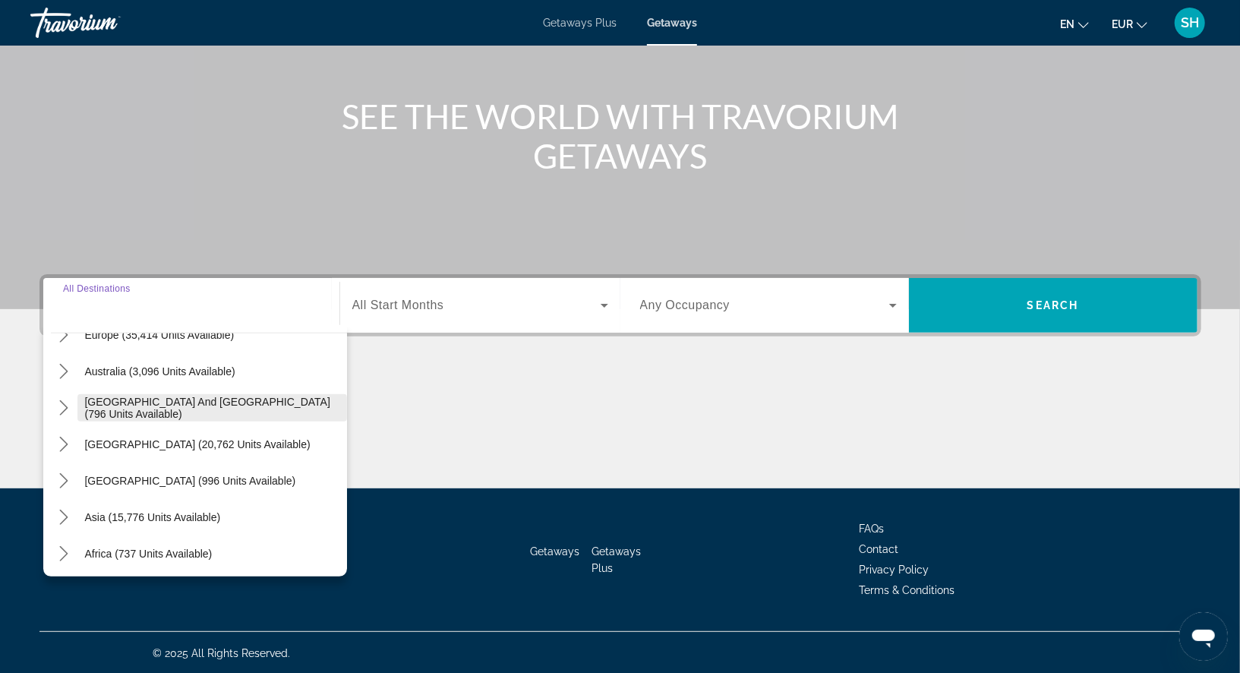
click at [209, 408] on span "[GEOGRAPHIC_DATA] and [GEOGRAPHIC_DATA] (796 units available)" at bounding box center [212, 407] width 254 height 24
type input "**********"
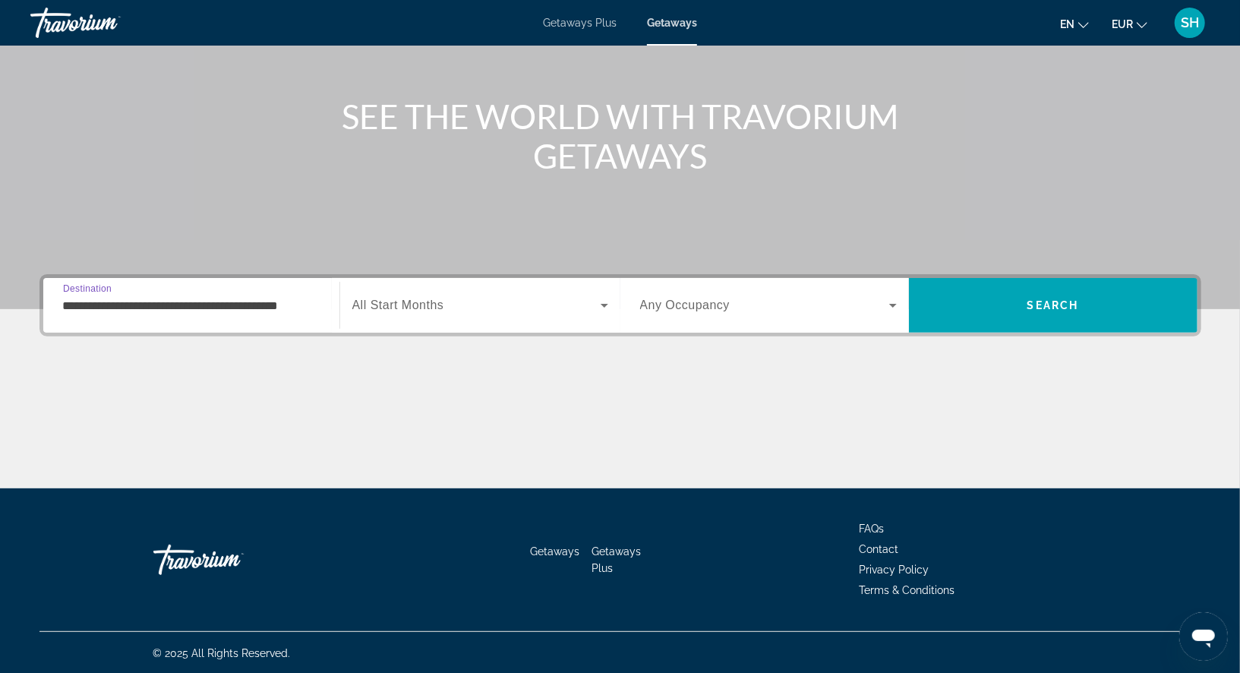
click at [416, 301] on span "All Start Months" at bounding box center [398, 304] width 92 height 13
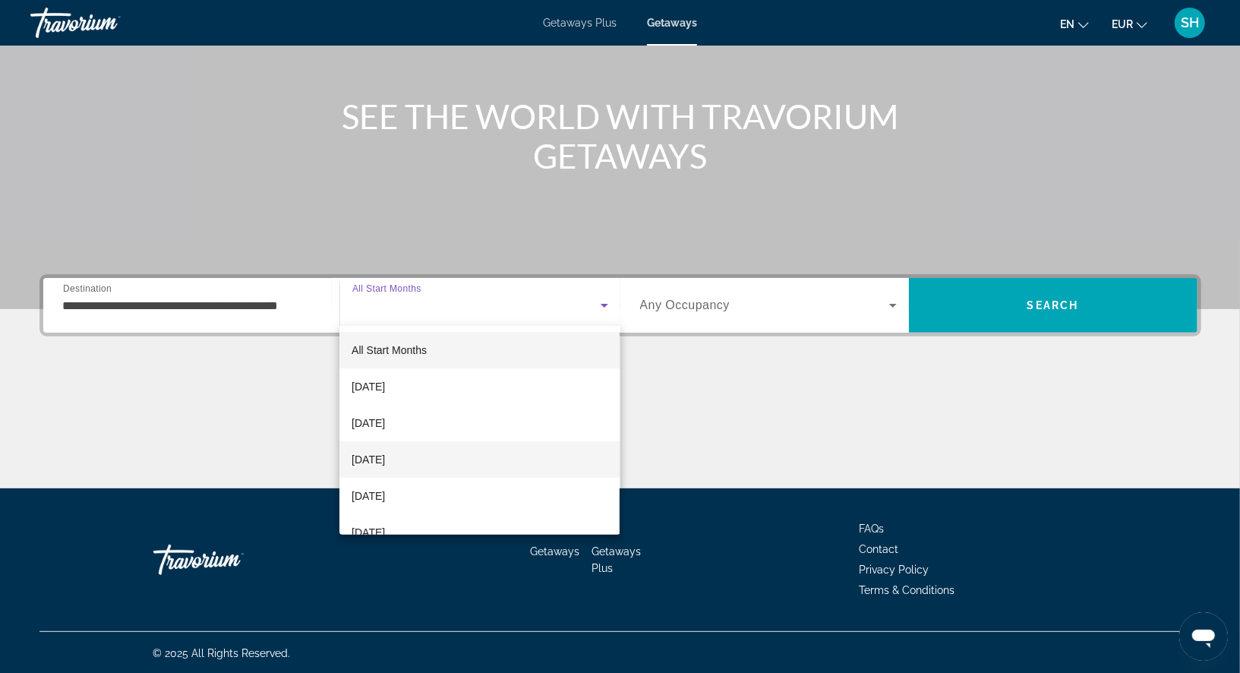
click at [385, 458] on span "[DATE]" at bounding box center [367, 459] width 33 height 18
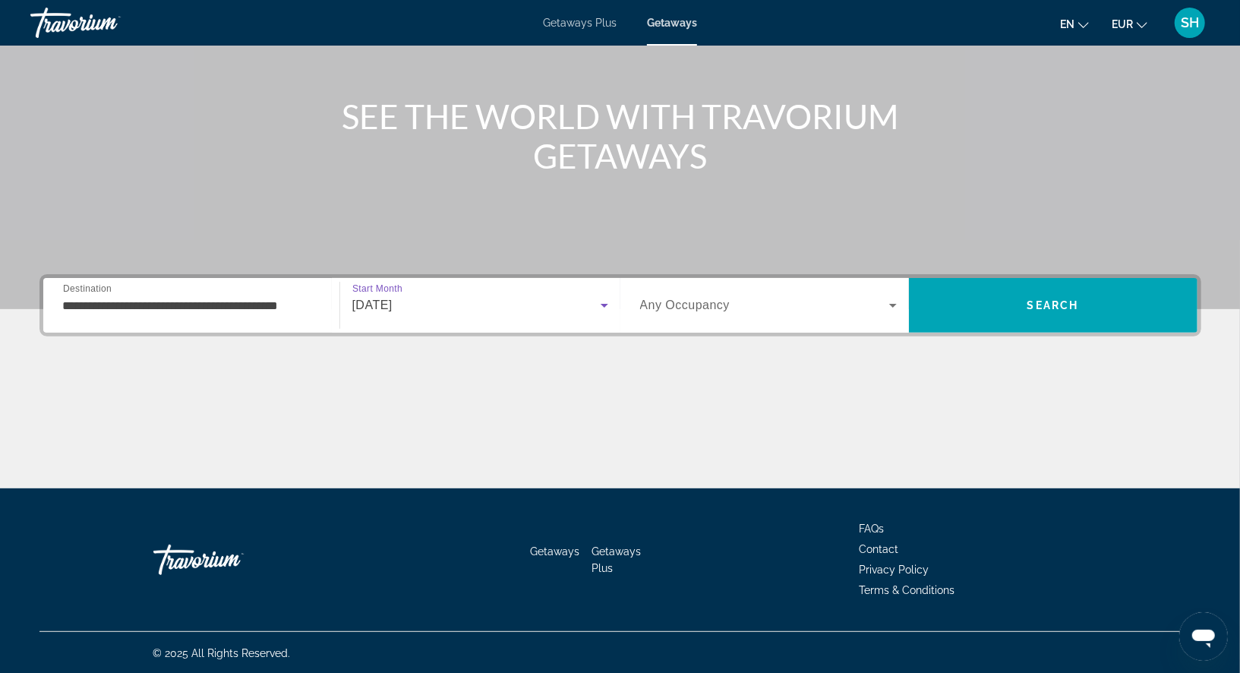
click at [724, 303] on span "Any Occupancy" at bounding box center [685, 304] width 90 height 13
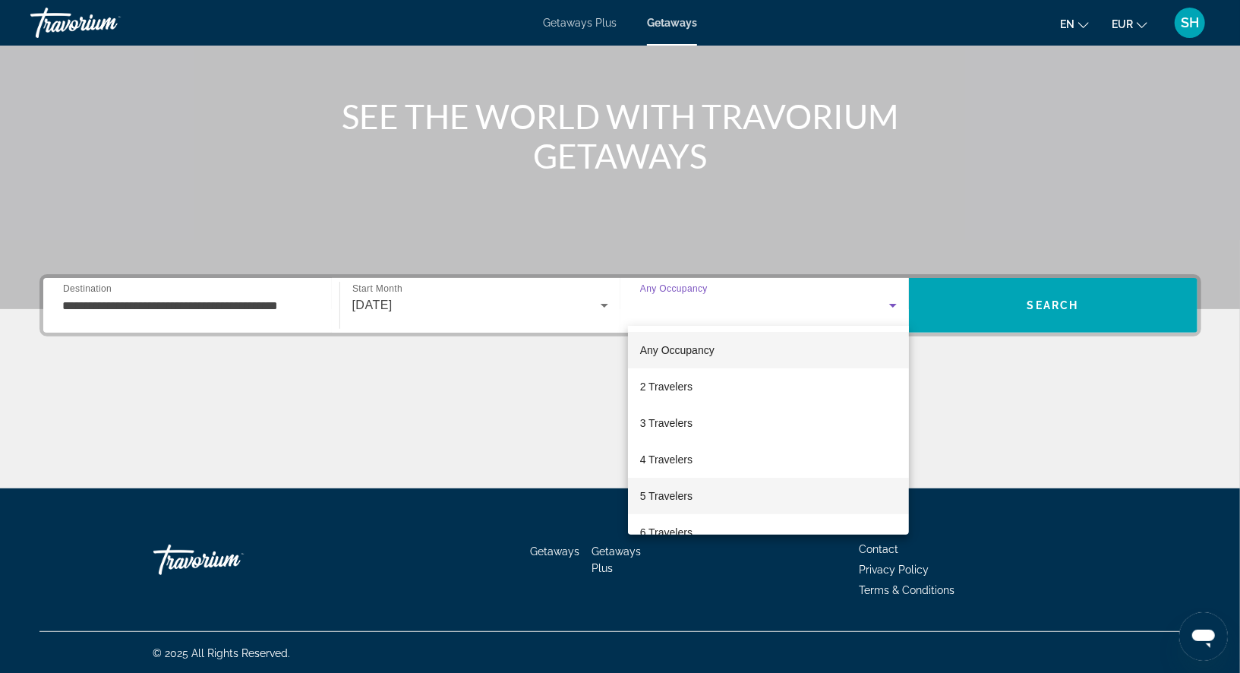
click at [707, 487] on mat-option "5 Travelers" at bounding box center [768, 495] width 281 height 36
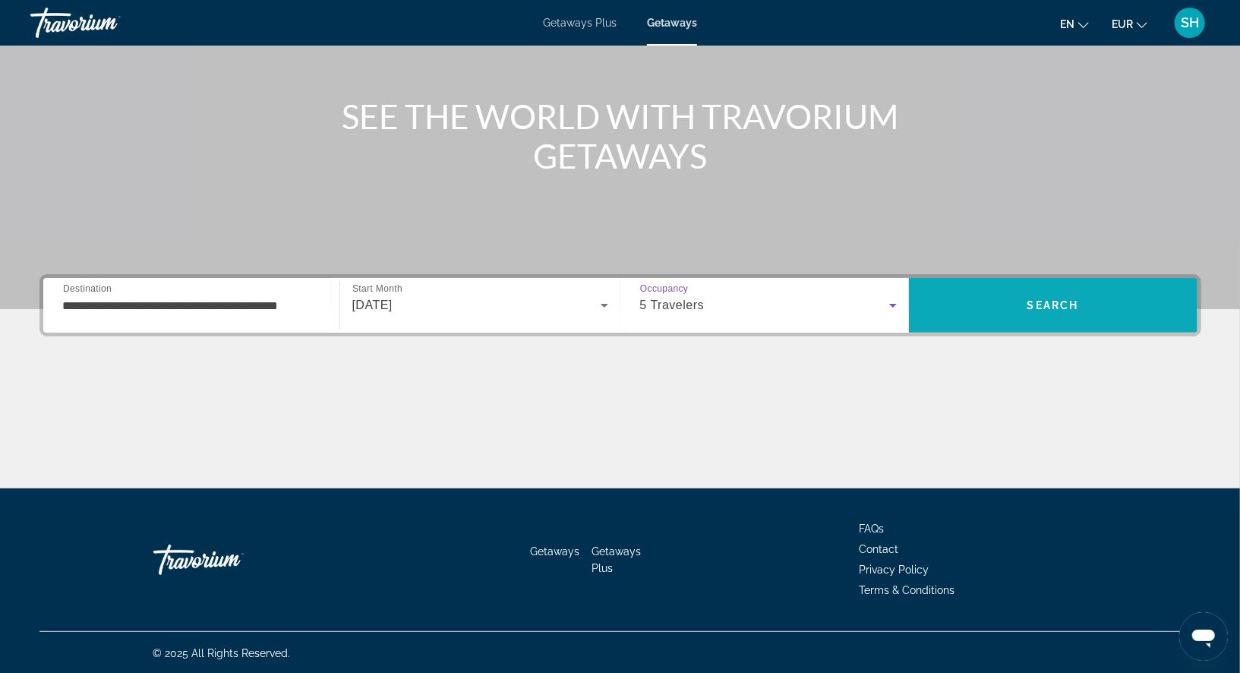
click at [1062, 302] on span "Search" at bounding box center [1053, 305] width 52 height 12
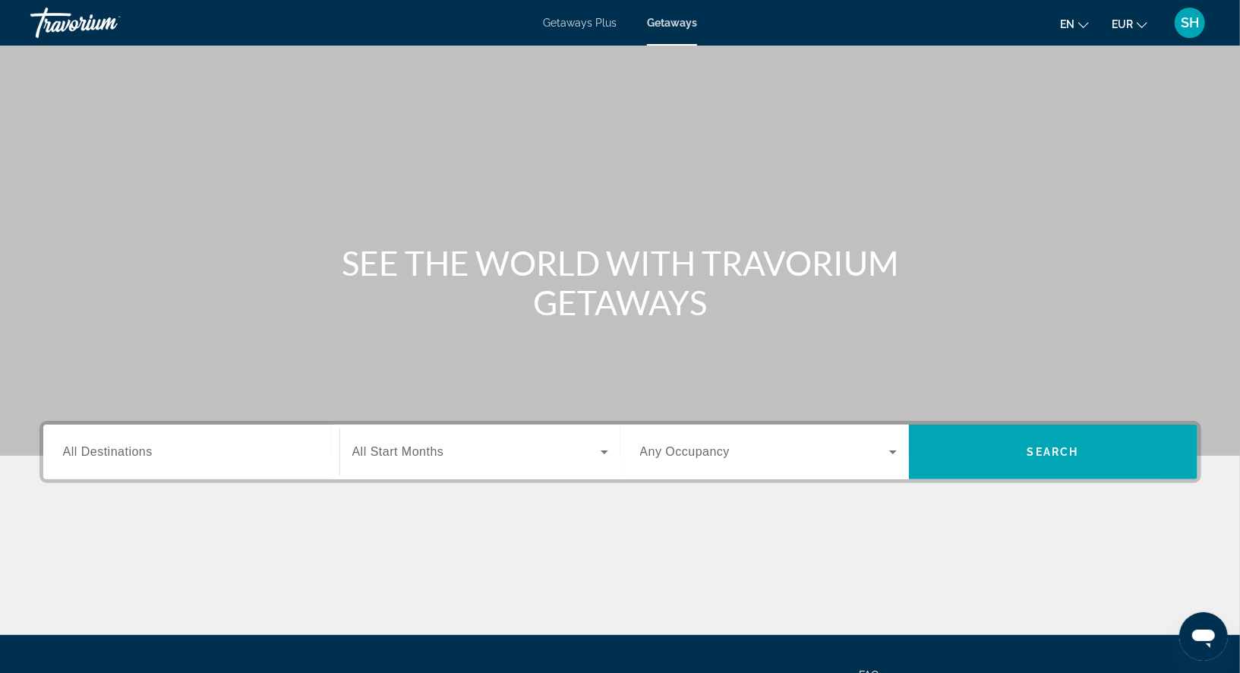
click at [114, 464] on div "Search widget" at bounding box center [191, 451] width 257 height 43
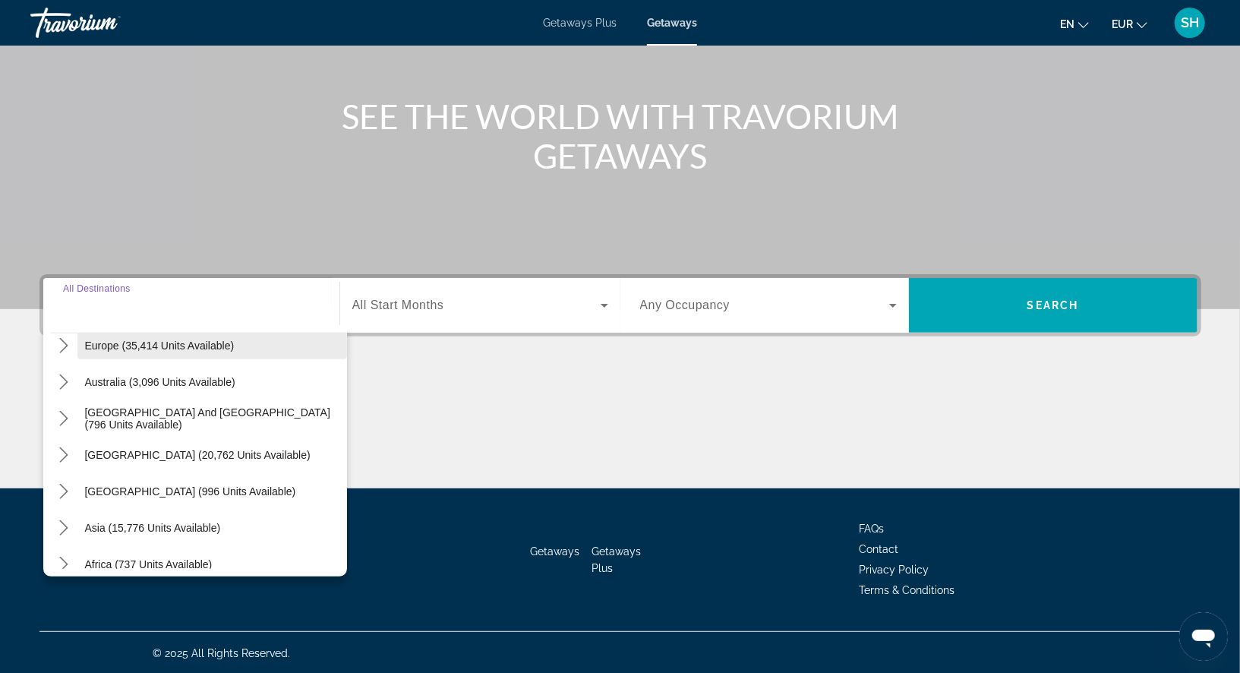
scroll to position [198, 0]
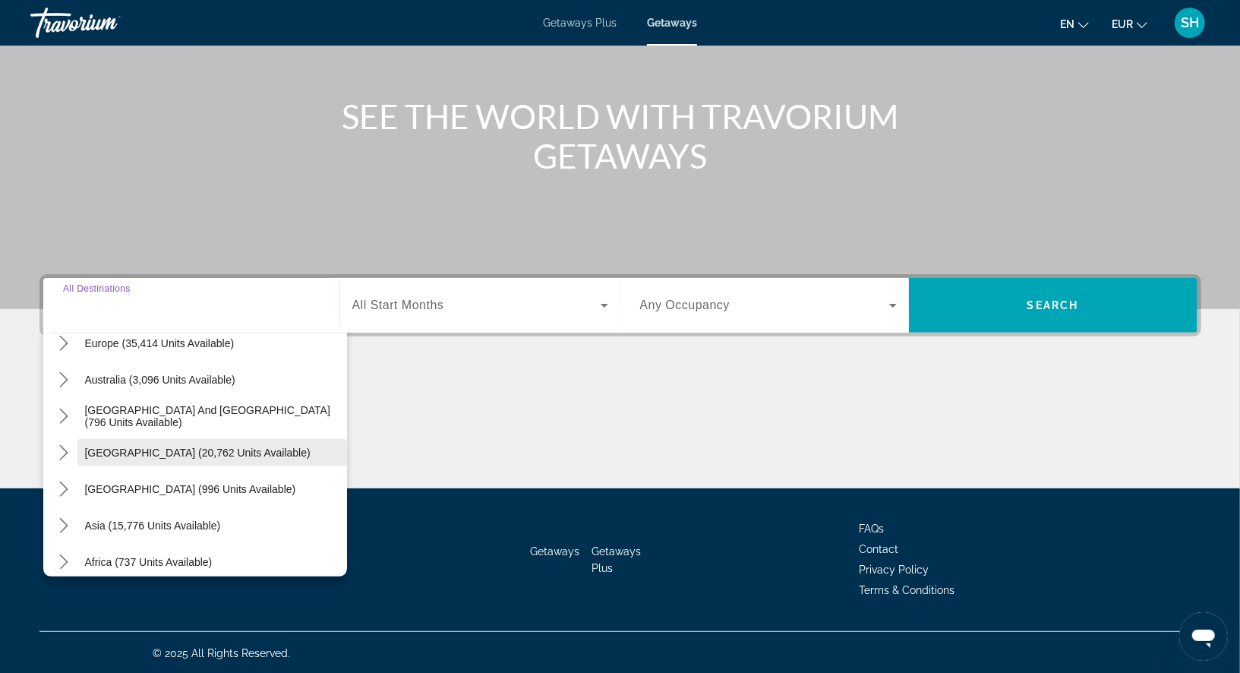
click at [177, 449] on span "[GEOGRAPHIC_DATA] (20,762 units available)" at bounding box center [197, 452] width 225 height 12
type input "**********"
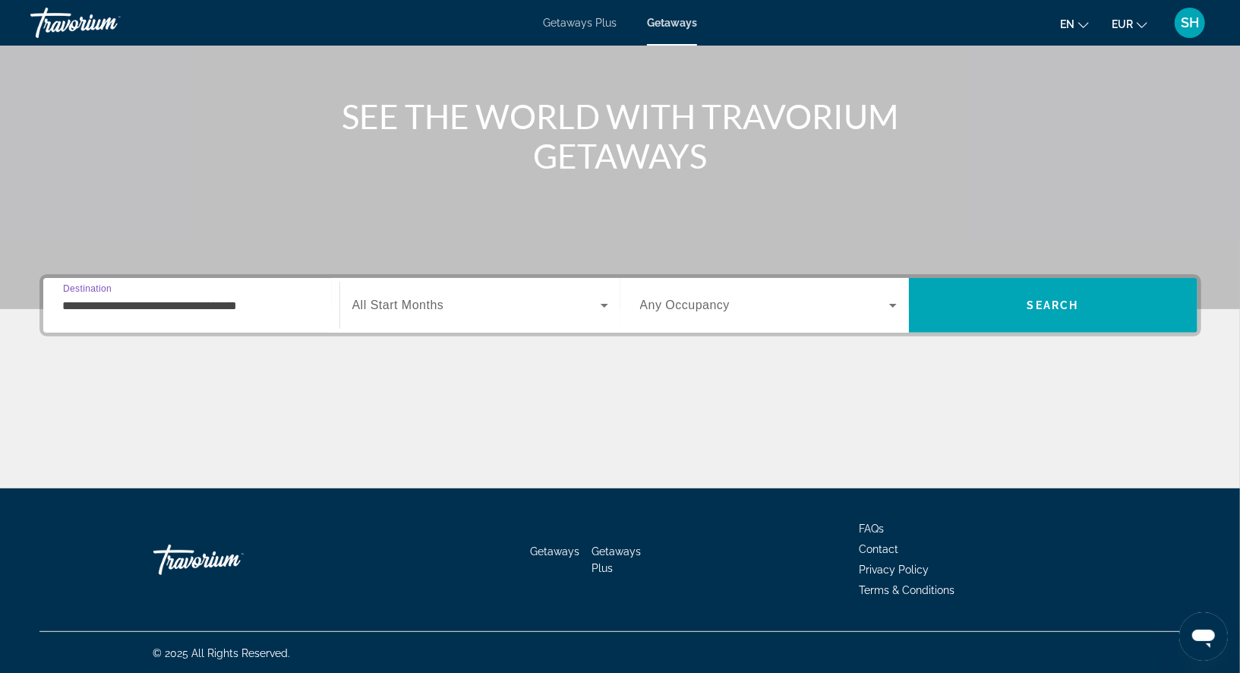
click at [443, 289] on div "Search widget" at bounding box center [480, 305] width 256 height 43
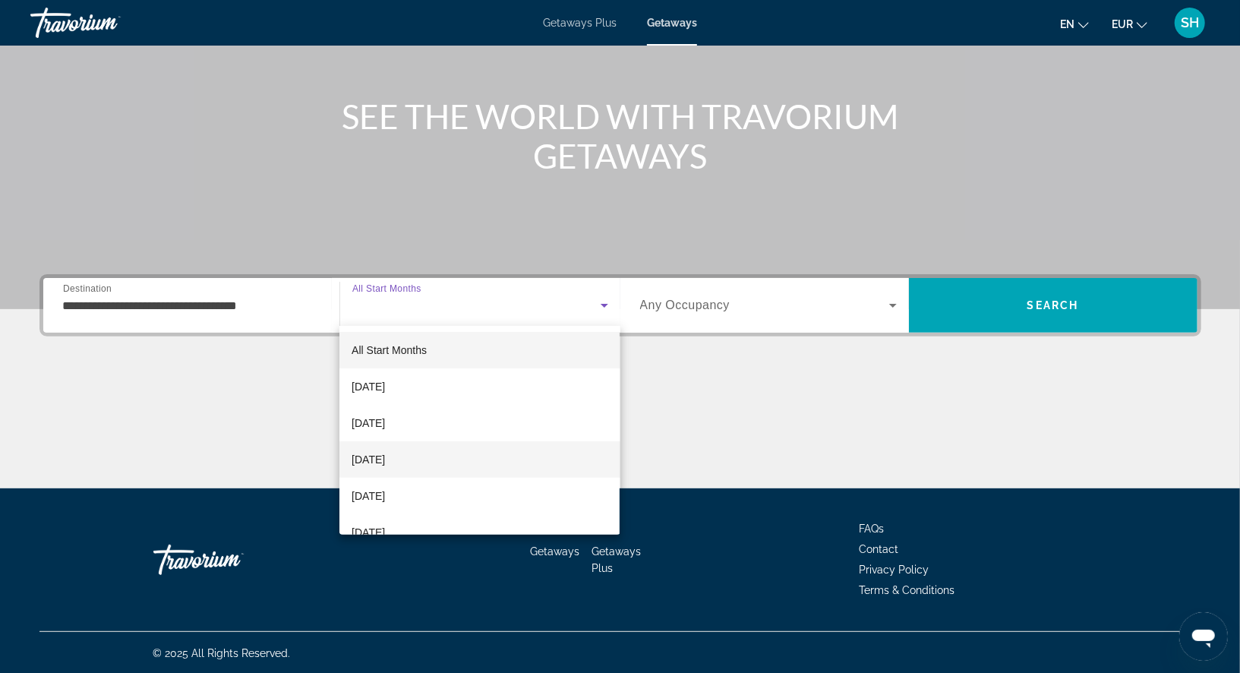
click at [385, 463] on span "[DATE]" at bounding box center [367, 459] width 33 height 18
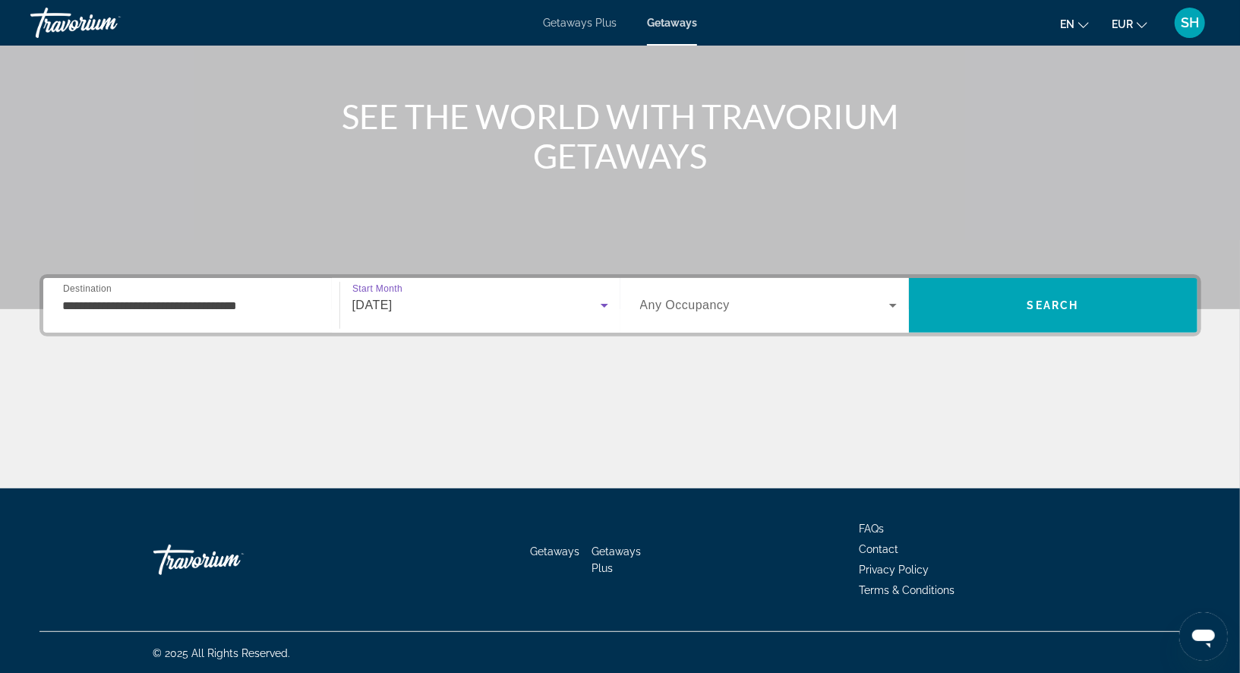
click at [801, 301] on span "Search widget" at bounding box center [764, 305] width 249 height 18
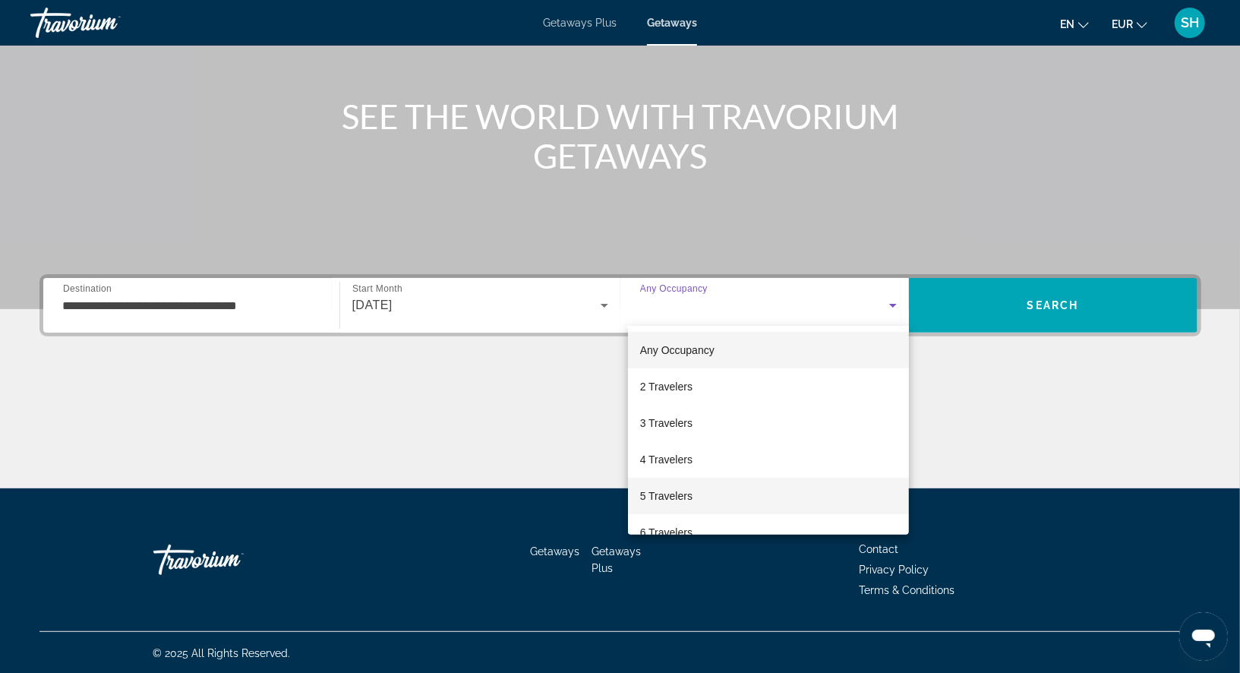
click at [704, 494] on mat-option "5 Travelers" at bounding box center [768, 495] width 281 height 36
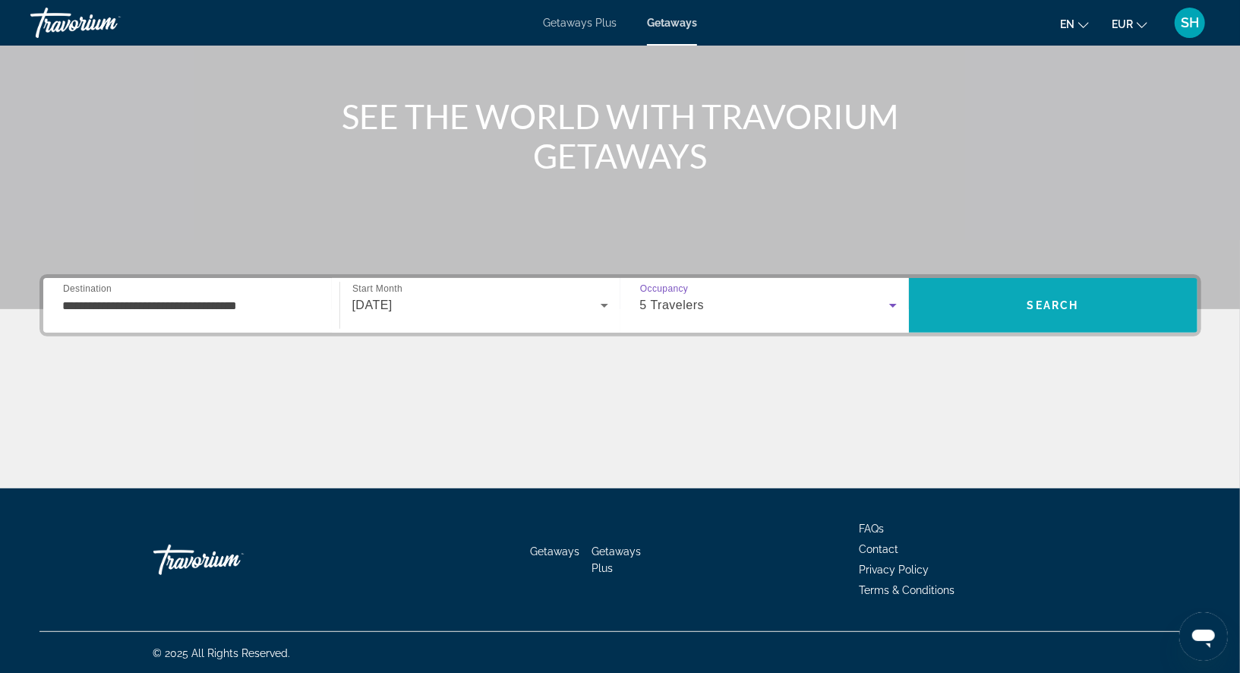
click at [1047, 306] on span "Search" at bounding box center [1053, 305] width 52 height 12
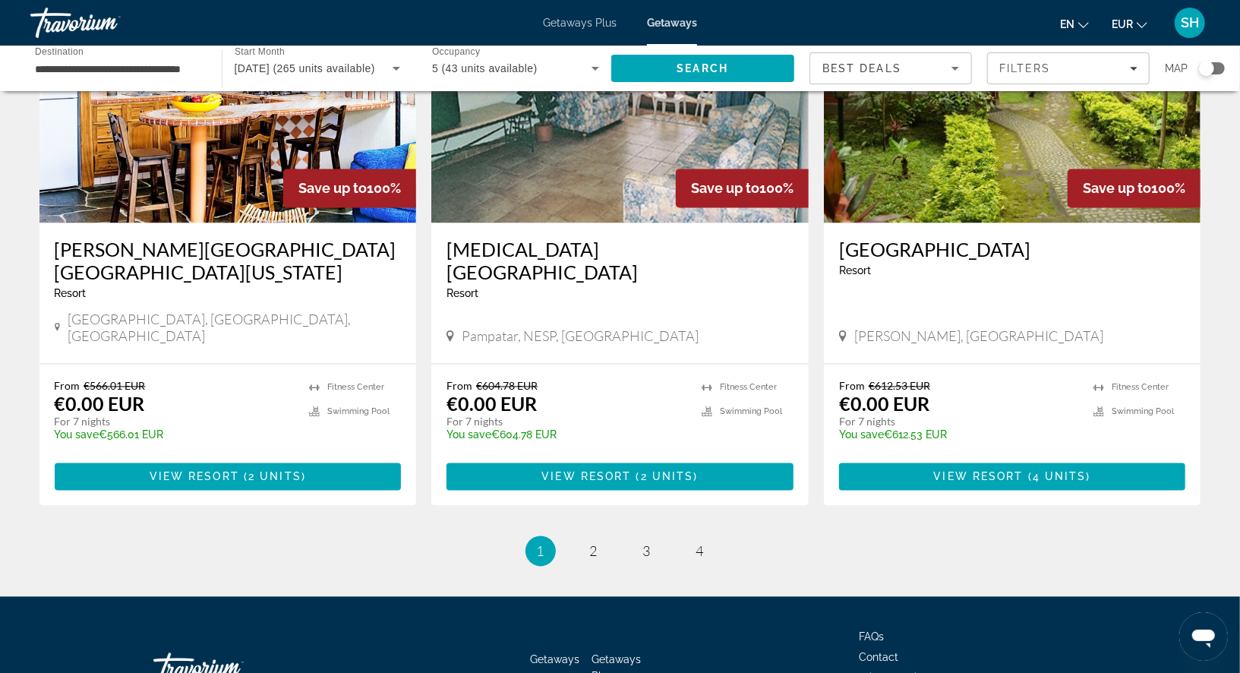
scroll to position [1742, 0]
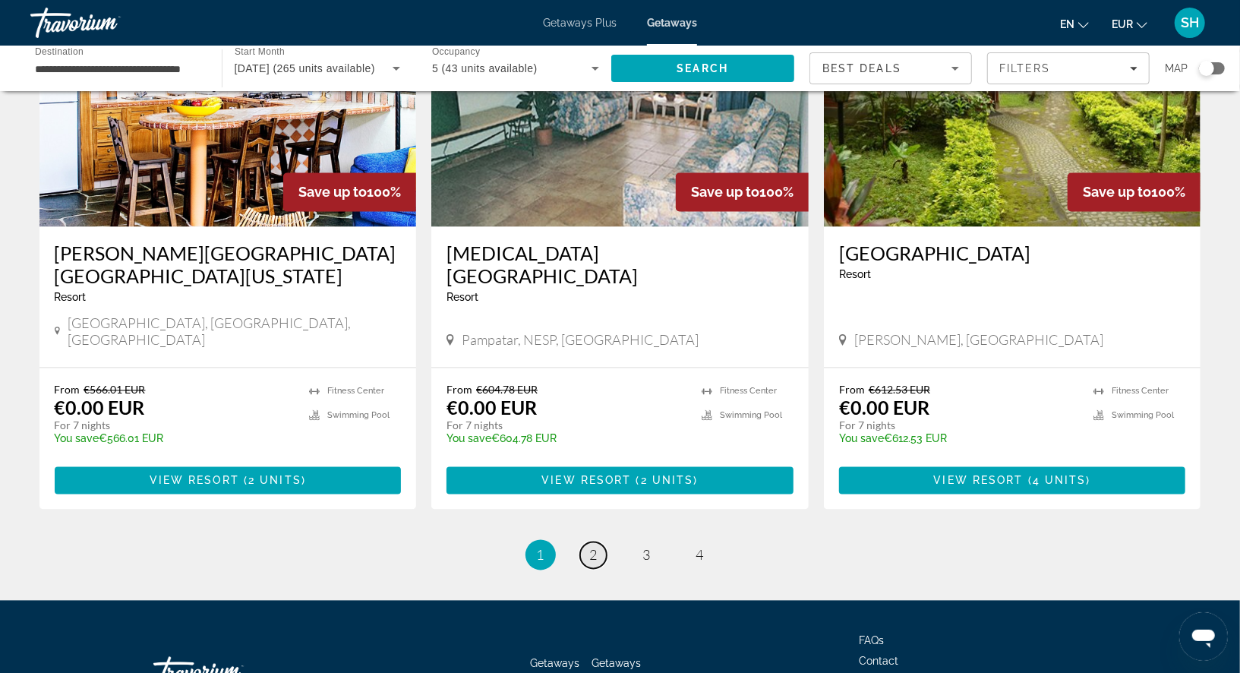
click at [591, 547] on span "2" at bounding box center [594, 555] width 8 height 17
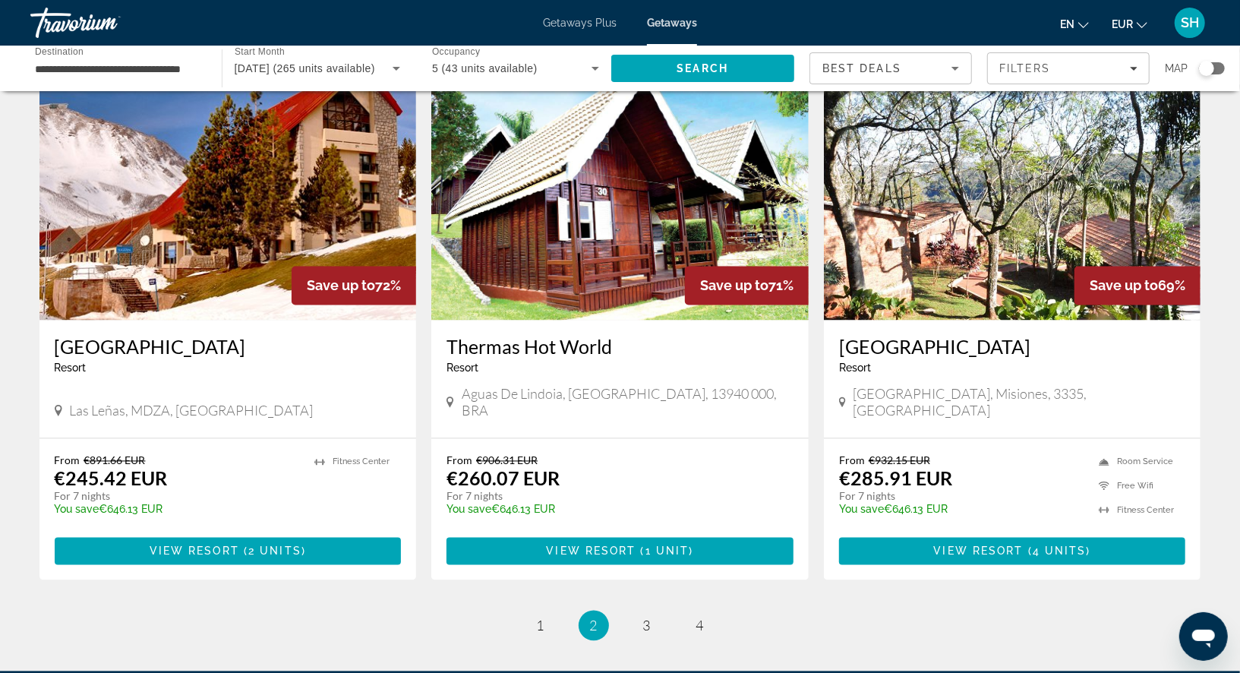
scroll to position [1690, 0]
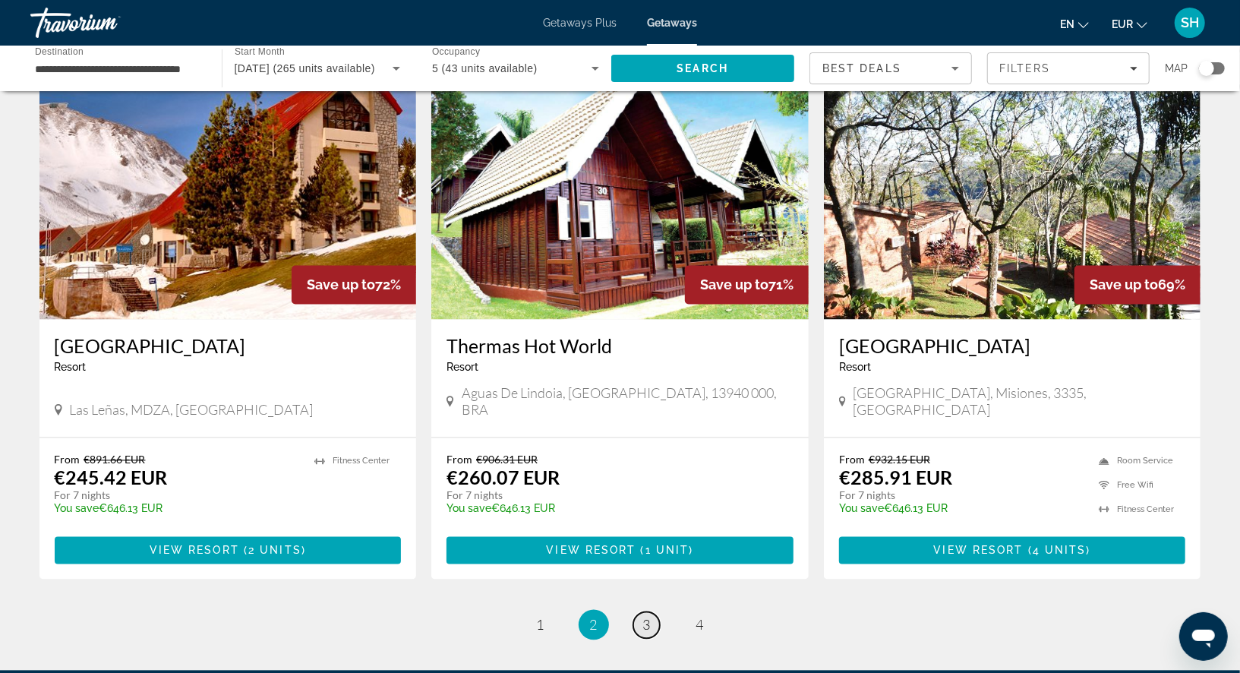
click at [647, 616] on span "3" at bounding box center [647, 624] width 8 height 17
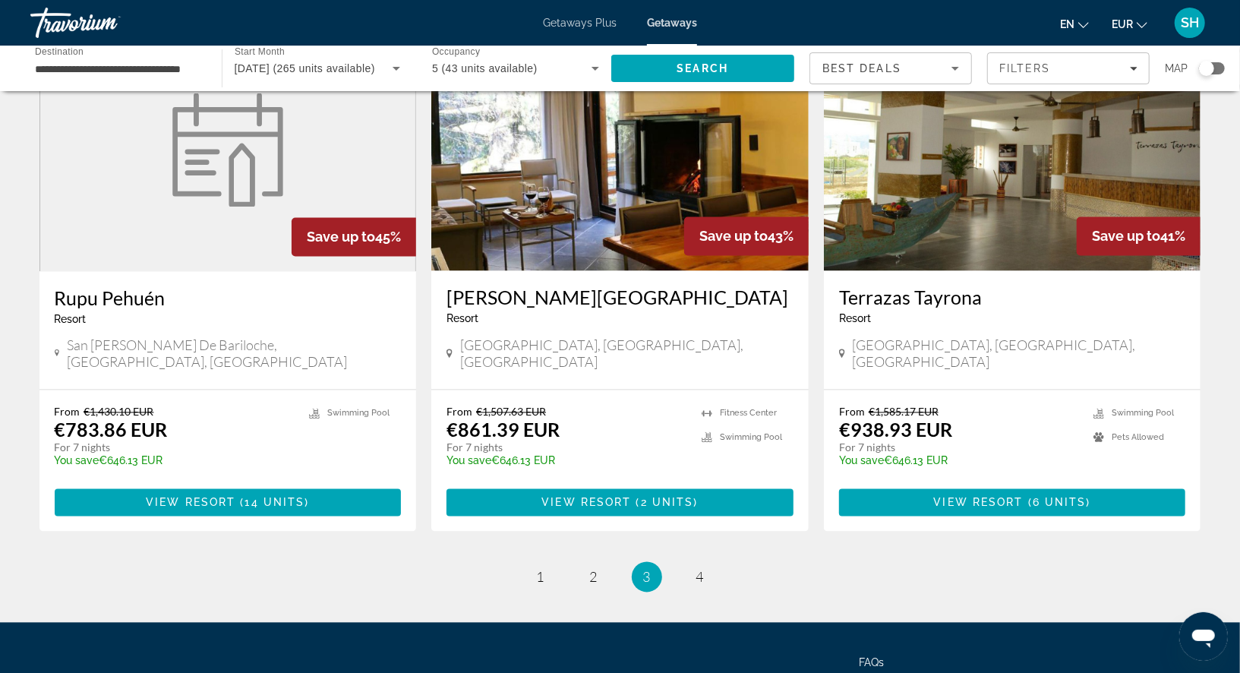
scroll to position [1781, 0]
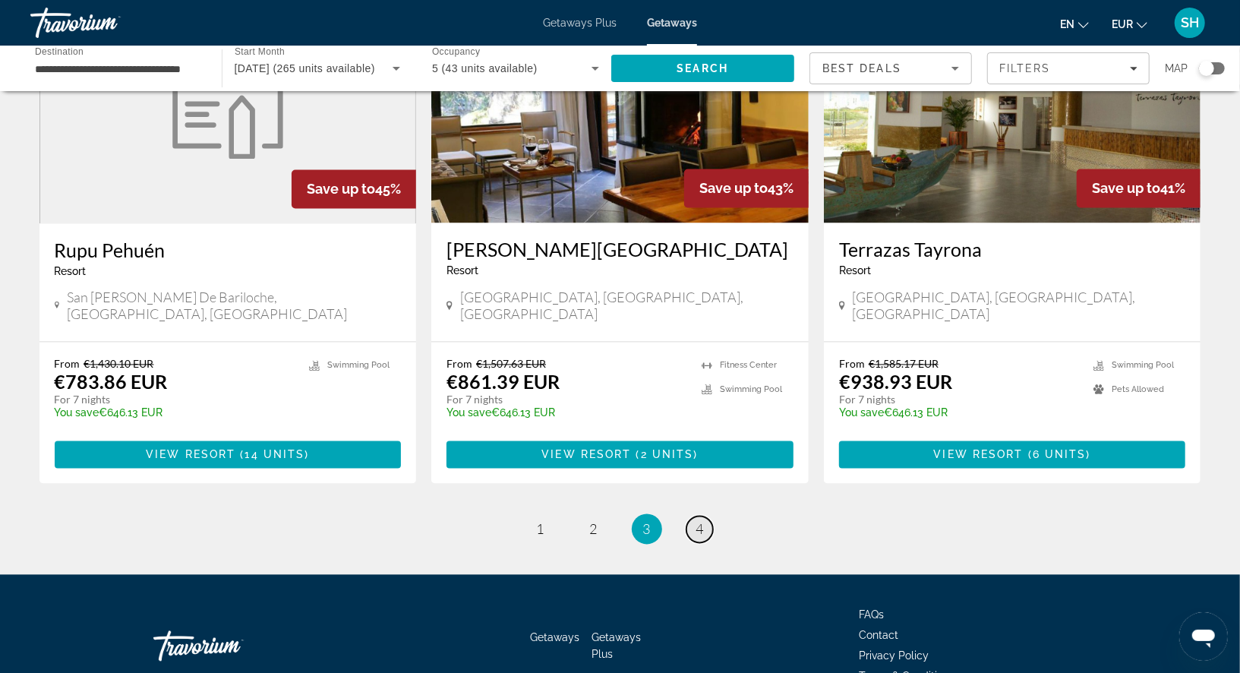
click at [701, 521] on span "4" at bounding box center [700, 529] width 8 height 17
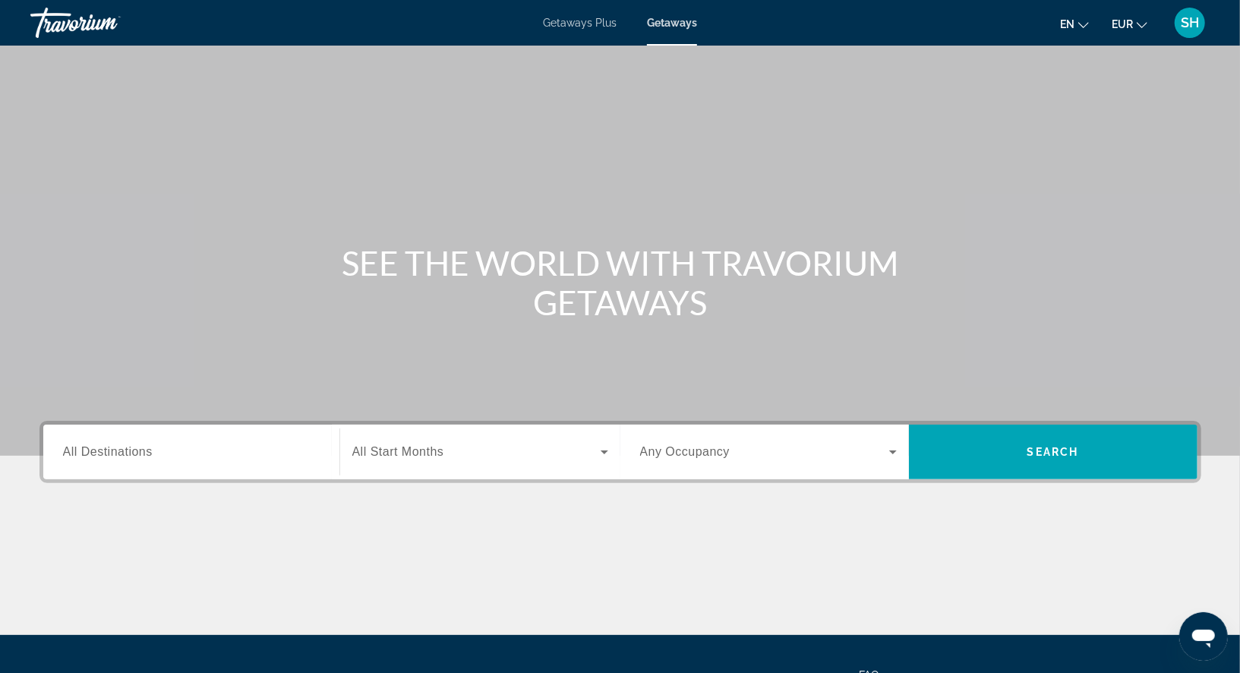
click at [179, 461] on div "Search widget" at bounding box center [191, 451] width 257 height 43
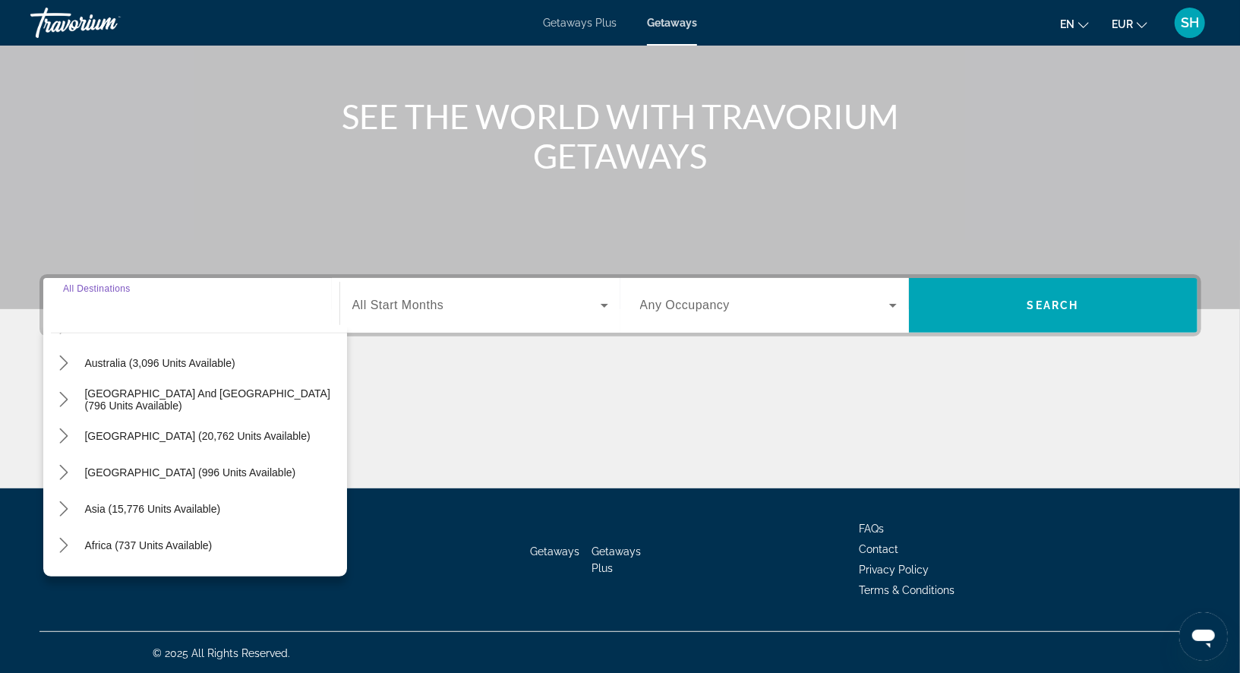
scroll to position [245, 0]
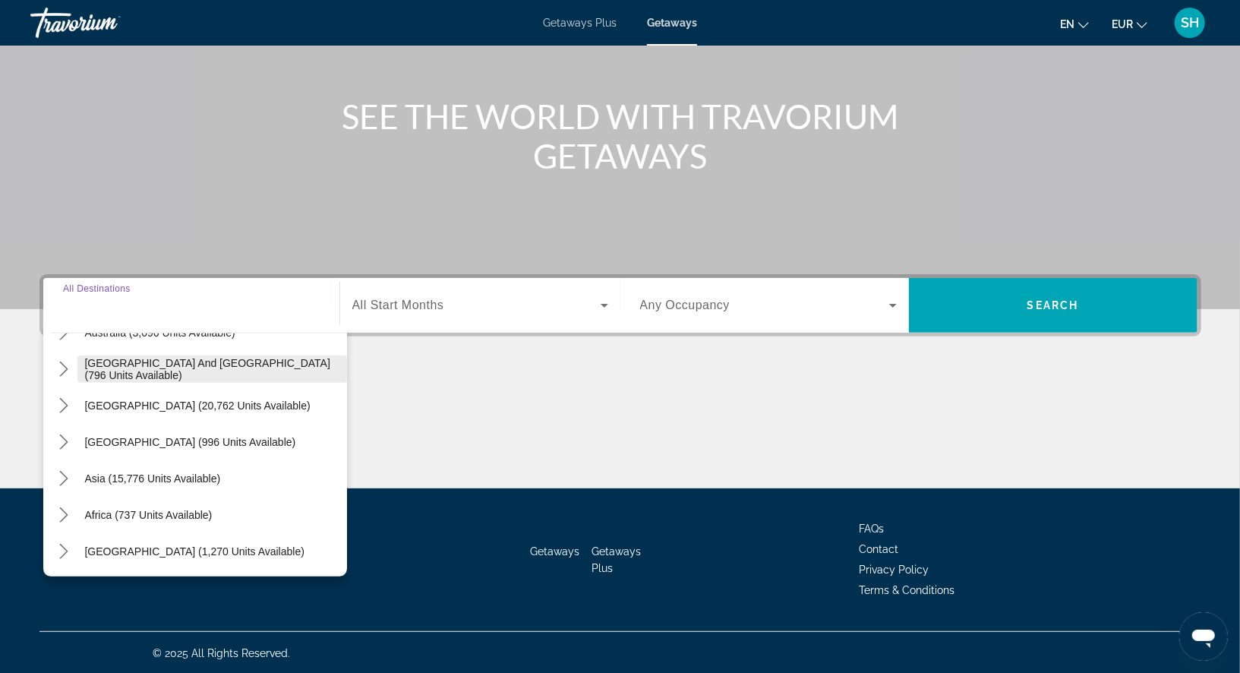
click at [188, 364] on span "[GEOGRAPHIC_DATA] and [GEOGRAPHIC_DATA] (796 units available)" at bounding box center [212, 369] width 254 height 24
type input "**********"
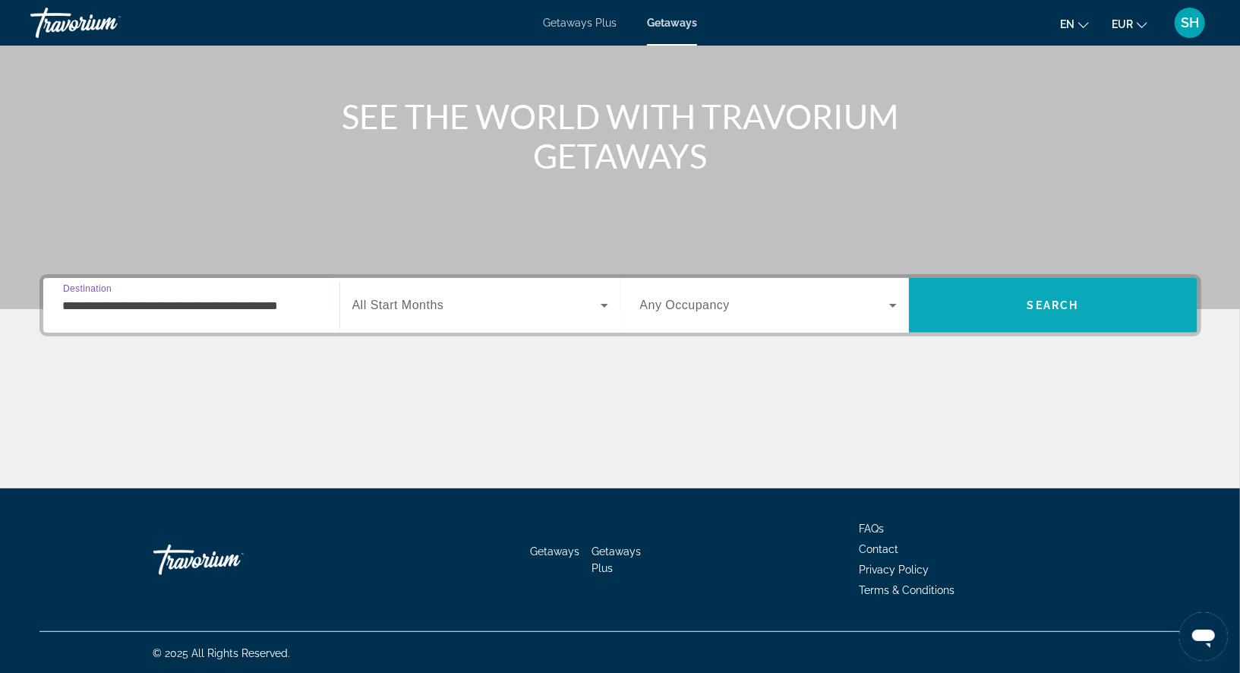
click at [1019, 298] on span "Search" at bounding box center [1053, 305] width 288 height 36
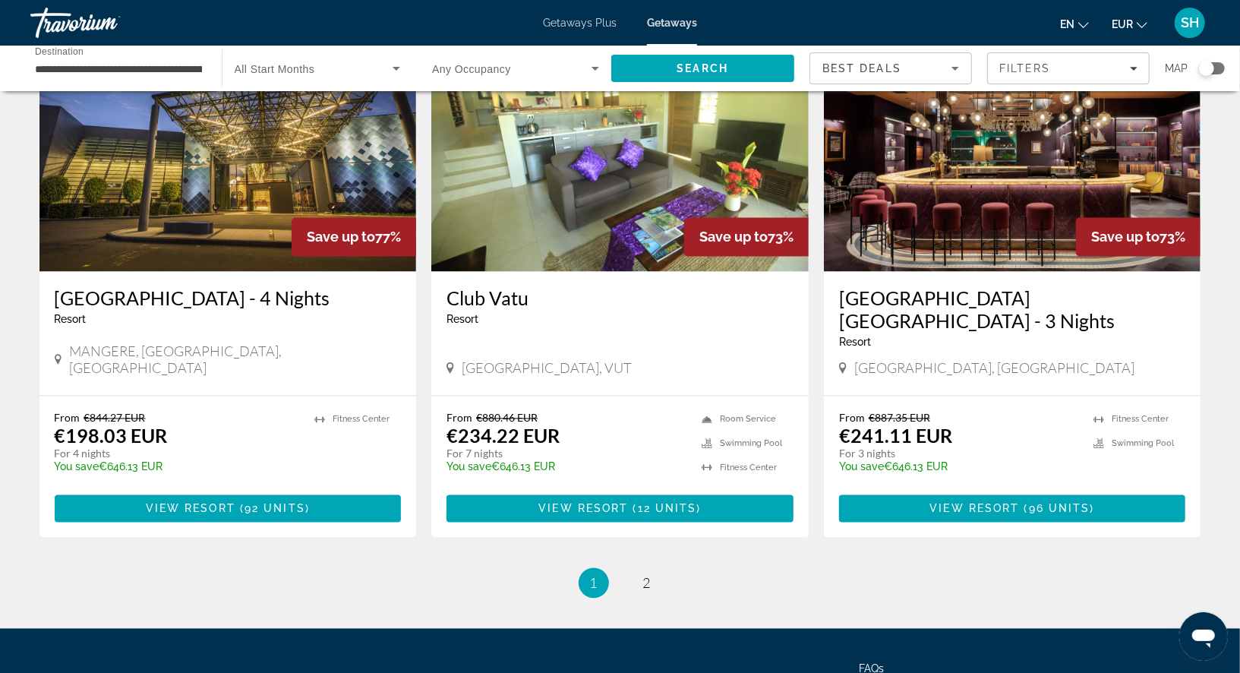
scroll to position [1804, 0]
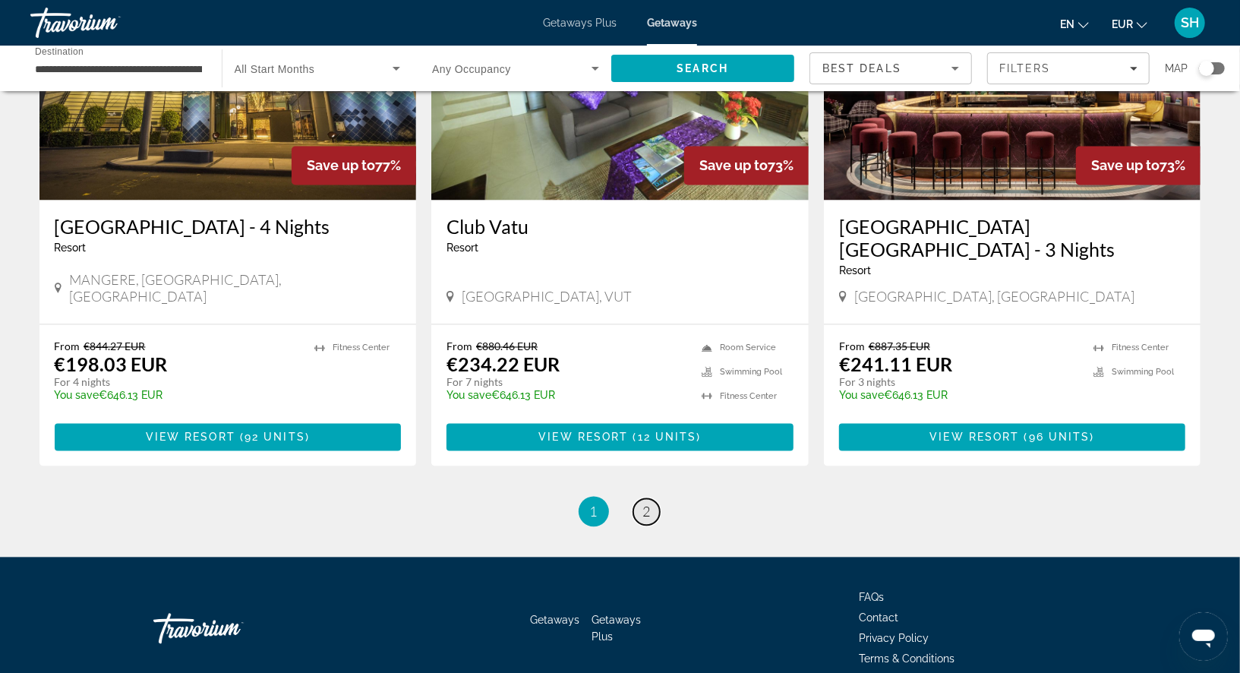
click at [647, 503] on span "2" at bounding box center [647, 511] width 8 height 17
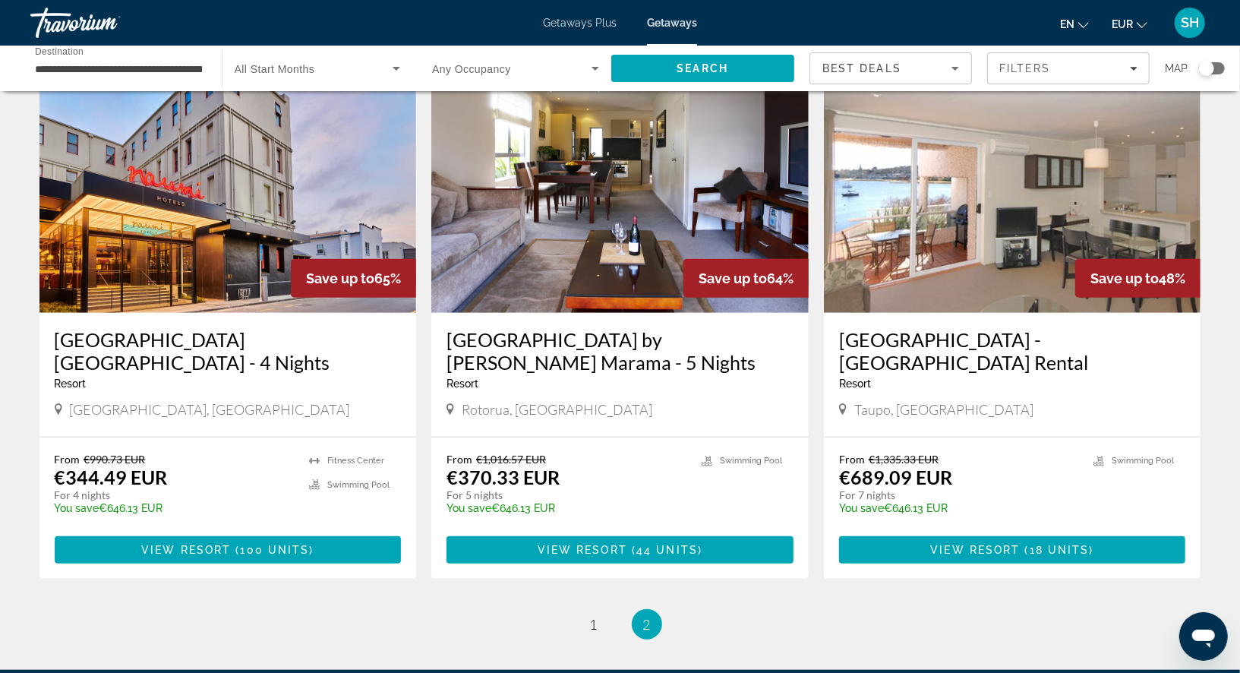
scroll to position [795, 0]
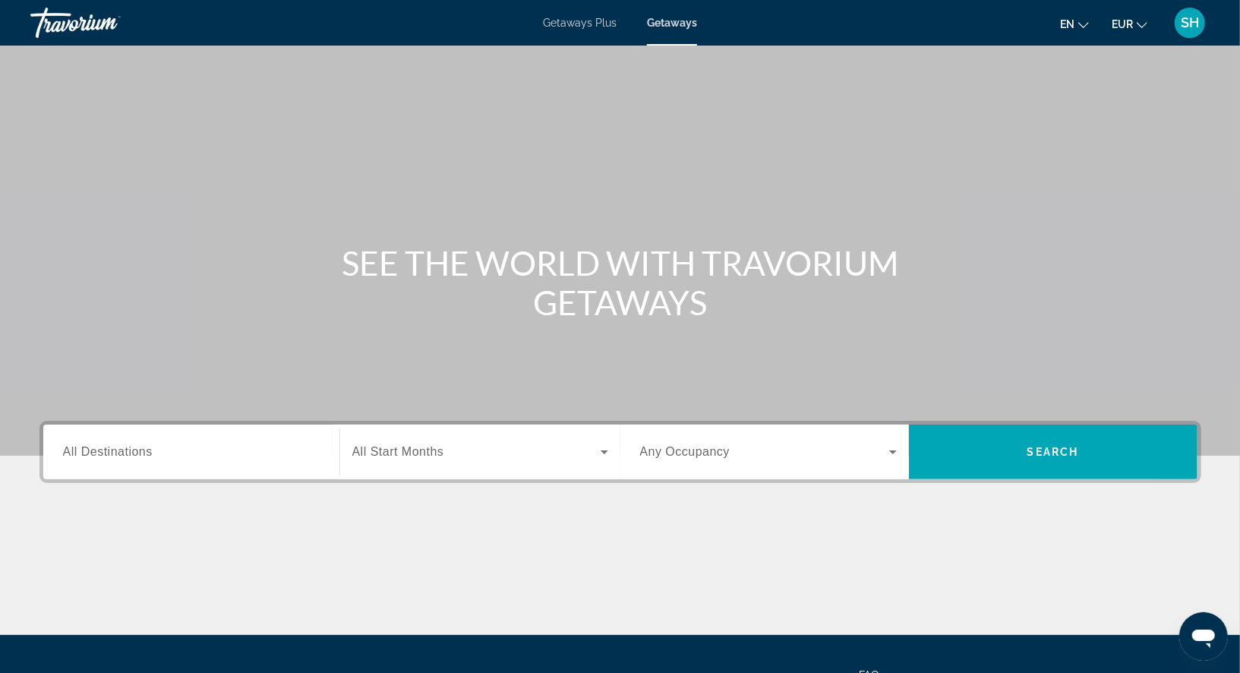
click at [158, 452] on input "Destination All Destinations" at bounding box center [191, 452] width 257 height 18
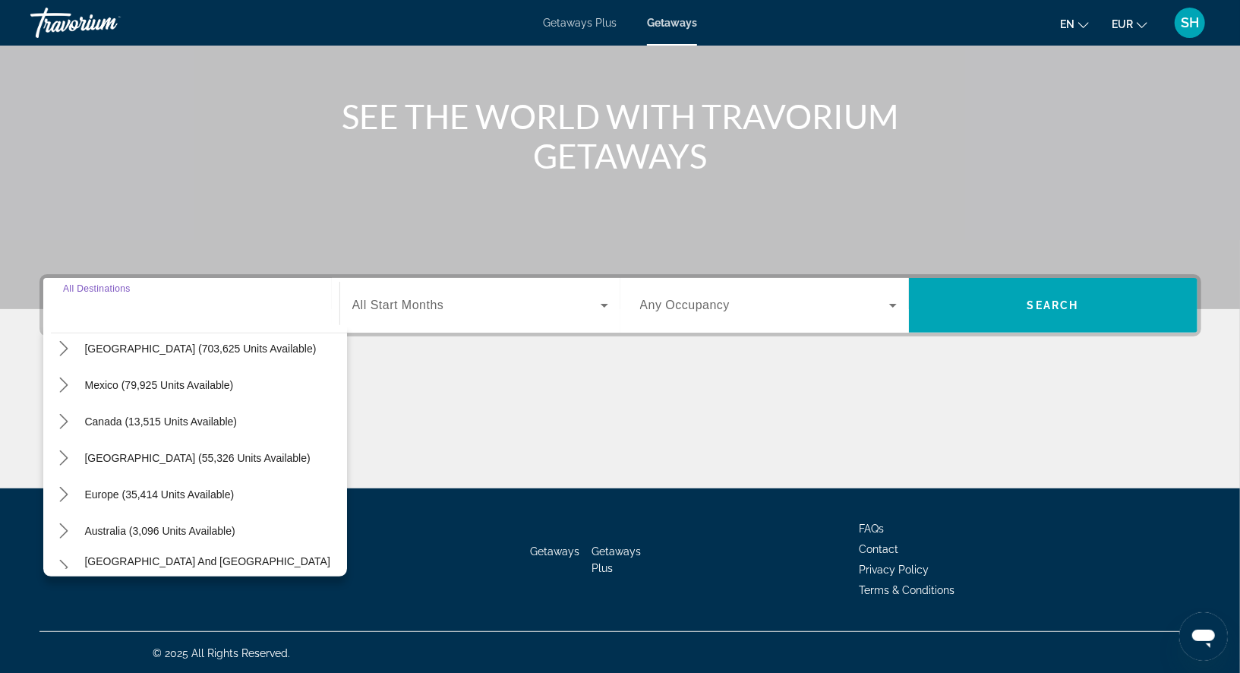
scroll to position [45, 0]
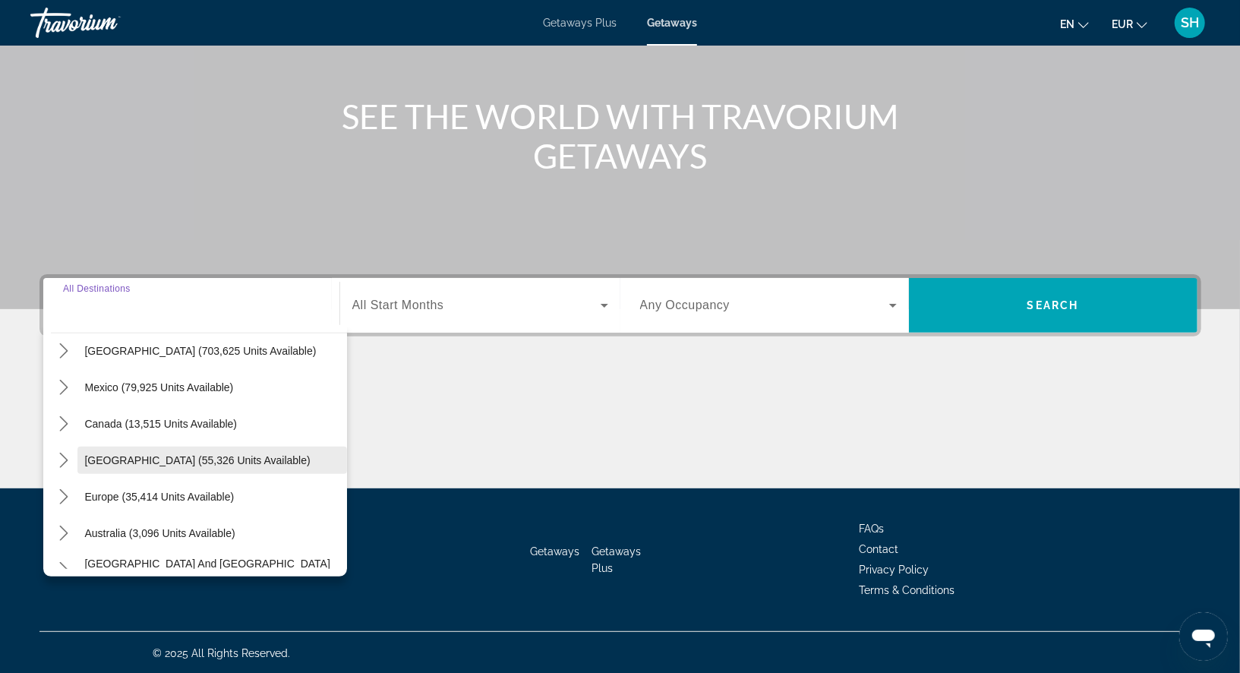
click at [177, 468] on span "Select destination: Caribbean & Atlantic Islands (55,326 units available)" at bounding box center [211, 460] width 269 height 36
type input "**********"
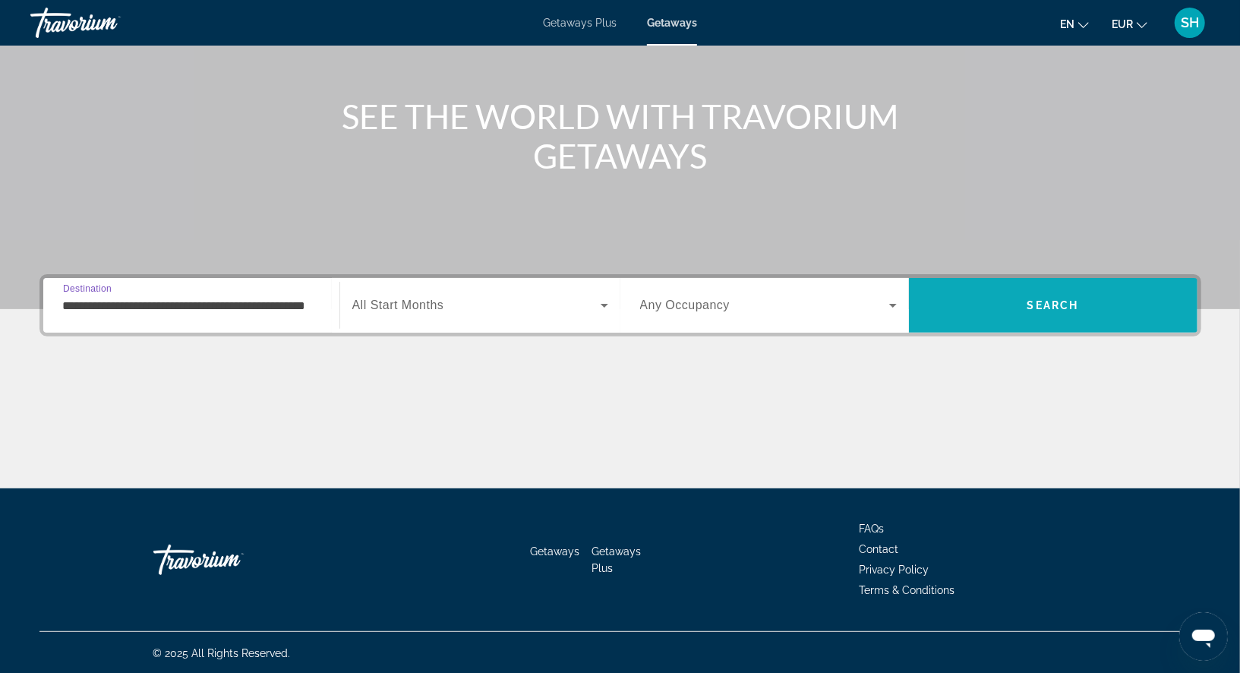
click at [1019, 296] on span "Search" at bounding box center [1053, 305] width 288 height 36
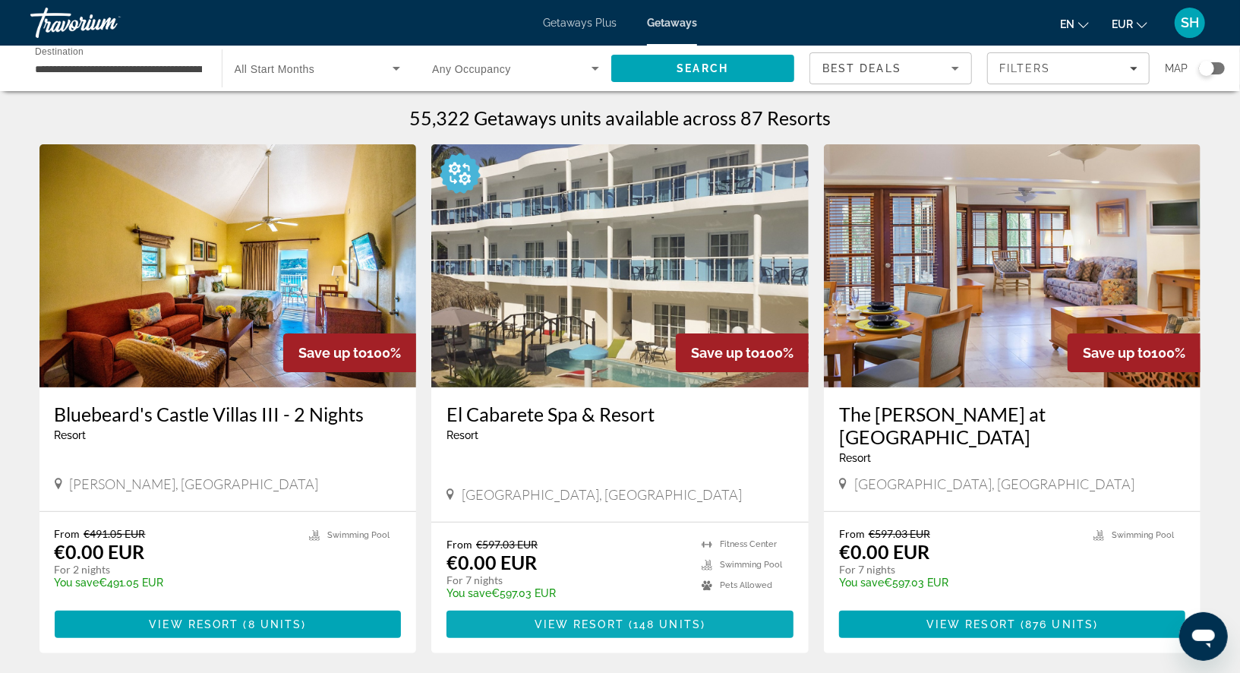
click at [580, 618] on span "View Resort" at bounding box center [579, 624] width 90 height 12
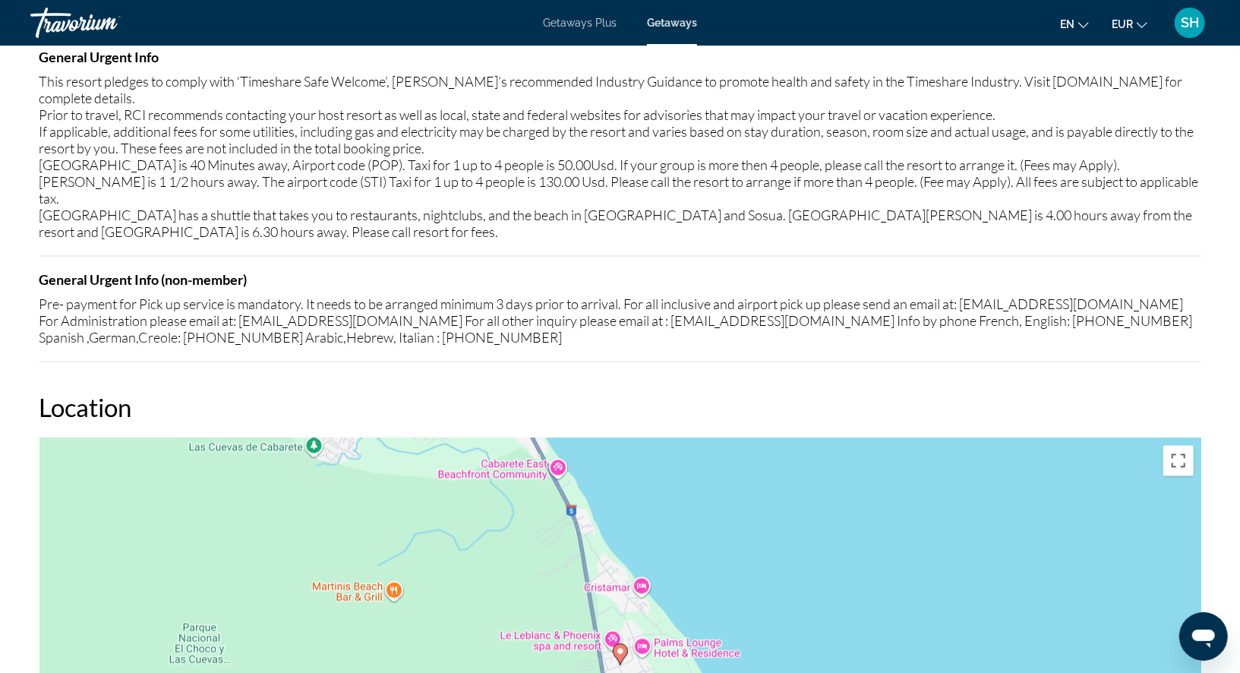
scroll to position [1815, 0]
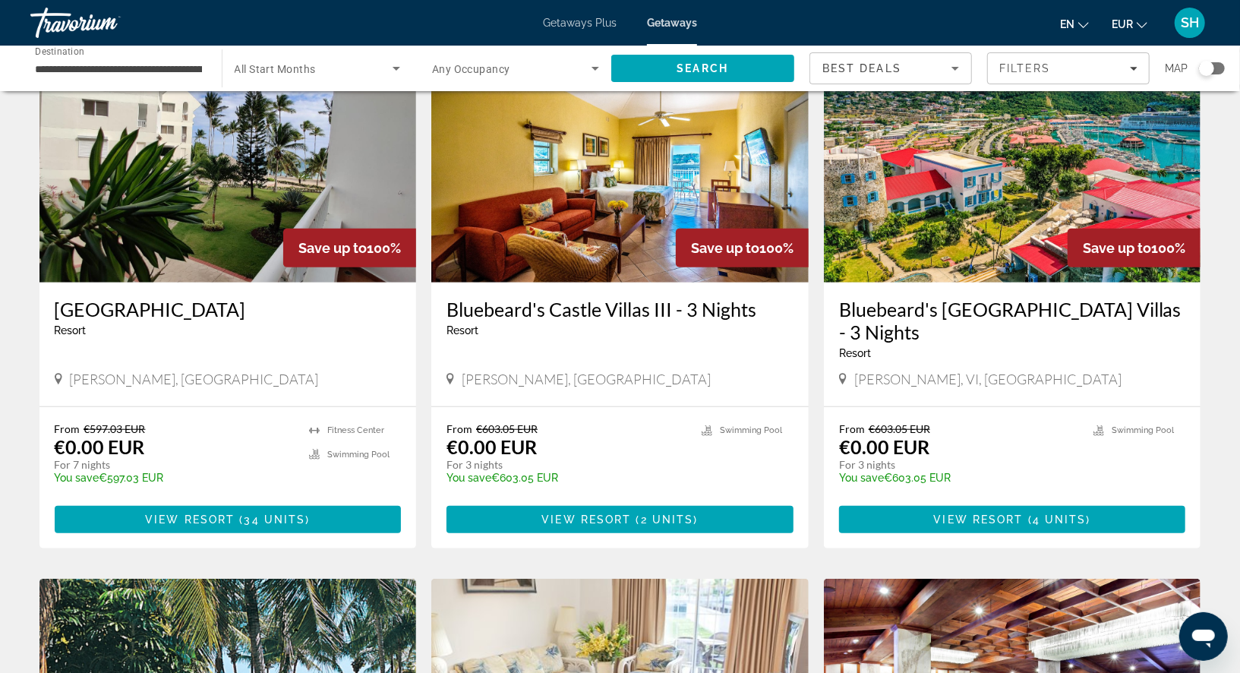
scroll to position [646, 0]
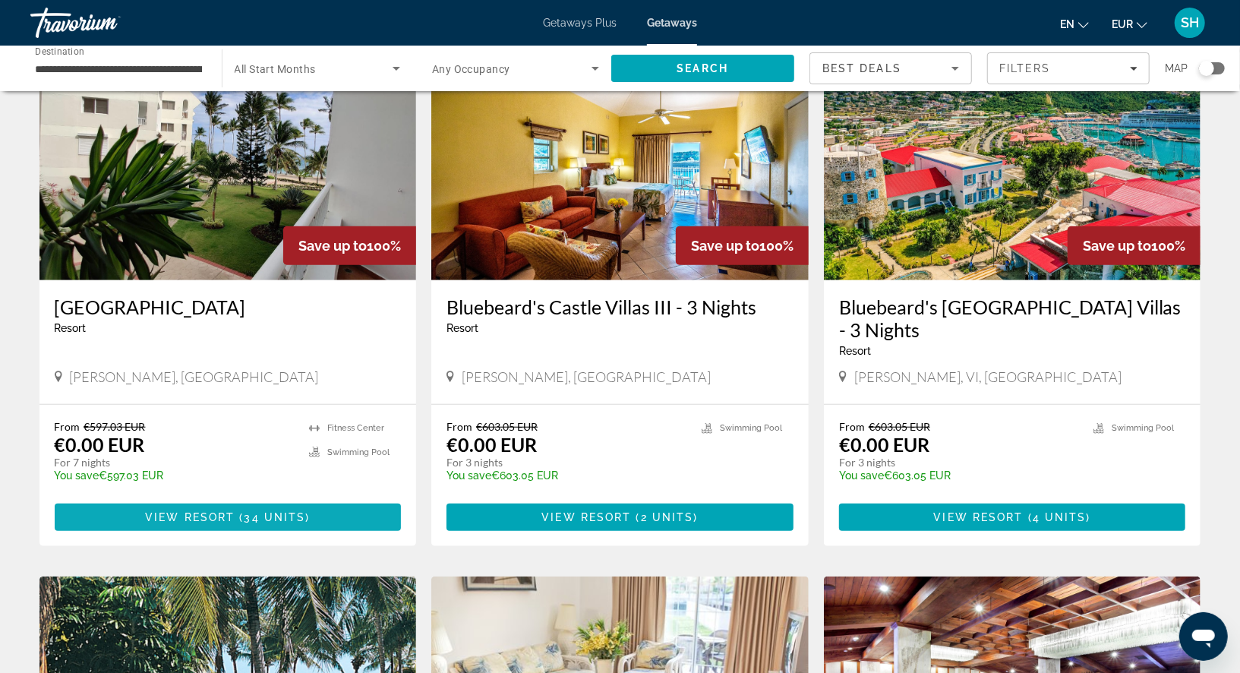
click at [134, 502] on span "Main content" at bounding box center [228, 517] width 347 height 36
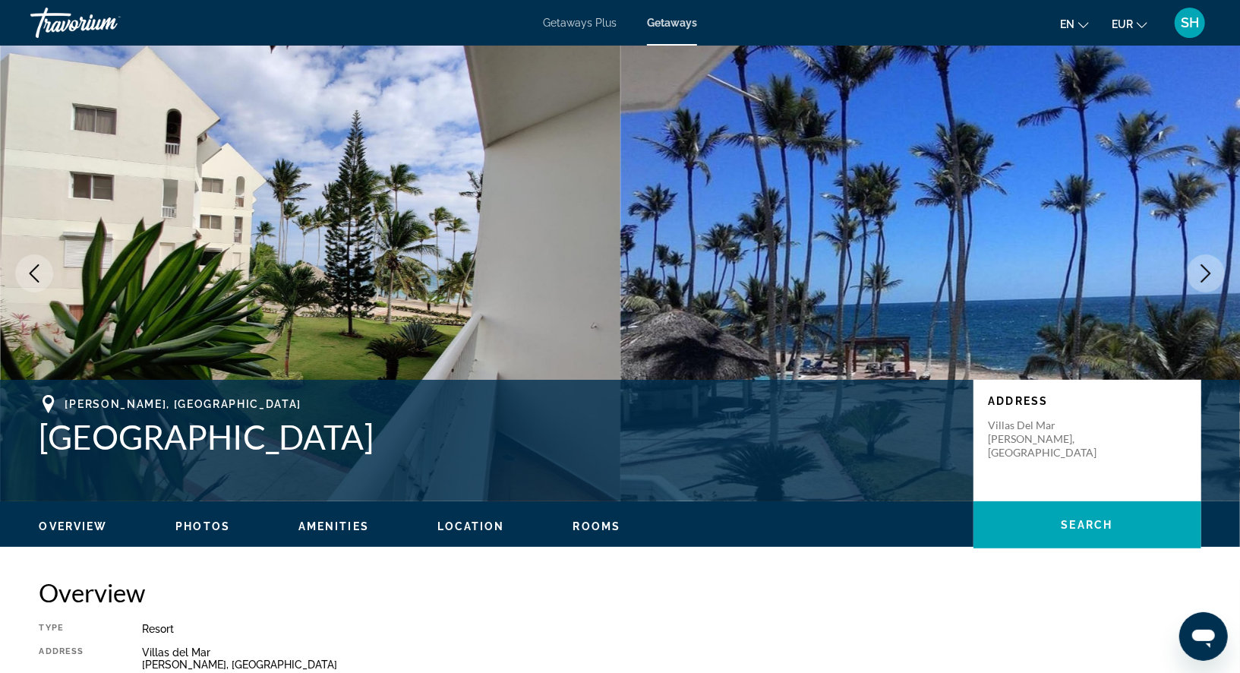
drag, startPoint x: 355, startPoint y: 444, endPoint x: 40, endPoint y: 449, distance: 315.0
click at [40, 449] on h1 "[GEOGRAPHIC_DATA]" at bounding box center [498, 436] width 918 height 39
copy h1 "[GEOGRAPHIC_DATA]"
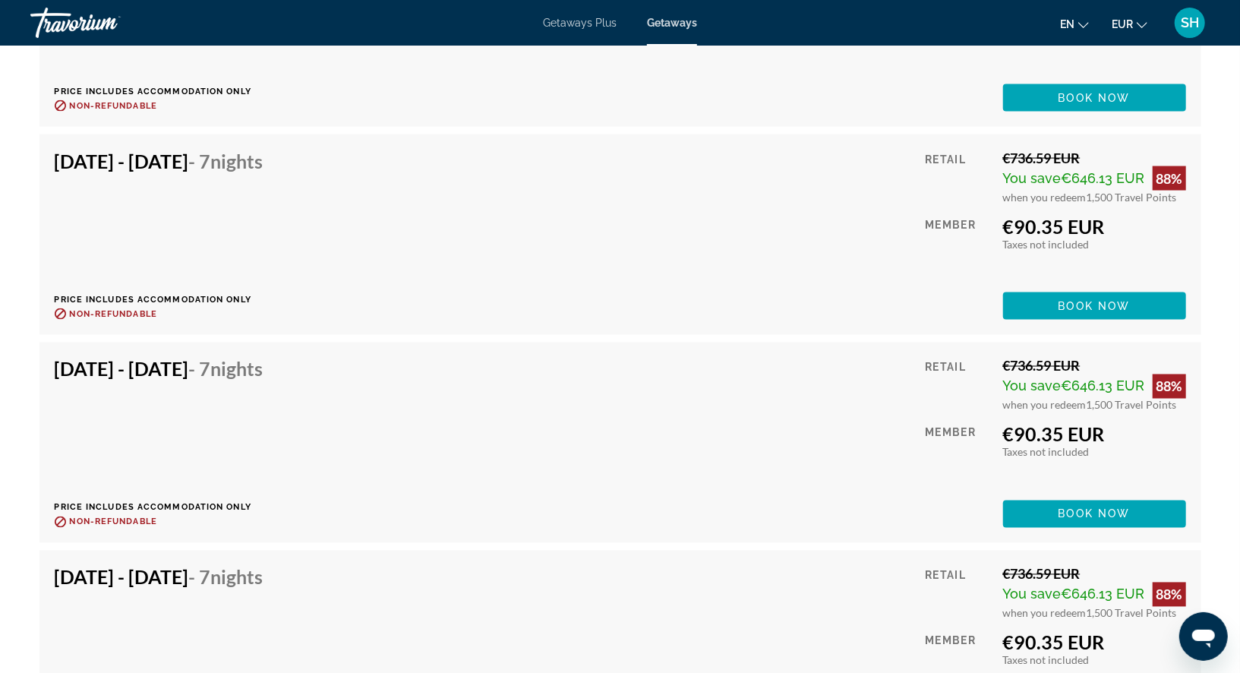
scroll to position [5244, 0]
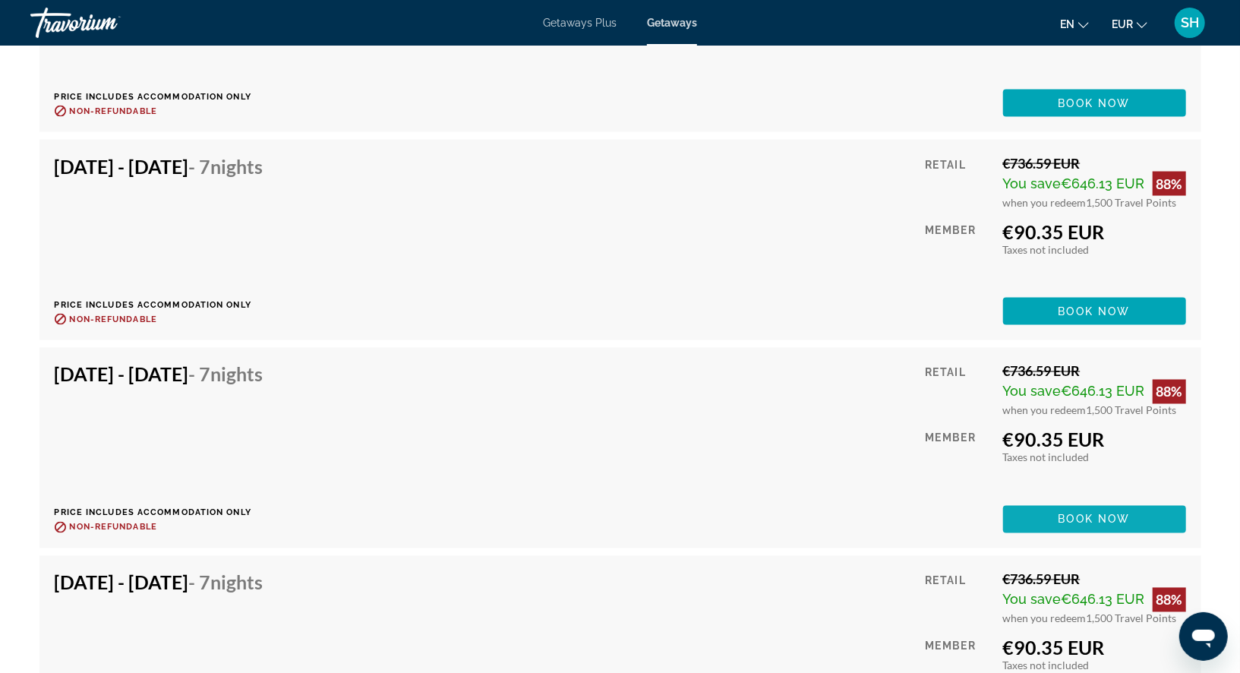
click at [1036, 531] on span "Main content" at bounding box center [1094, 519] width 183 height 36
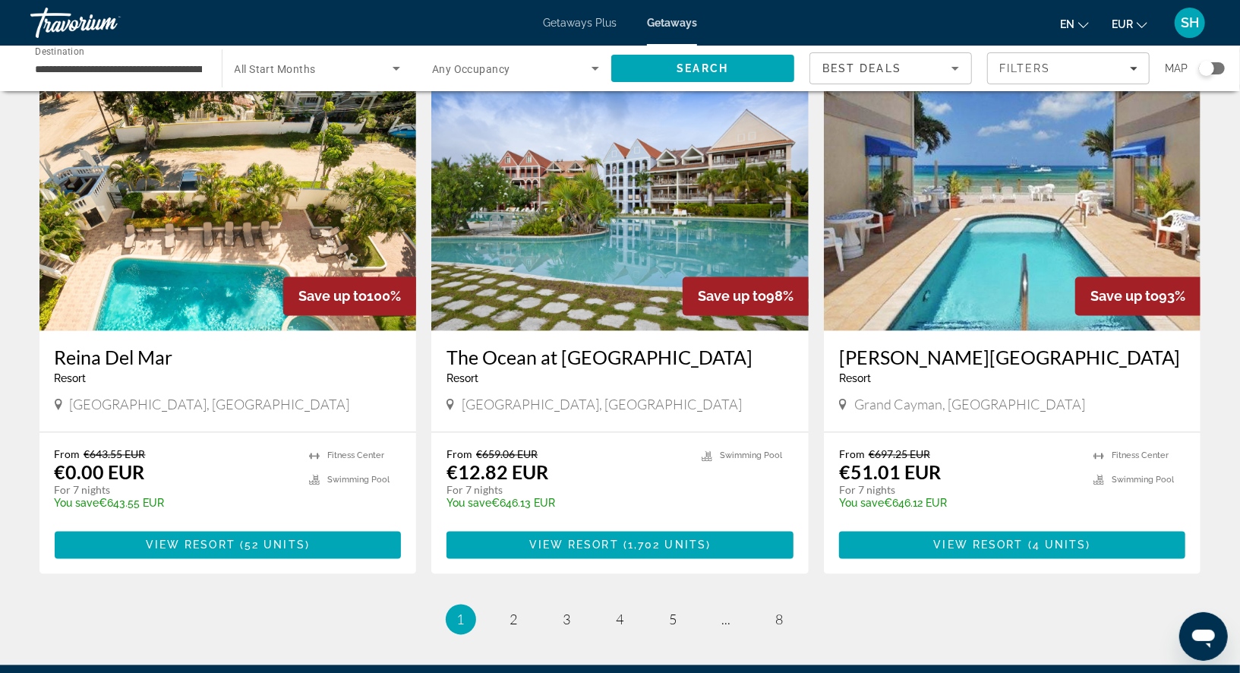
scroll to position [1826, 0]
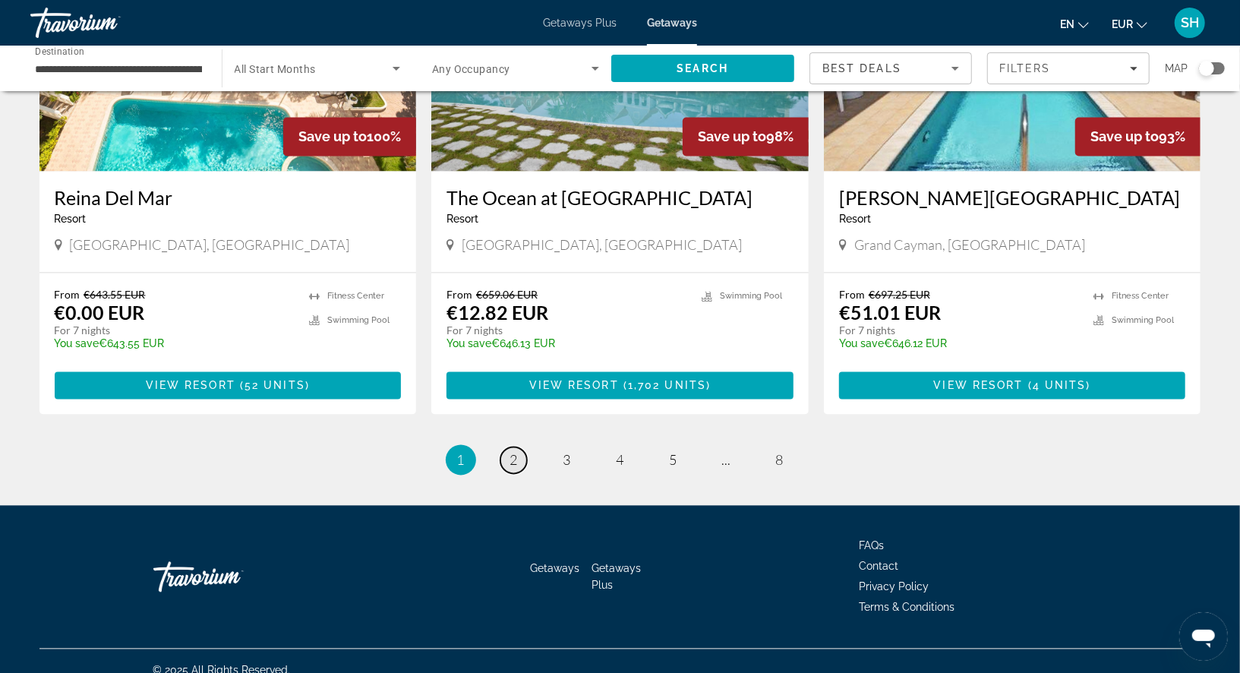
click at [518, 447] on link "page 2" at bounding box center [513, 460] width 27 height 27
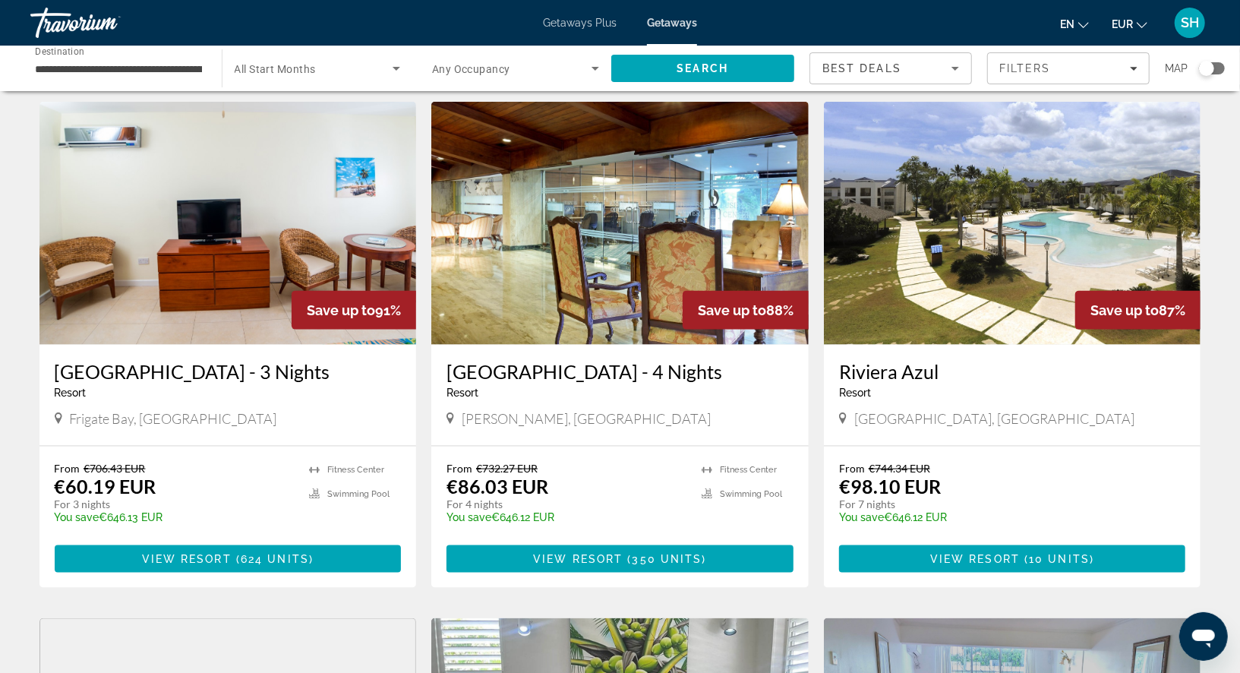
scroll to position [1084, 0]
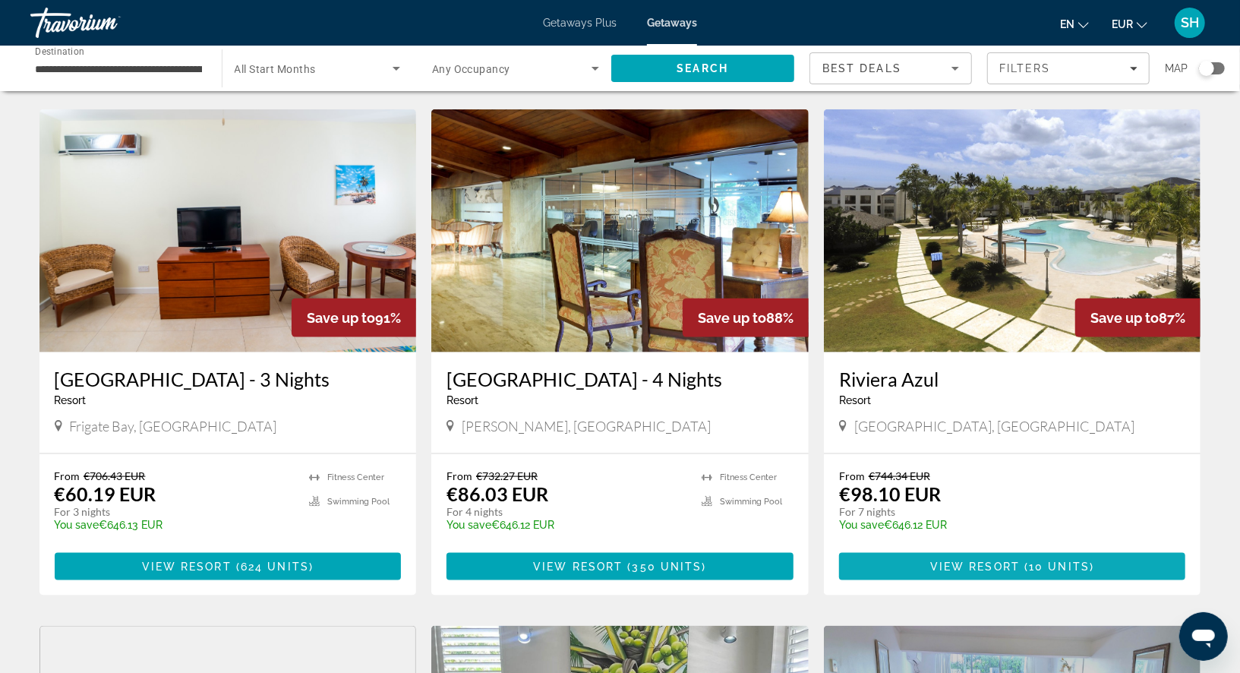
click at [903, 573] on span "Main content" at bounding box center [1012, 566] width 347 height 36
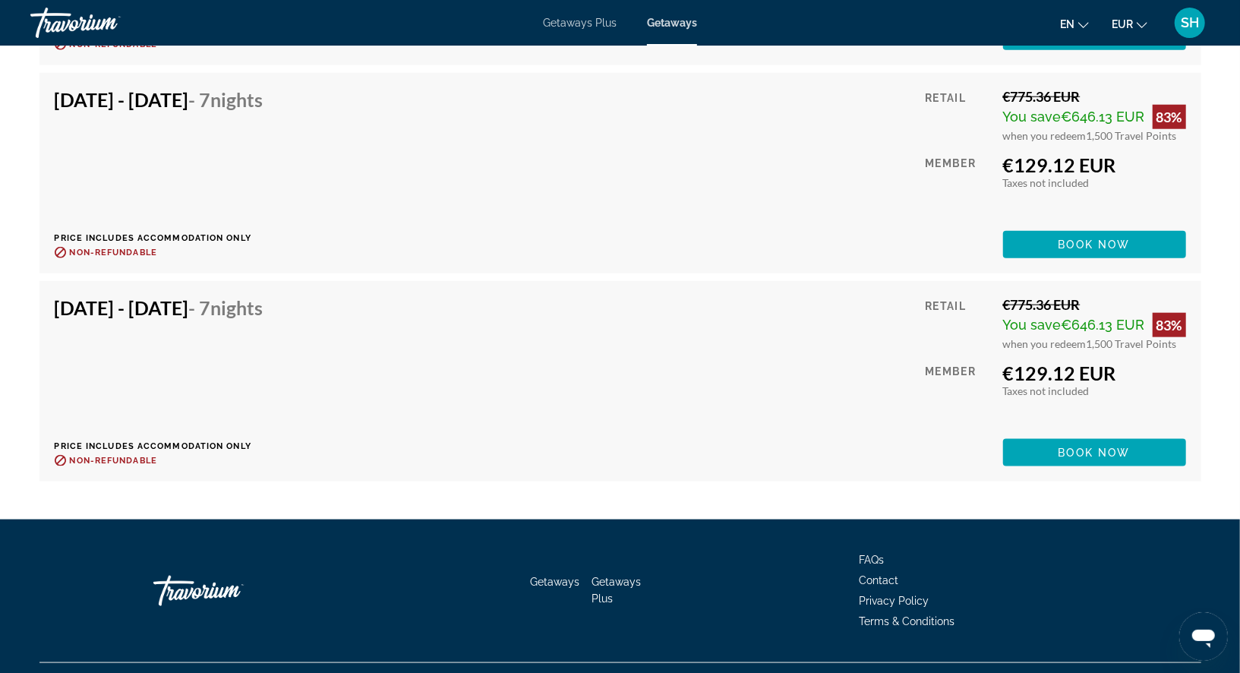
scroll to position [4747, 0]
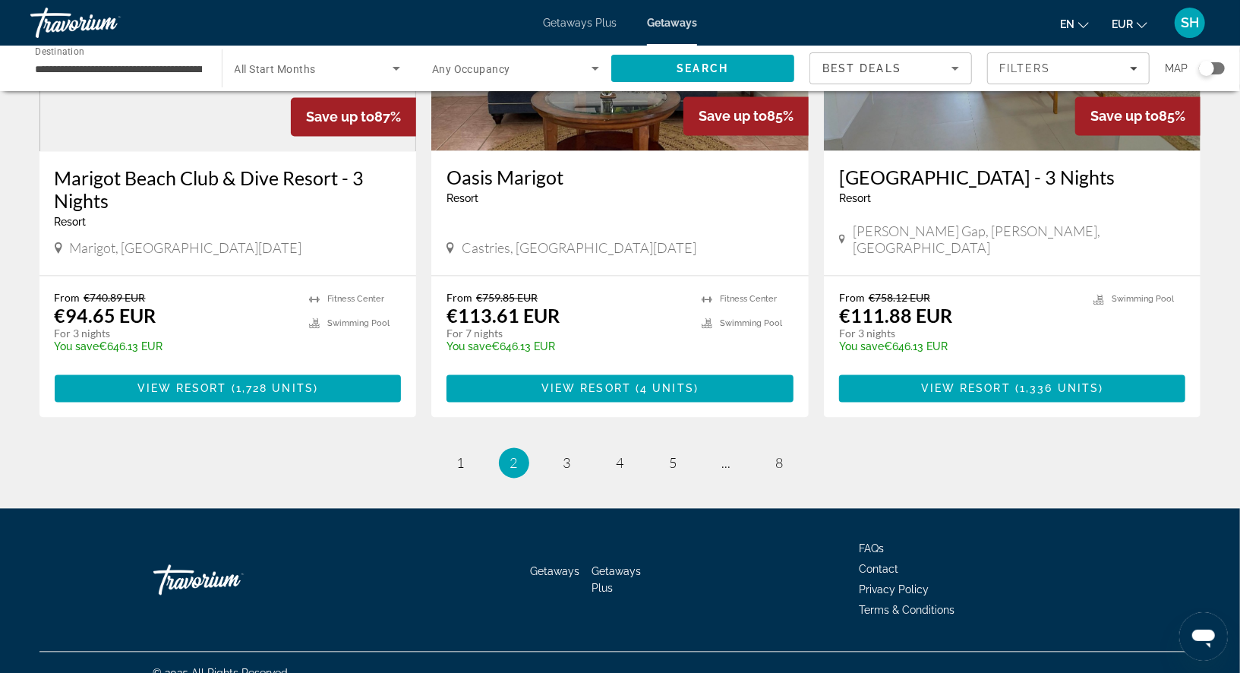
scroll to position [1826, 0]
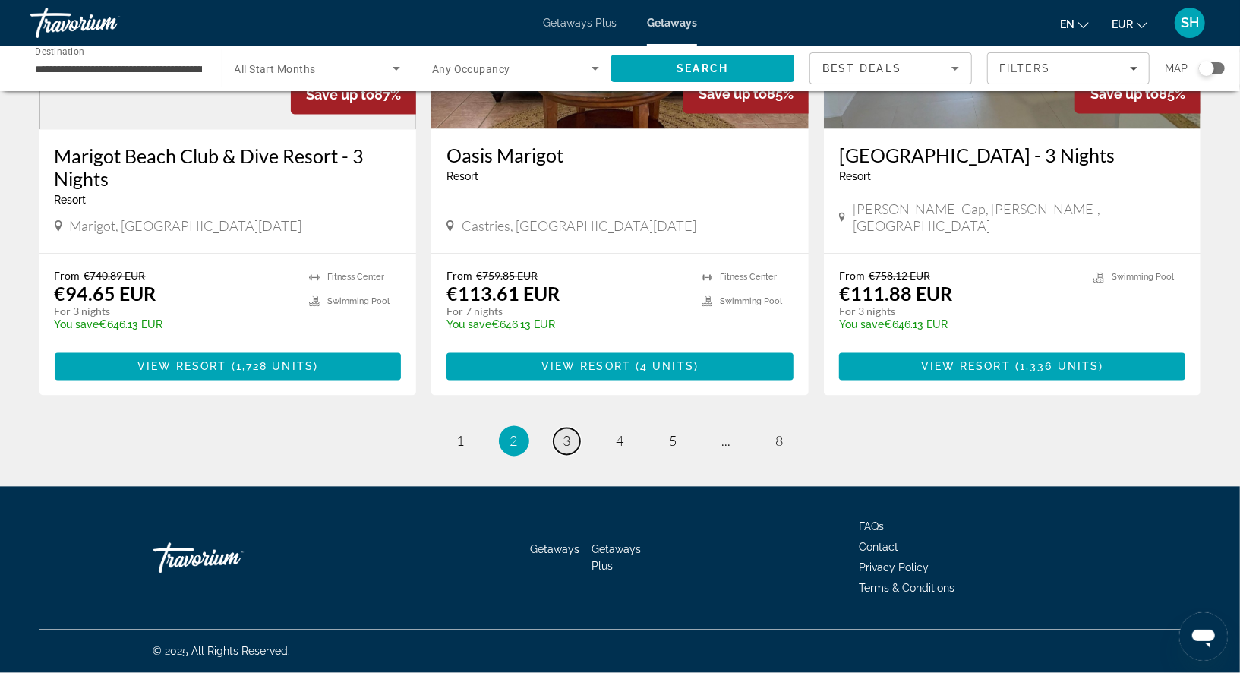
click at [570, 441] on span "3" at bounding box center [567, 441] width 8 height 17
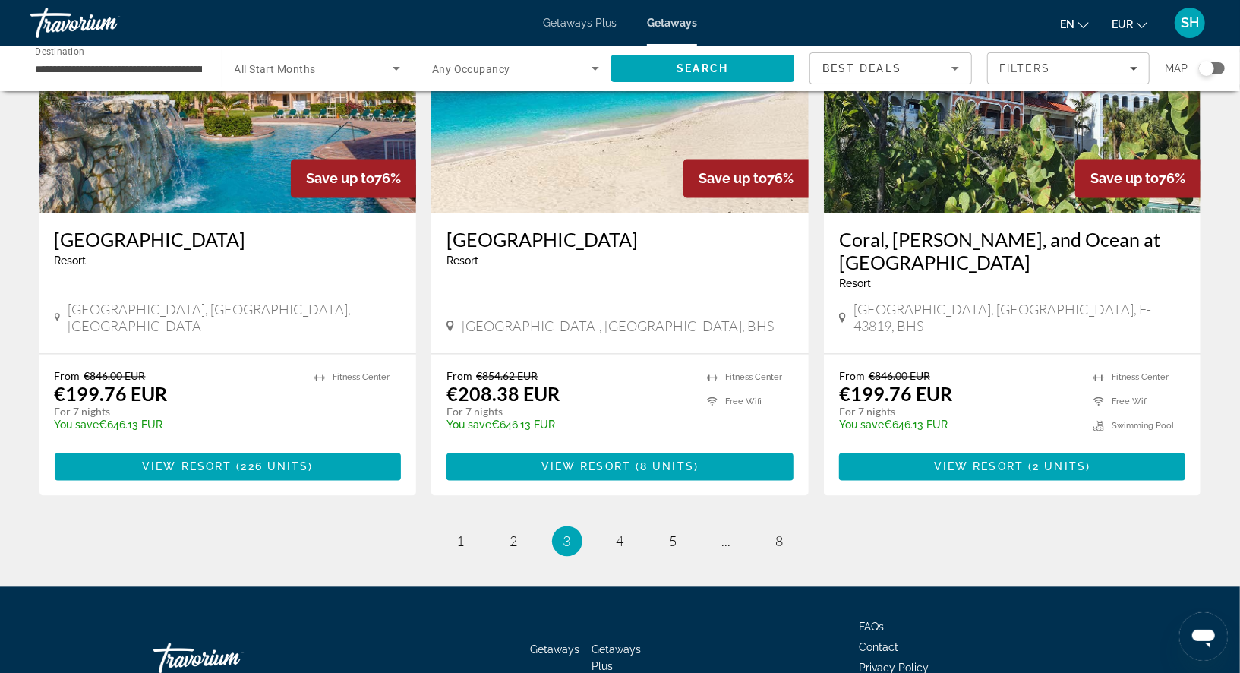
scroll to position [1804, 0]
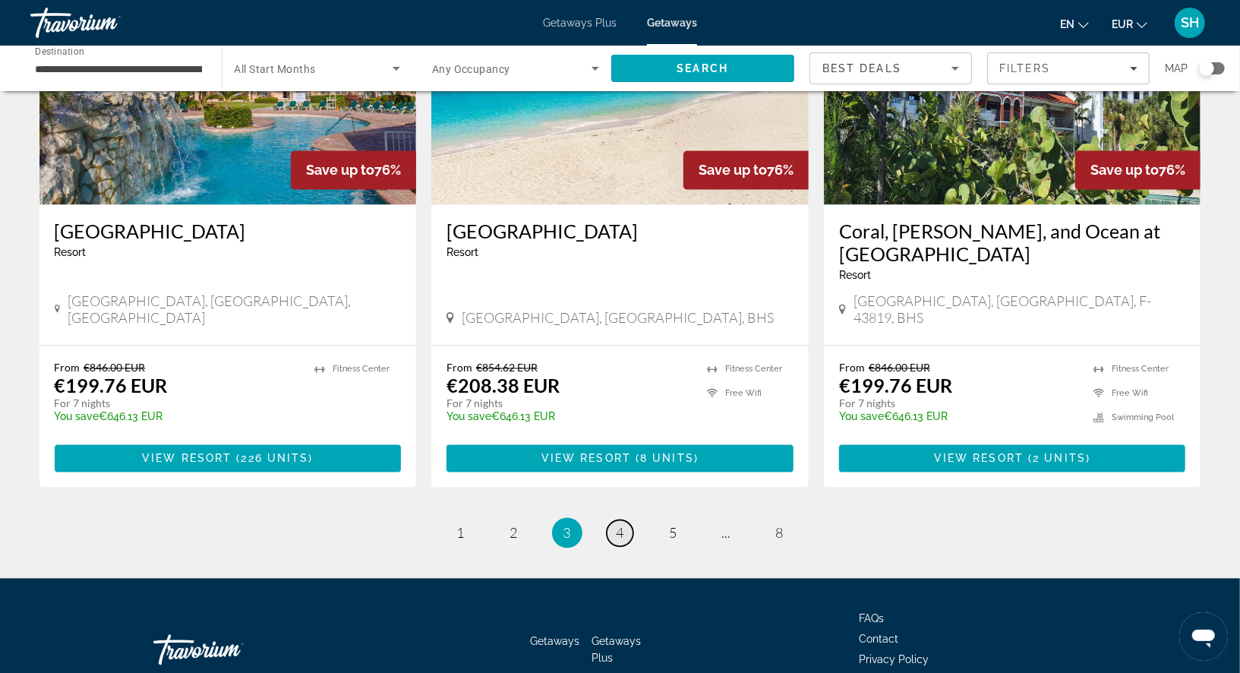
click at [620, 525] on span "4" at bounding box center [620, 533] width 8 height 17
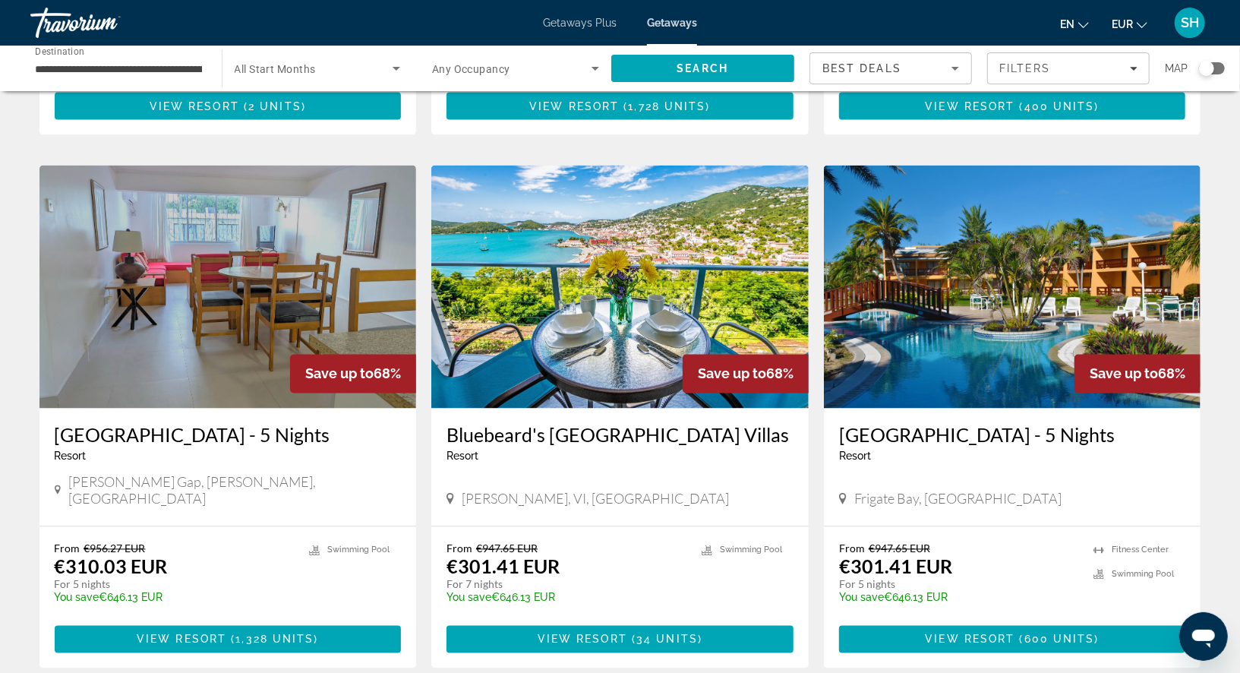
scroll to position [1653, 0]
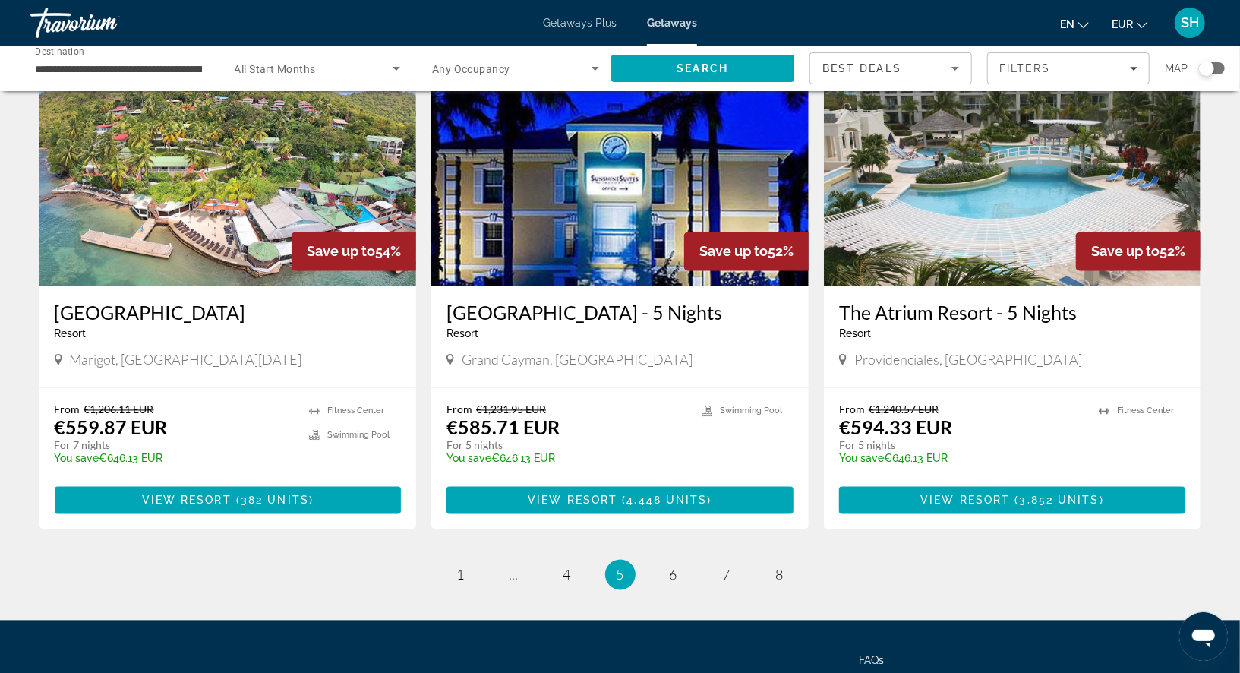
scroll to position [1727, 0]
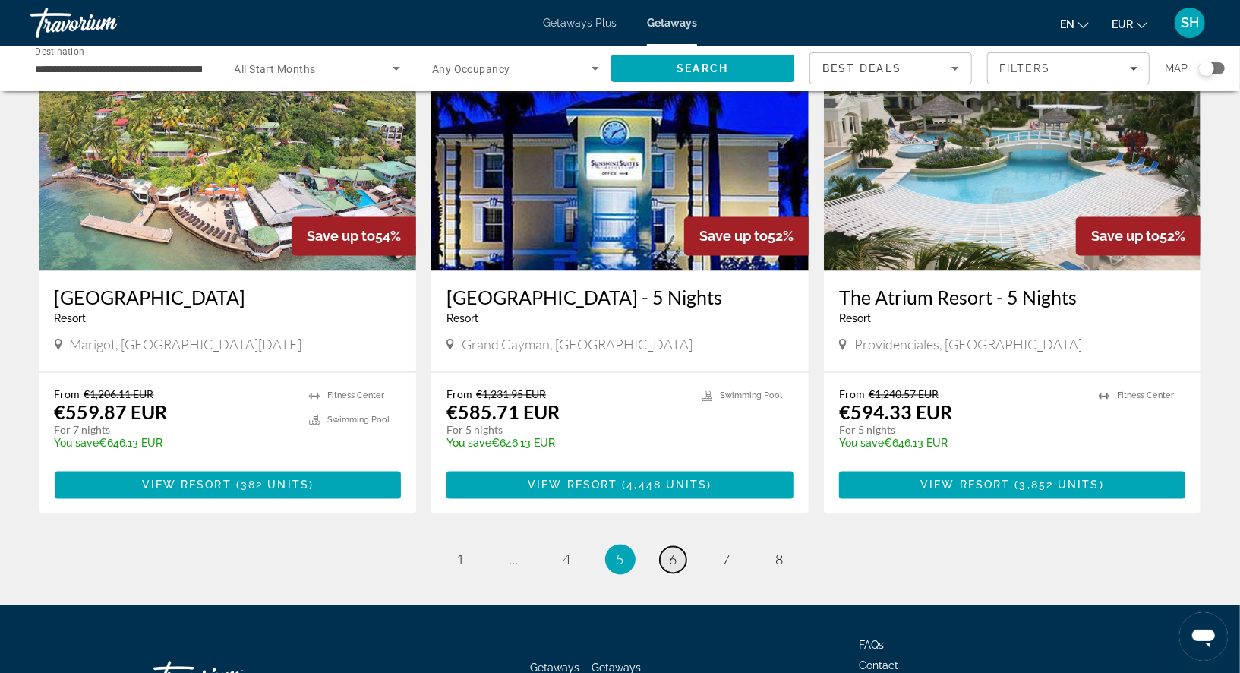
click at [674, 551] on span "6" at bounding box center [673, 559] width 8 height 17
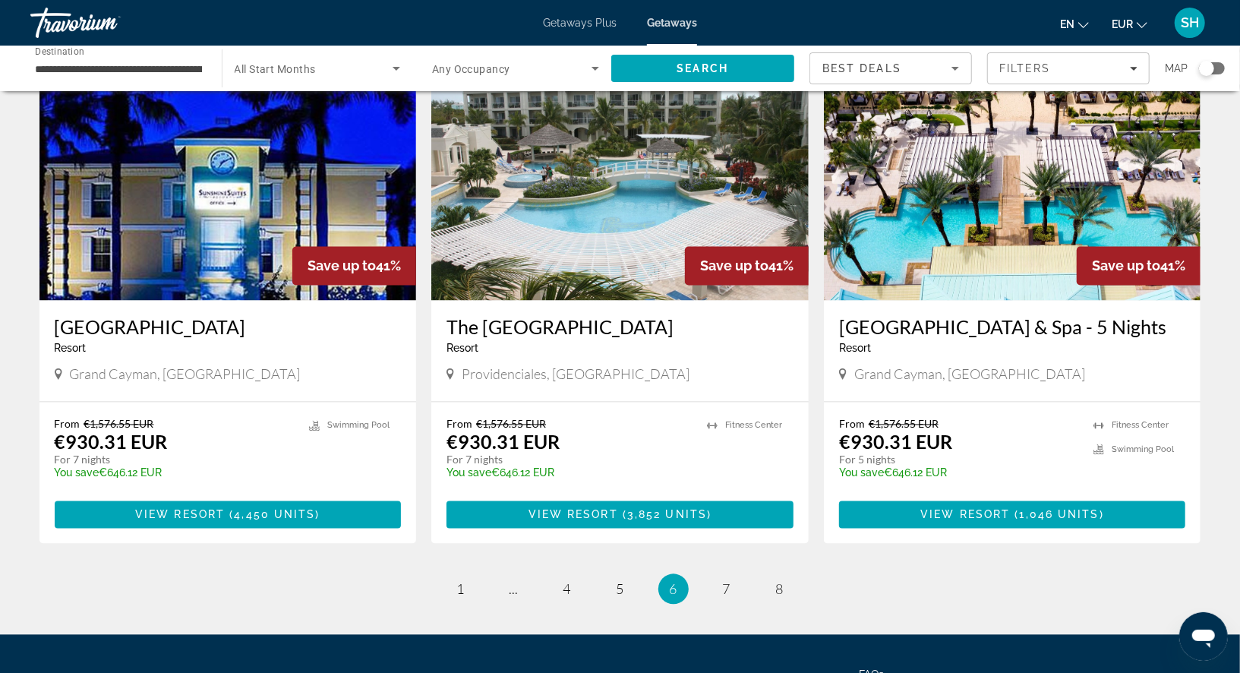
scroll to position [1780, 0]
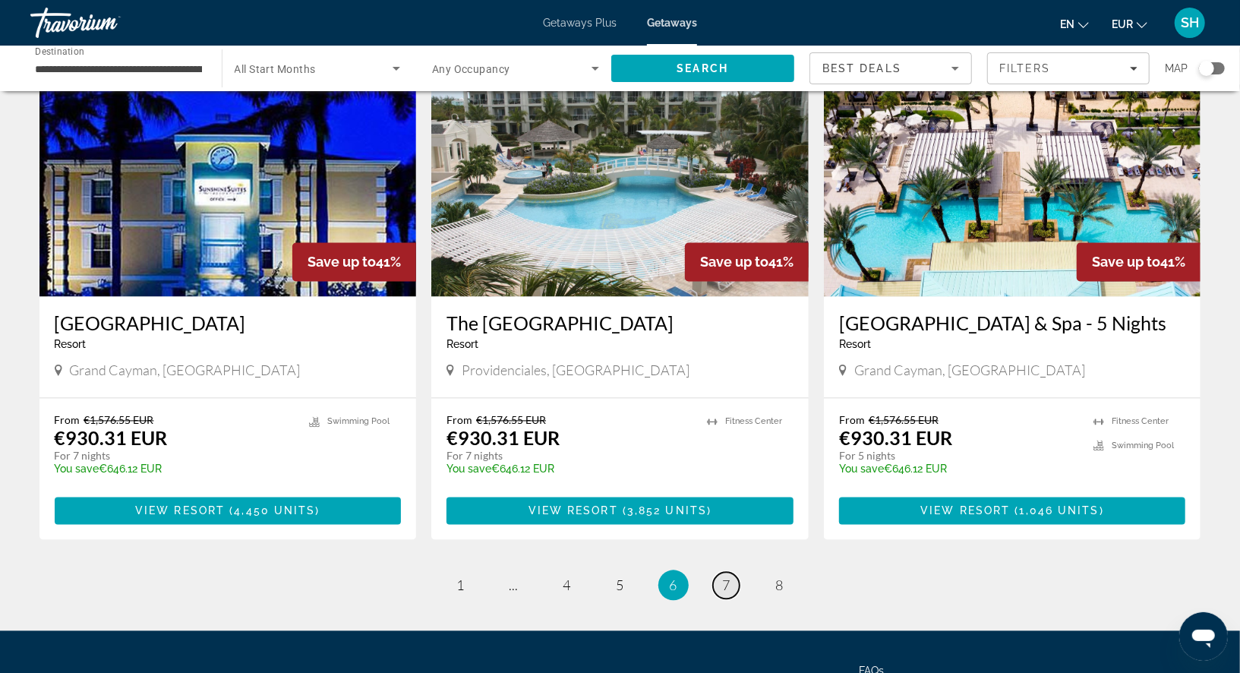
click at [729, 577] on span "7" at bounding box center [727, 585] width 8 height 17
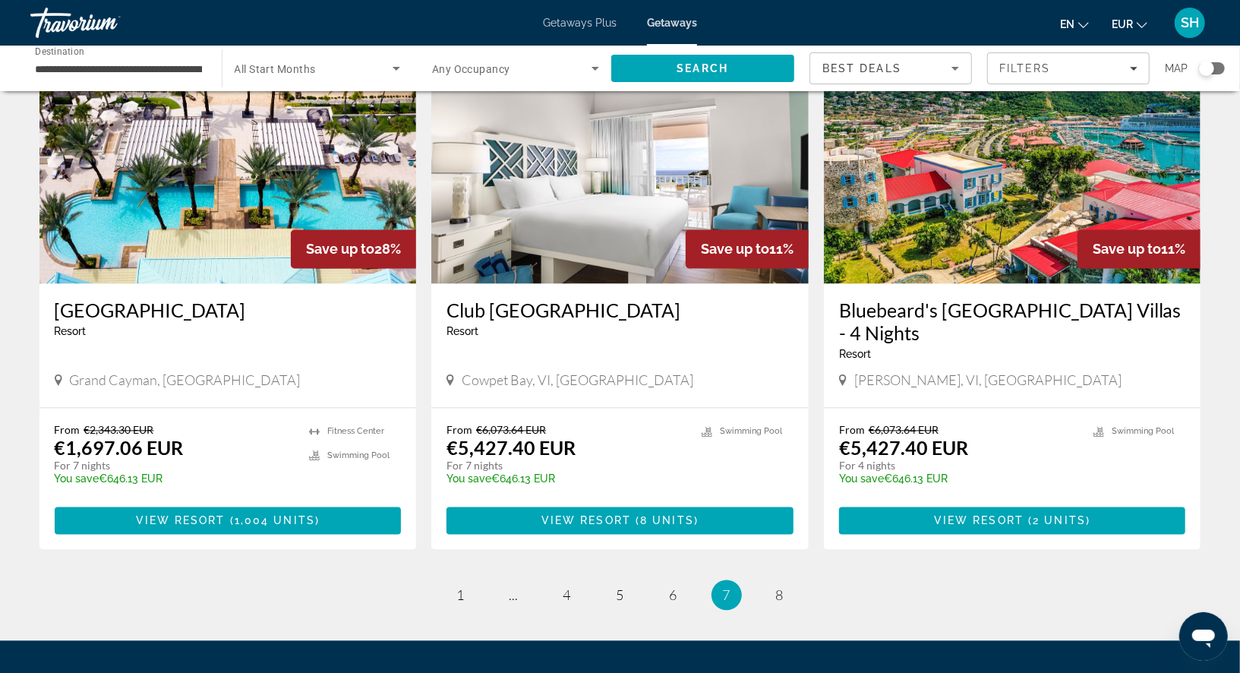
scroll to position [1732, 0]
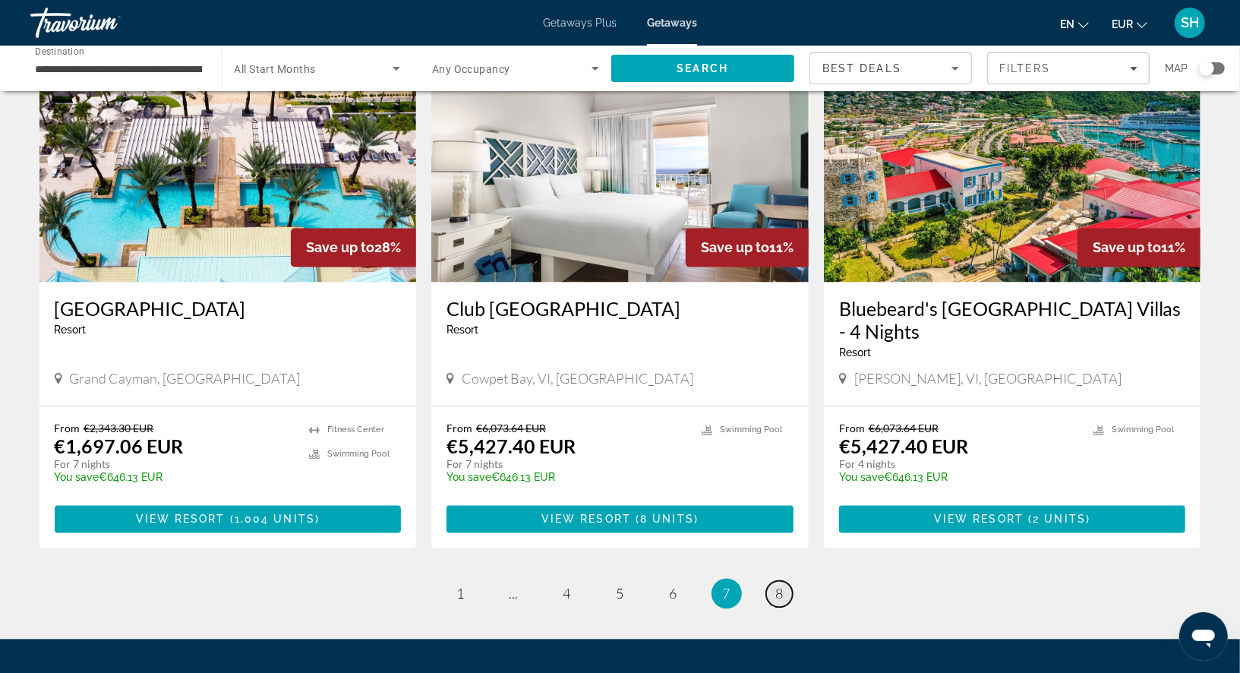
click at [778, 585] on span "8" at bounding box center [780, 593] width 8 height 17
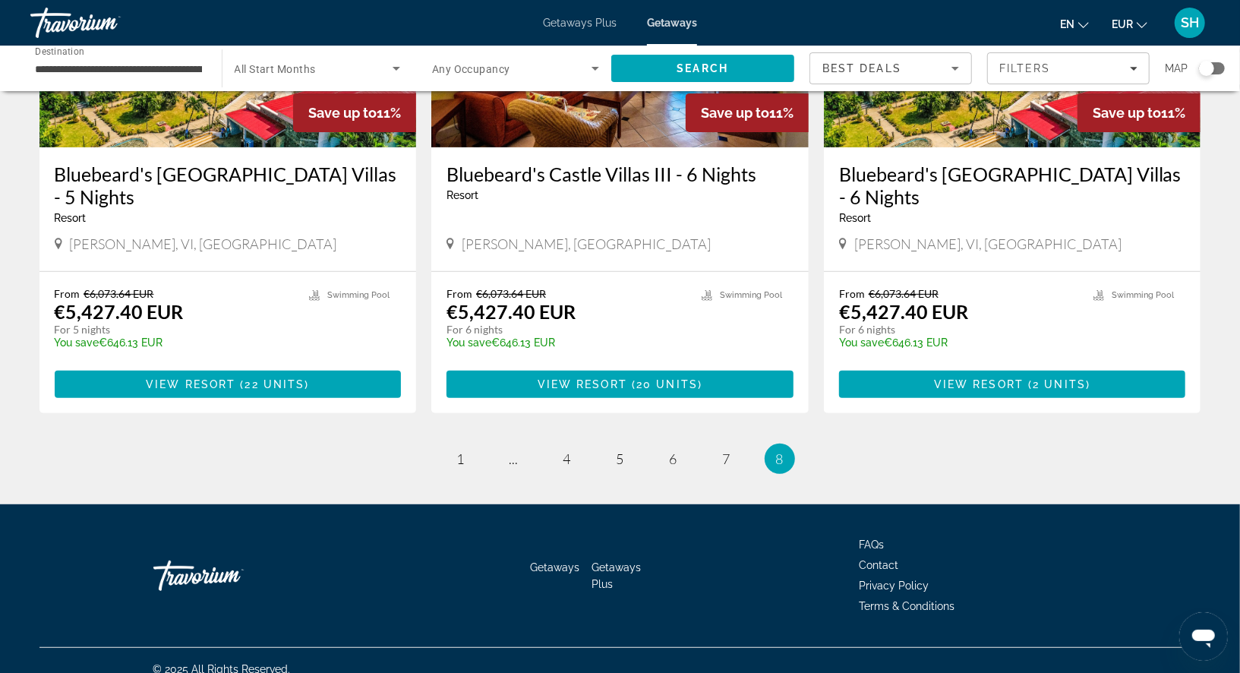
scroll to position [256, 0]
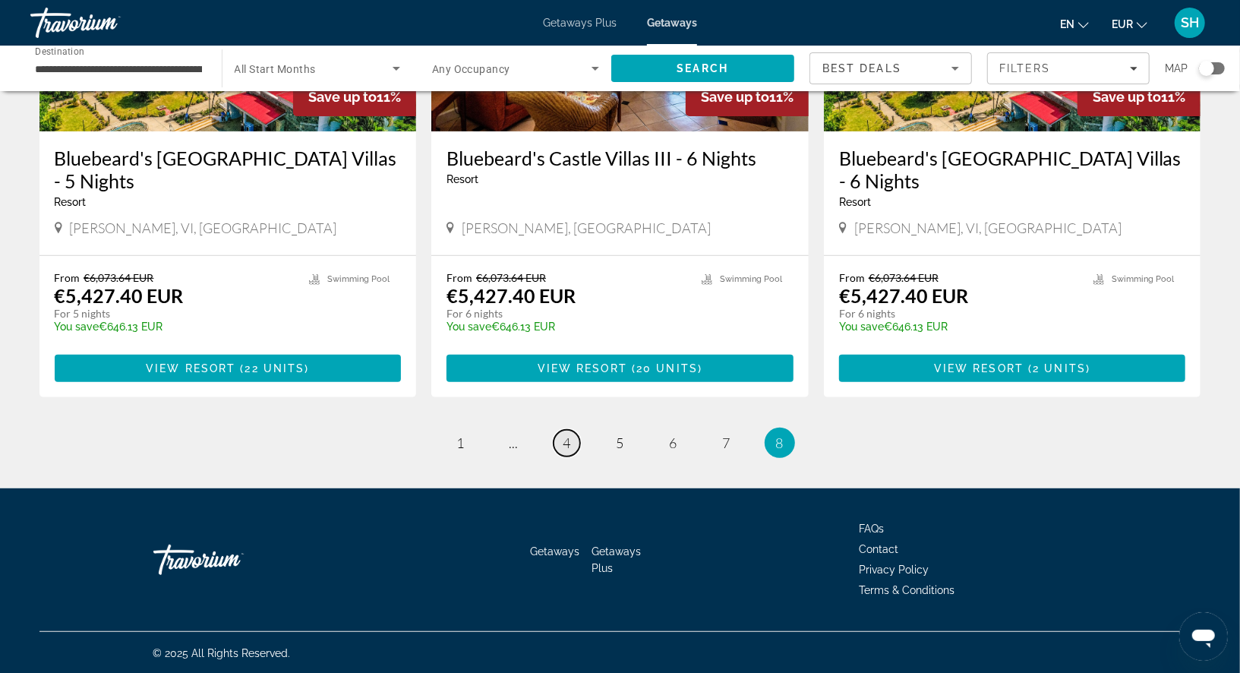
click at [566, 436] on span "4" at bounding box center [567, 442] width 8 height 17
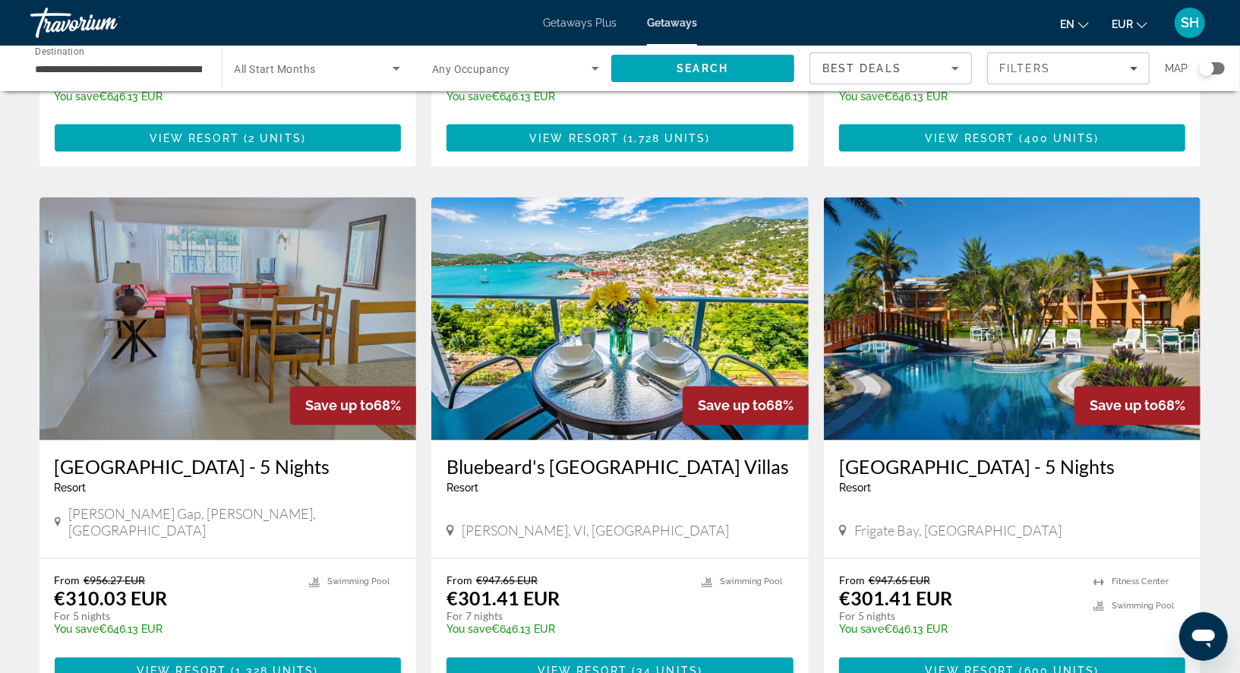
scroll to position [1625, 0]
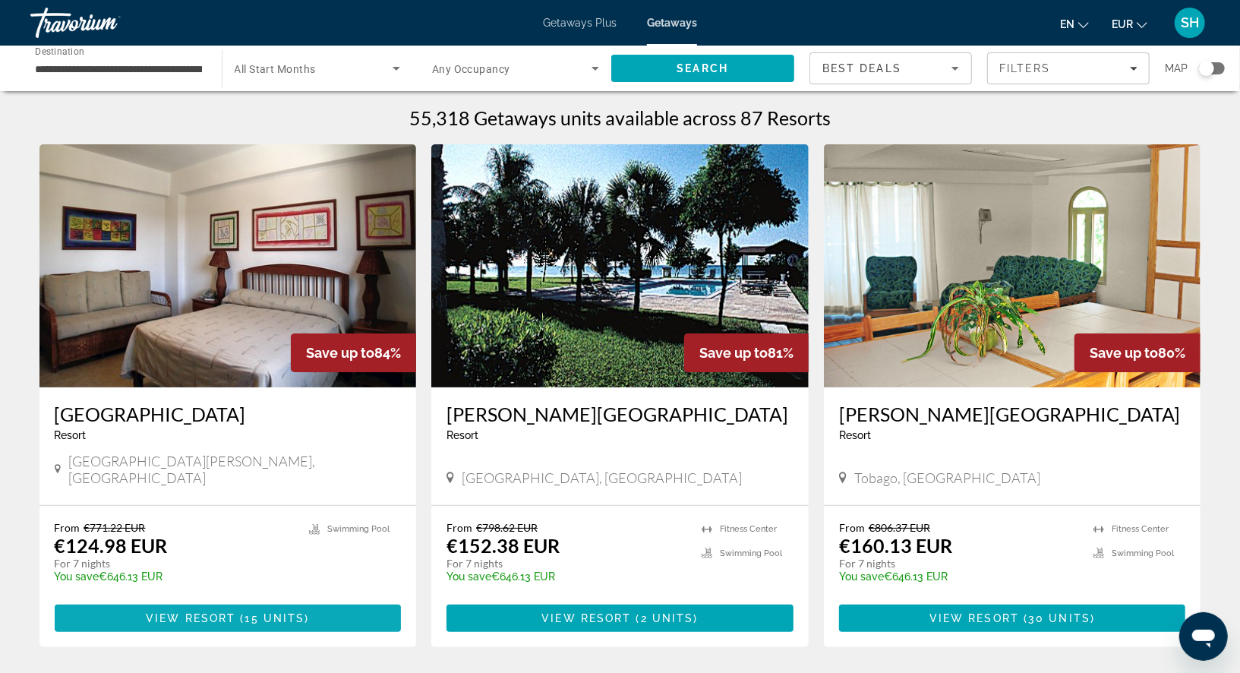
click at [282, 612] on span "15 units" at bounding box center [275, 618] width 60 height 12
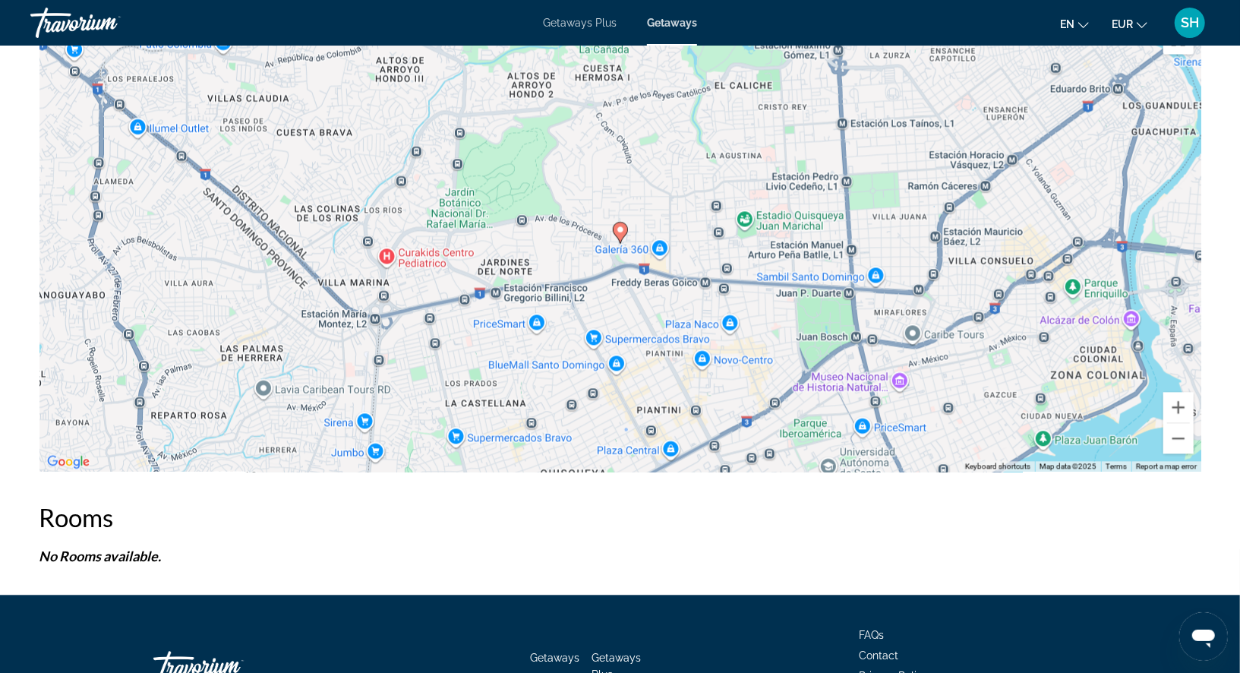
scroll to position [2063, 0]
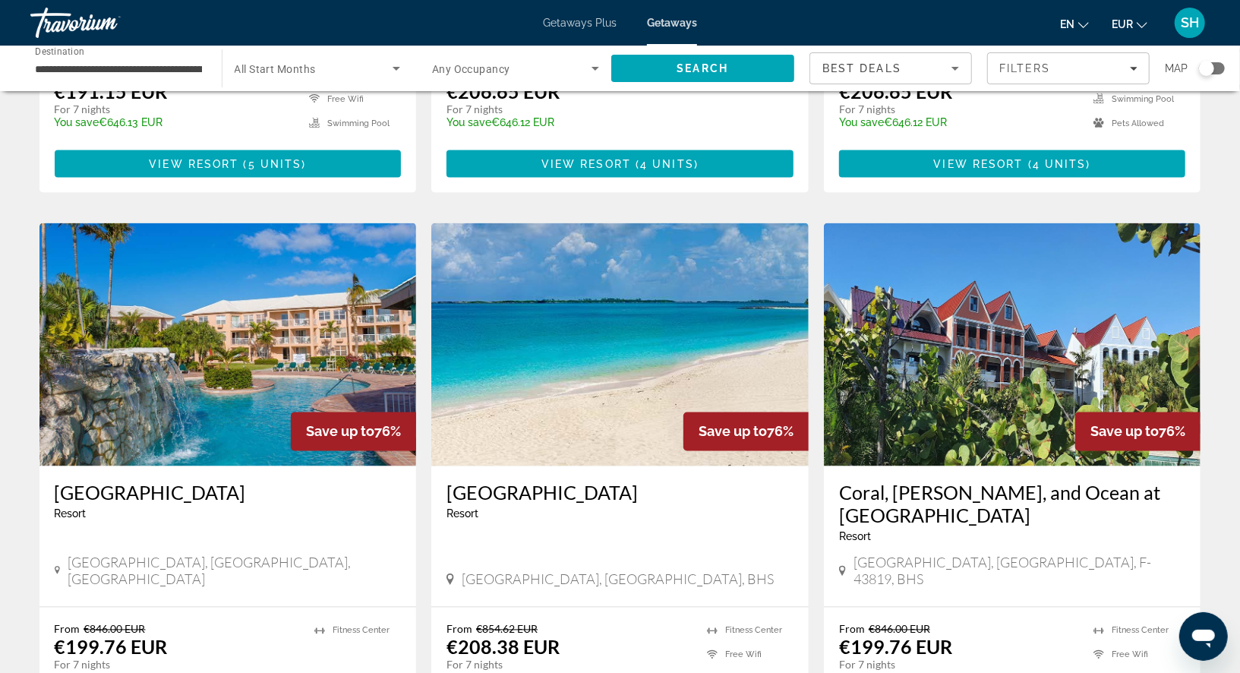
scroll to position [1804, 0]
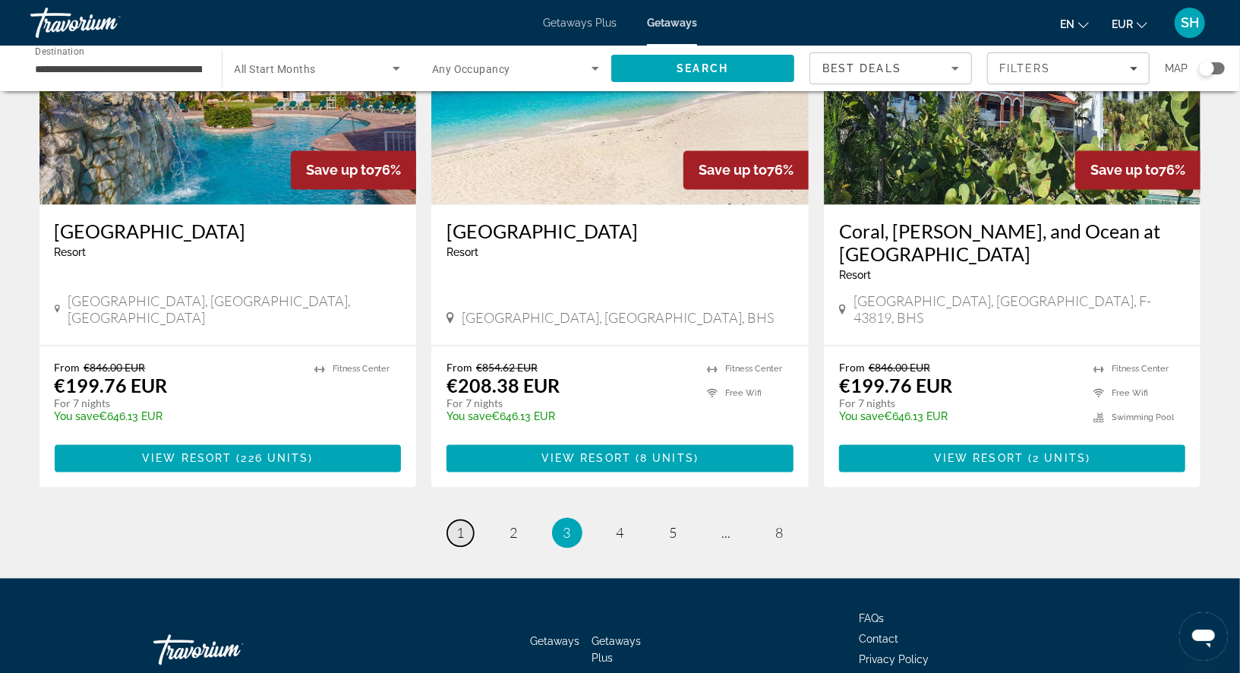
click at [467, 520] on link "page 1" at bounding box center [460, 533] width 27 height 27
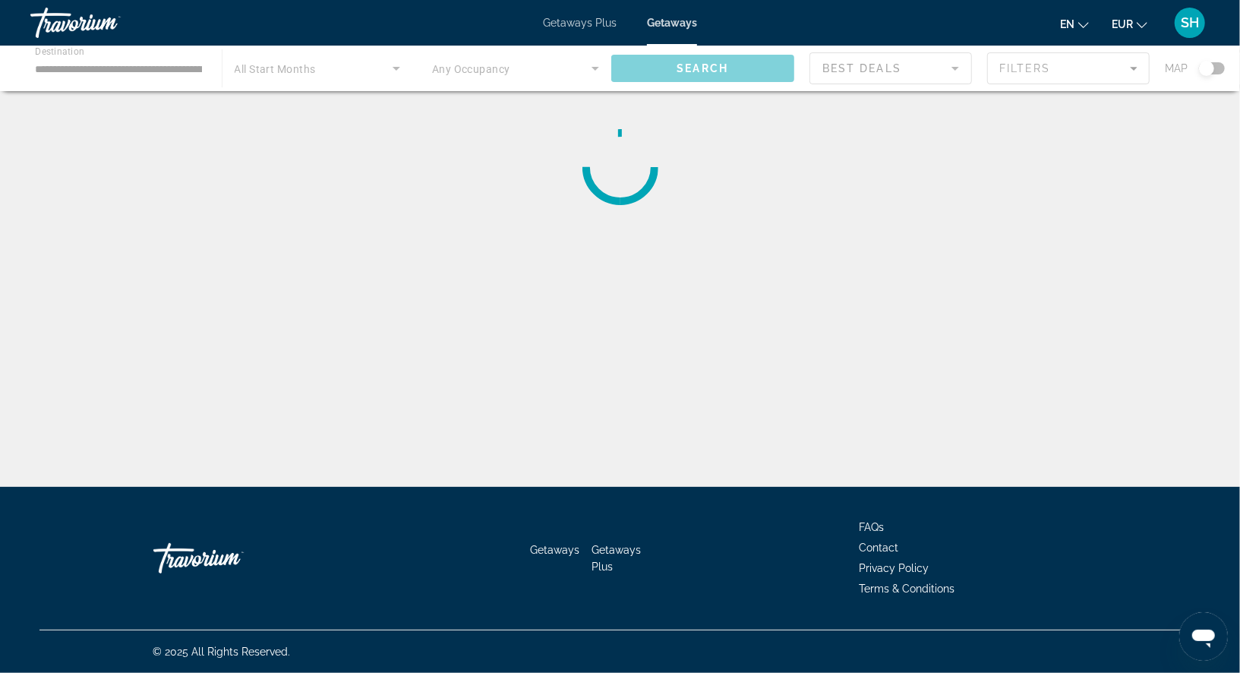
scroll to position [0, 0]
